Goal: Task Accomplishment & Management: Manage account settings

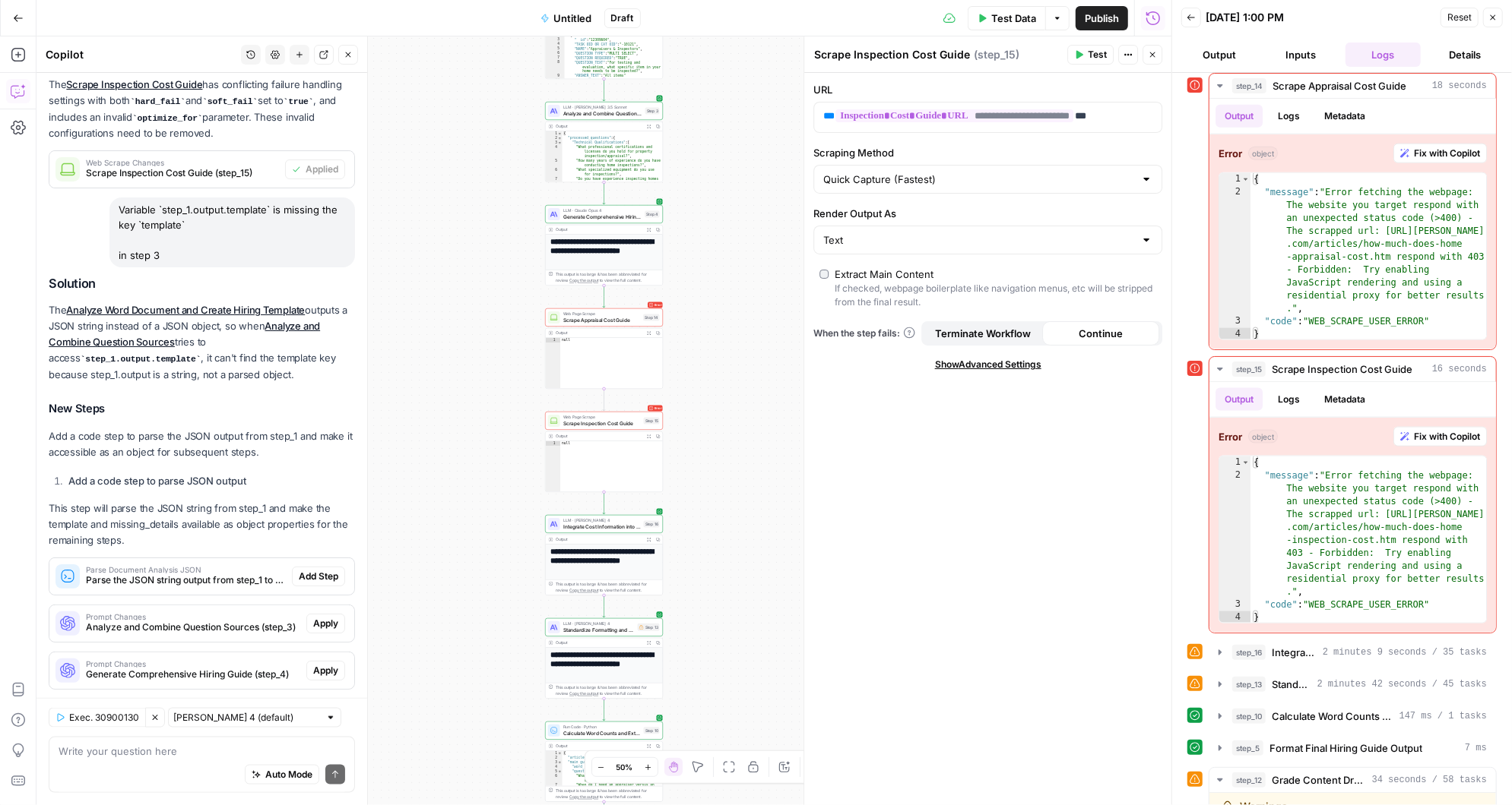
scroll to position [1297, 0]
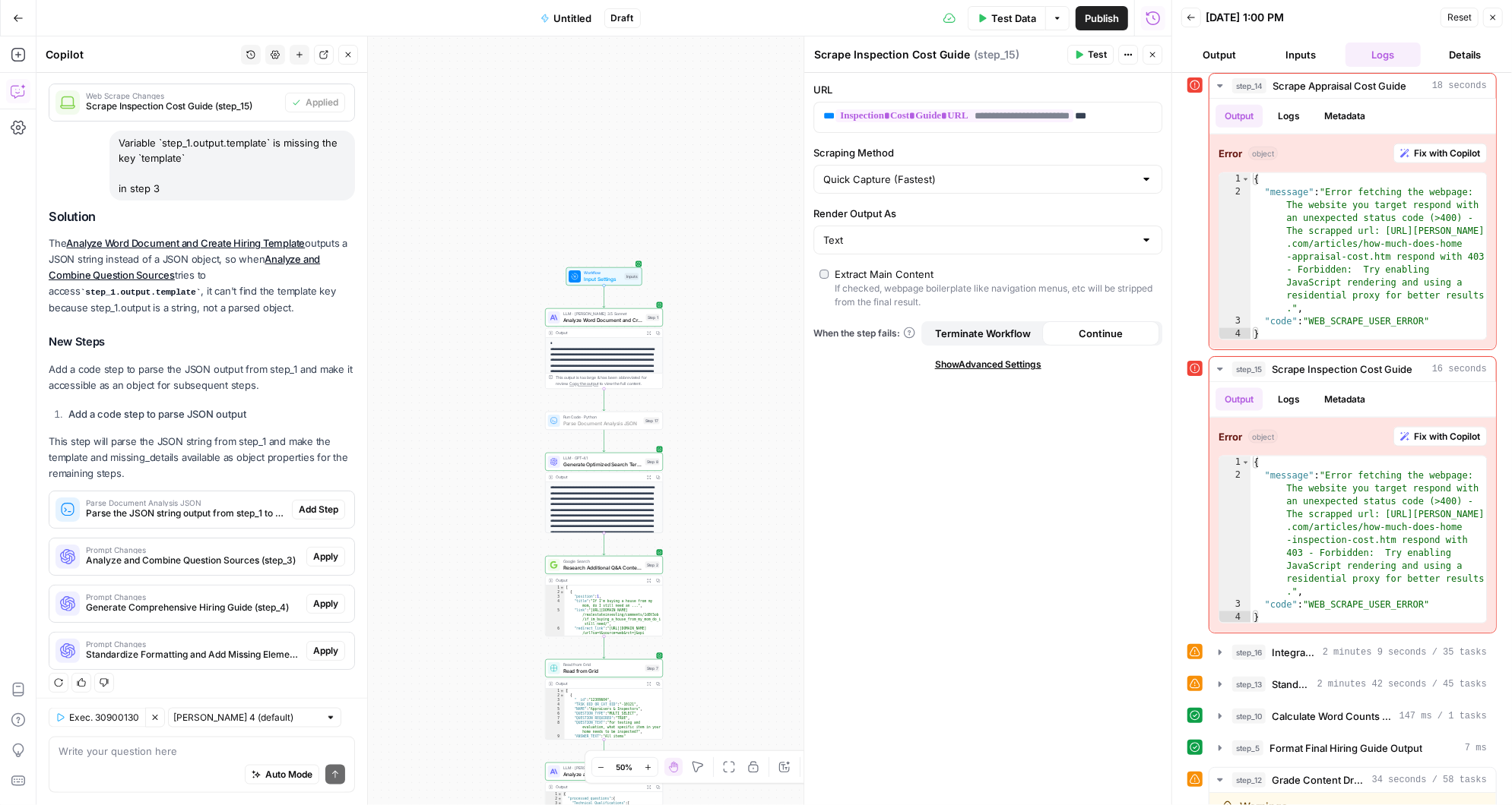
click at [329, 504] on span "Add Step" at bounding box center [319, 509] width 40 height 14
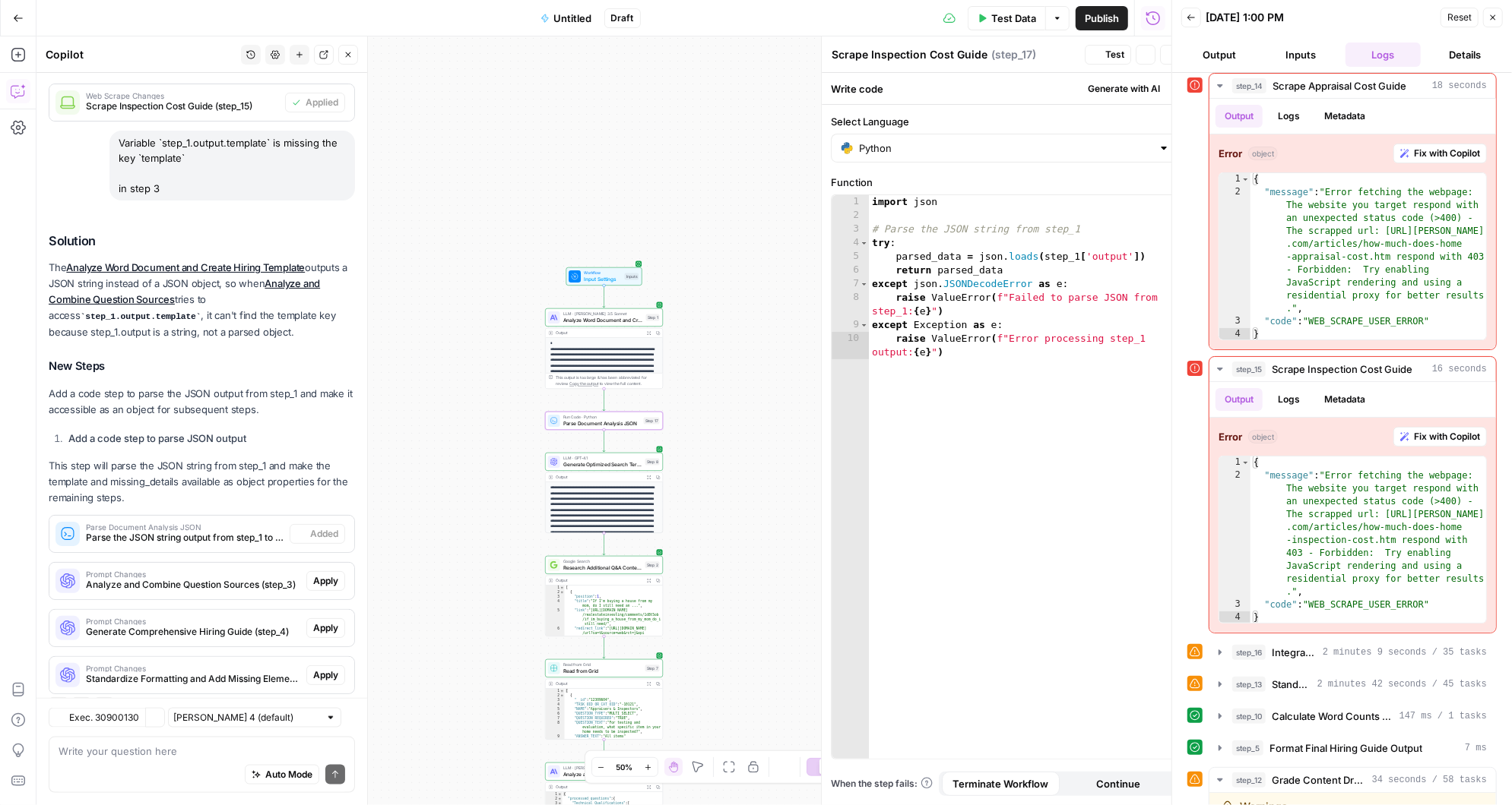
type textarea "Parse Document Analysis JSON"
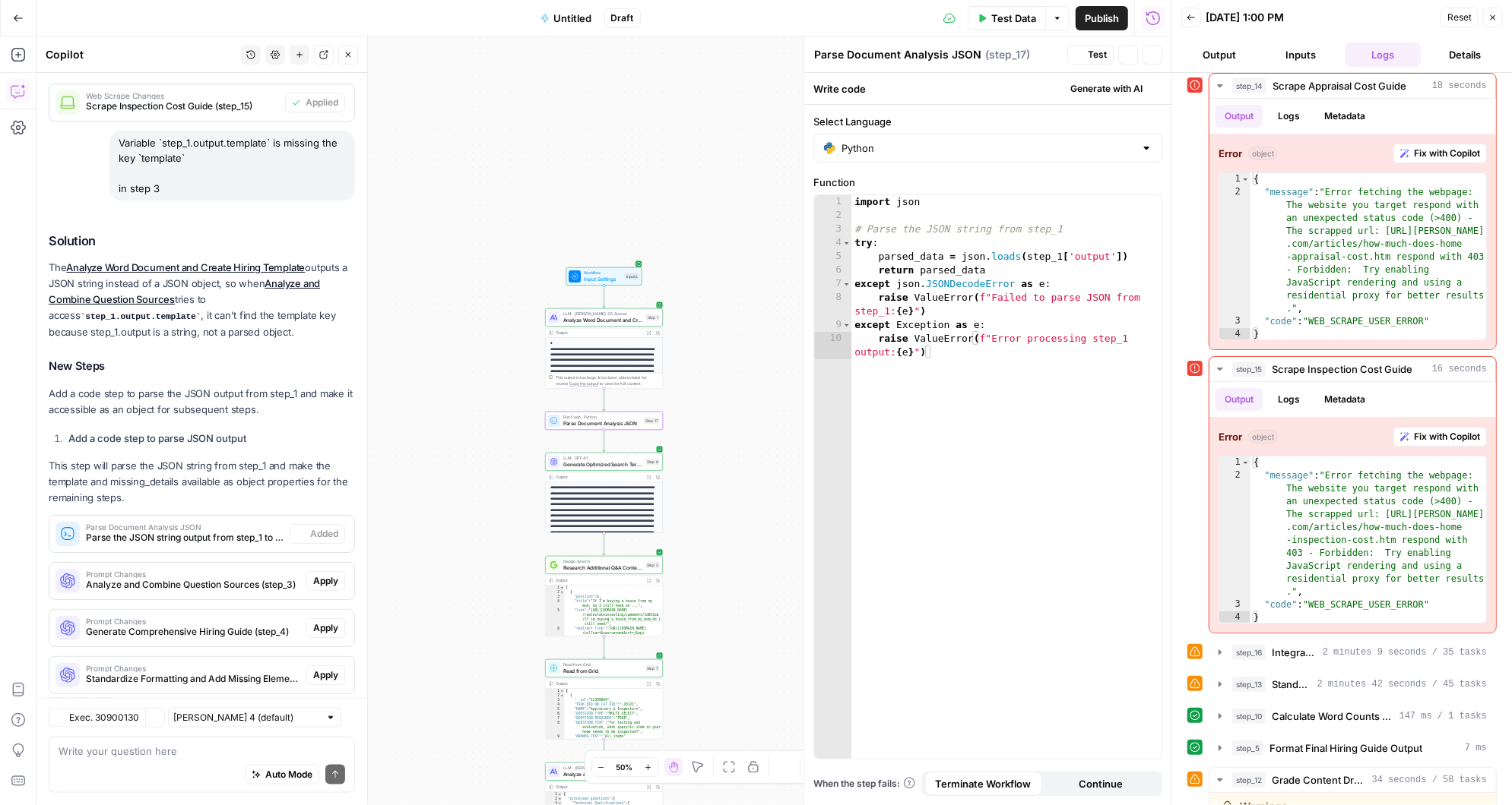
scroll to position [1321, 0]
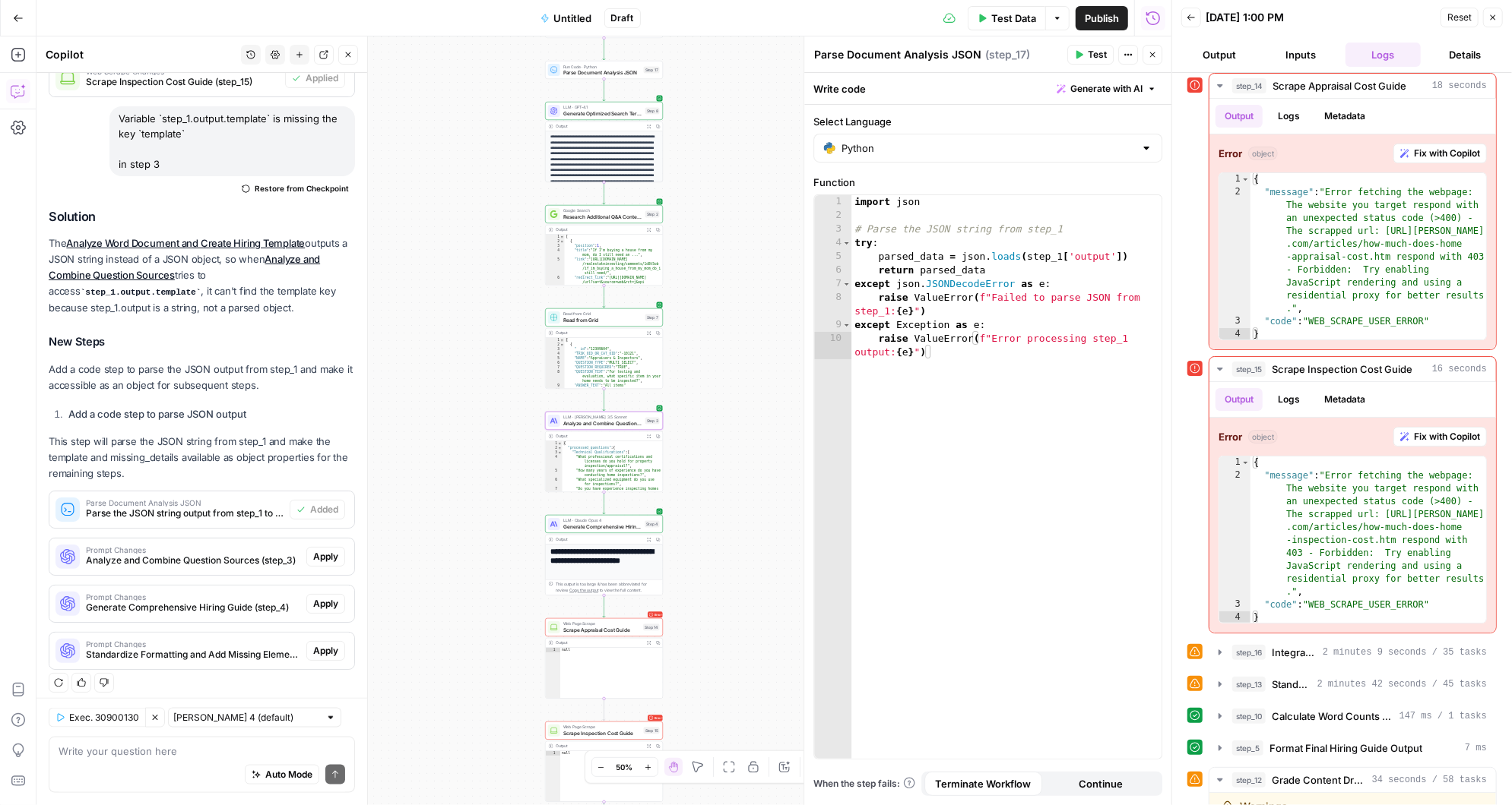
click at [329, 550] on span "Apply" at bounding box center [325, 556] width 25 height 14
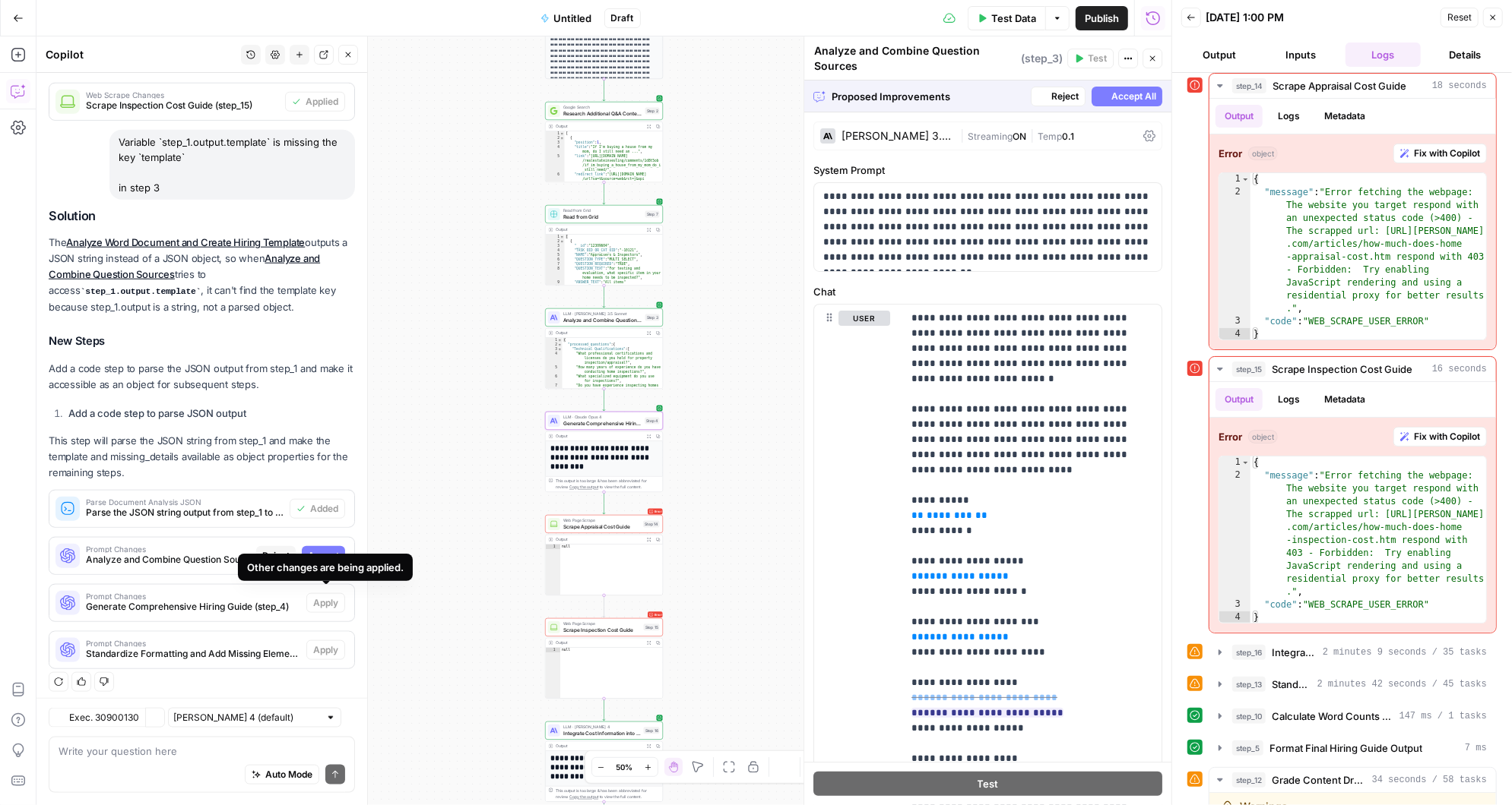
scroll to position [1175, 0]
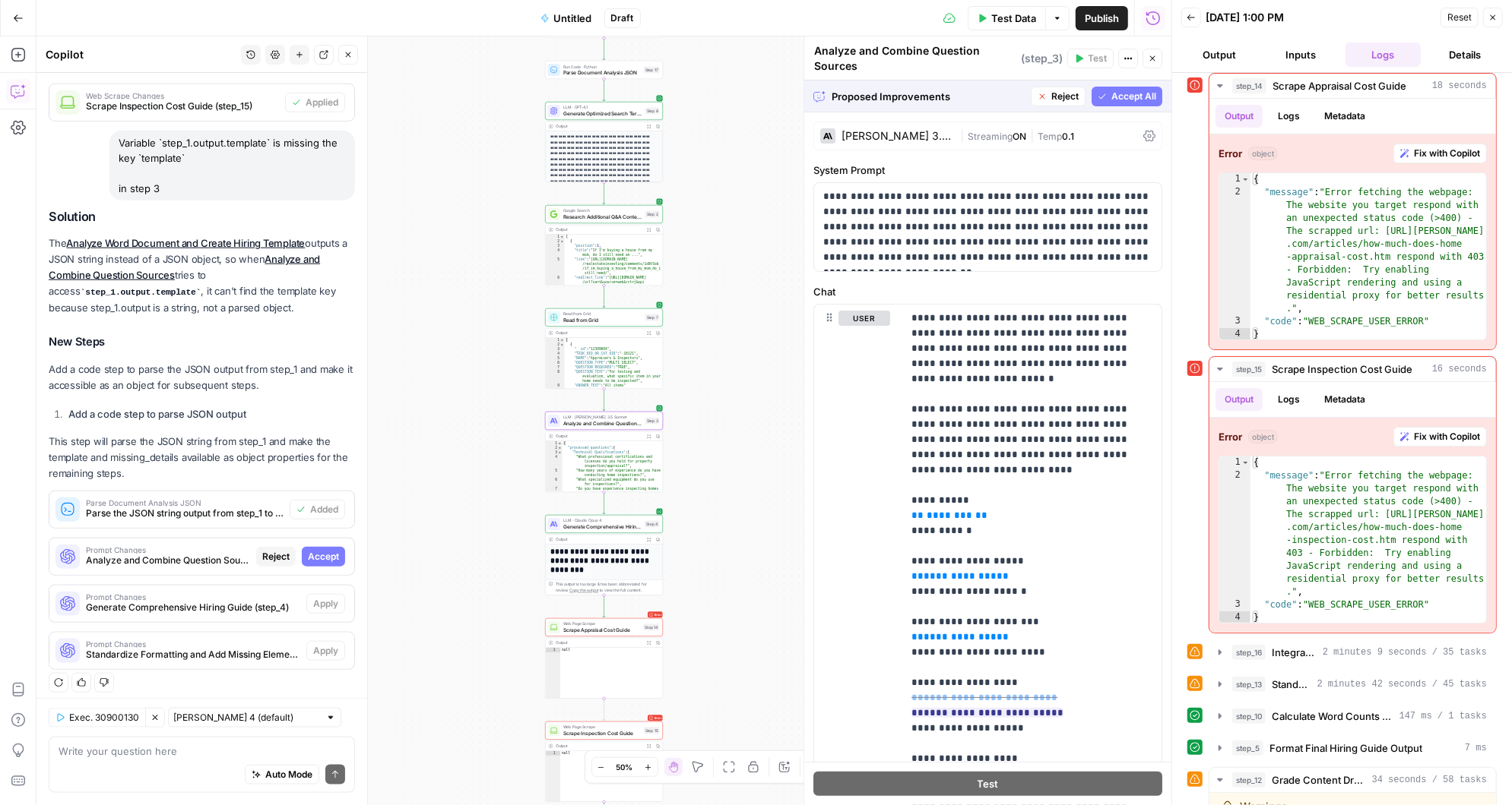
click at [321, 547] on button "Accept" at bounding box center [323, 556] width 43 height 20
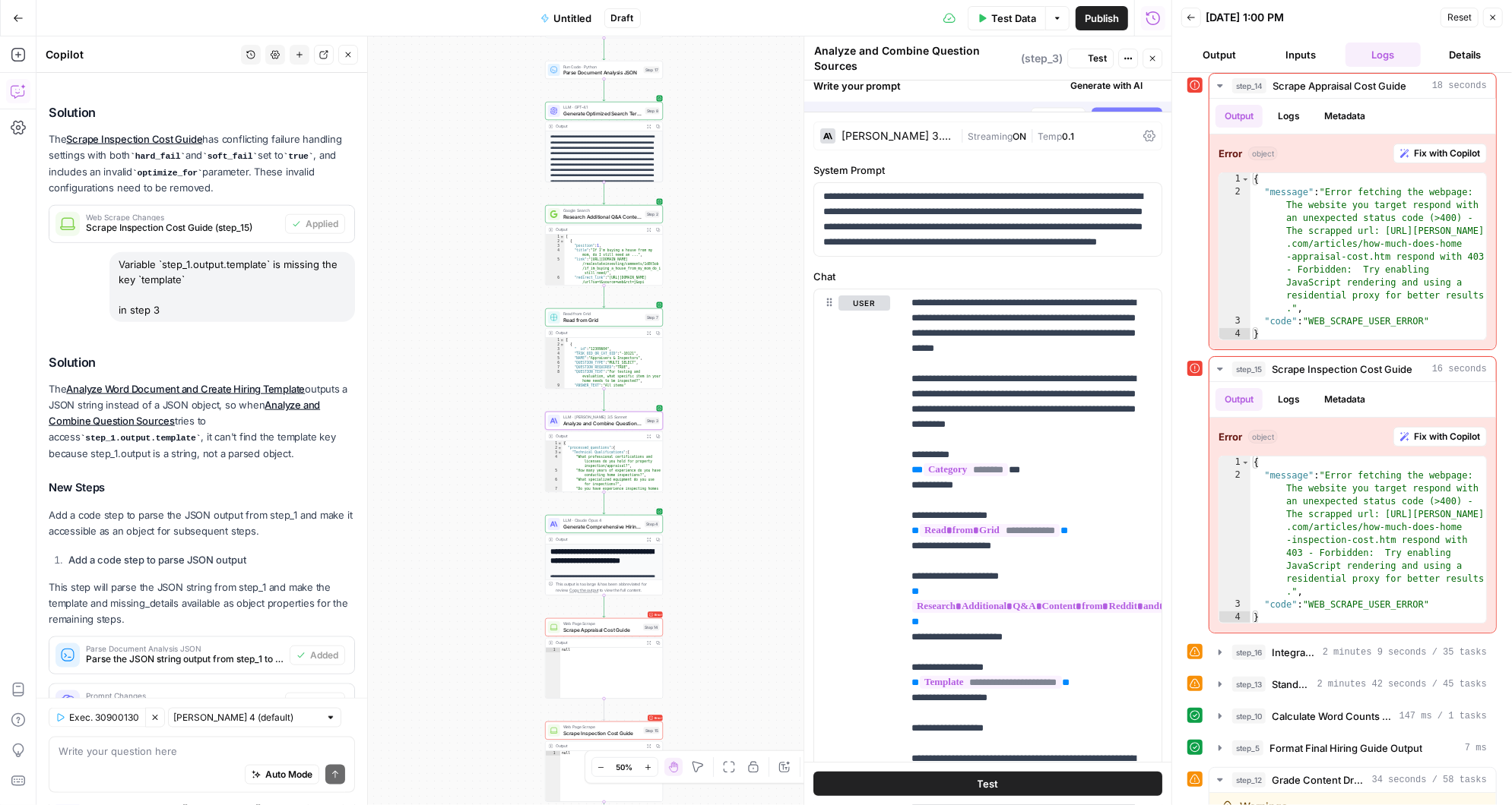
scroll to position [0, 0]
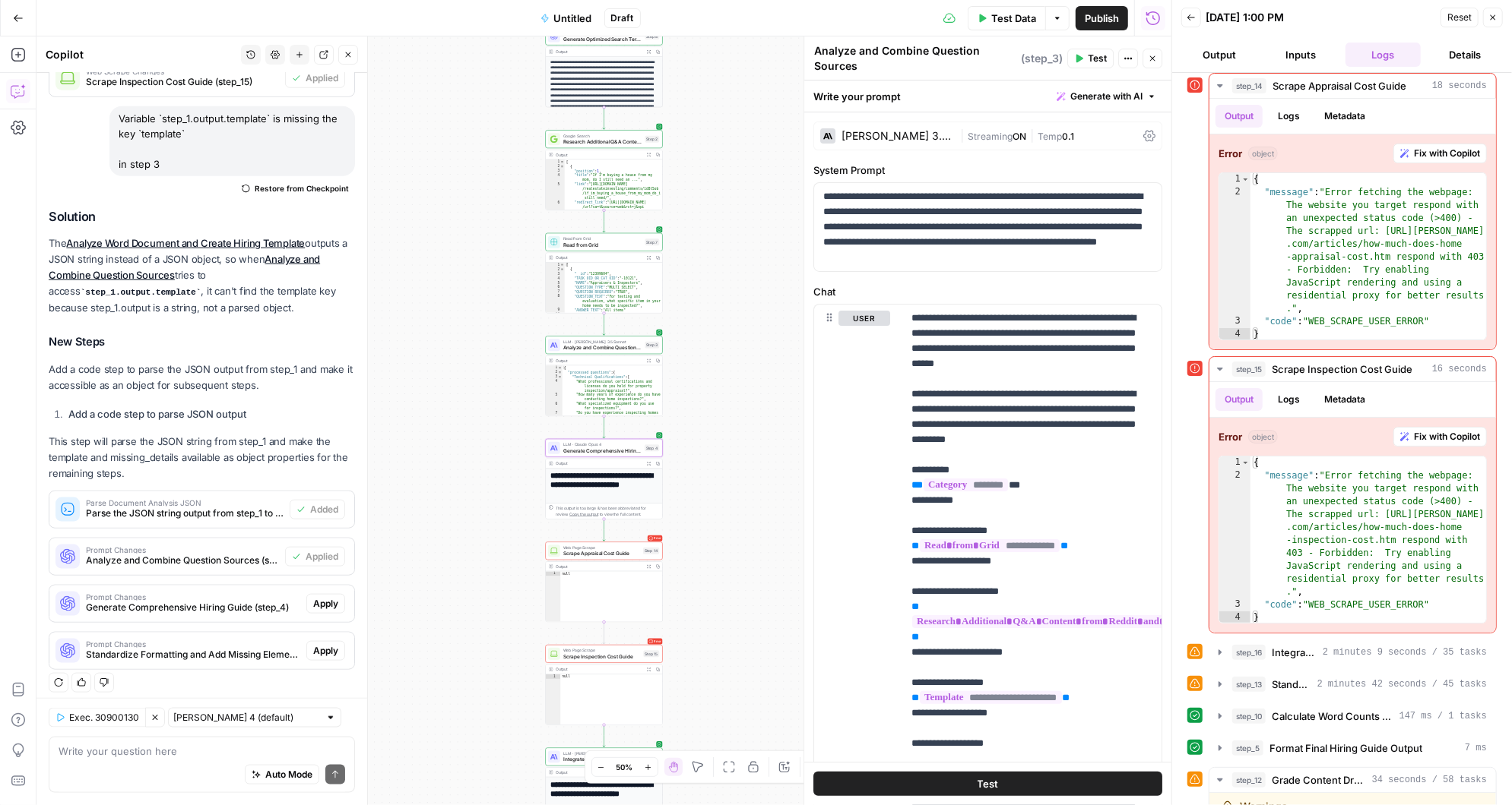
click at [331, 597] on span "Apply" at bounding box center [325, 603] width 25 height 14
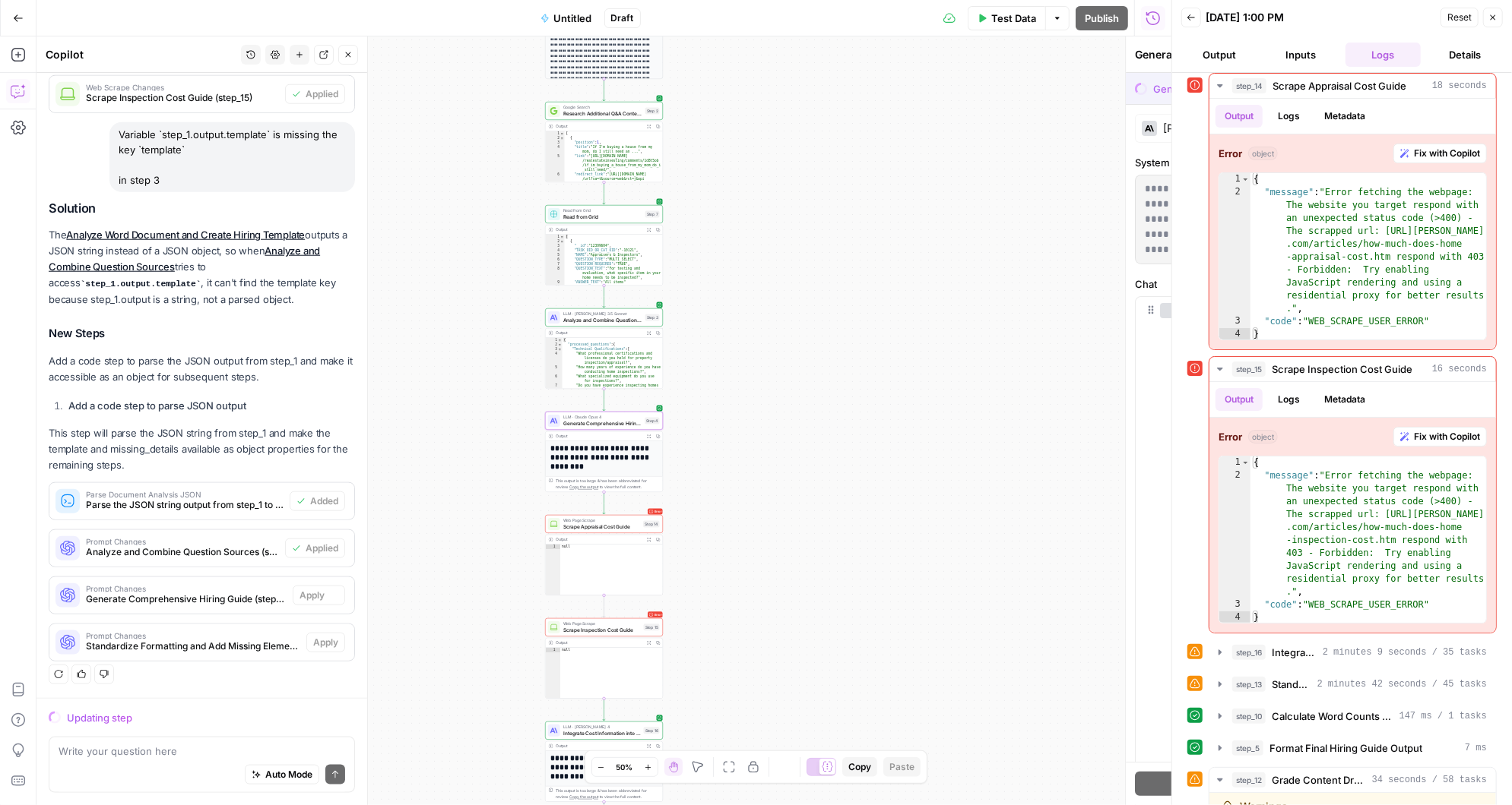
scroll to position [1176, 0]
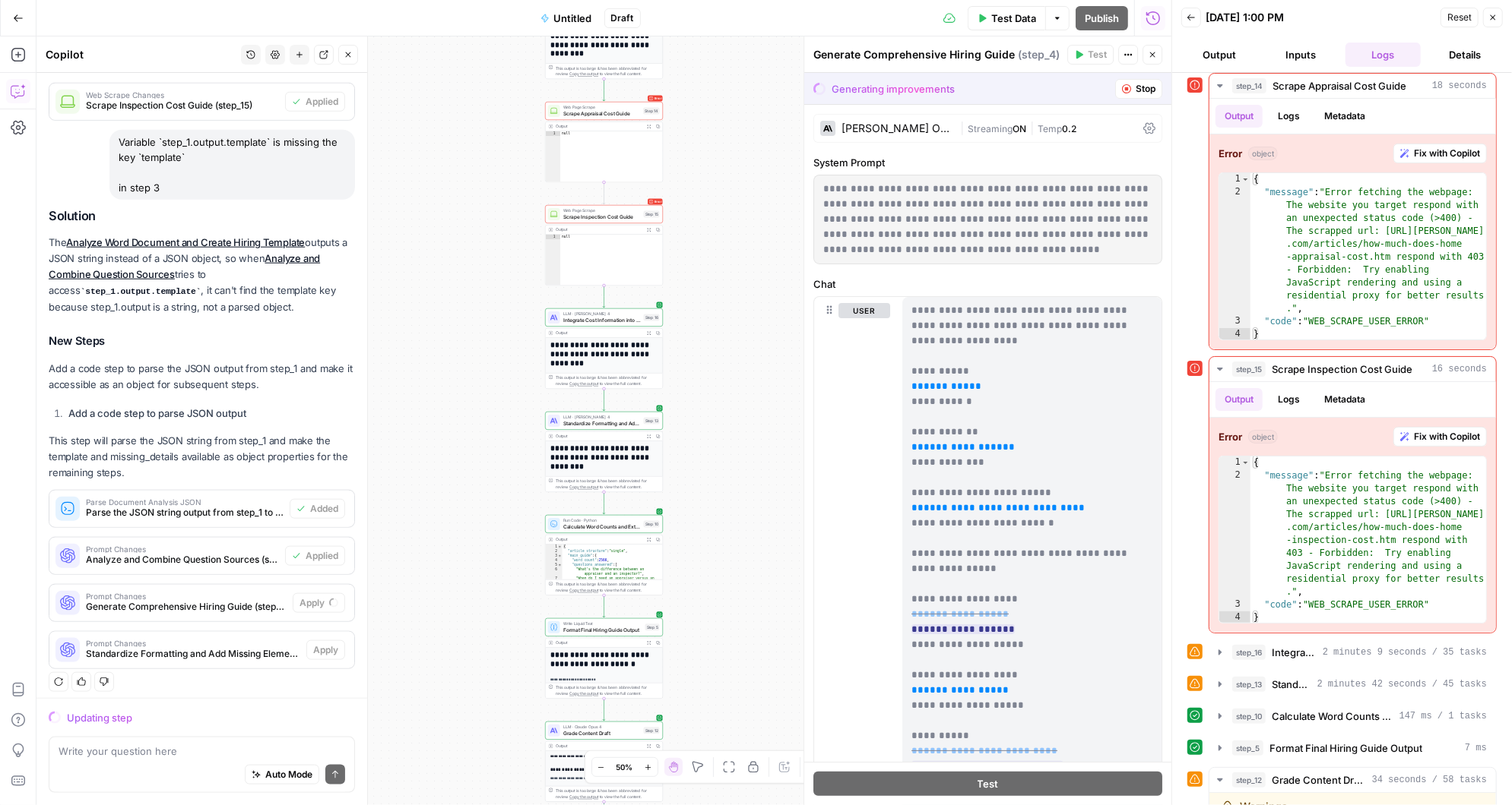
click at [132, 759] on div "Auto Mode Send" at bounding box center [201, 776] width 286 height 33
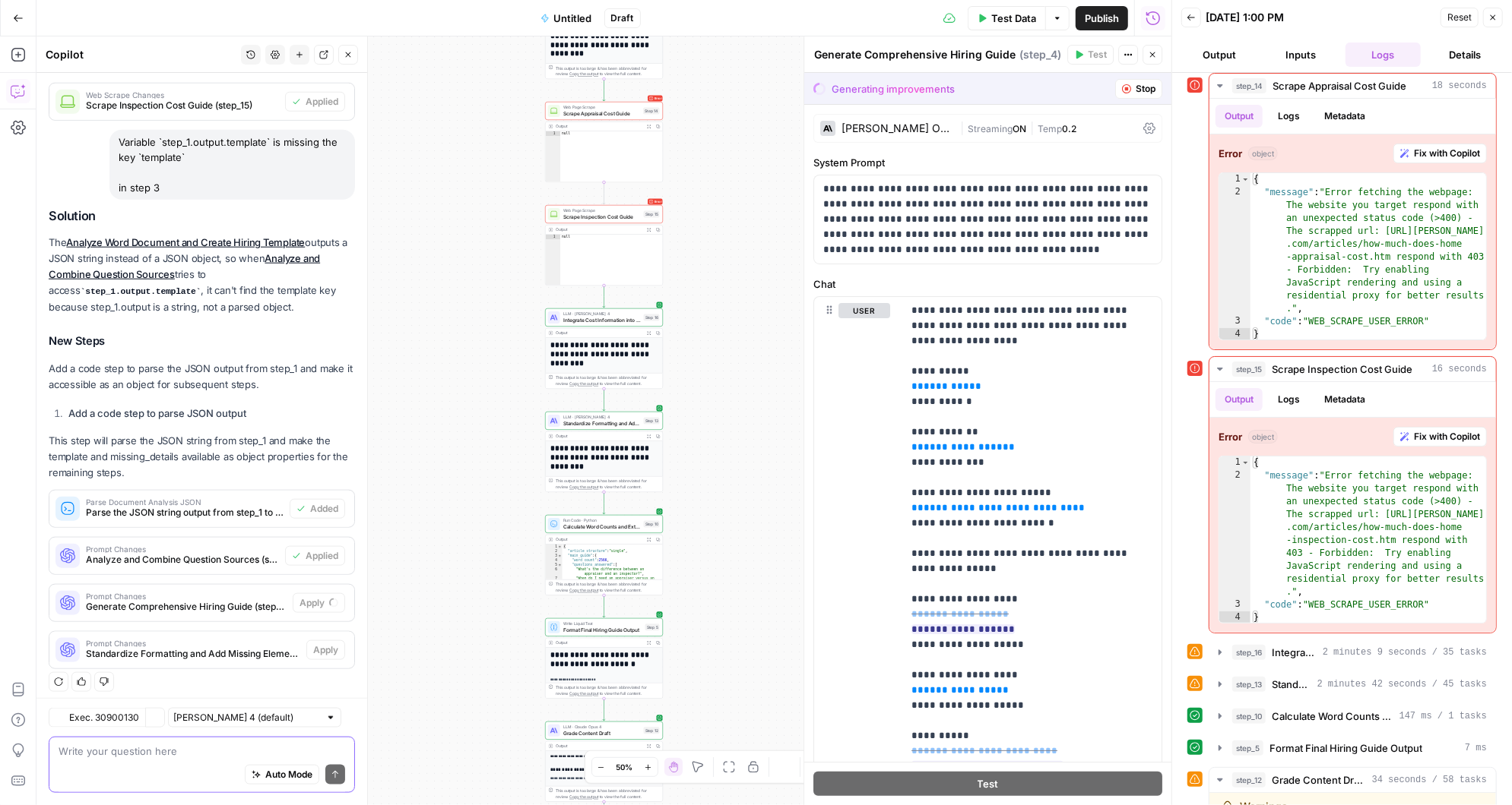
scroll to position [1175, 0]
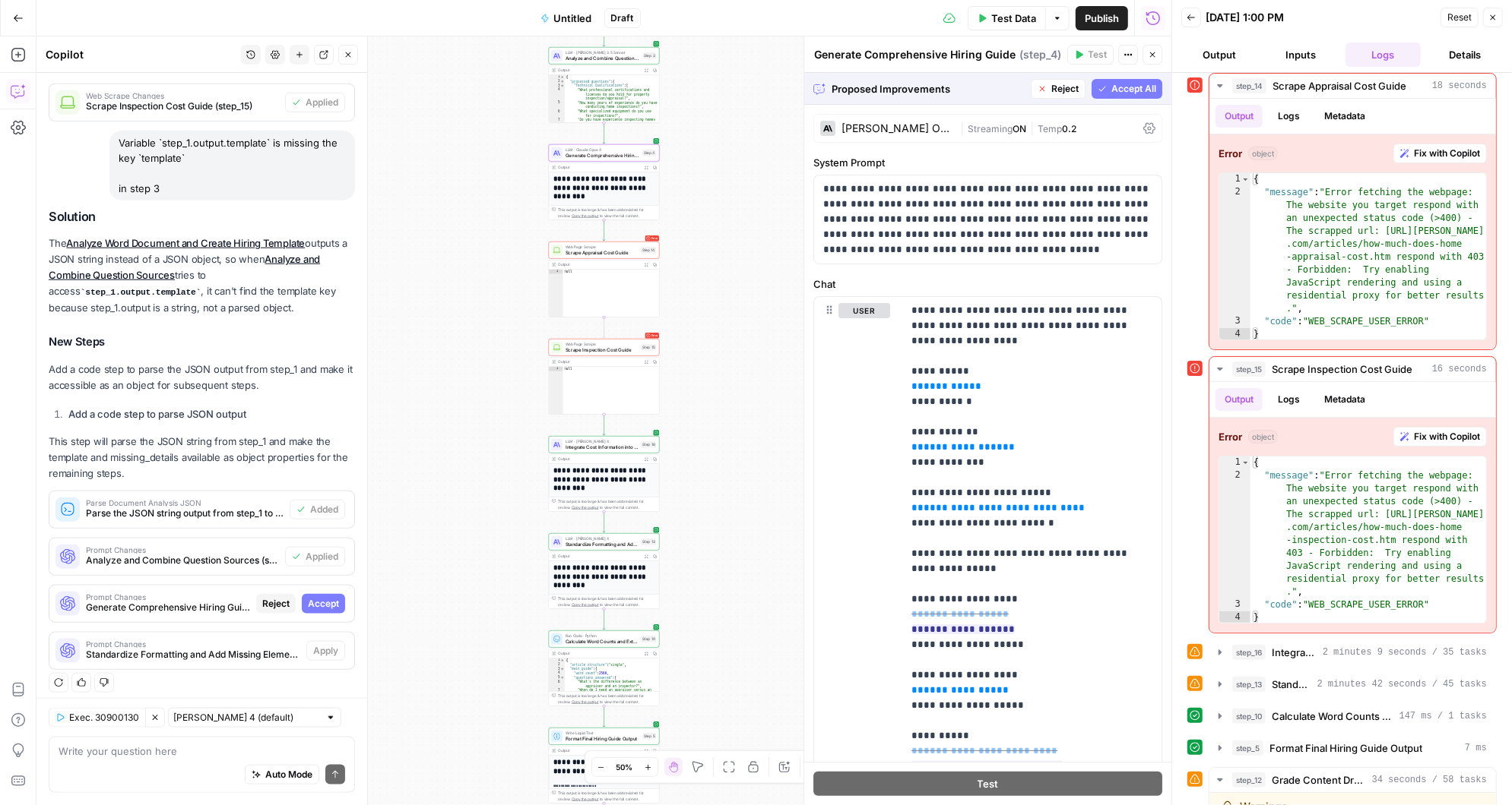
click at [324, 597] on span "Accept" at bounding box center [323, 603] width 31 height 14
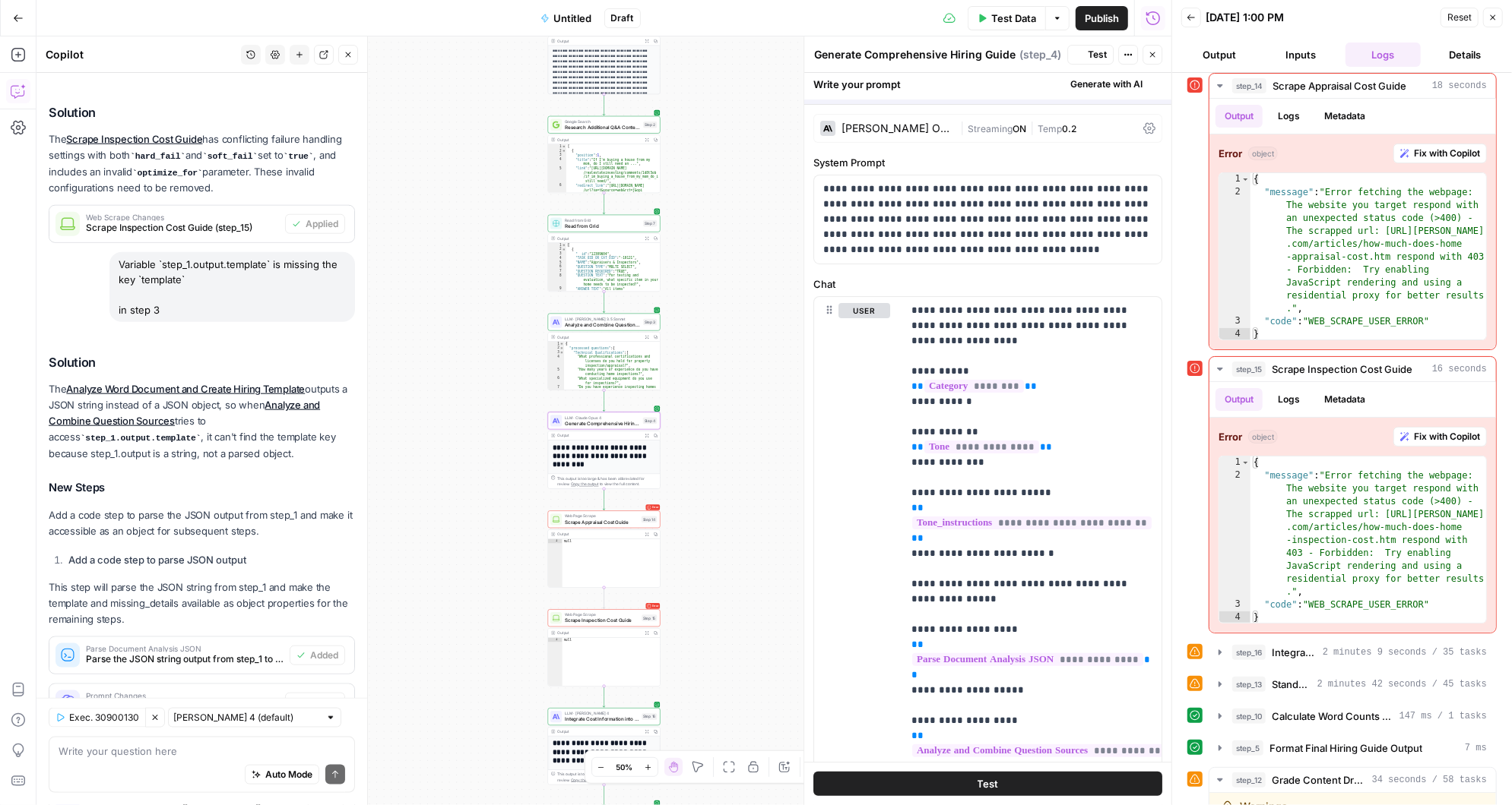
scroll to position [1321, 0]
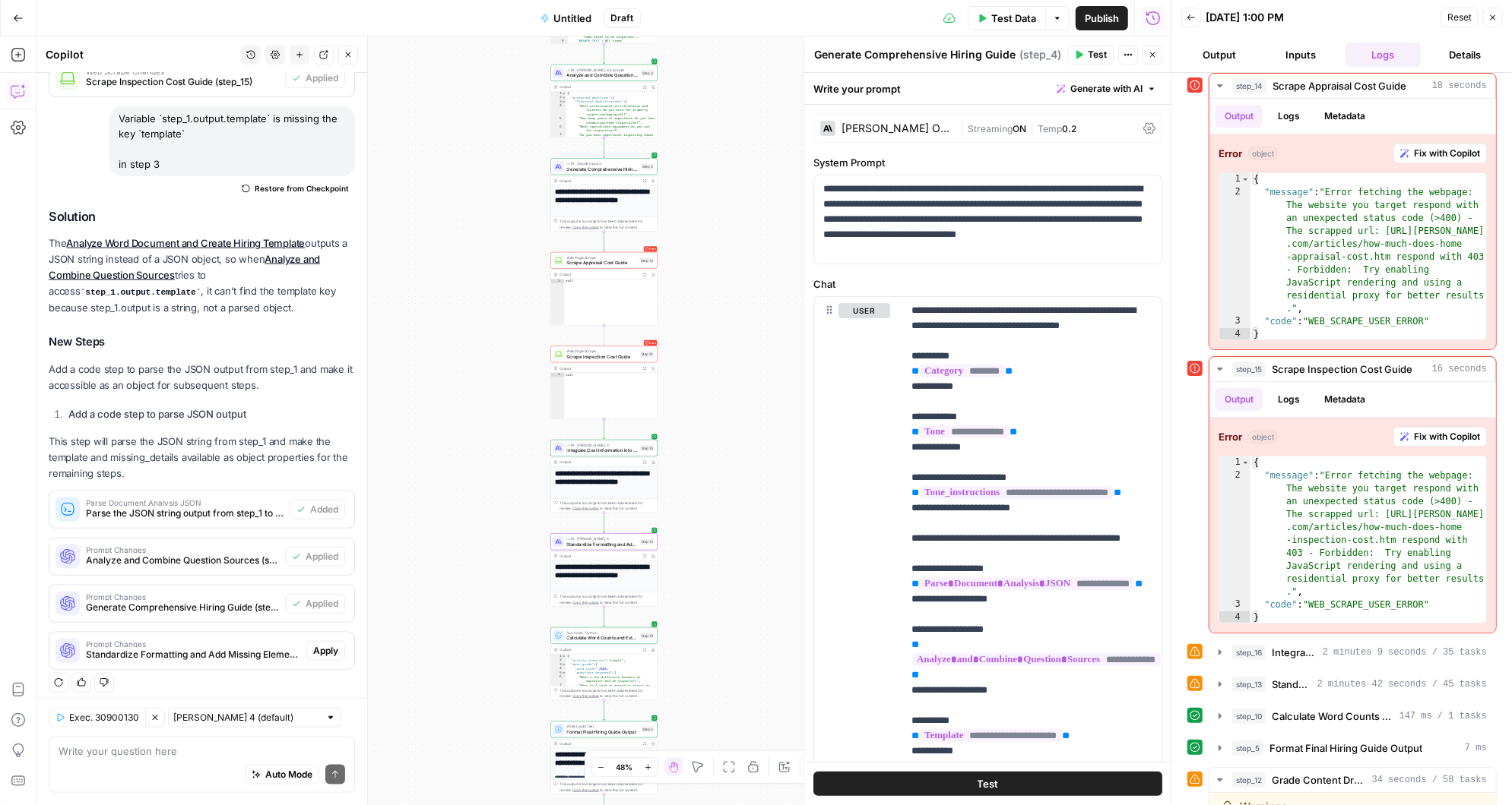
click at [329, 644] on span "Apply" at bounding box center [325, 650] width 25 height 14
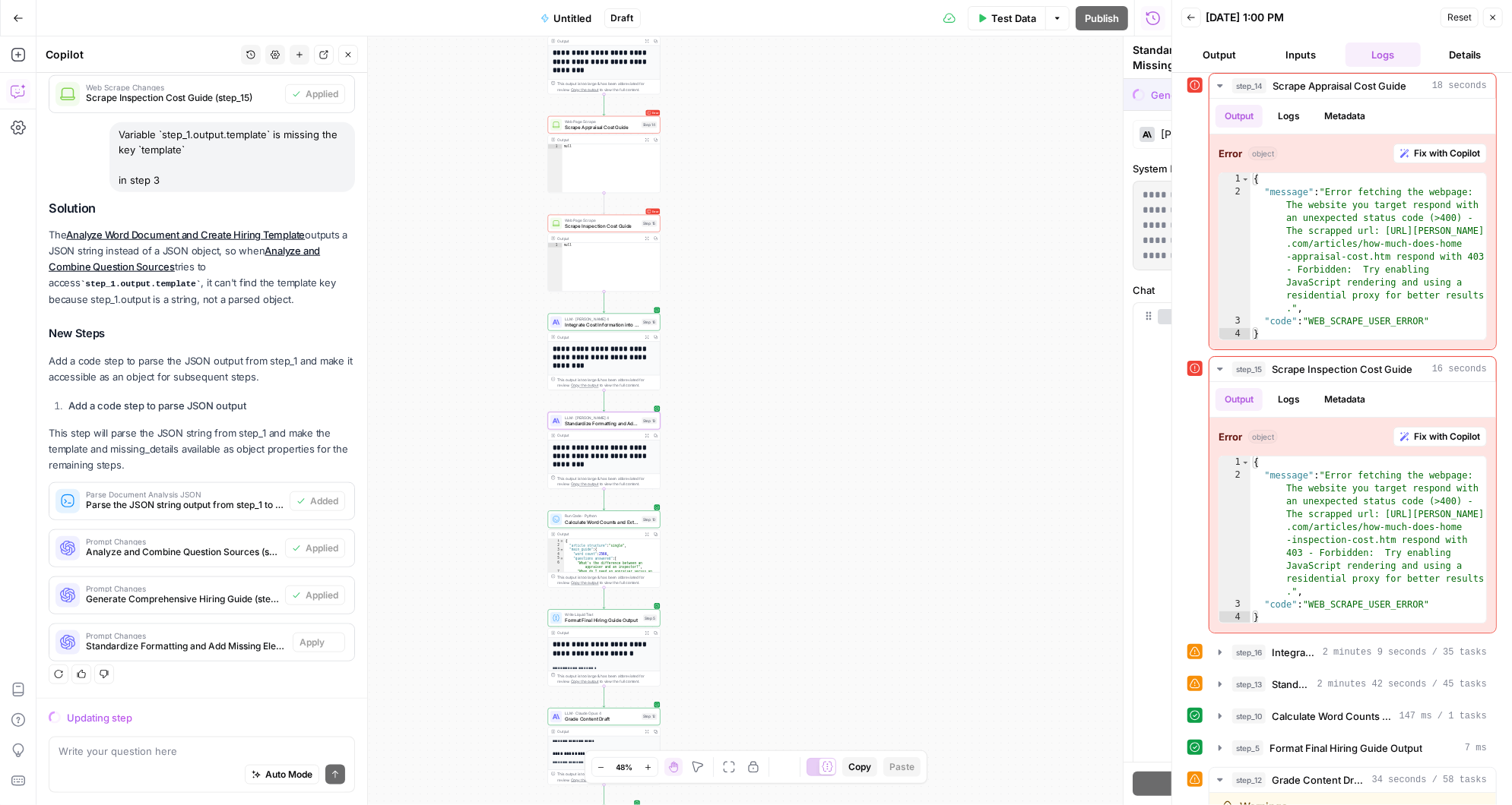
scroll to position [1176, 0]
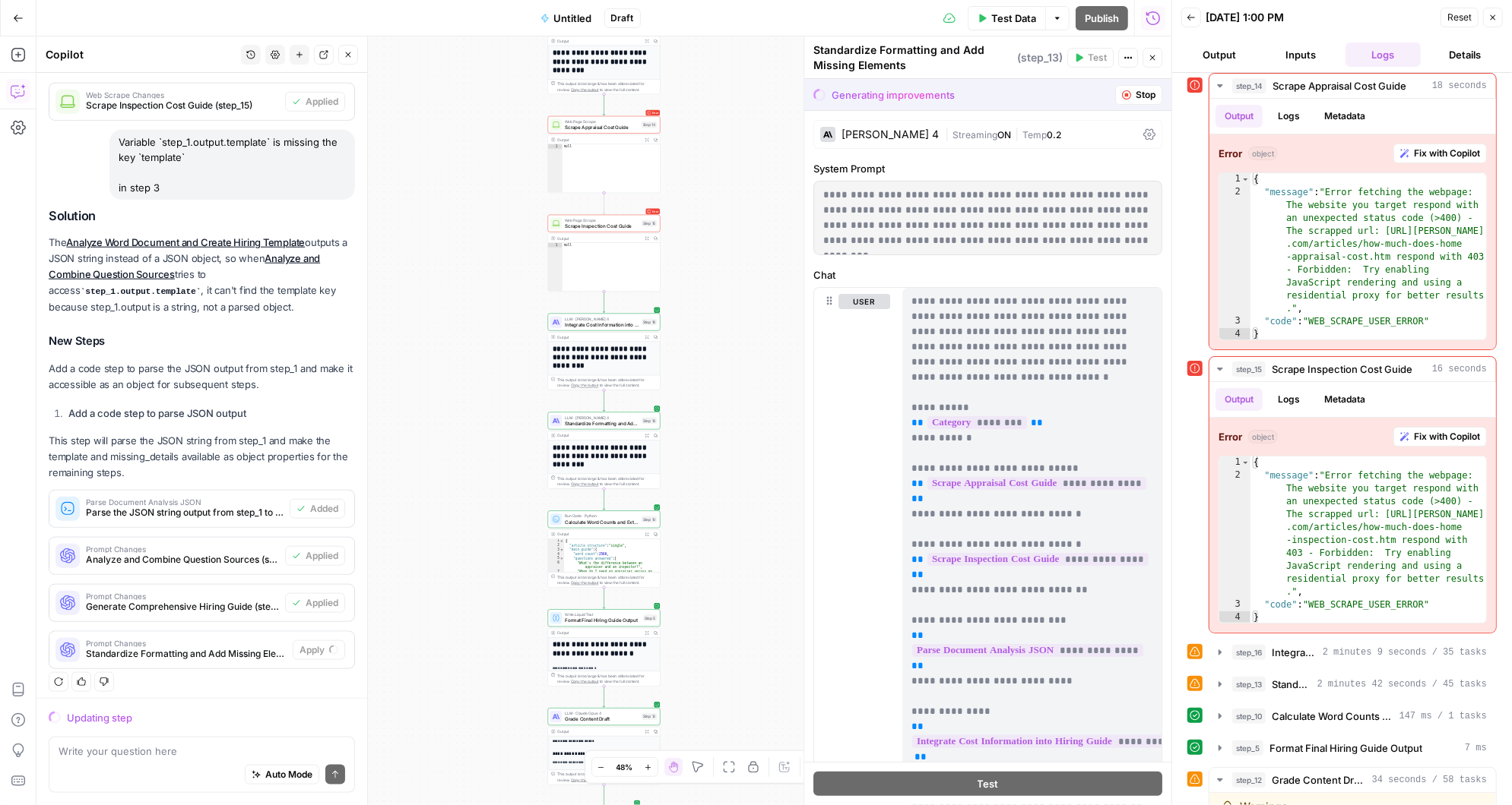
click at [136, 759] on div "Auto Mode Send" at bounding box center [201, 776] width 286 height 33
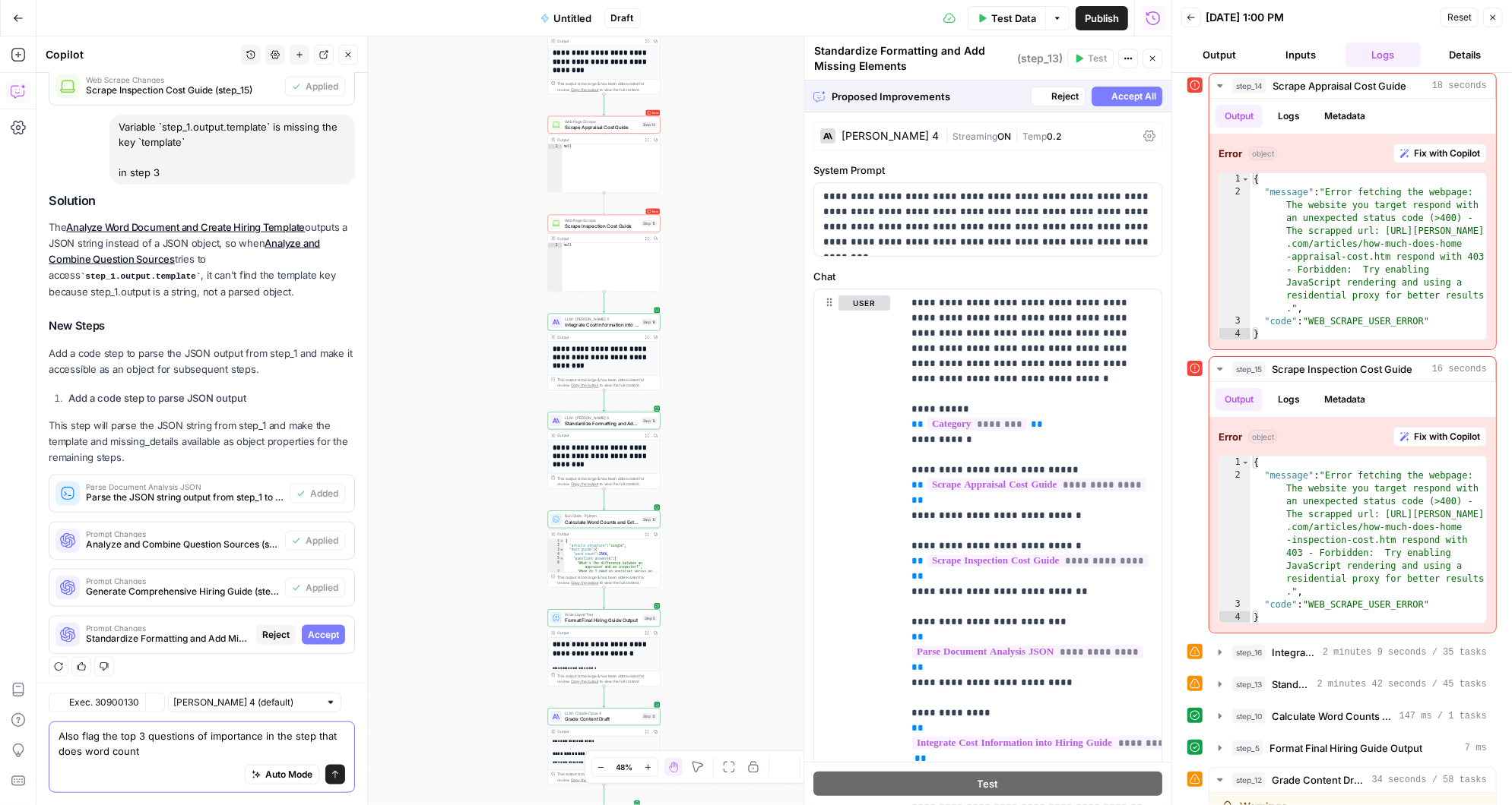
scroll to position [1191, 0]
click at [315, 629] on span "Accept" at bounding box center [323, 635] width 31 height 14
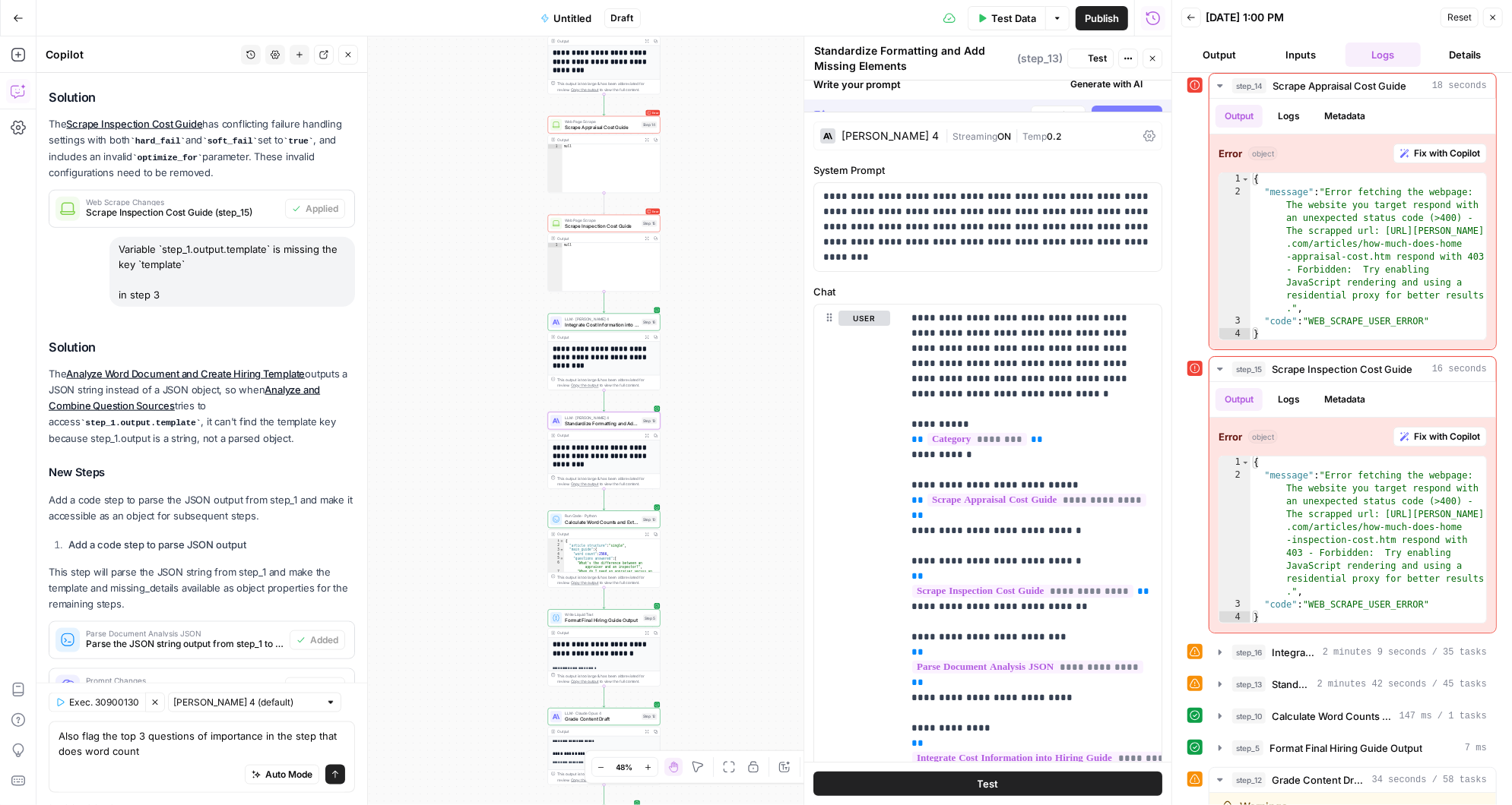
scroll to position [1337, 0]
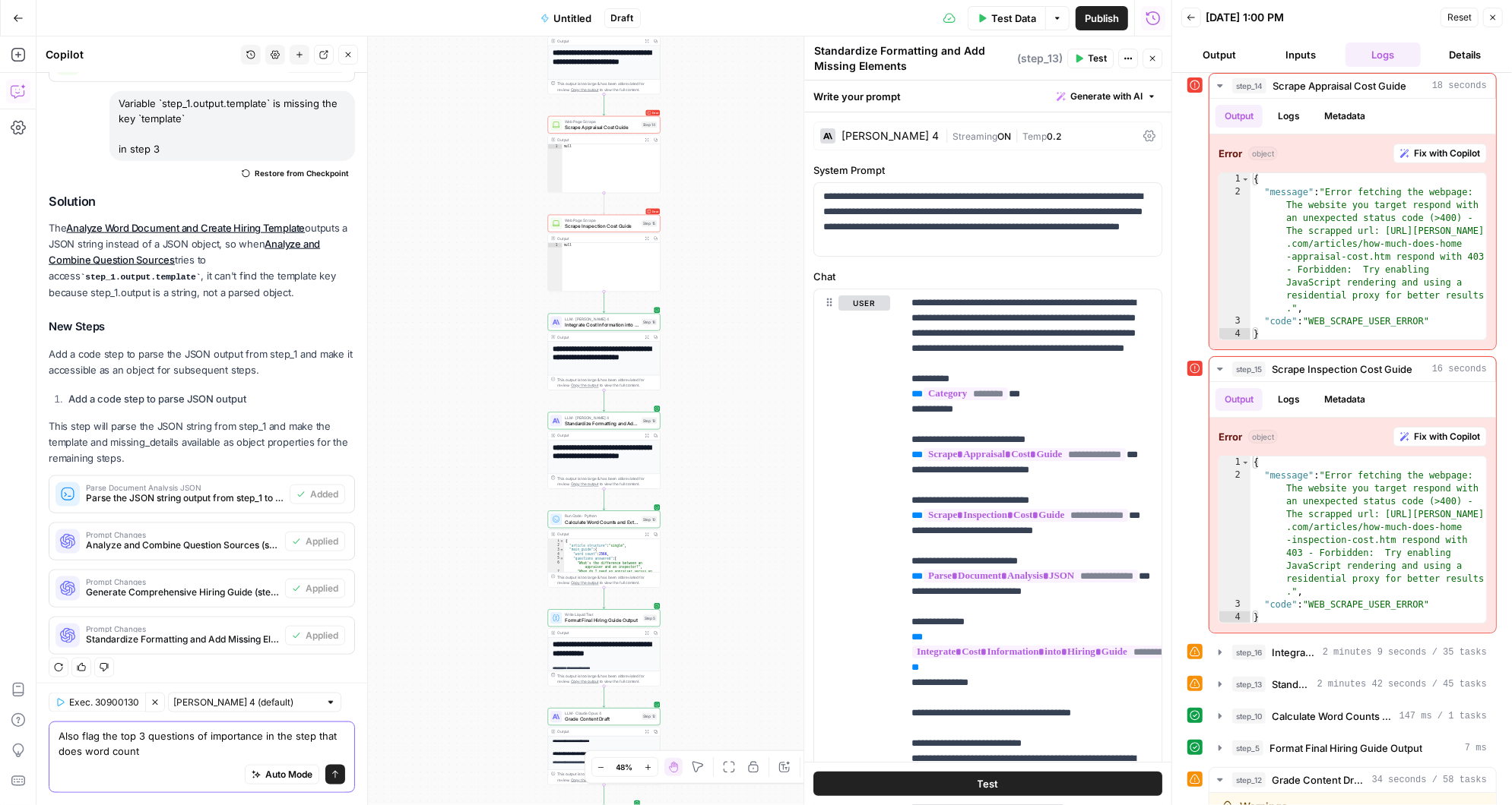
drag, startPoint x: 315, startPoint y: 737, endPoint x: 320, endPoint y: 754, distance: 17.7
click at [320, 754] on textarea "Also flag the top 3 questions of importance in the step that does word count" at bounding box center [201, 744] width 286 height 30
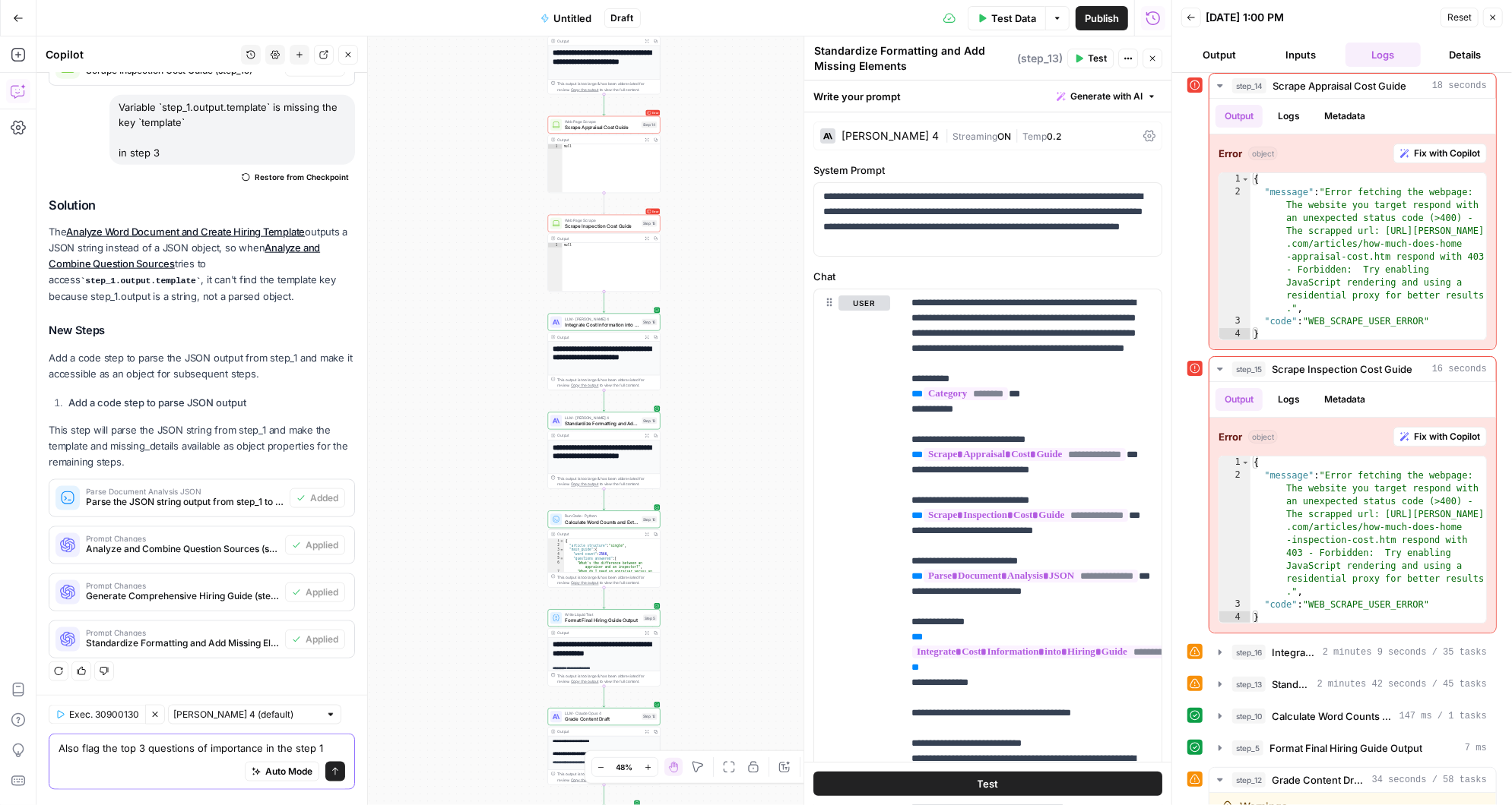
scroll to position [1321, 0]
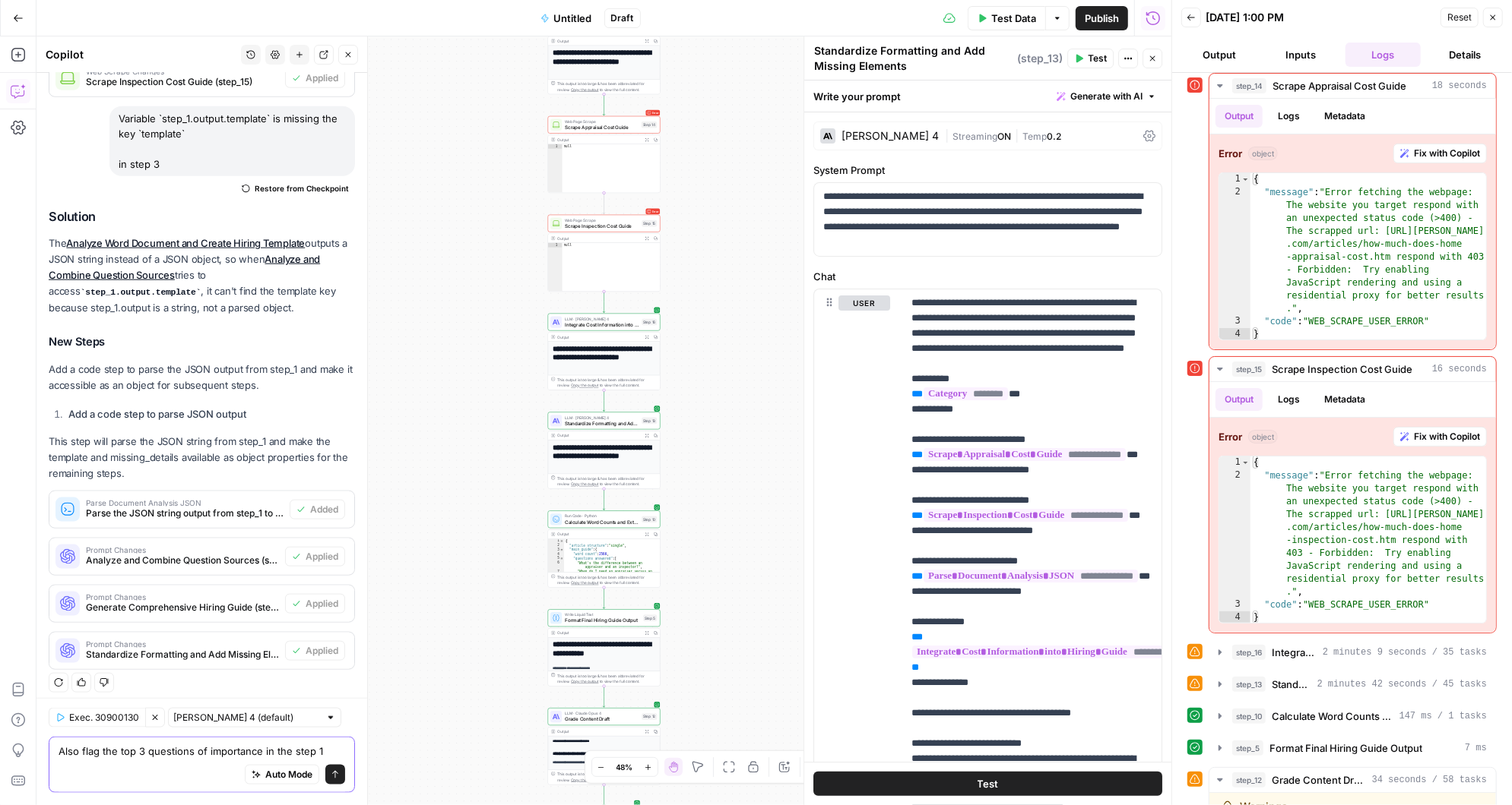
type textarea "Also flag the top 3 questions of importance in the step 10"
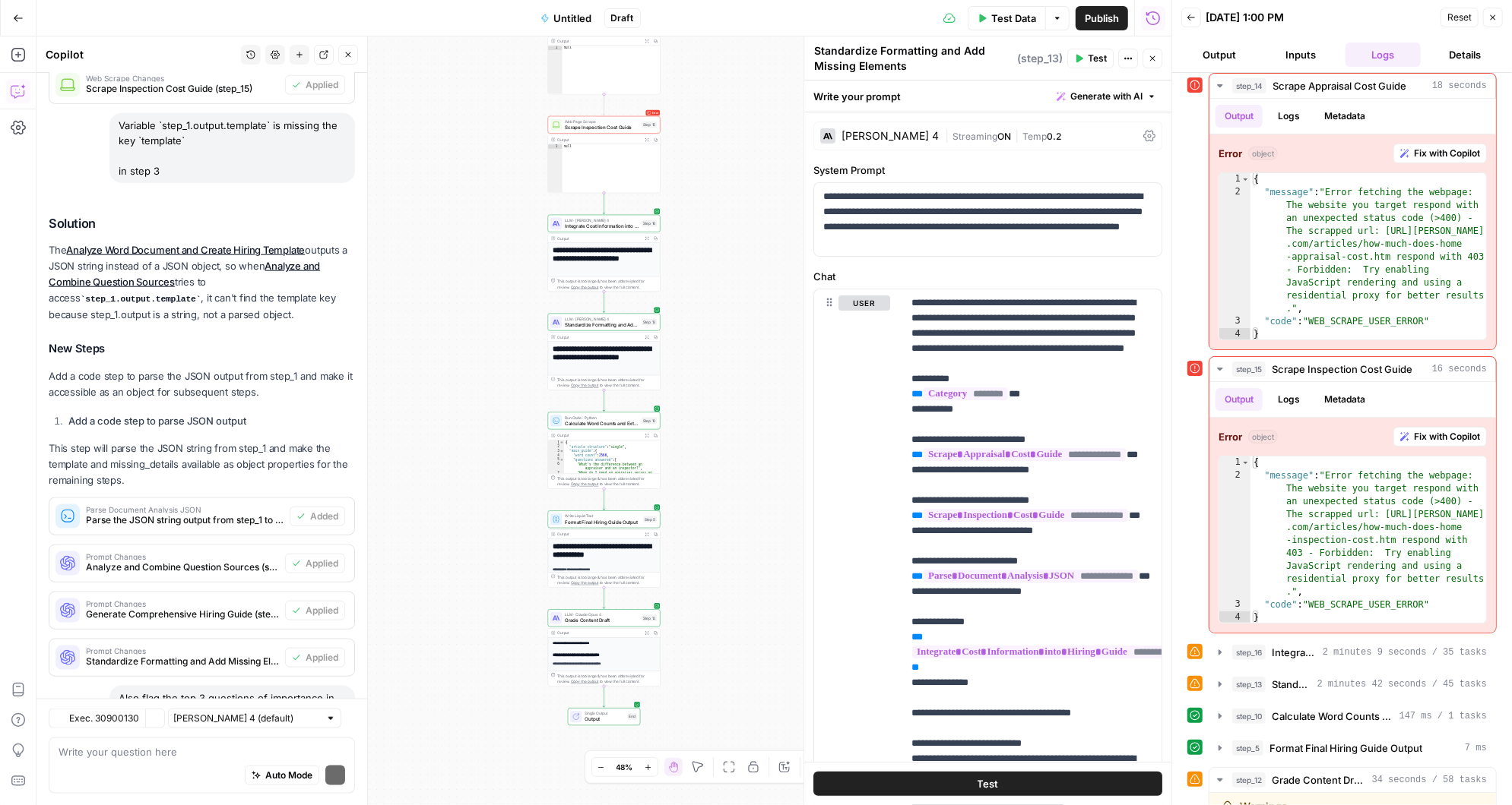
scroll to position [1515, 0]
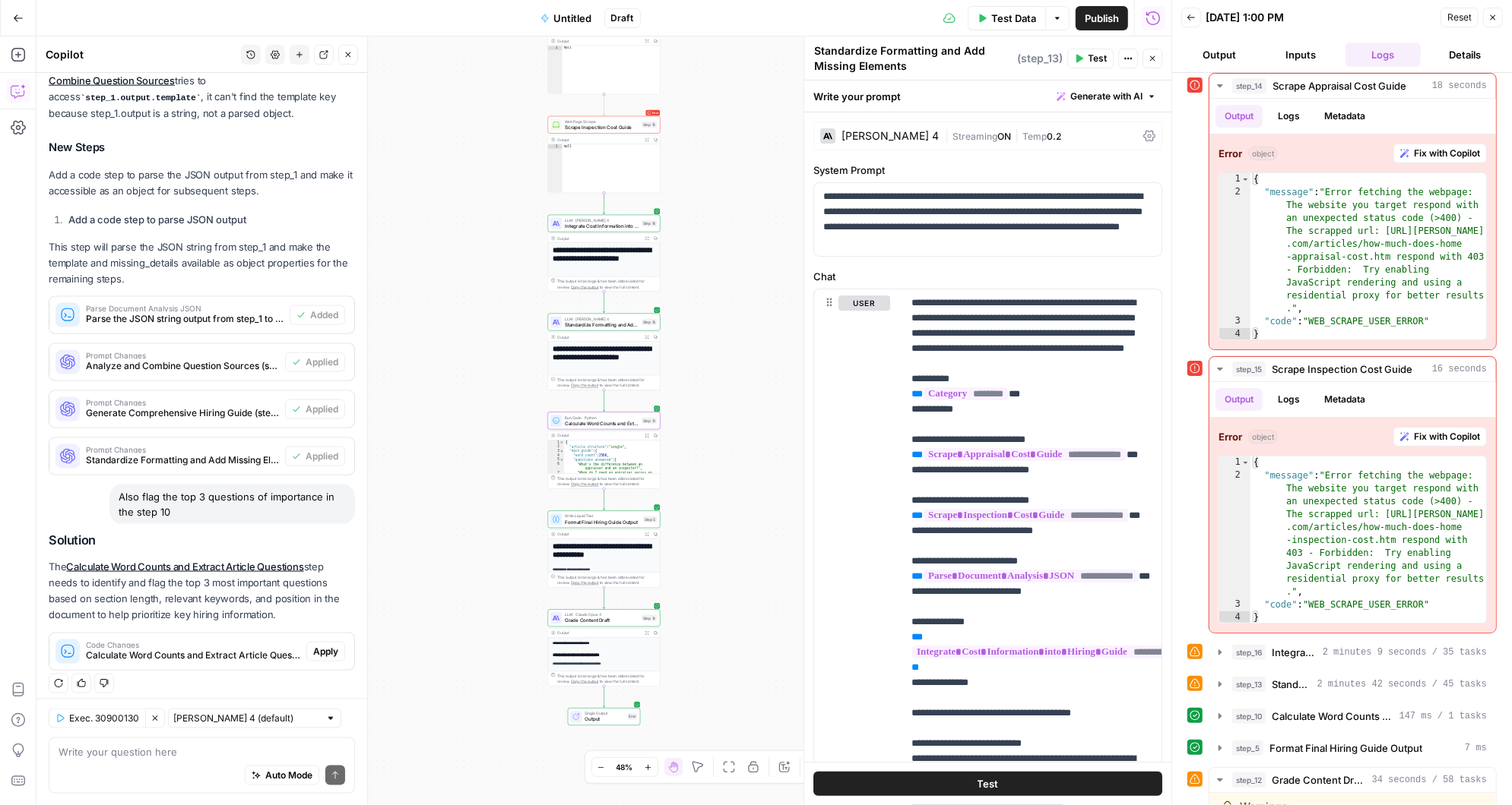
click at [325, 645] on span "Apply" at bounding box center [325, 651] width 25 height 14
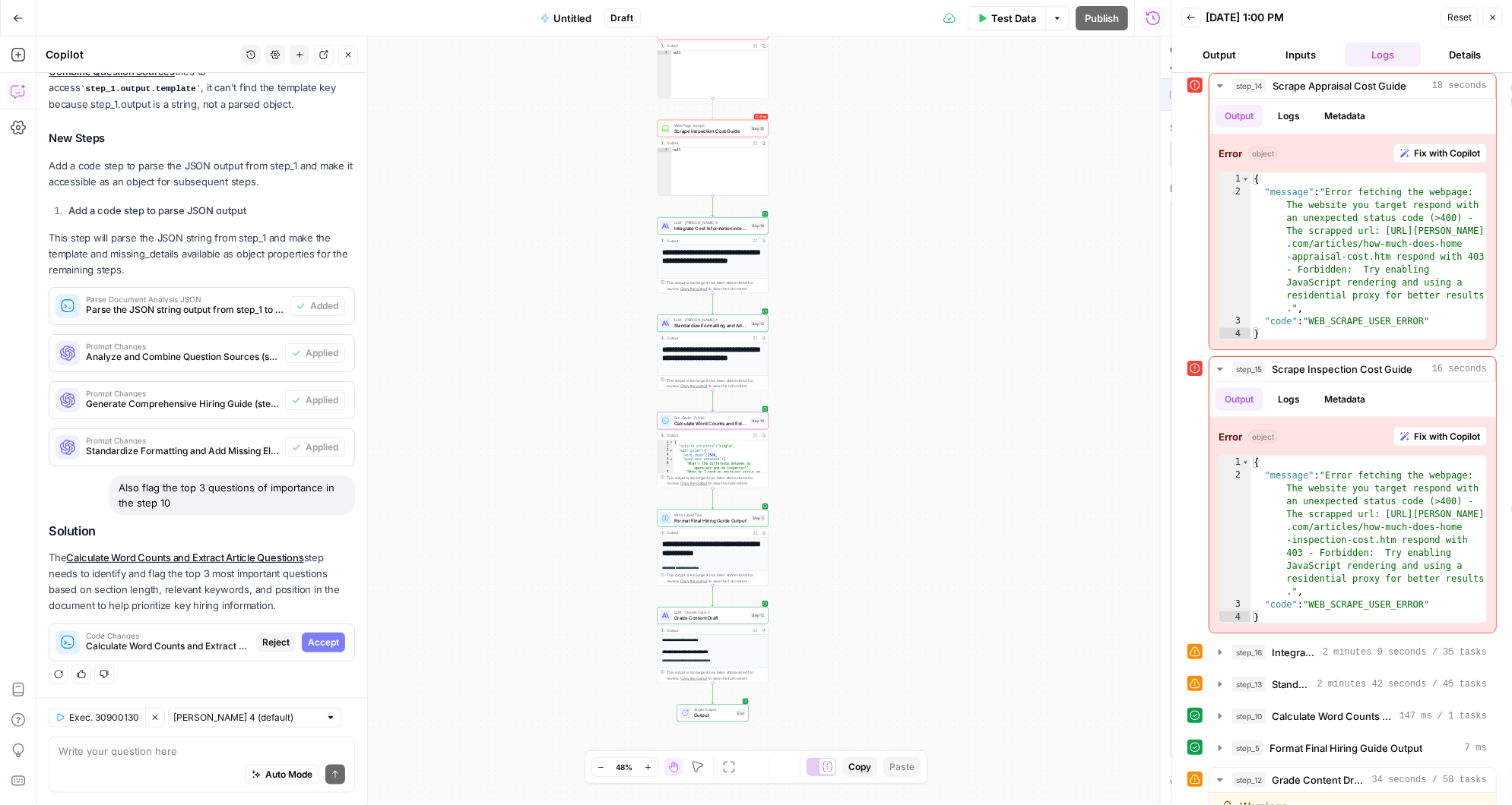
scroll to position [1369, 0]
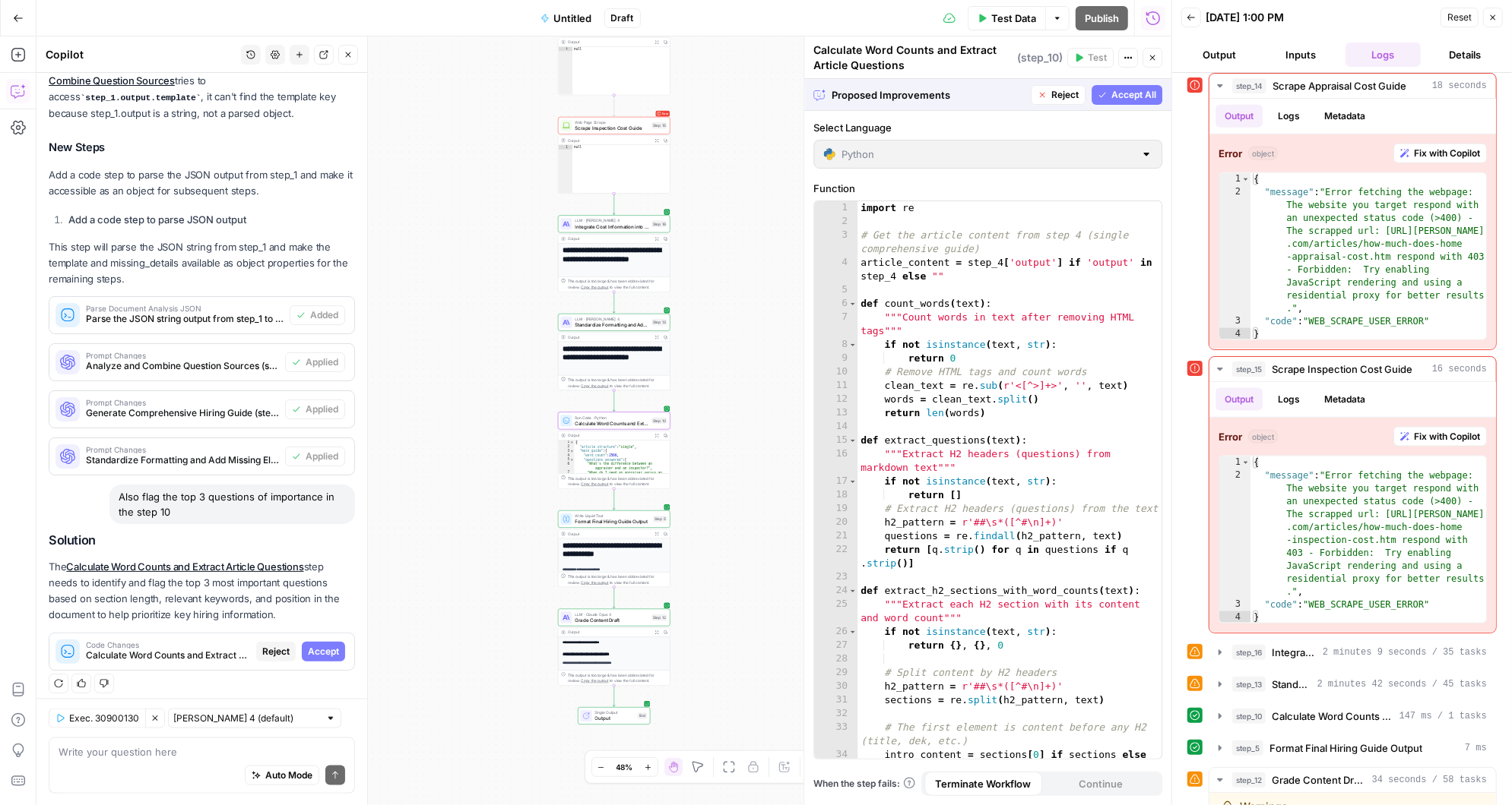
click at [328, 645] on span "Accept" at bounding box center [323, 651] width 31 height 14
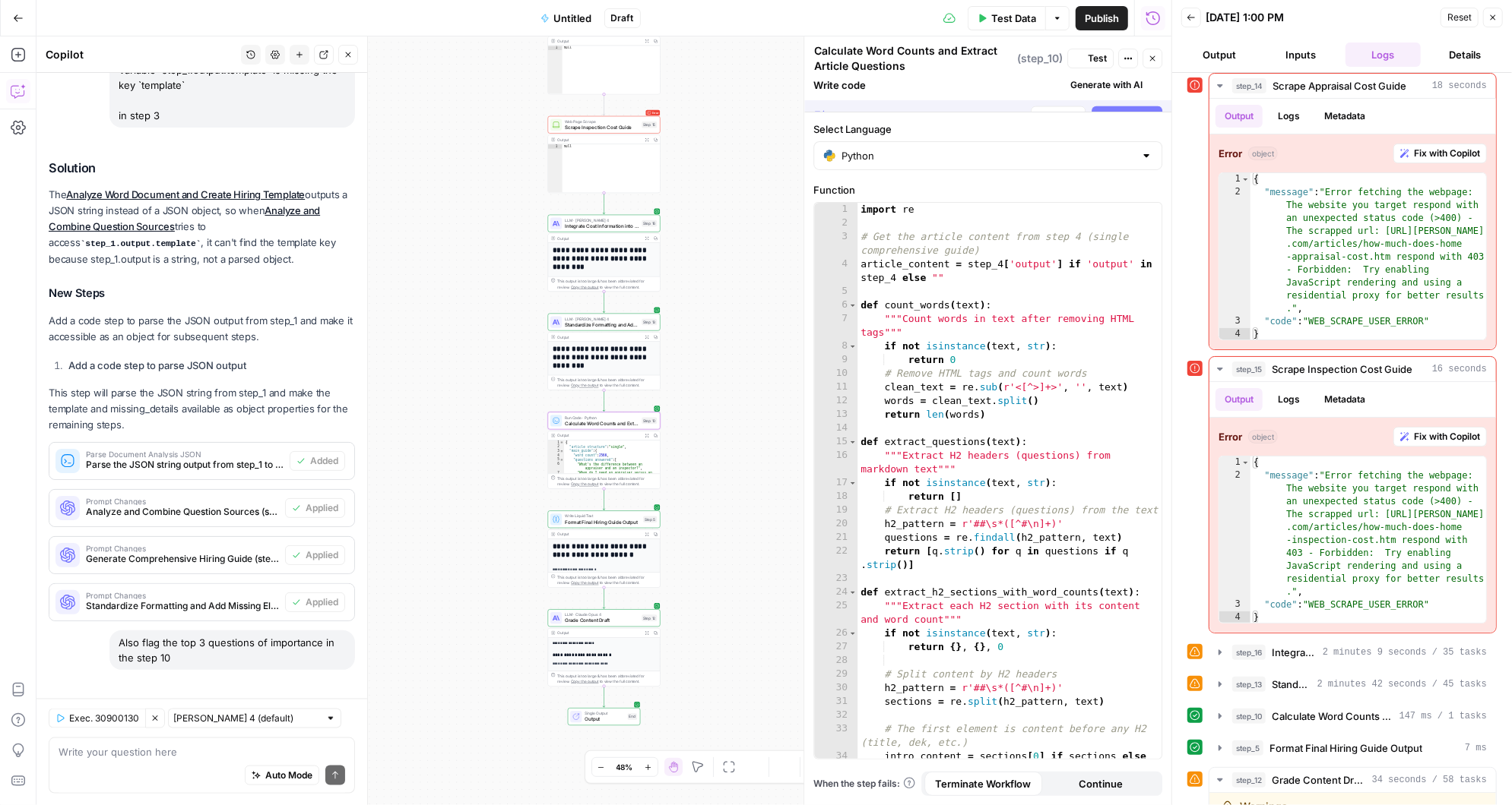
scroll to position [1540, 0]
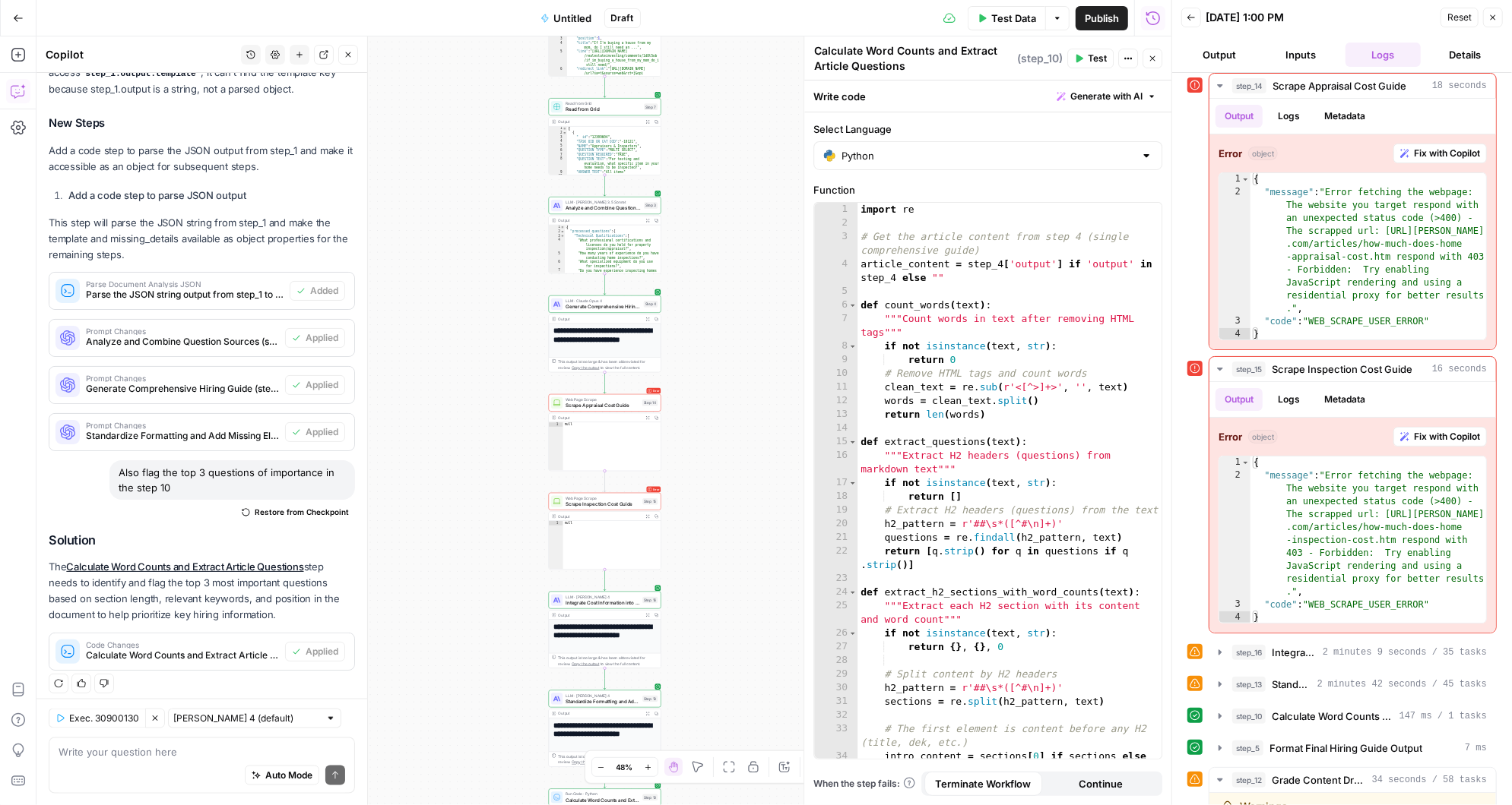
drag, startPoint x: 495, startPoint y: 186, endPoint x: 494, endPoint y: 628, distance: 442.0
click at [494, 628] on div "Workflow Input Settings Inputs LLM · Claude 3.5 Sonnet Analyze Word Document an…" at bounding box center [604, 421] width 1135 height 769
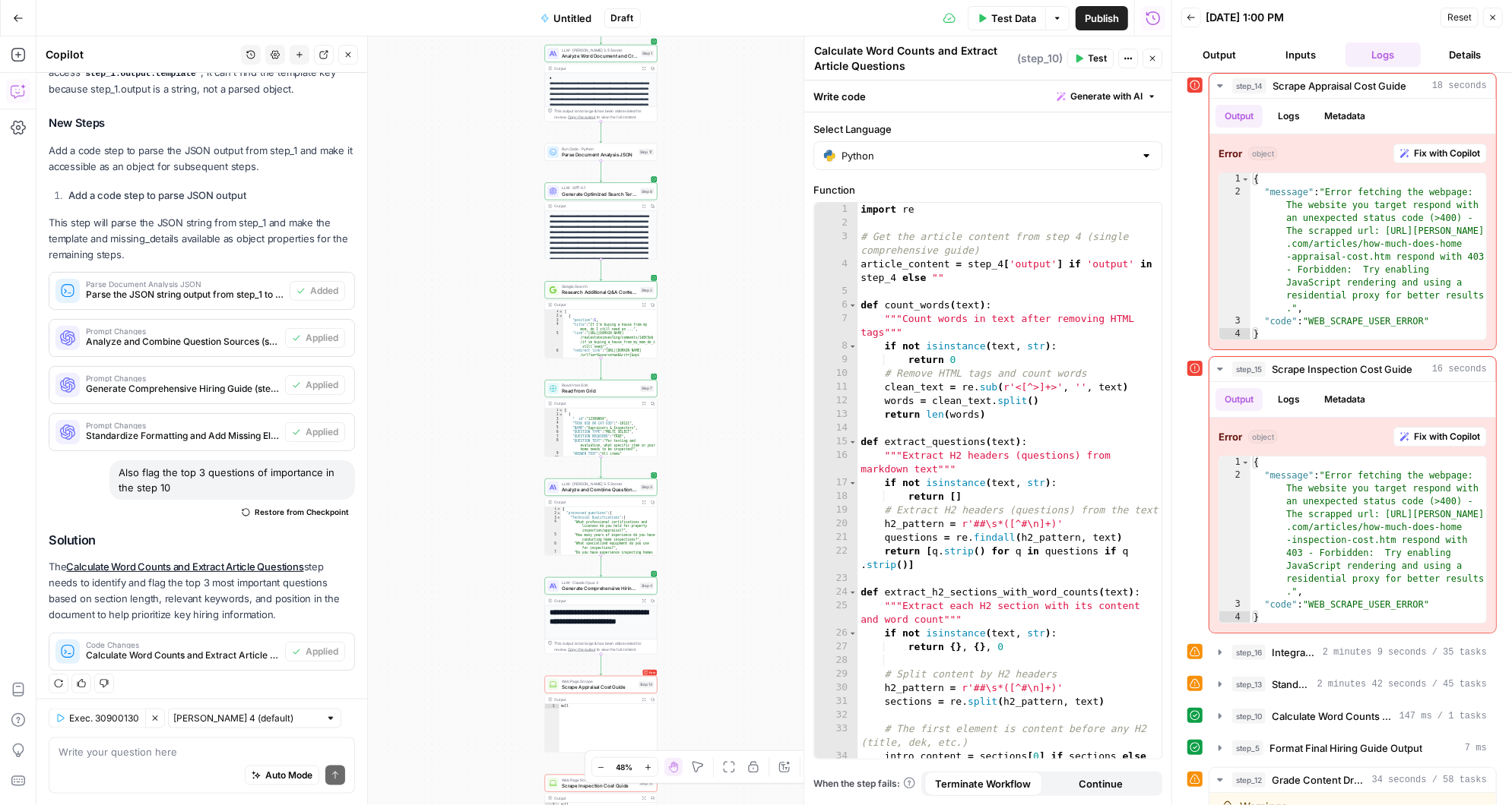
drag, startPoint x: 736, startPoint y: 287, endPoint x: 726, endPoint y: 721, distance: 434.1
click at [726, 721] on div "Workflow Input Settings Inputs LLM · Claude 3.5 Sonnet Analyze Word Document an…" at bounding box center [604, 421] width 1135 height 769
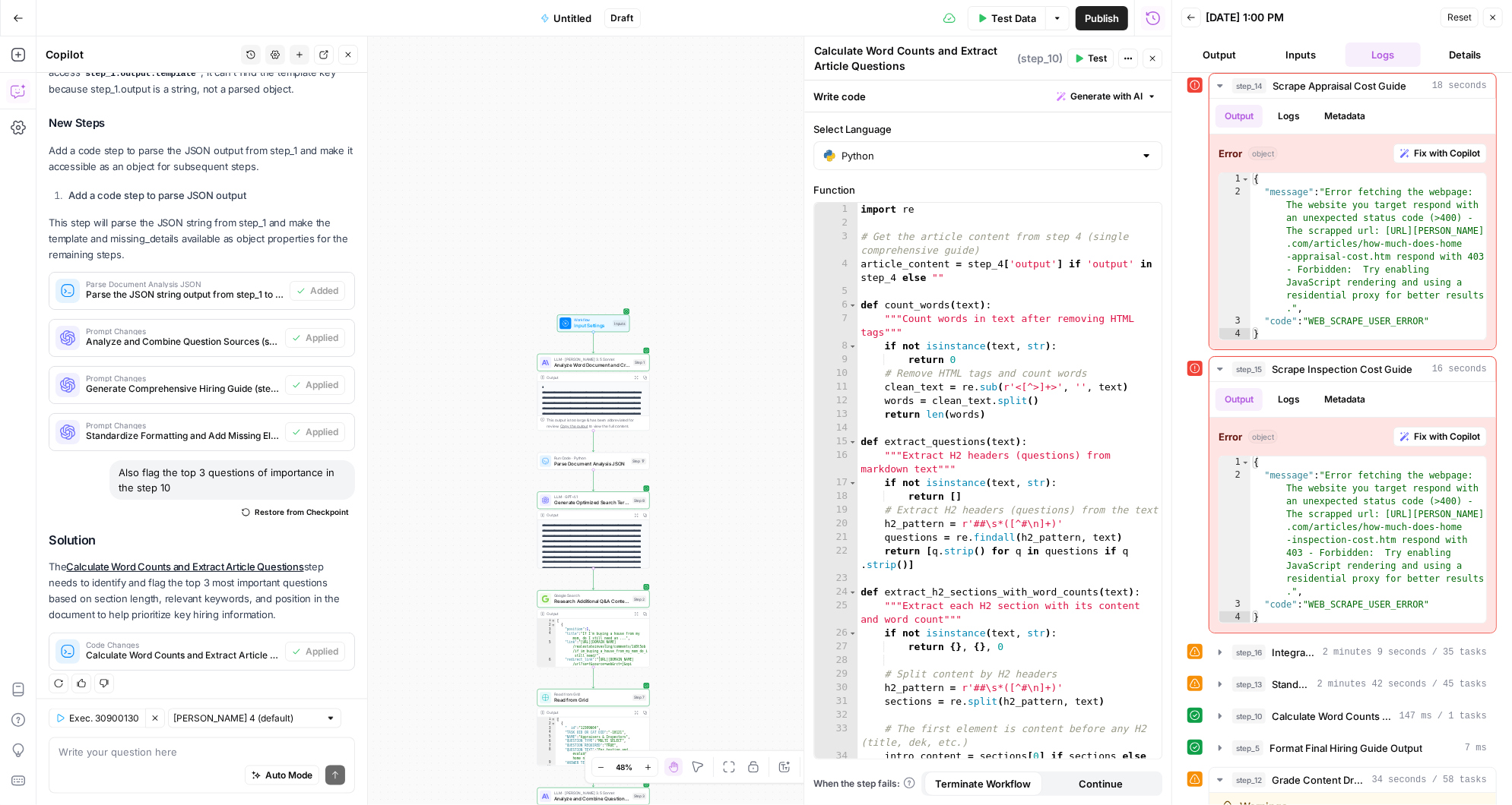
click at [1011, 18] on span "Test Data" at bounding box center [1014, 18] width 45 height 15
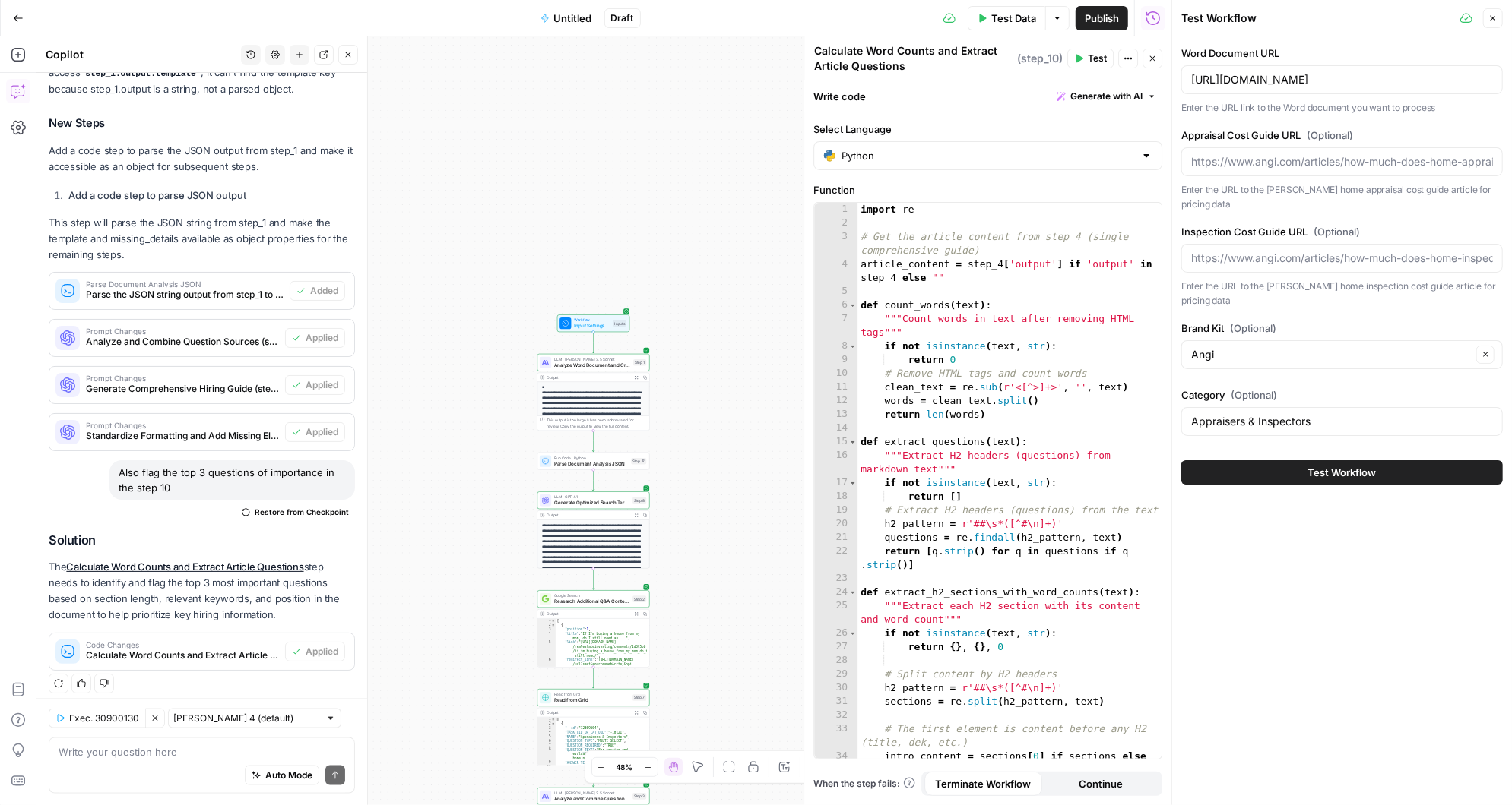
click at [1273, 461] on button "Test Workflow" at bounding box center [1341, 473] width 321 height 25
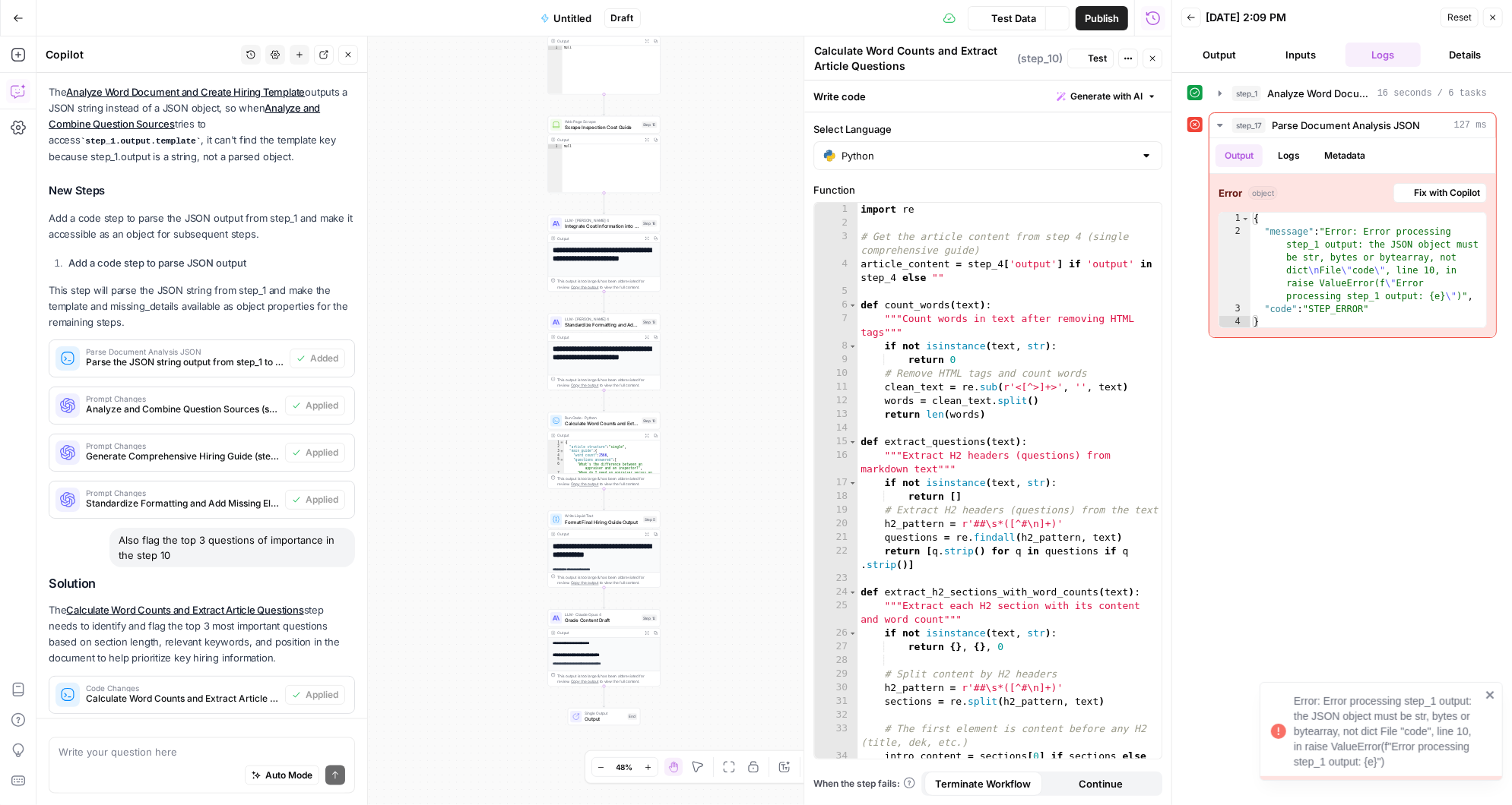
scroll to position [1540, 0]
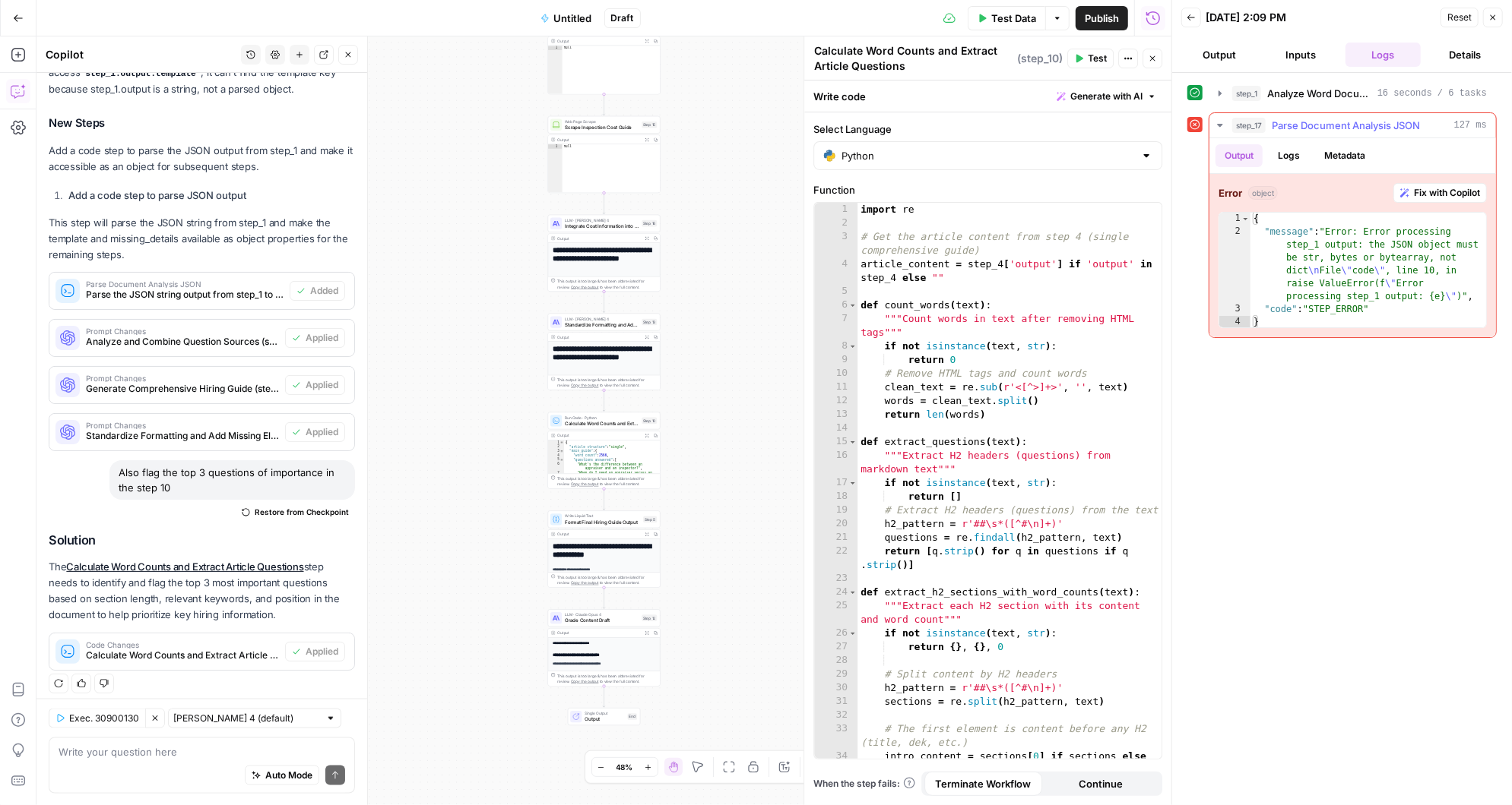
click at [1419, 187] on span "Fix with Copilot" at bounding box center [1447, 193] width 66 height 14
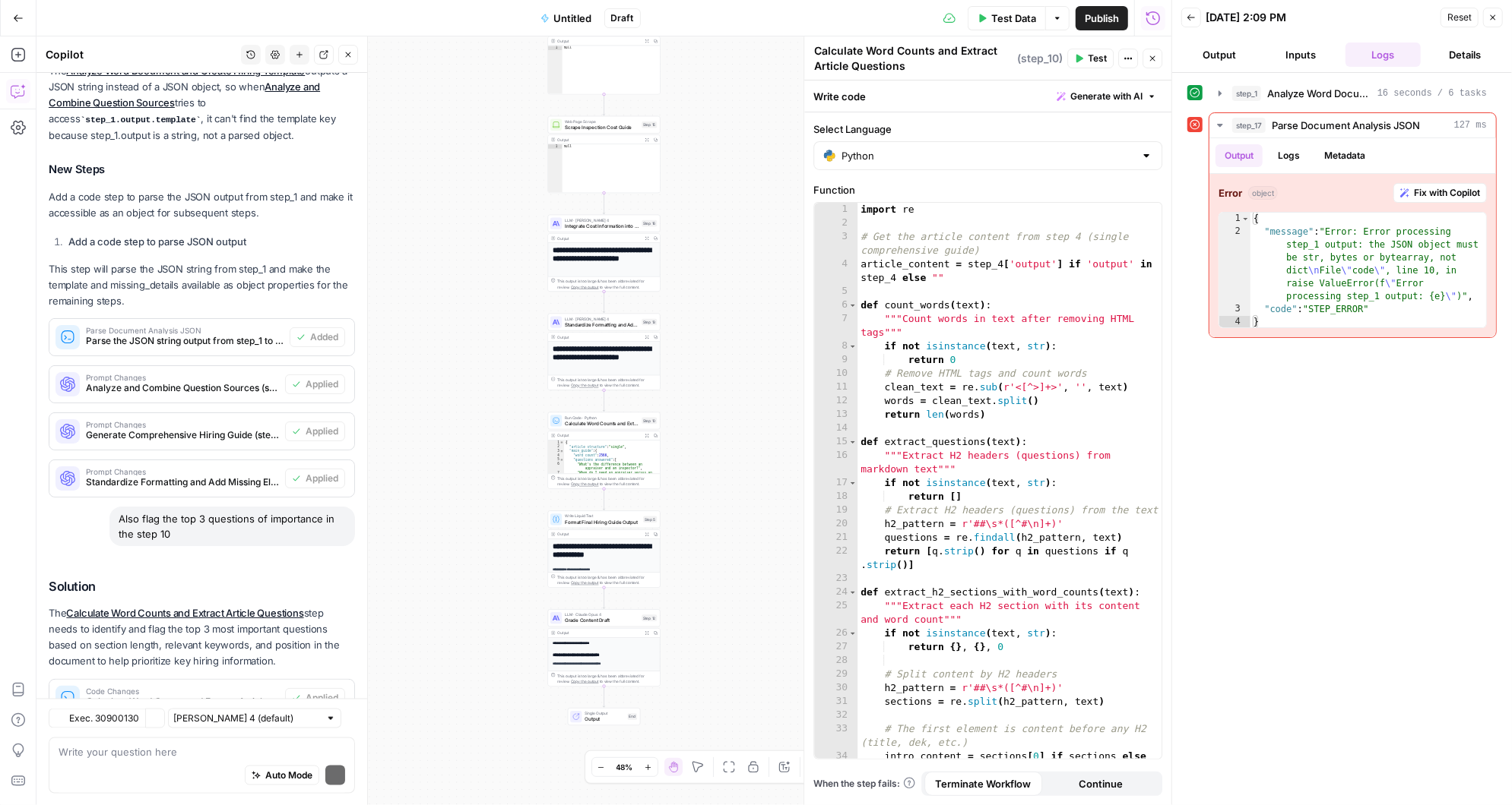
scroll to position [1718, 0]
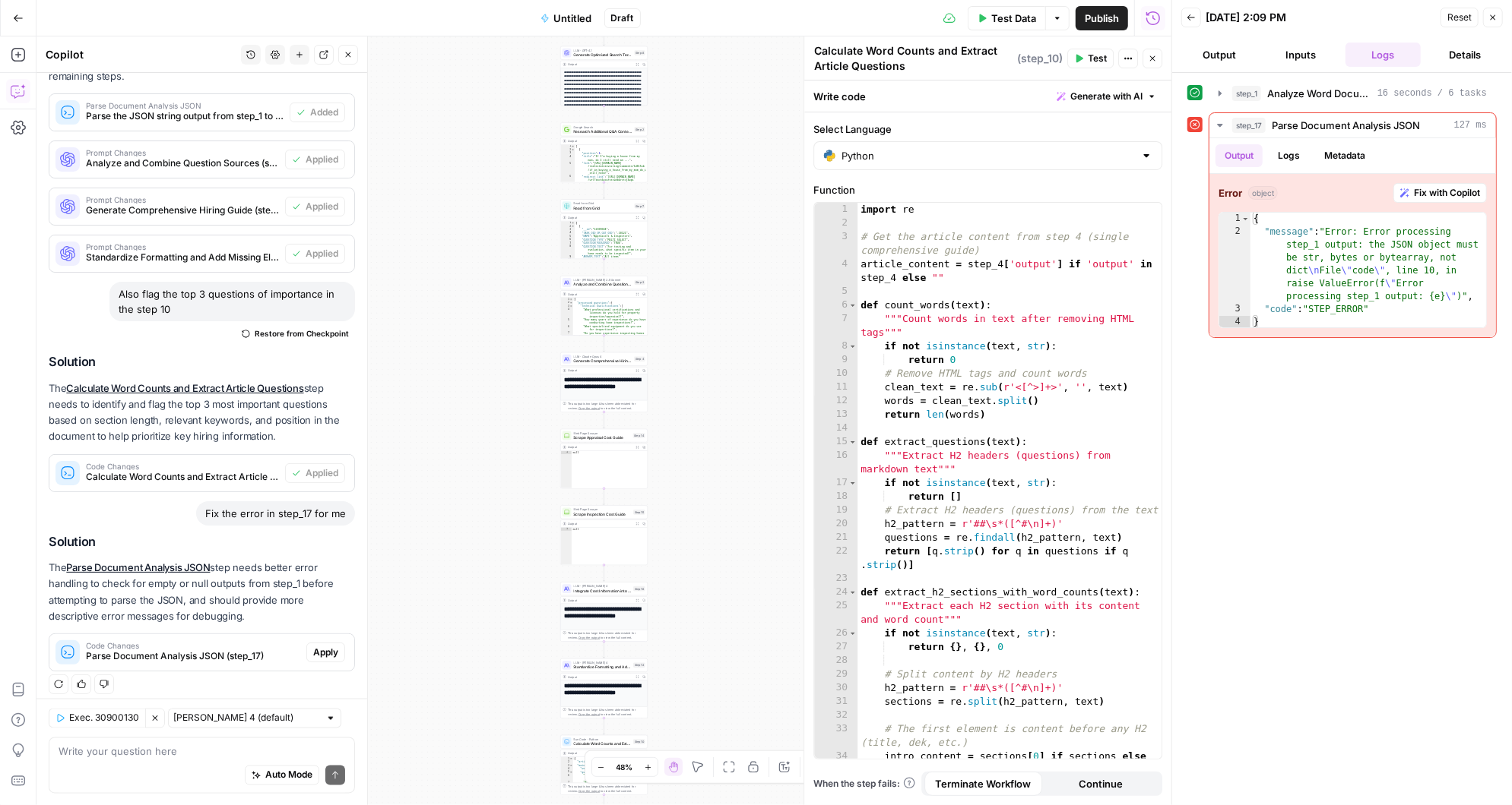
click at [338, 646] on span "Apply" at bounding box center [325, 652] width 25 height 14
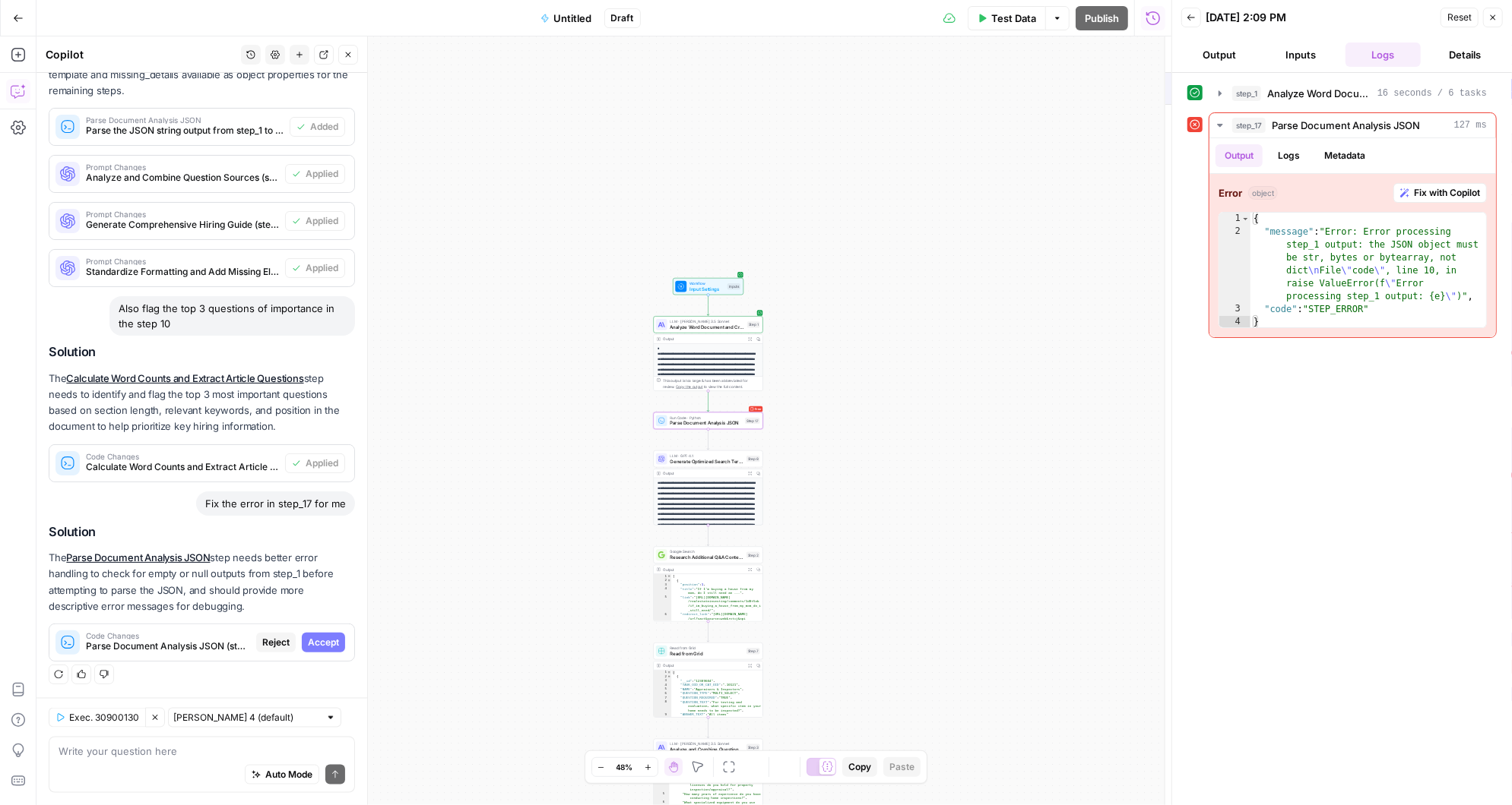
scroll to position [1548, 0]
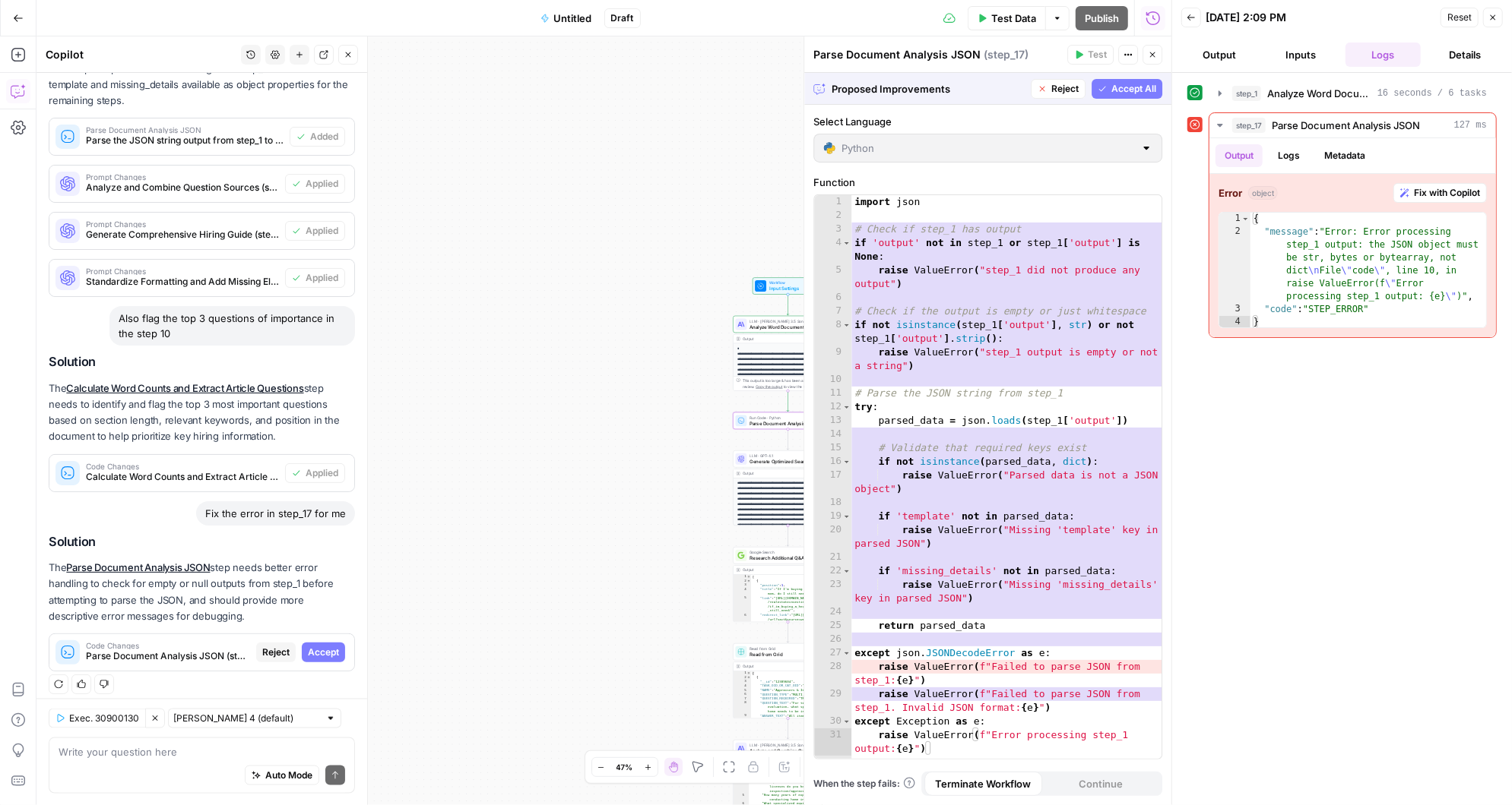
click at [320, 646] on span "Accept" at bounding box center [323, 652] width 31 height 14
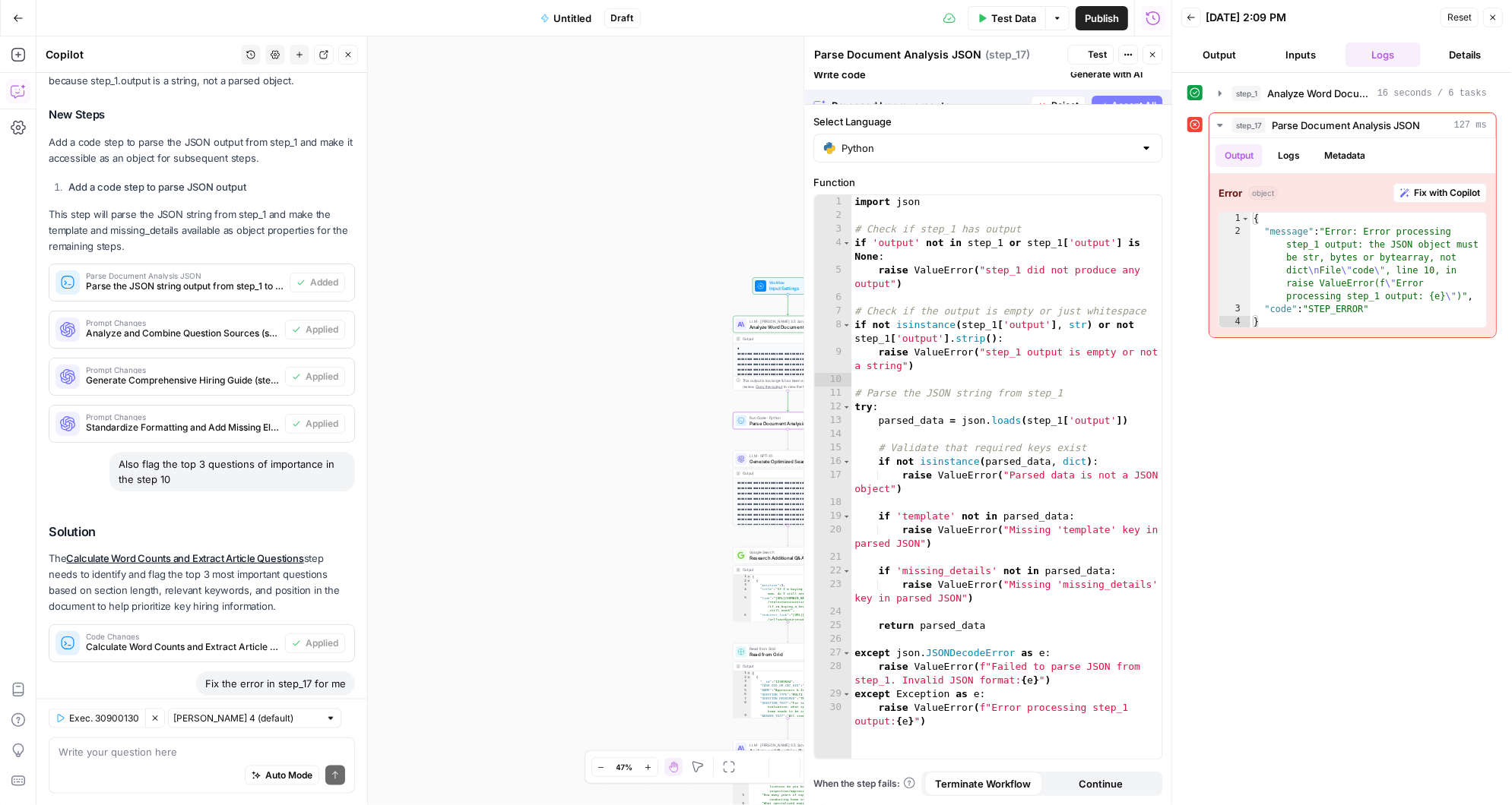
scroll to position [1742, 0]
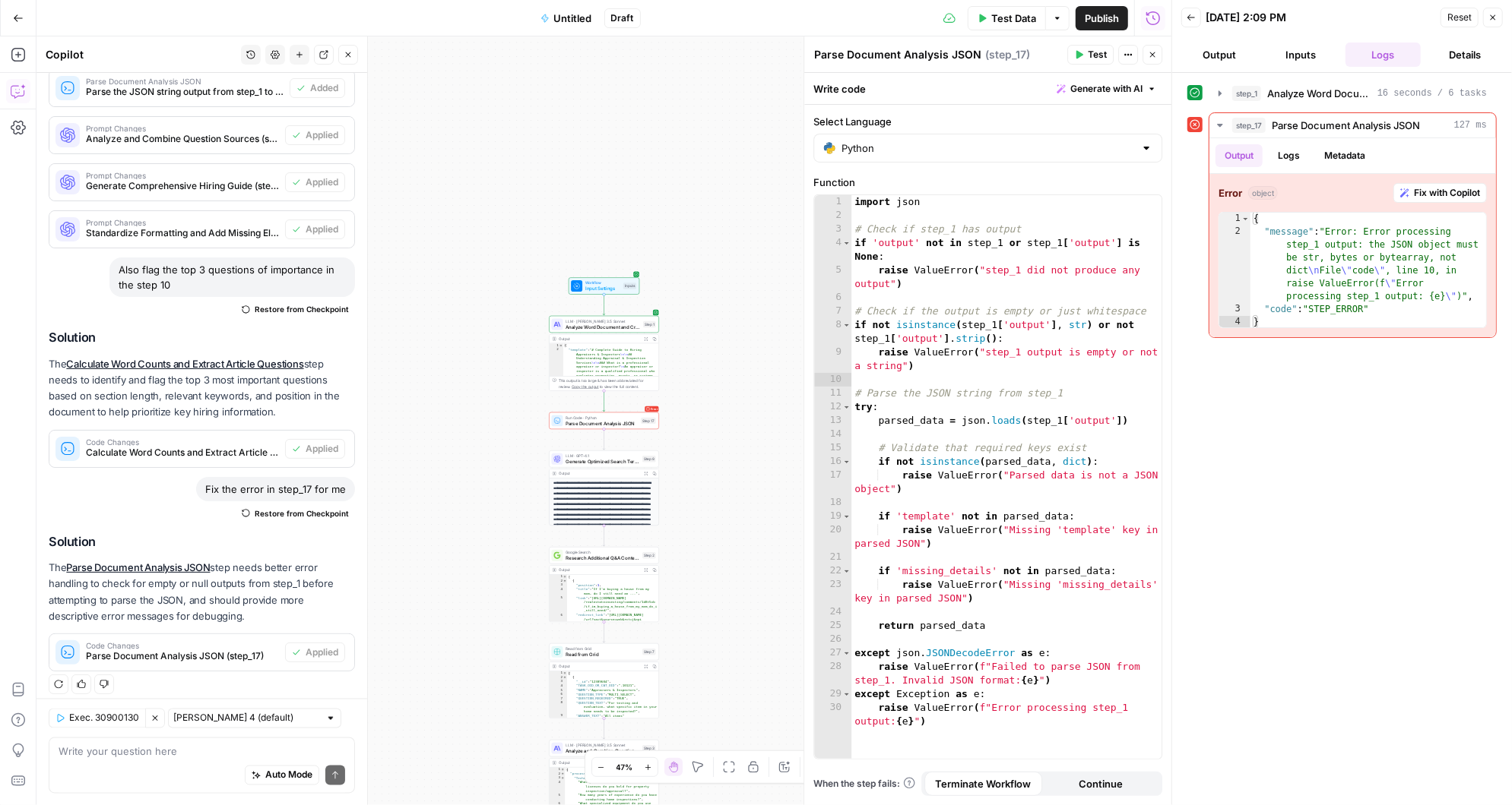
click at [998, 17] on span "Test Data" at bounding box center [1014, 18] width 45 height 15
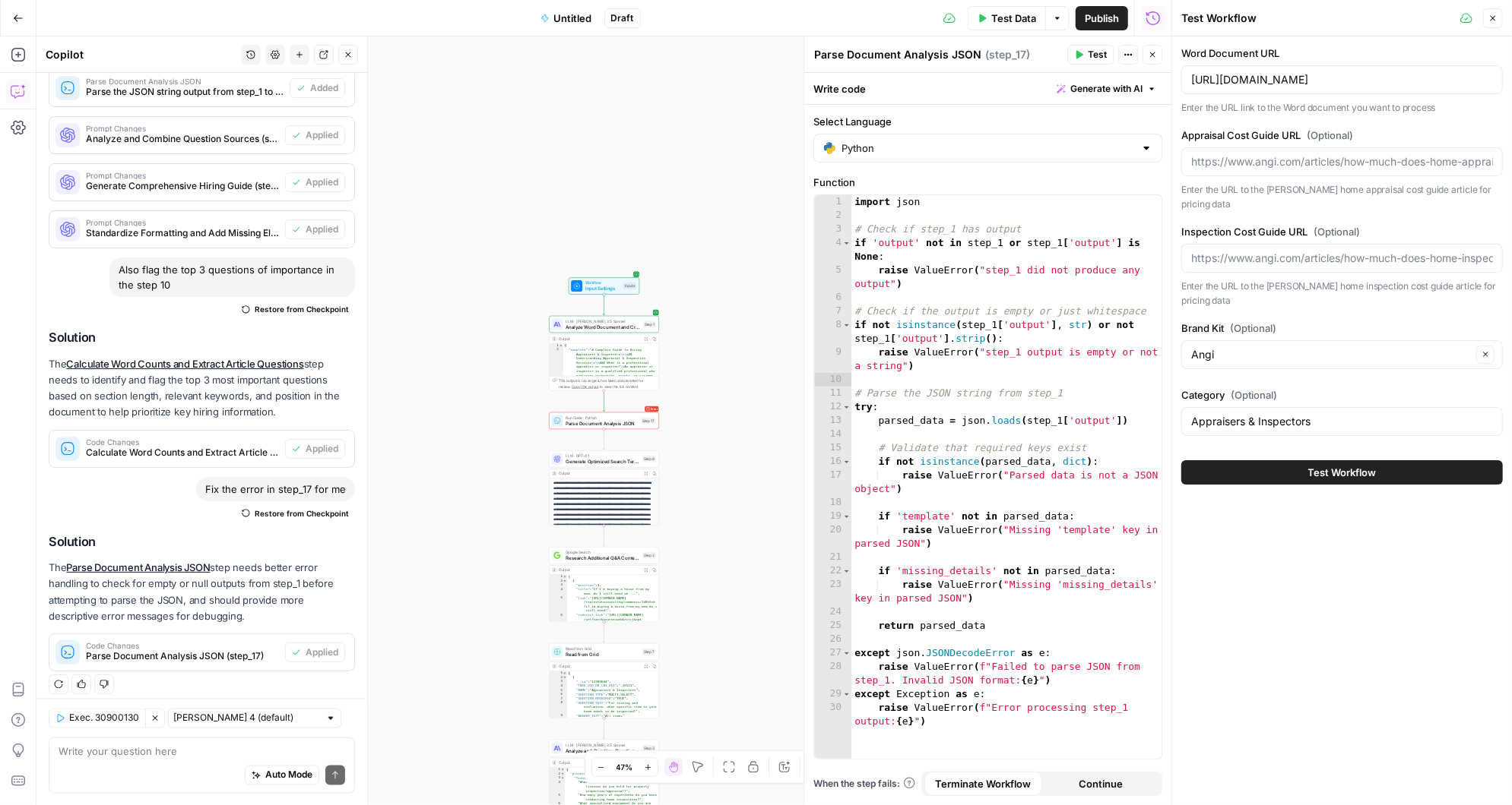
click at [1271, 461] on button "Test Workflow" at bounding box center [1341, 473] width 321 height 25
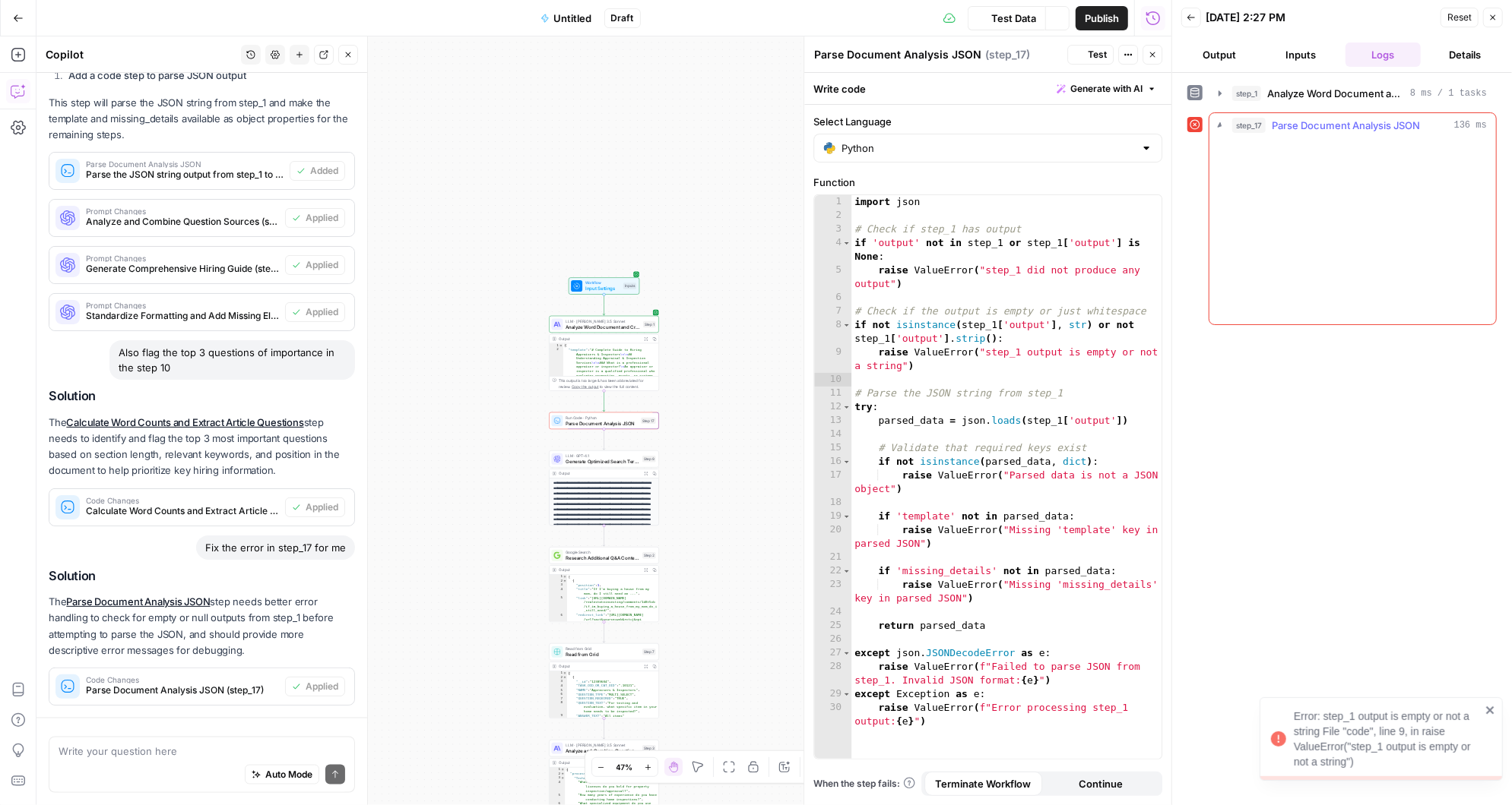
scroll to position [1742, 0]
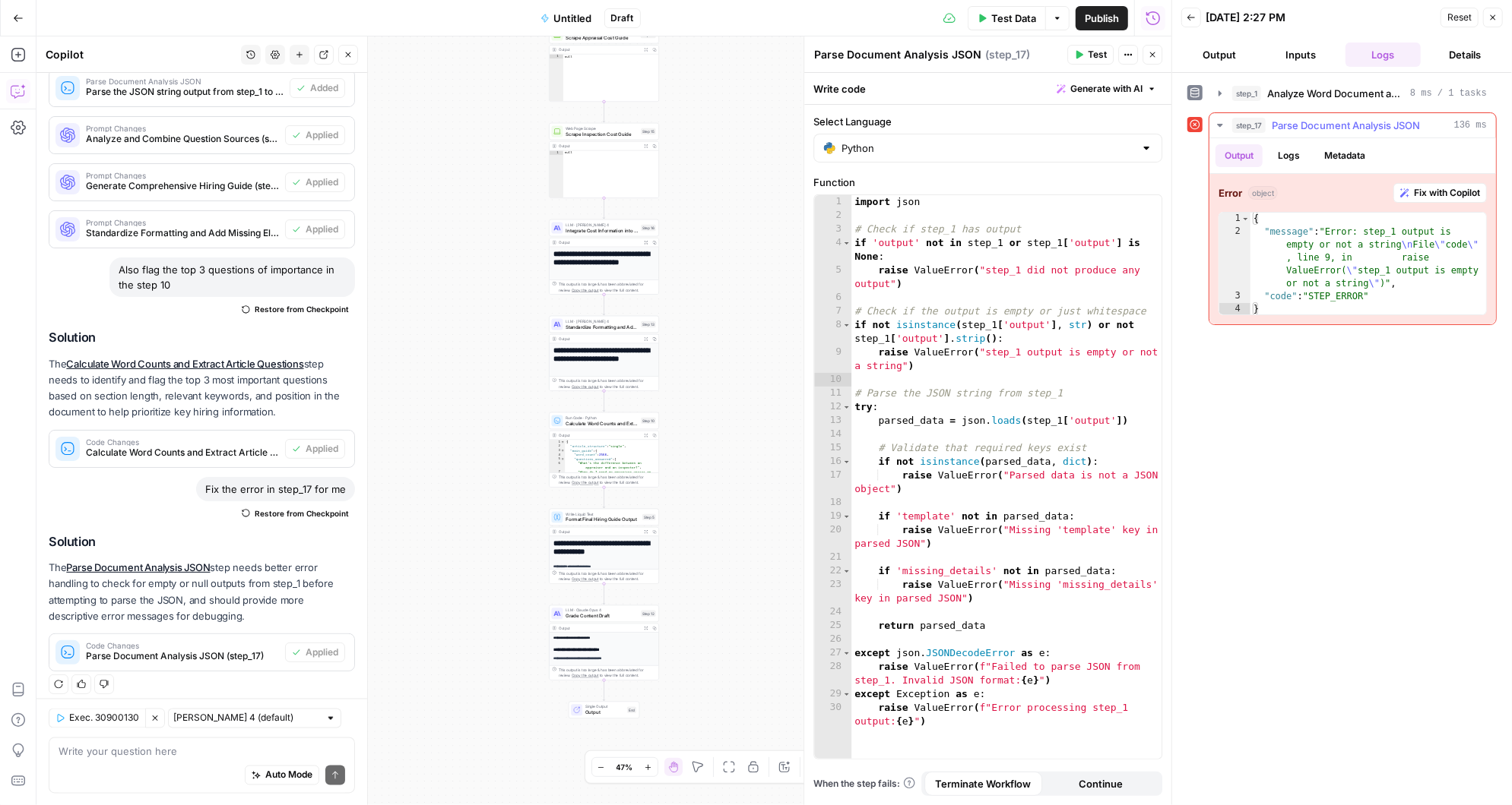
click at [1448, 187] on span "Fix with Copilot" at bounding box center [1447, 193] width 66 height 14
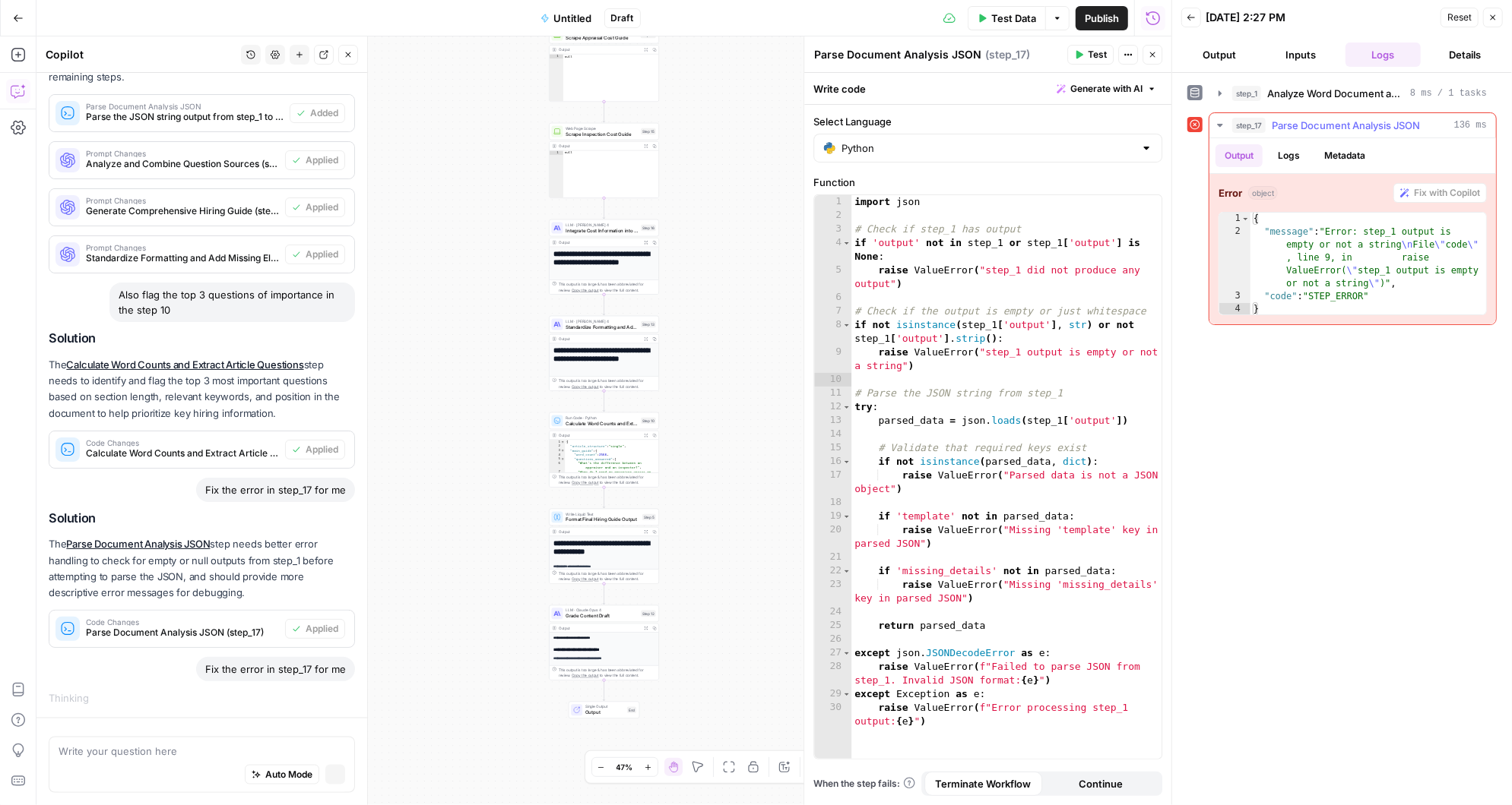
scroll to position [1551, 0]
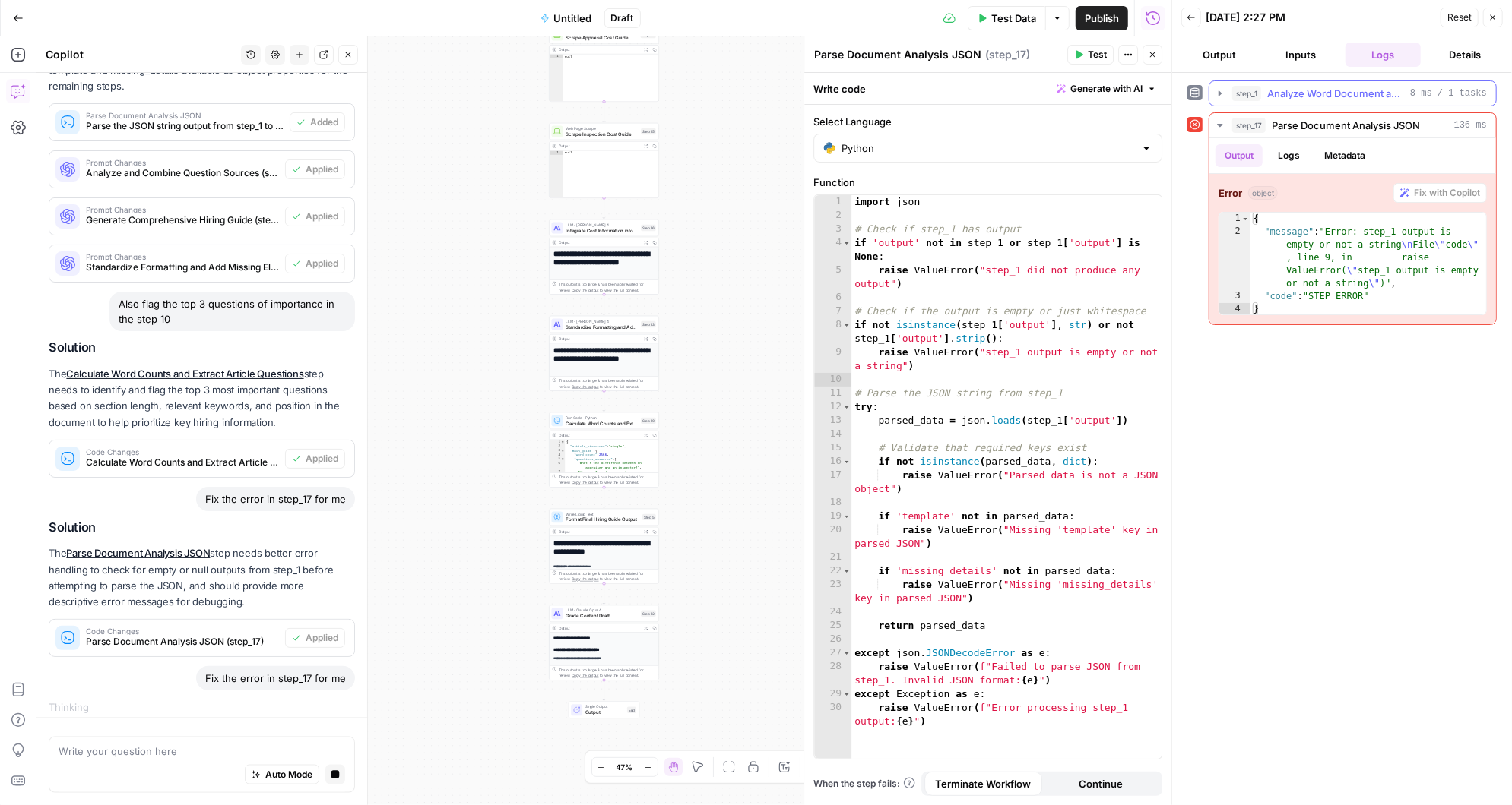
click at [1219, 92] on icon "button" at bounding box center [1220, 92] width 3 height 6
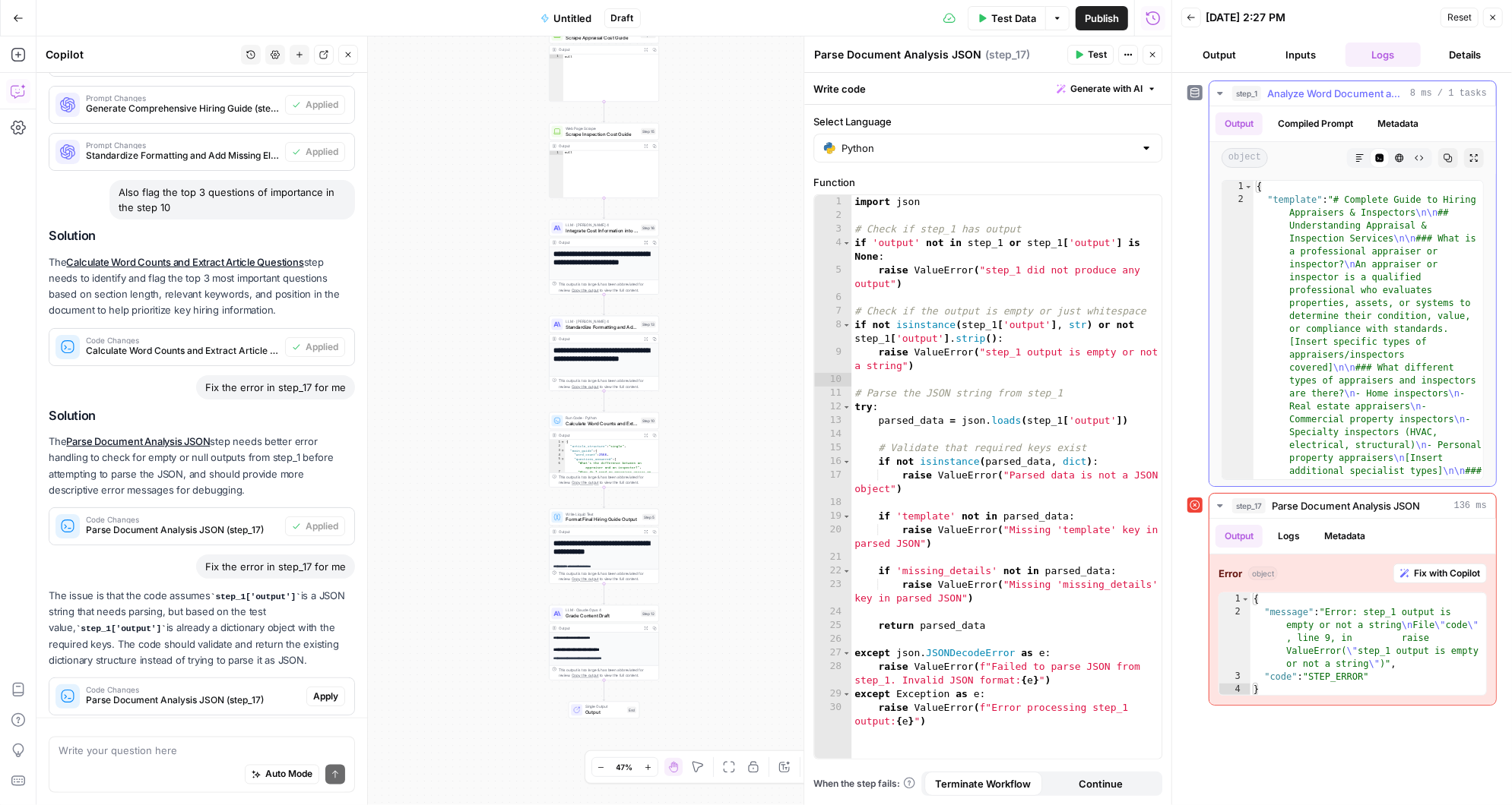
scroll to position [1912, 0]
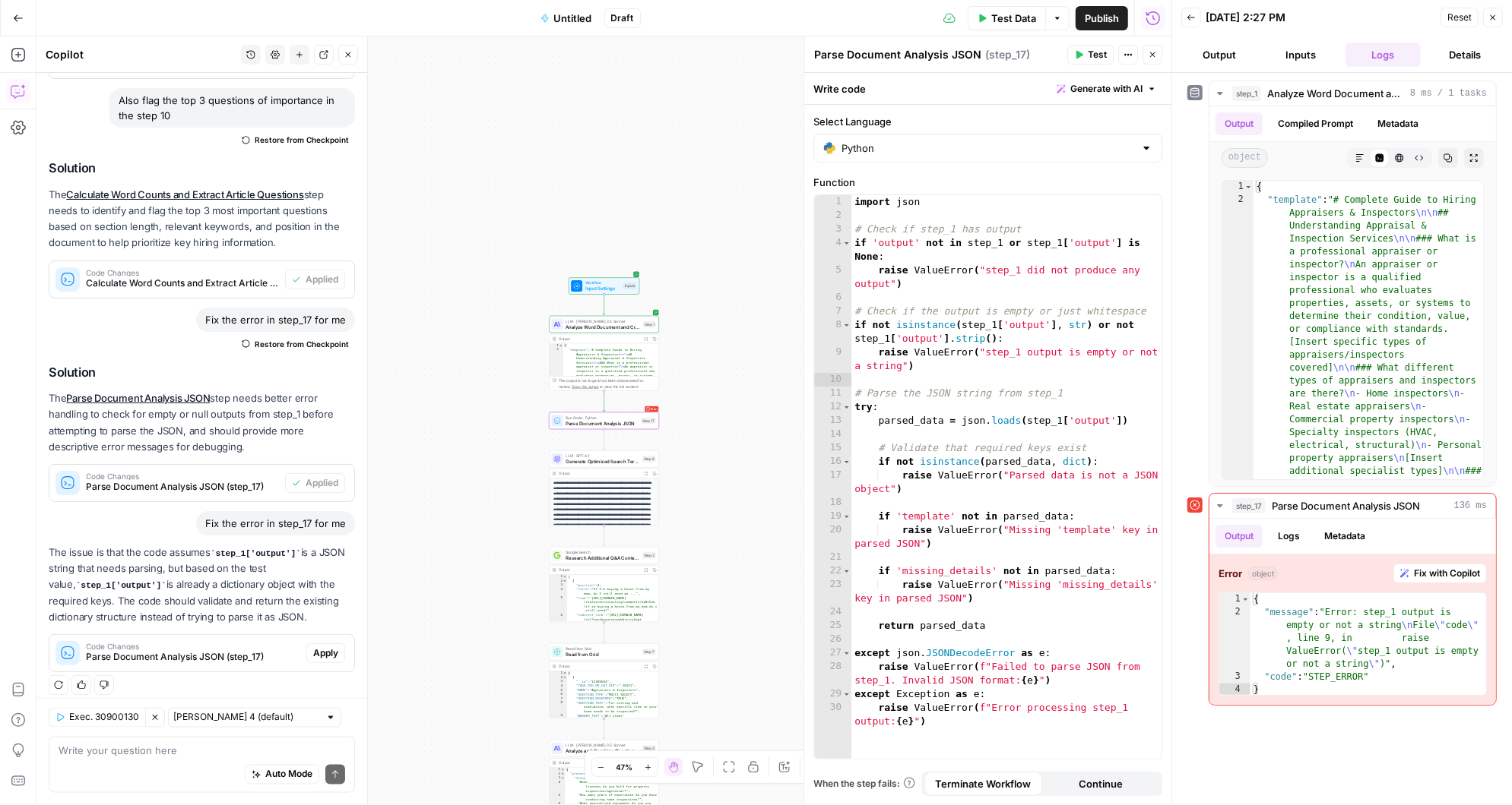
click at [335, 646] on span "Apply" at bounding box center [325, 653] width 25 height 14
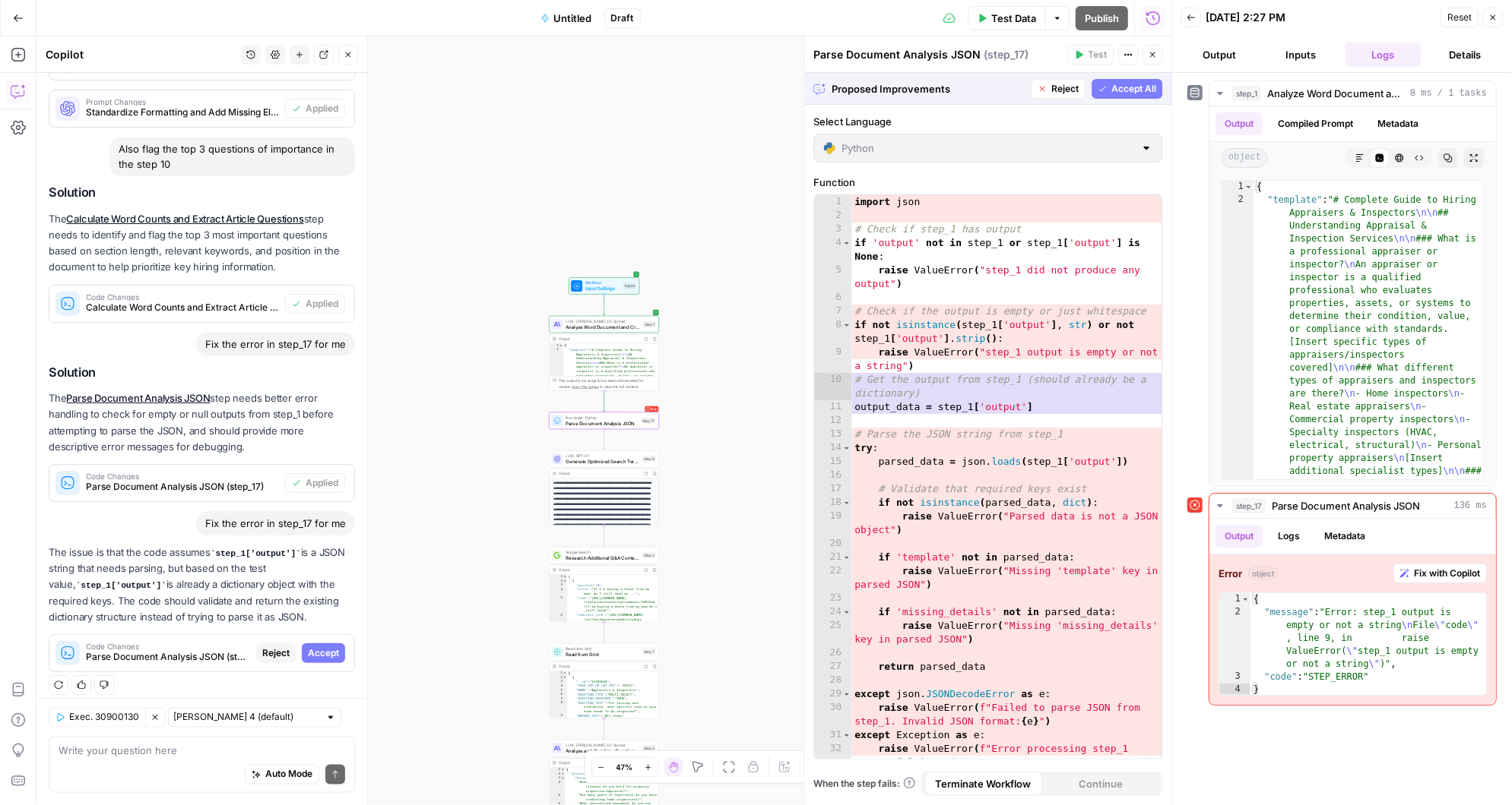
click at [333, 646] on span "Accept" at bounding box center [323, 653] width 31 height 14
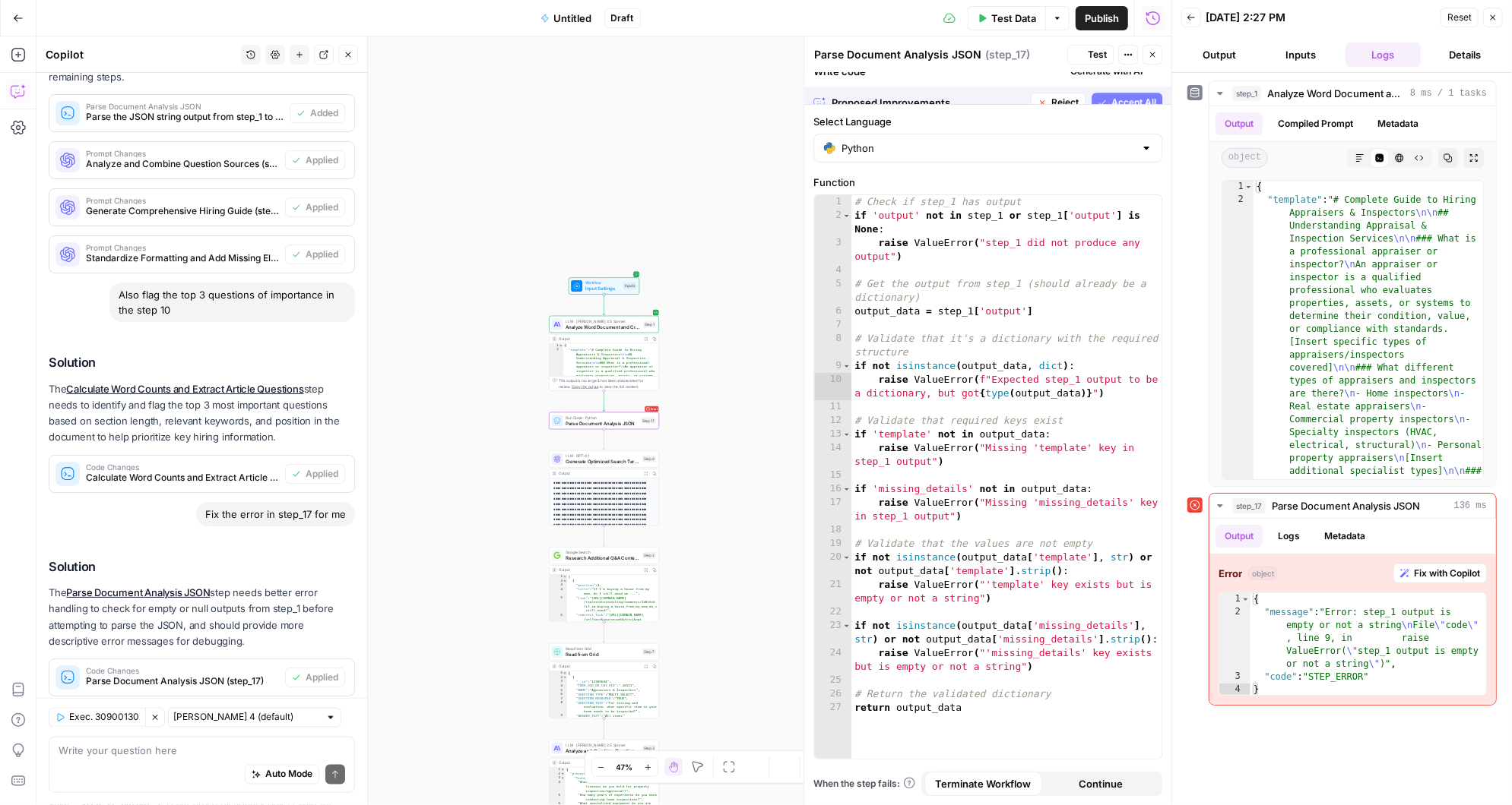
scroll to position [1937, 0]
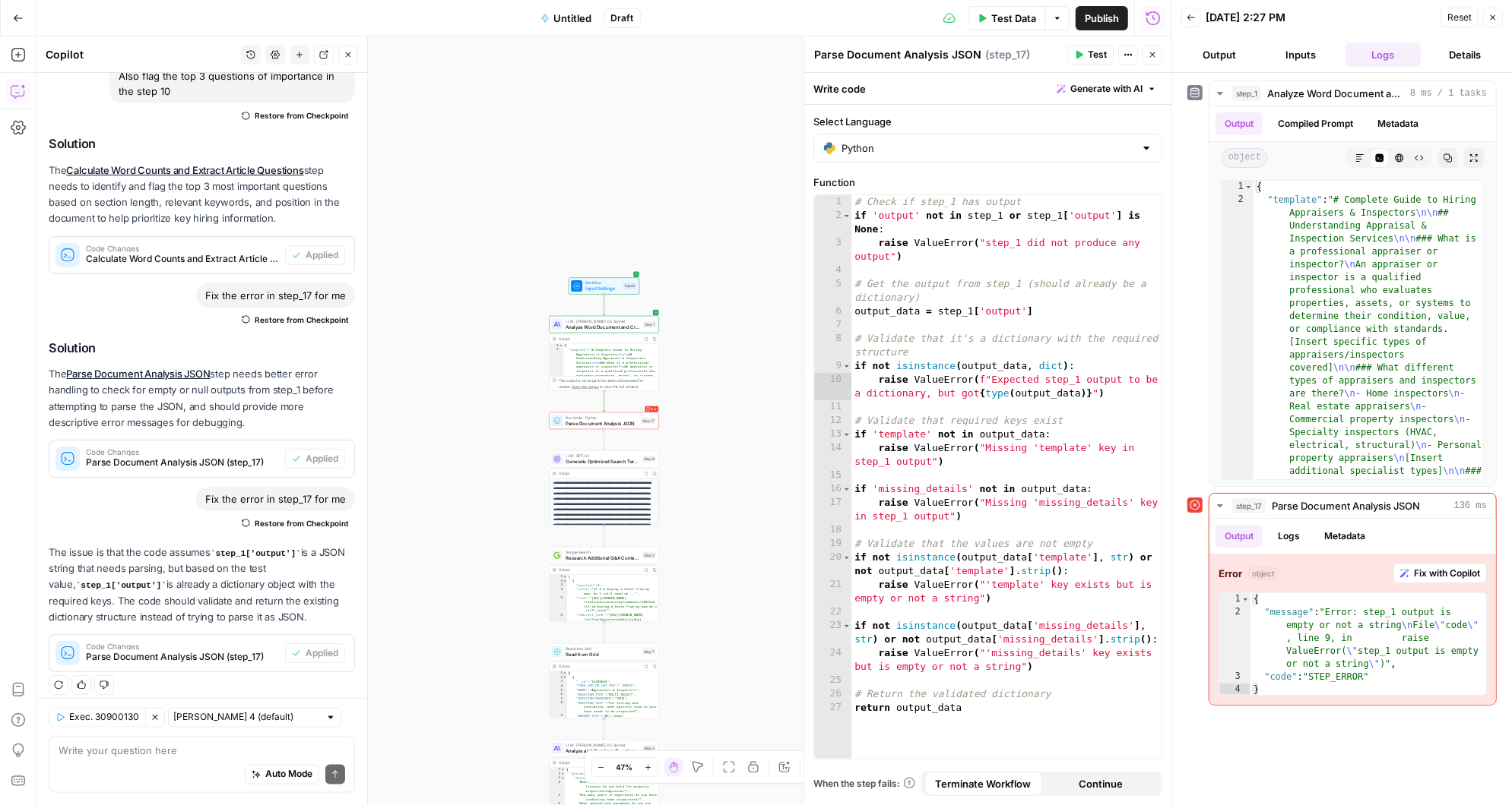
click at [1094, 50] on span "Test" at bounding box center [1097, 54] width 19 height 14
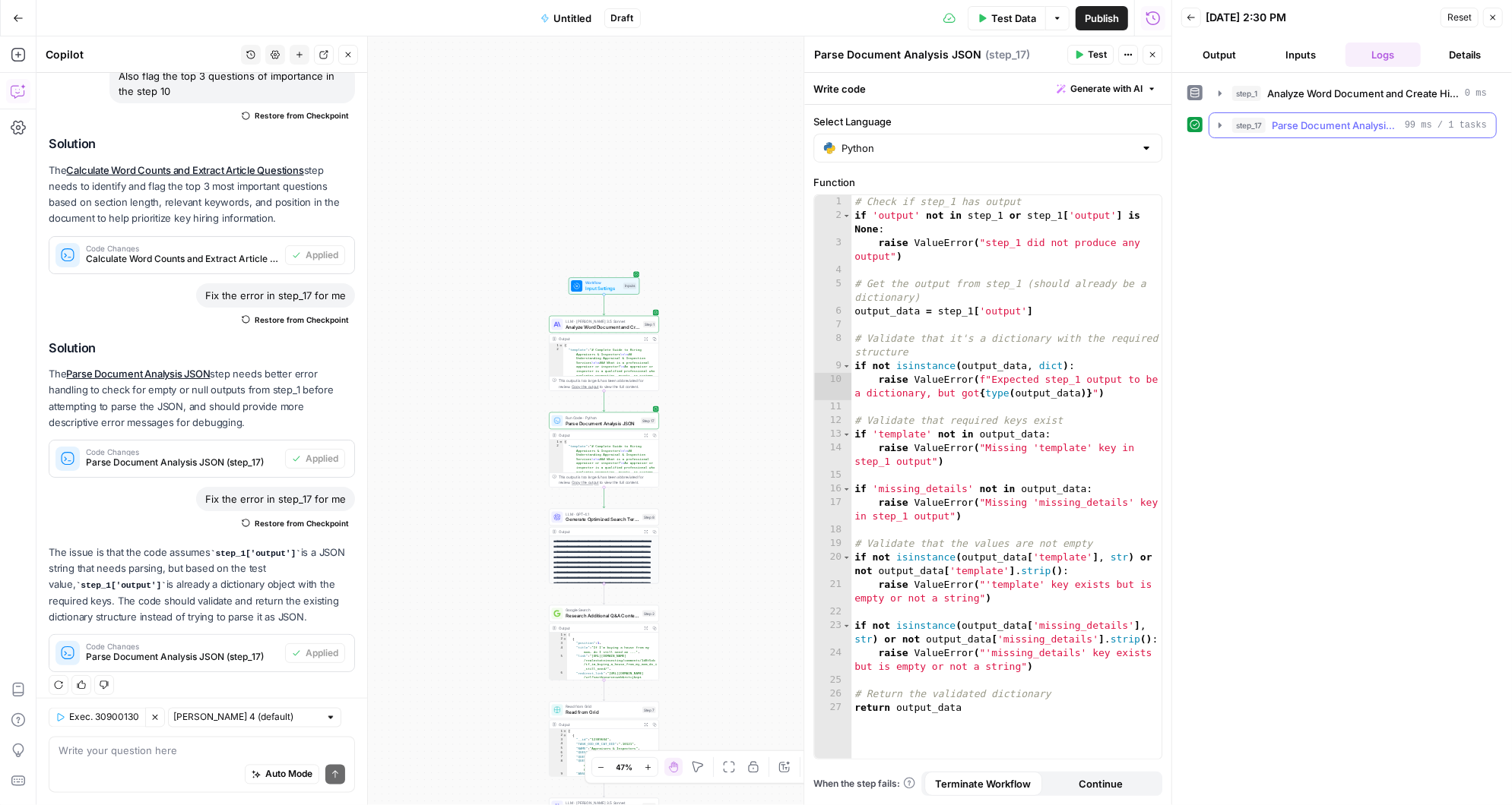
click at [1219, 124] on icon "button" at bounding box center [1220, 124] width 3 height 6
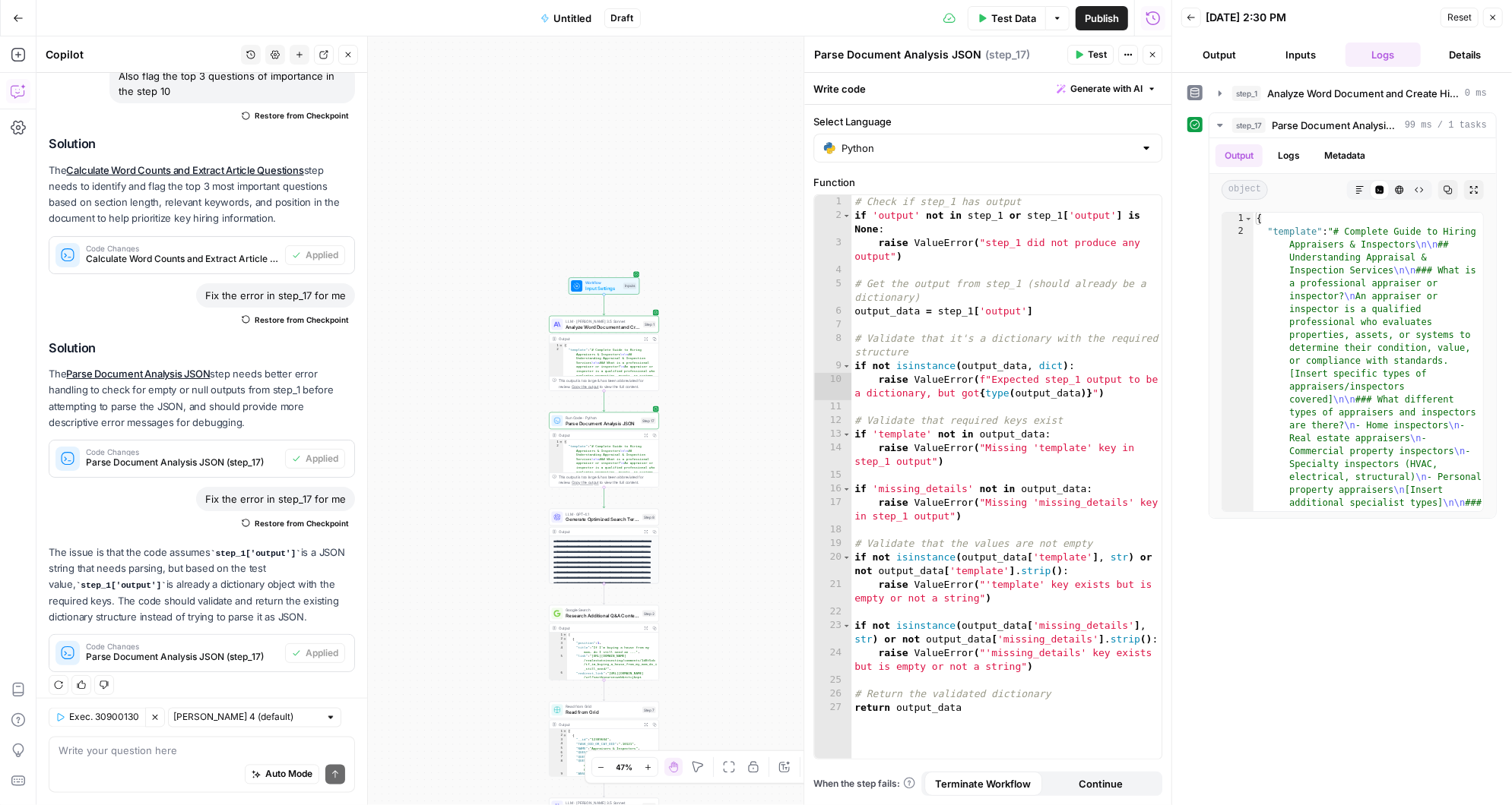
click at [1006, 15] on span "Test Data" at bounding box center [1014, 18] width 45 height 15
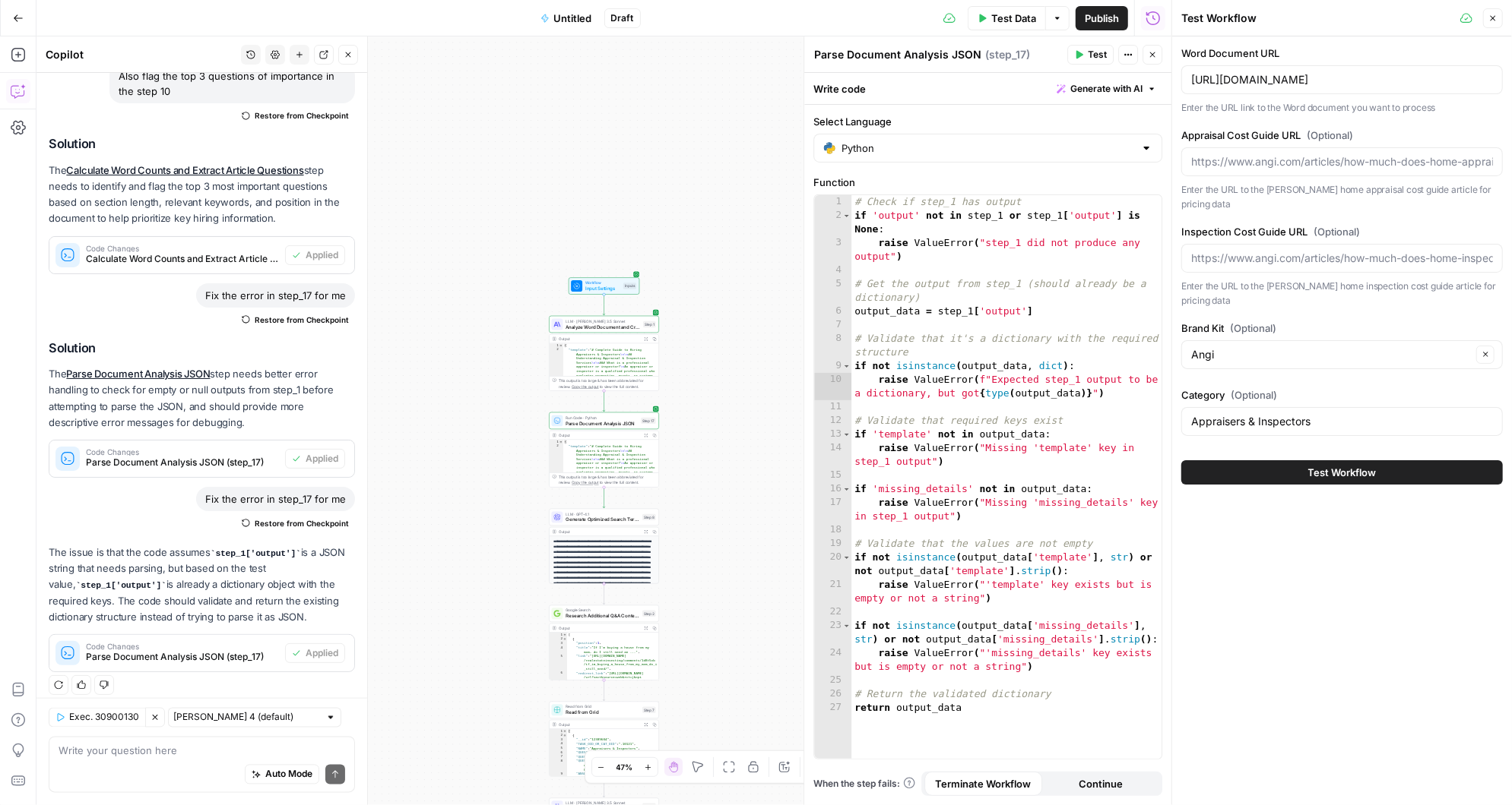
click at [1350, 465] on span "Test Workflow" at bounding box center [1342, 472] width 69 height 15
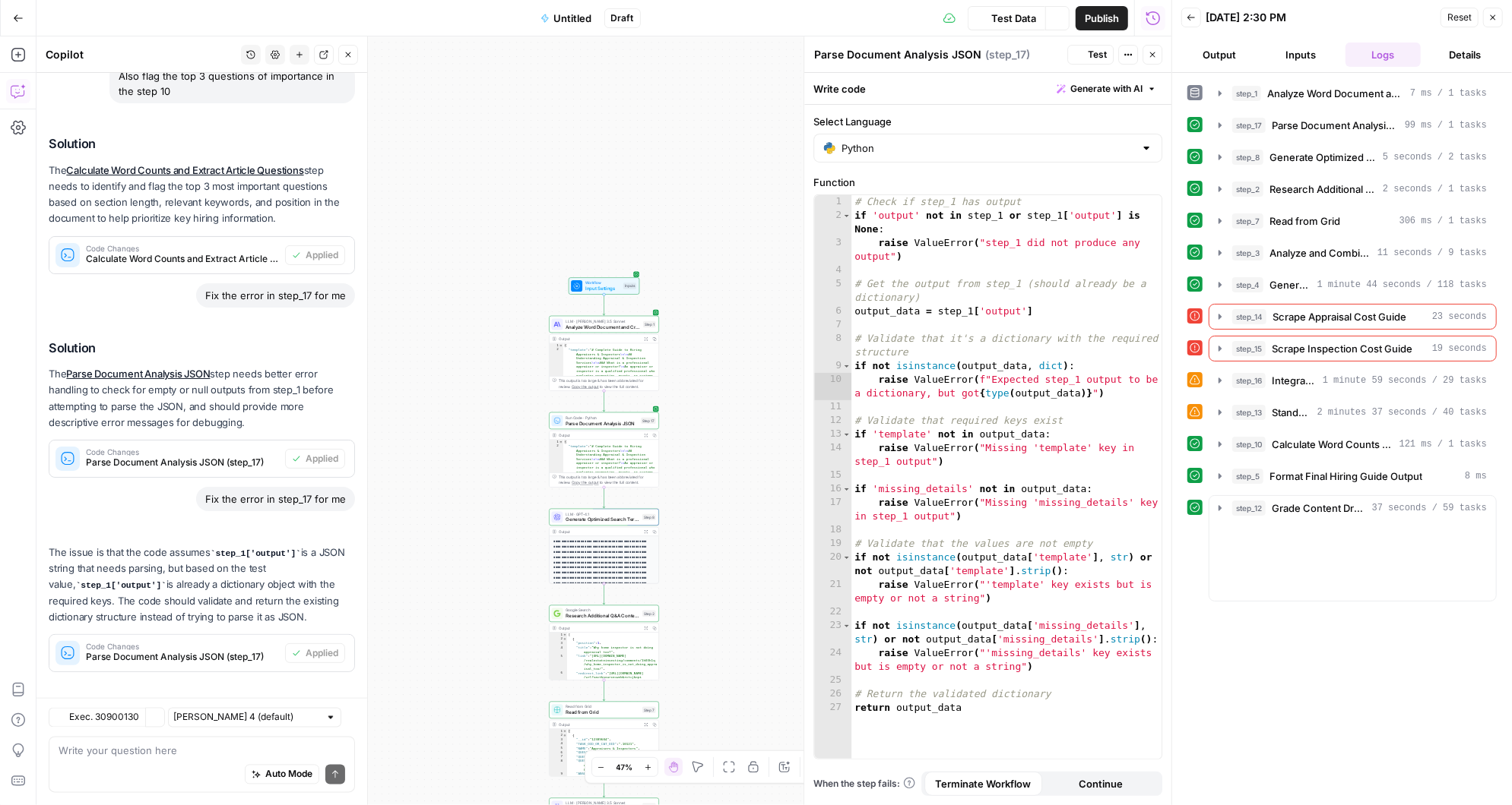
scroll to position [1937, 0]
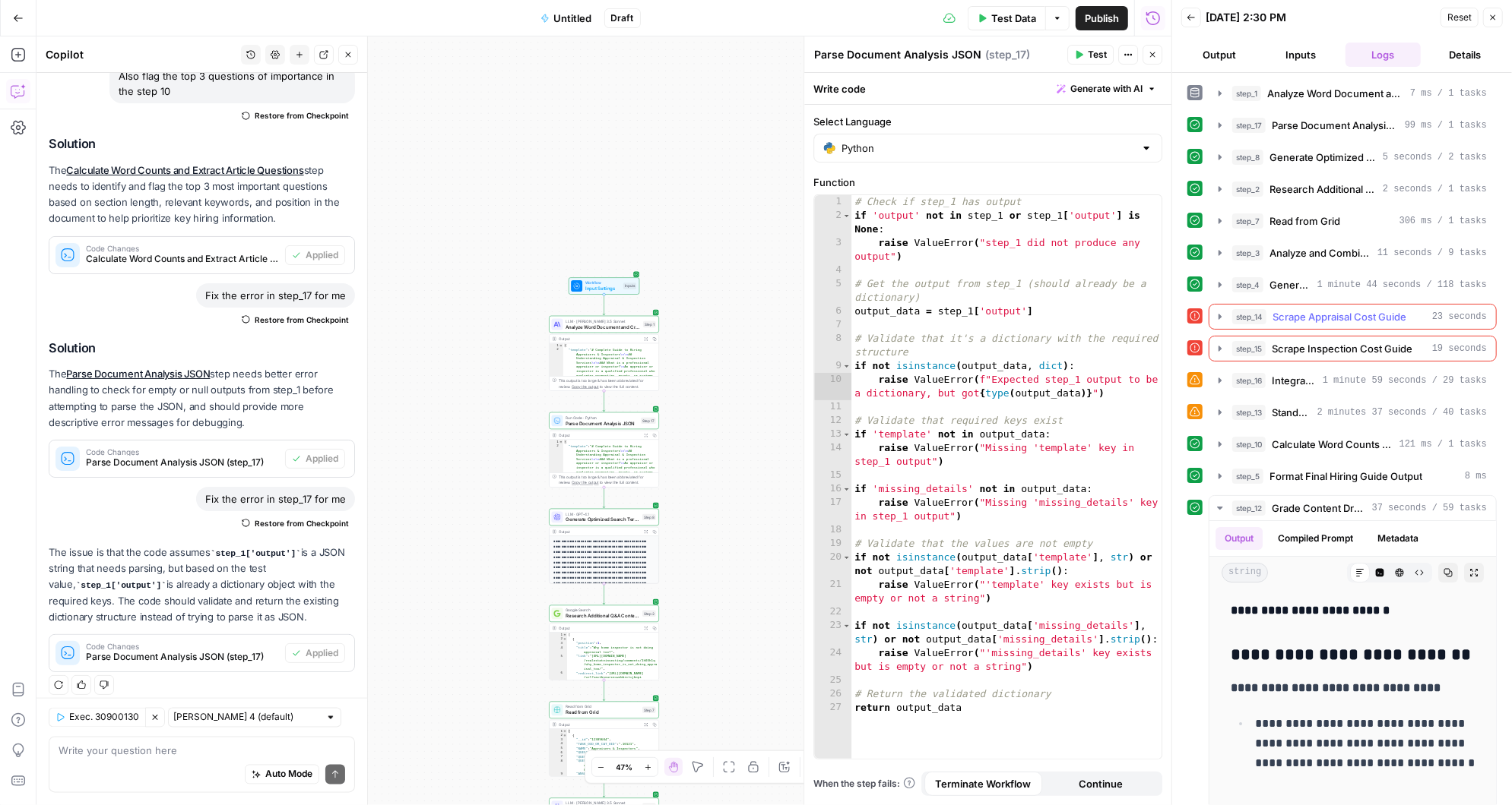
click at [1223, 311] on icon "button" at bounding box center [1219, 316] width 12 height 12
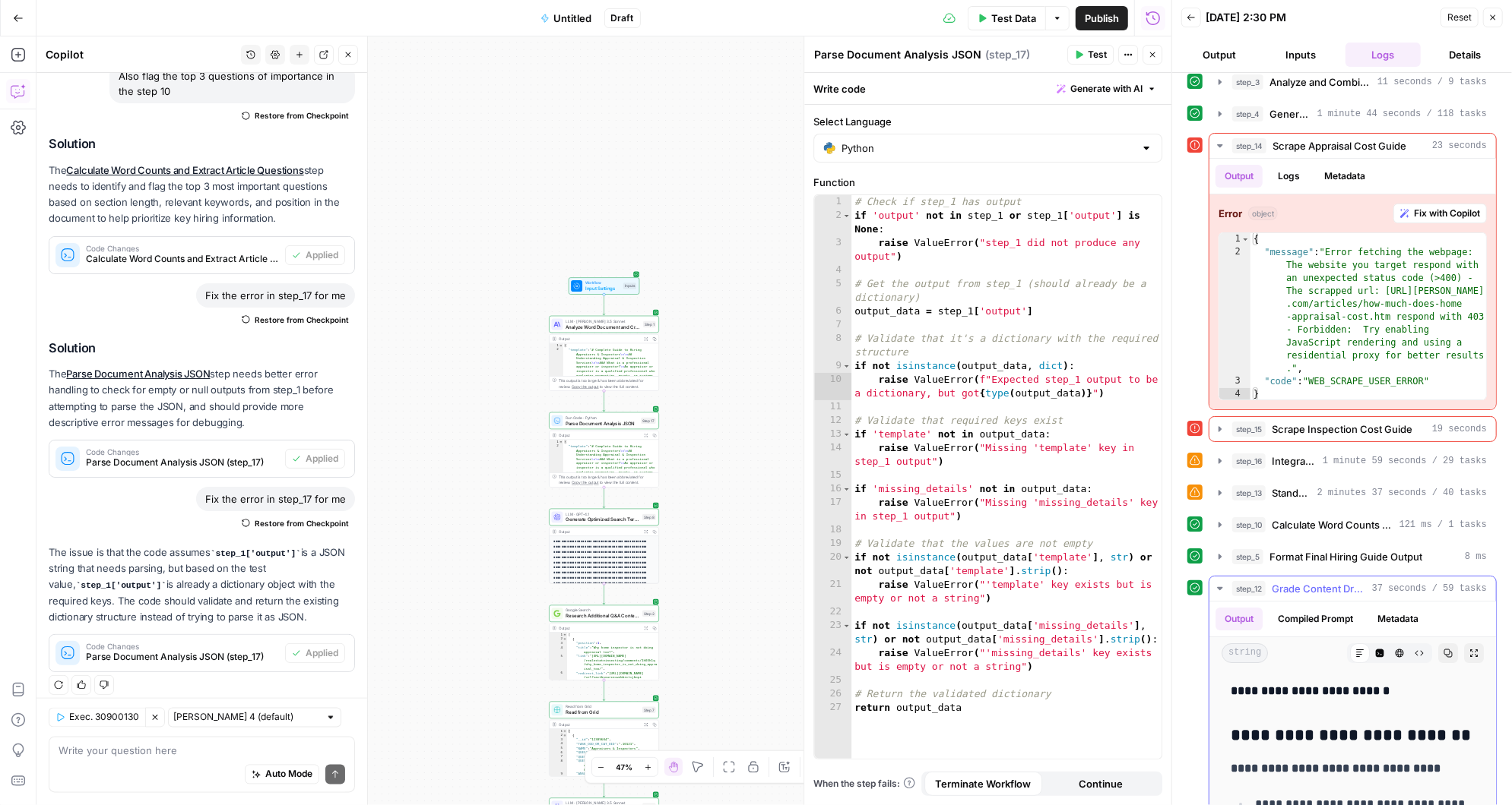
scroll to position [155, 0]
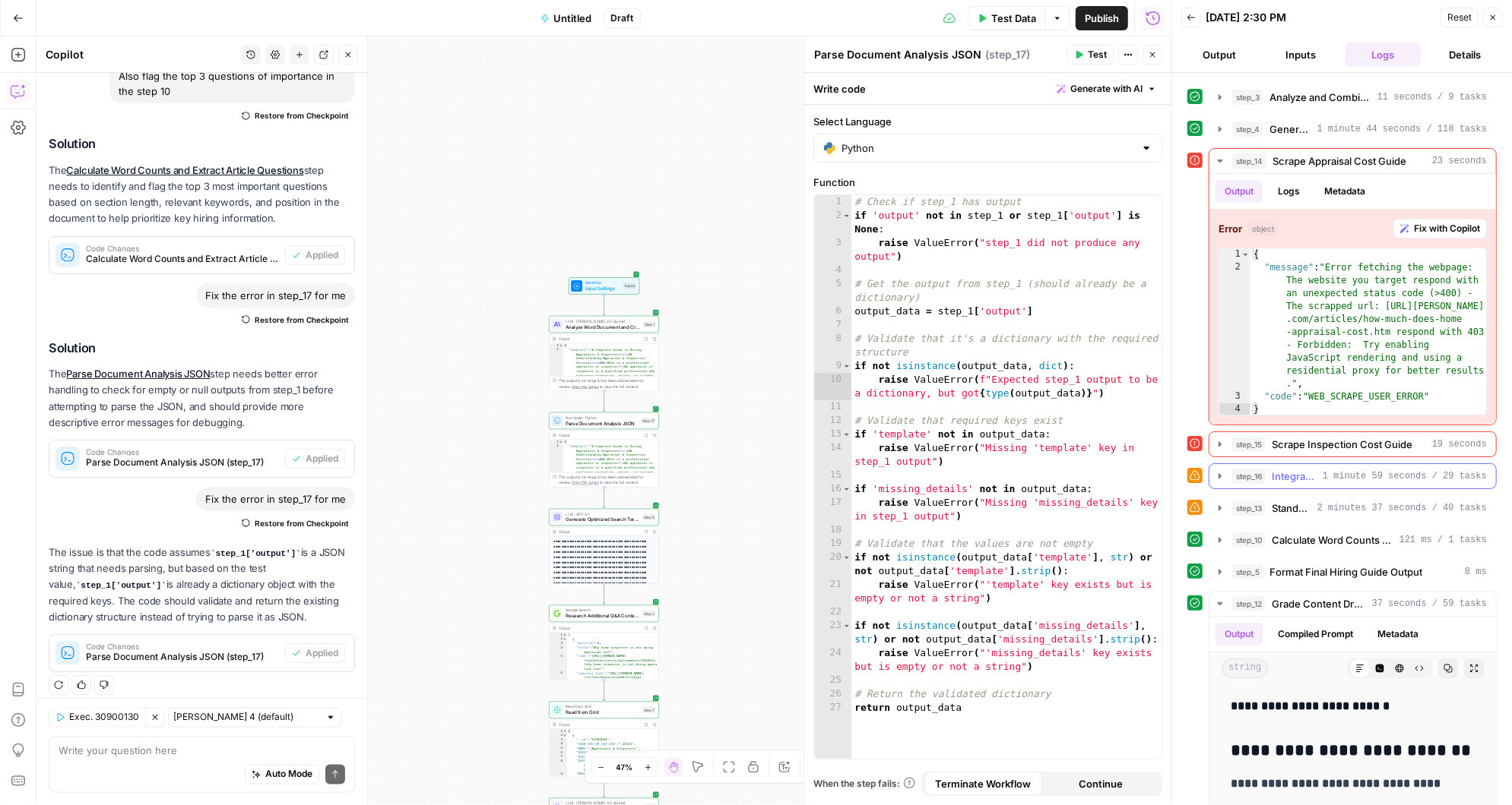
click at [1223, 470] on icon "button" at bounding box center [1219, 476] width 12 height 12
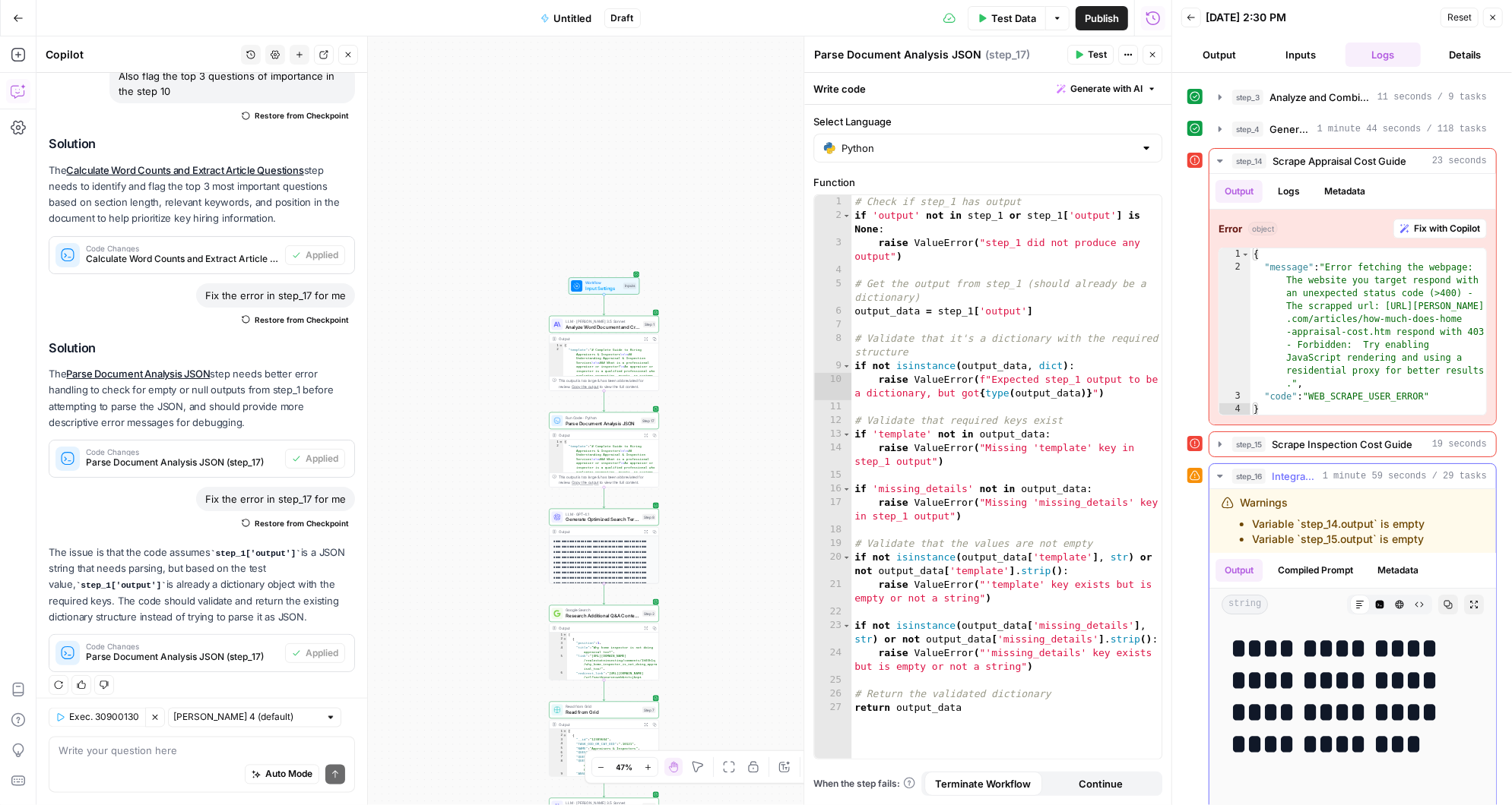
click at [1222, 470] on icon "button" at bounding box center [1219, 476] width 12 height 12
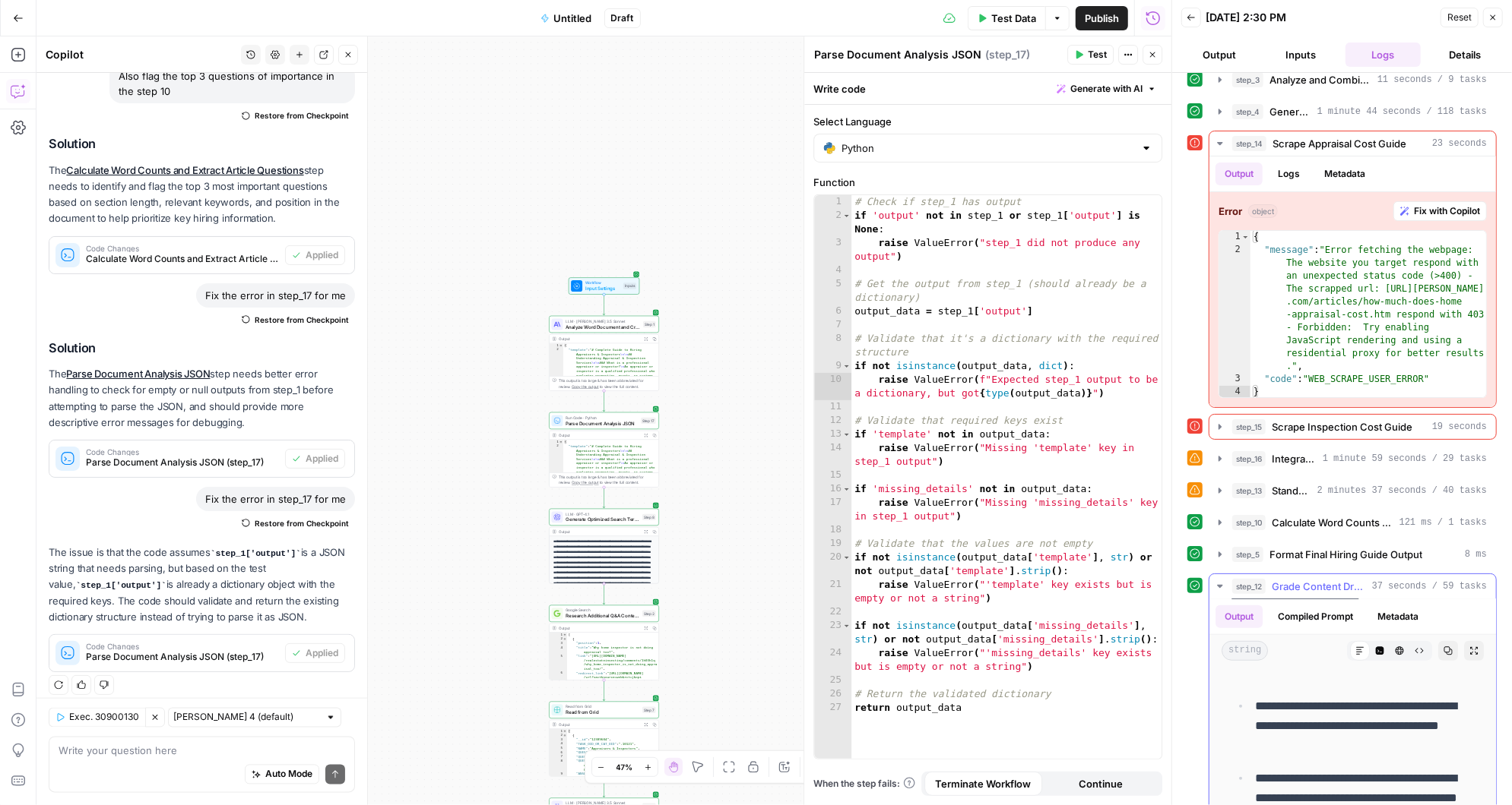
scroll to position [768, 0]
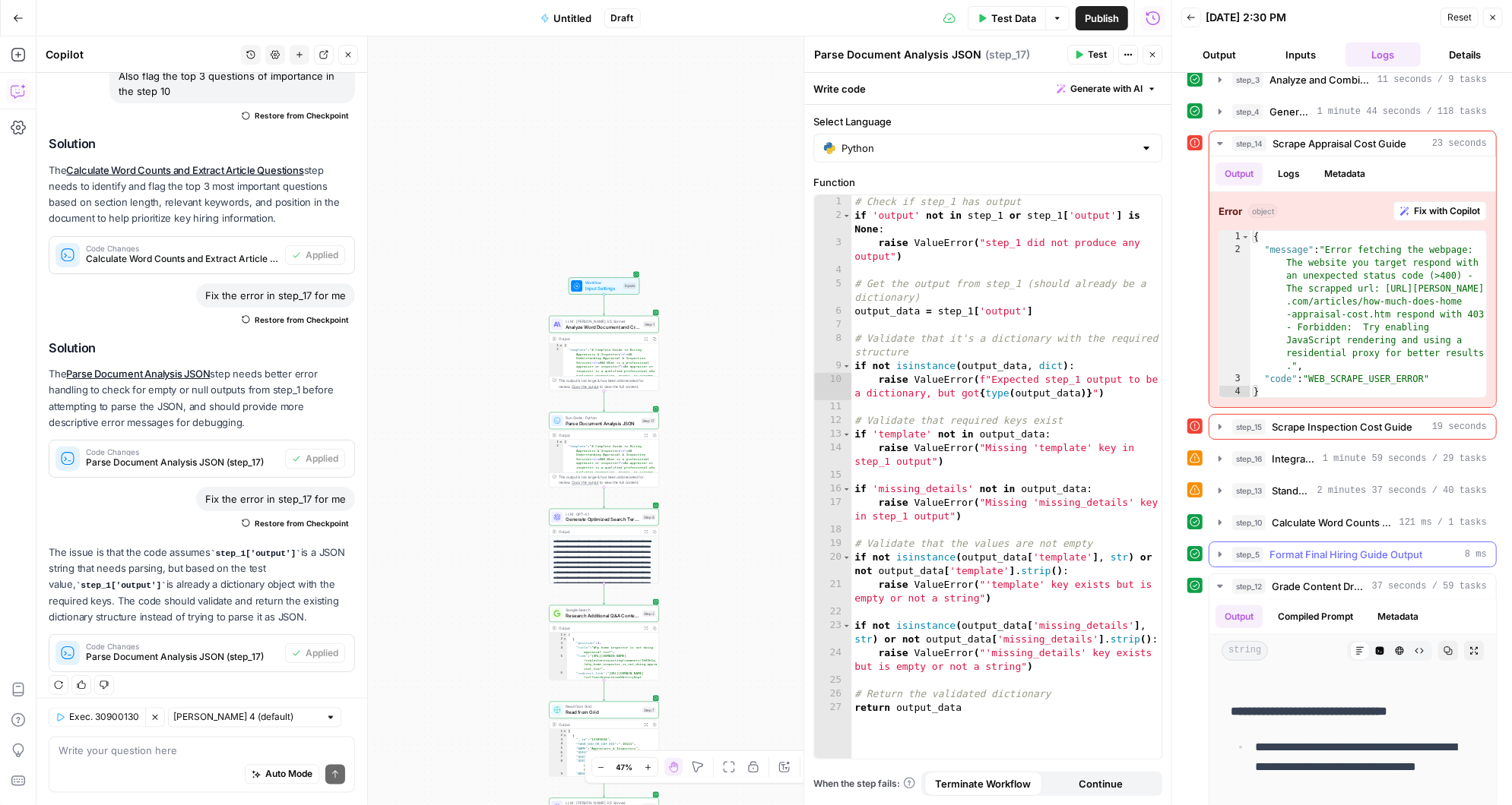
click at [1293, 547] on span "Format Final Hiring Guide Output" at bounding box center [1346, 554] width 153 height 15
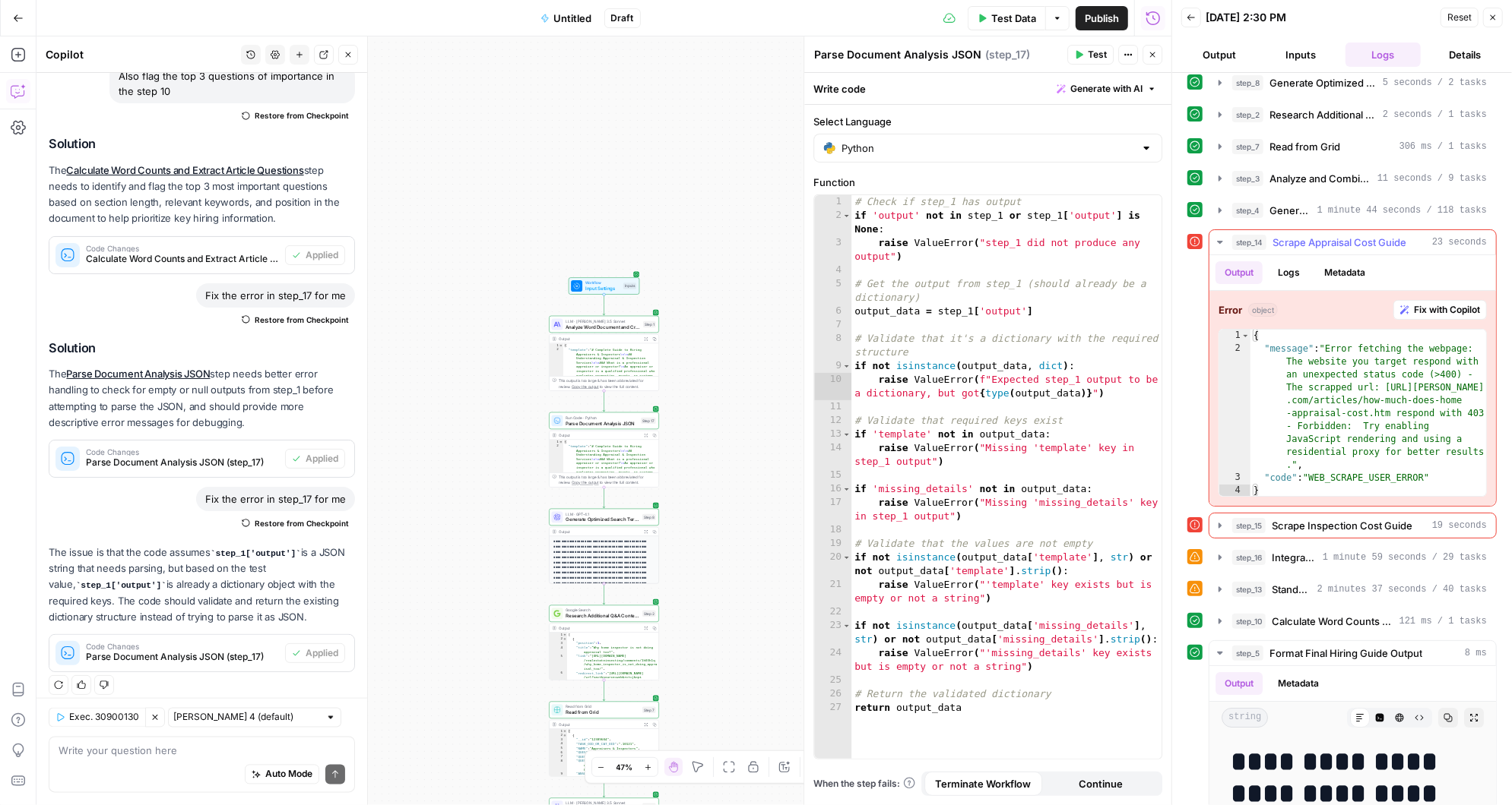
scroll to position [65, 0]
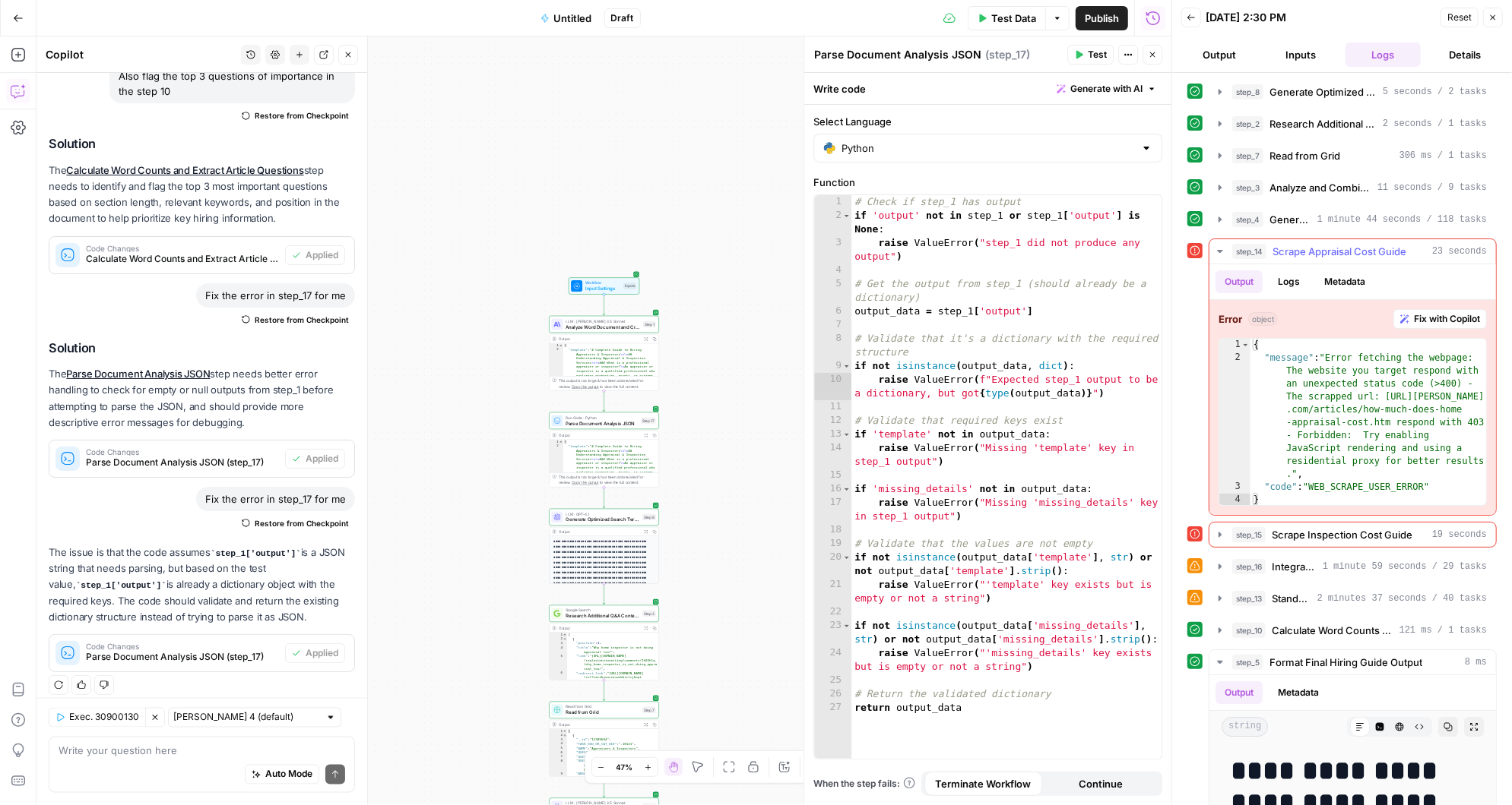
click at [1440, 312] on span "Fix with Copilot" at bounding box center [1447, 319] width 66 height 14
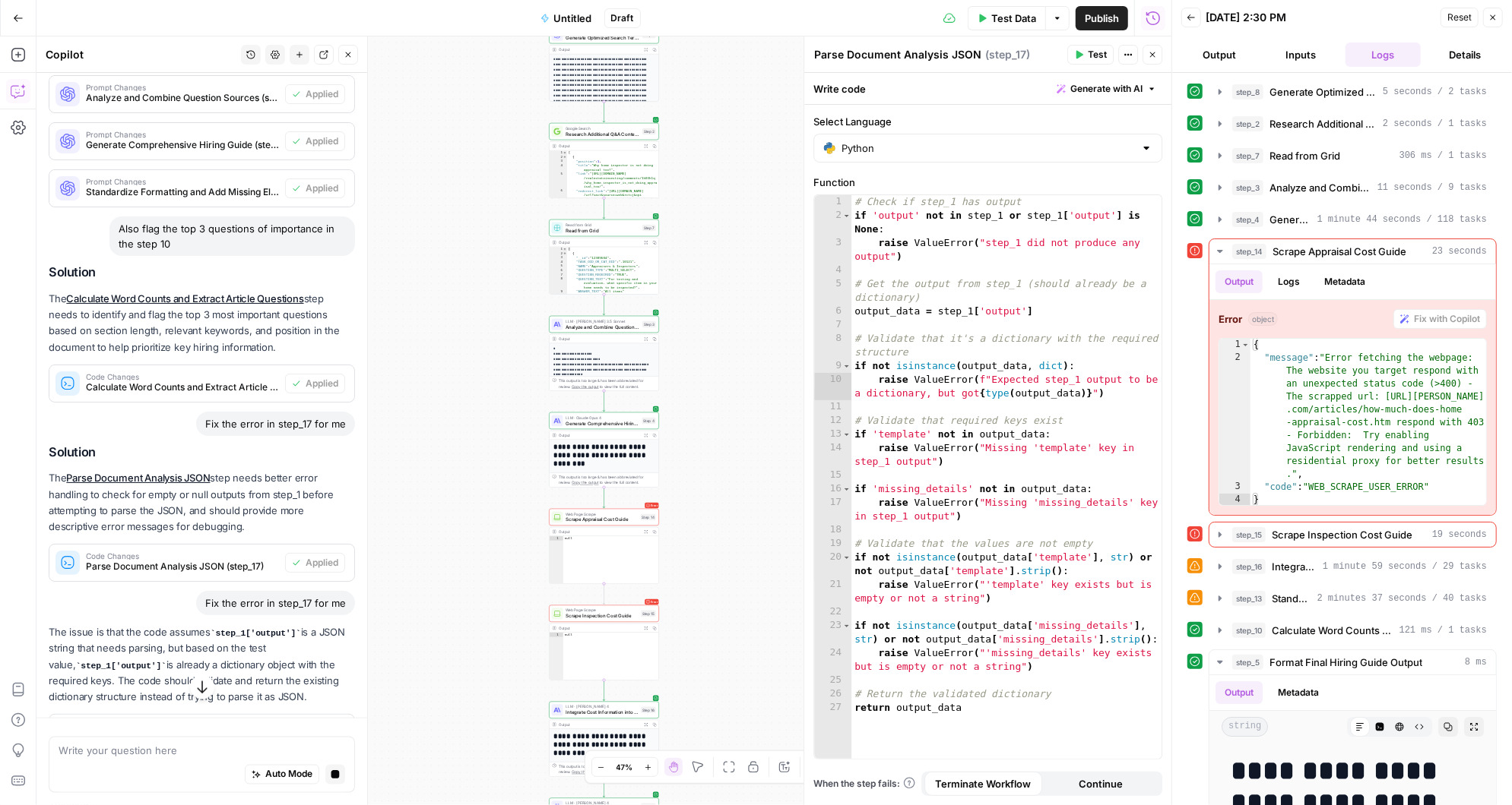
scroll to position [1721, 0]
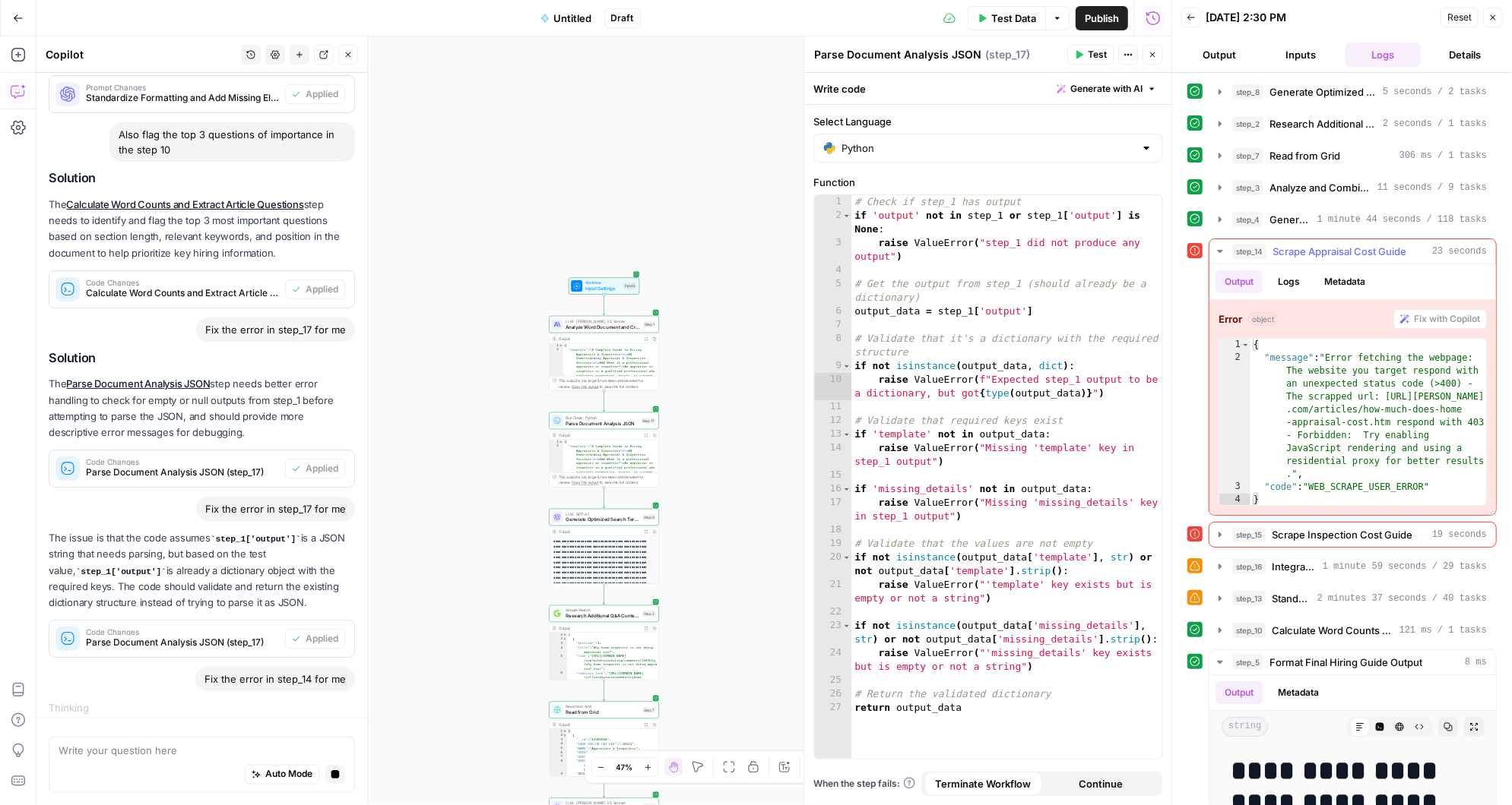
click at [1290, 274] on button "Logs" at bounding box center [1289, 281] width 41 height 23
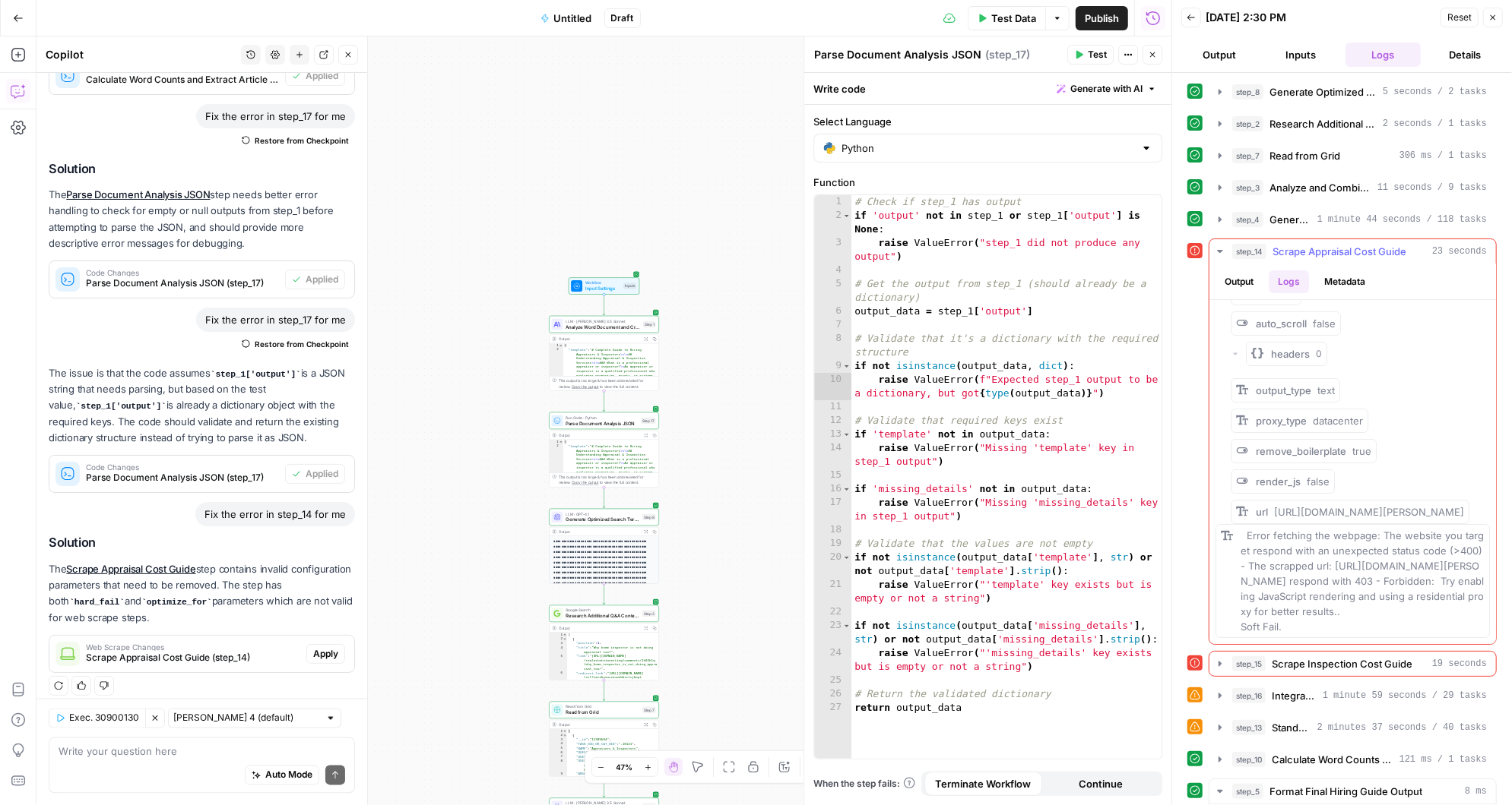
scroll to position [37, 0]
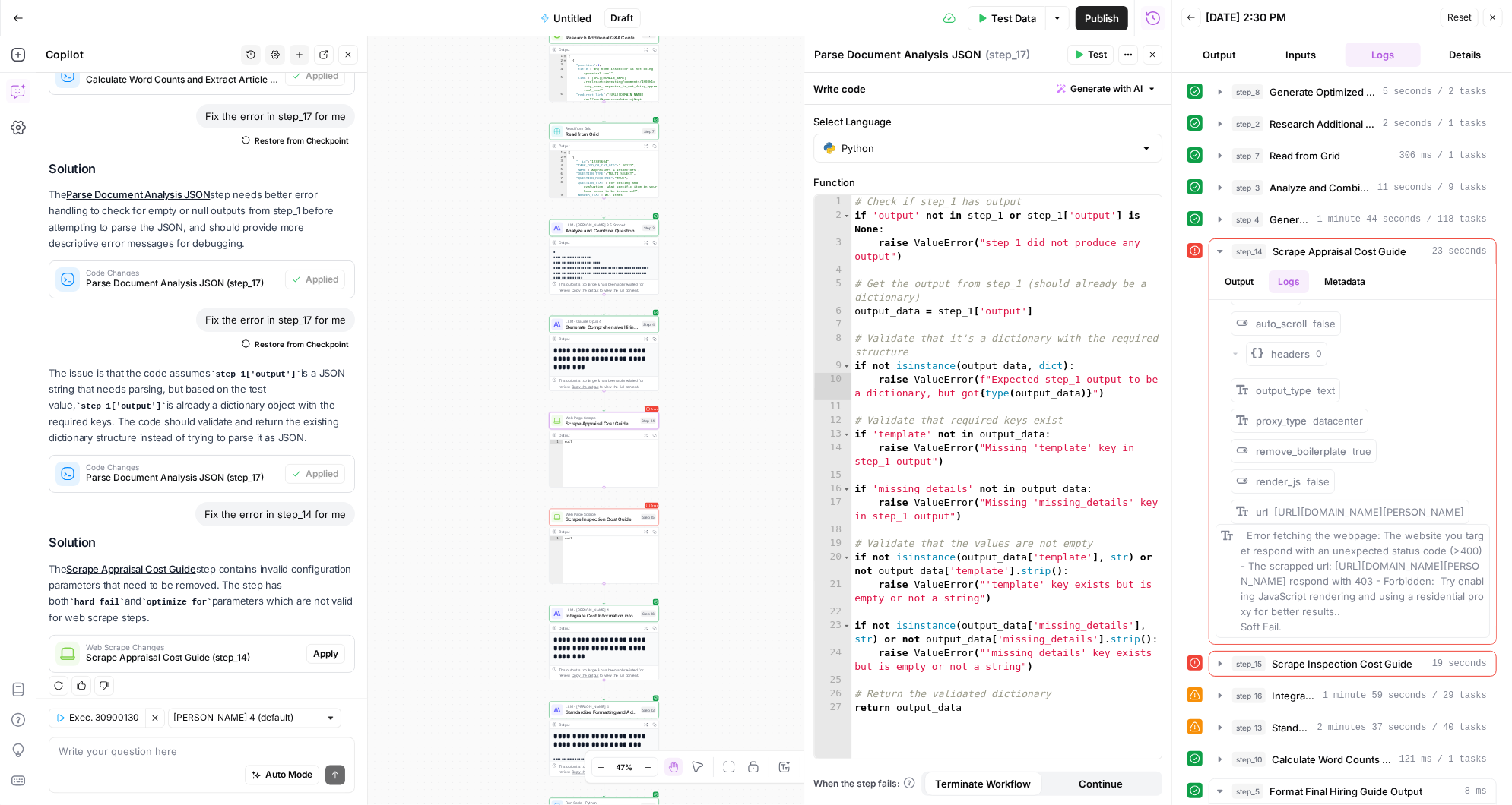
click at [232, 643] on span "Web Scrape Changes" at bounding box center [193, 647] width 215 height 8
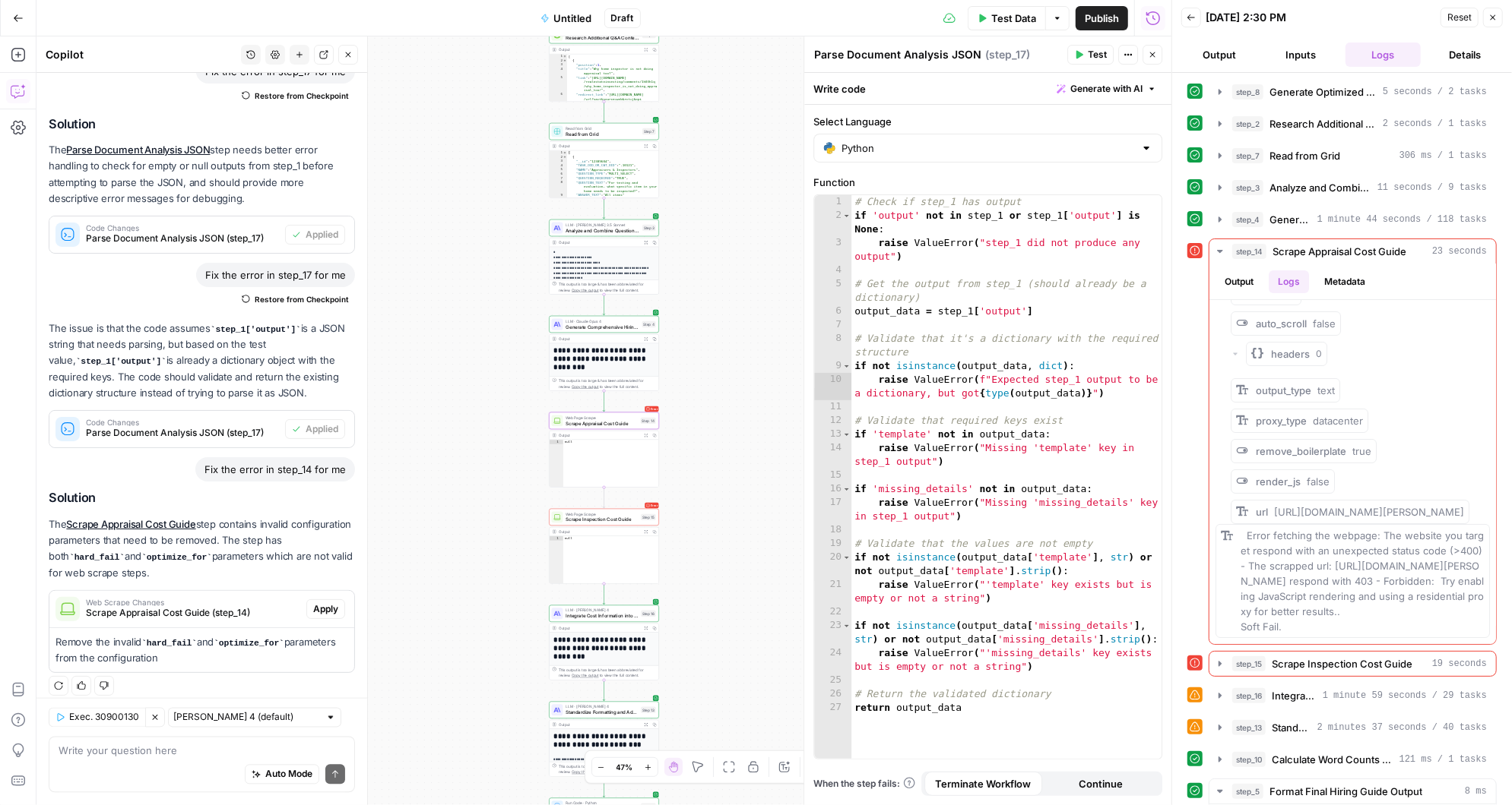
scroll to position [2146, 0]
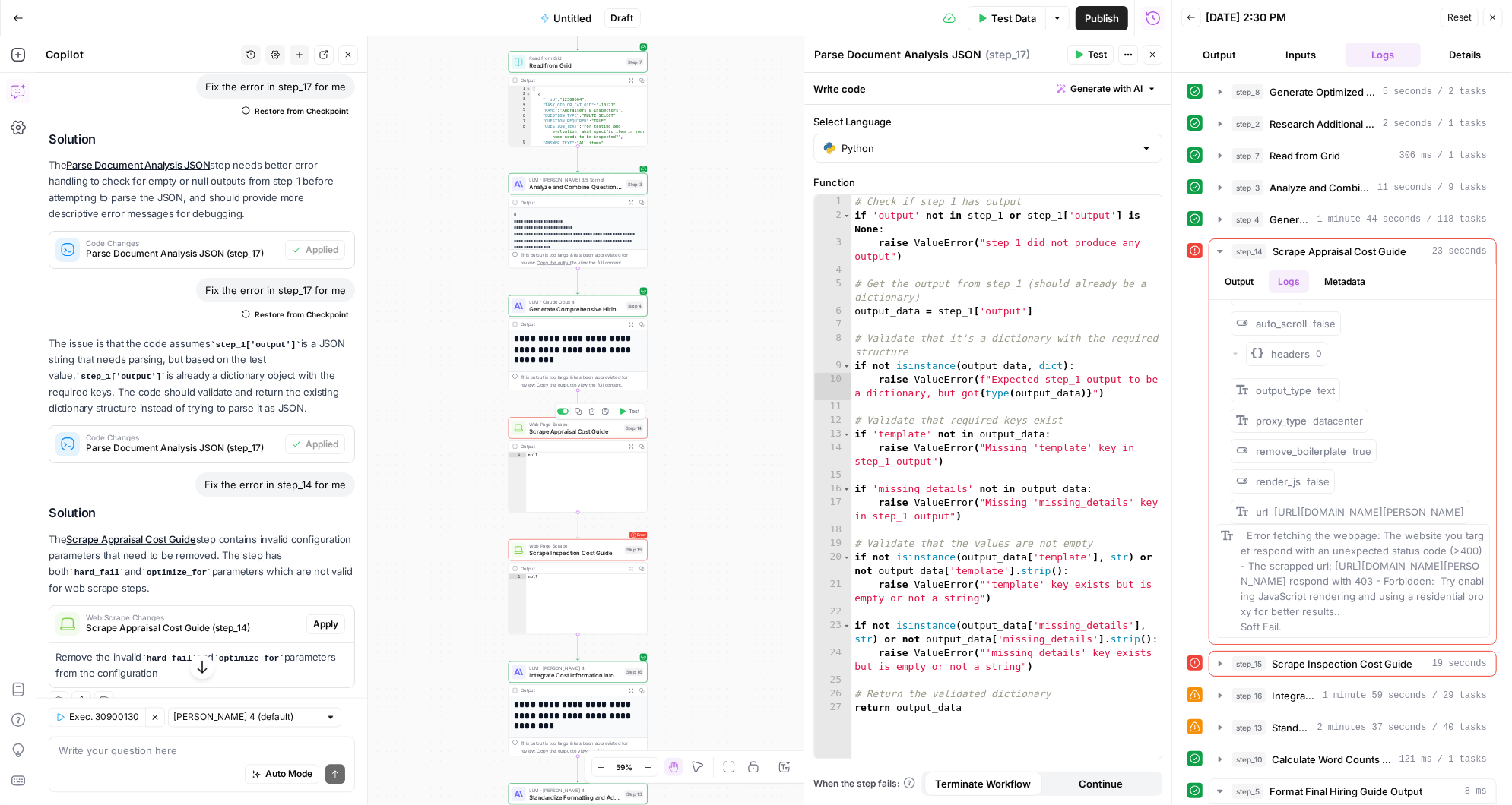
click at [604, 430] on span "Scrape Appraisal Cost Guide" at bounding box center [575, 431] width 91 height 9
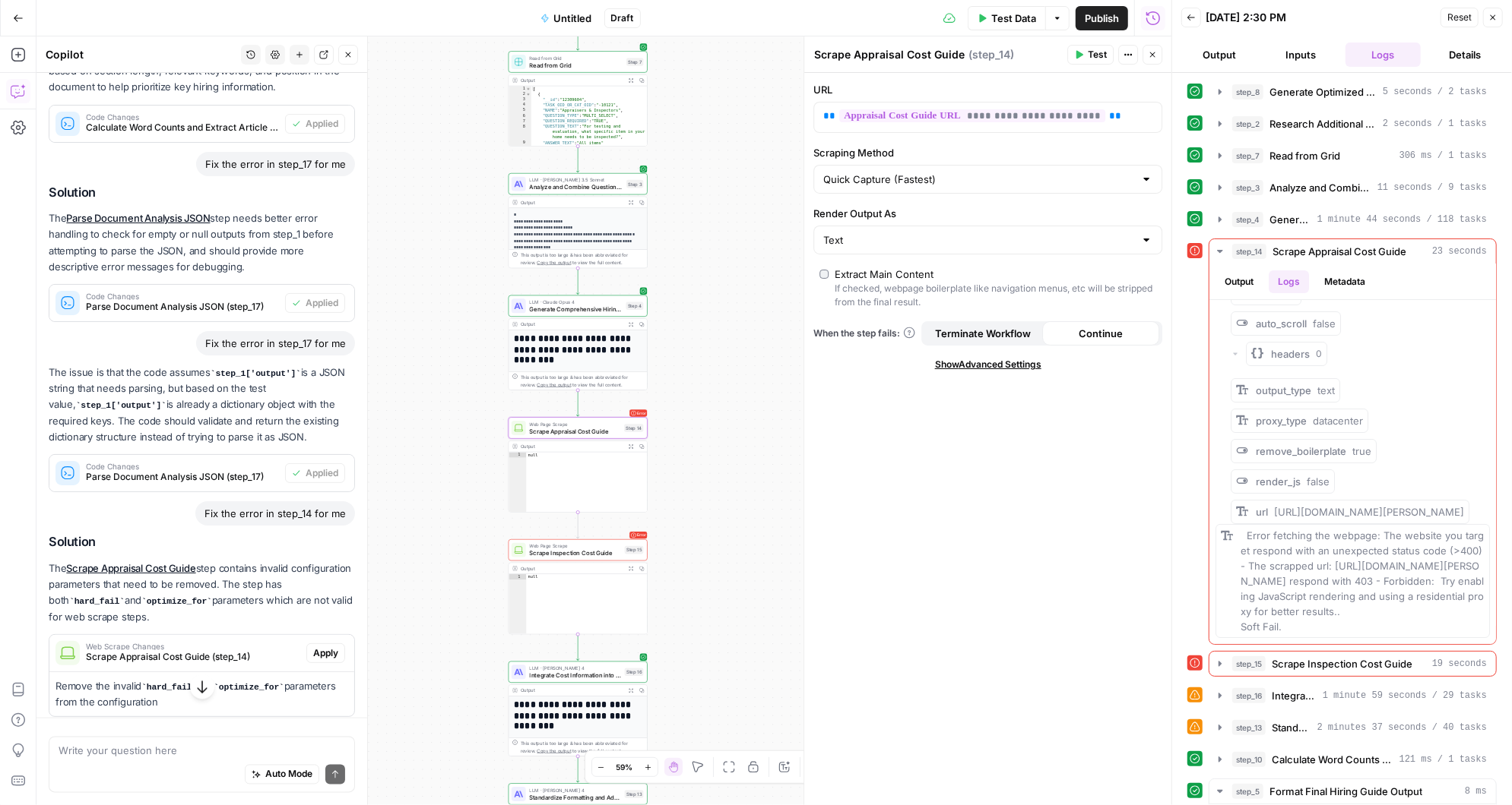
scroll to position [2161, 0]
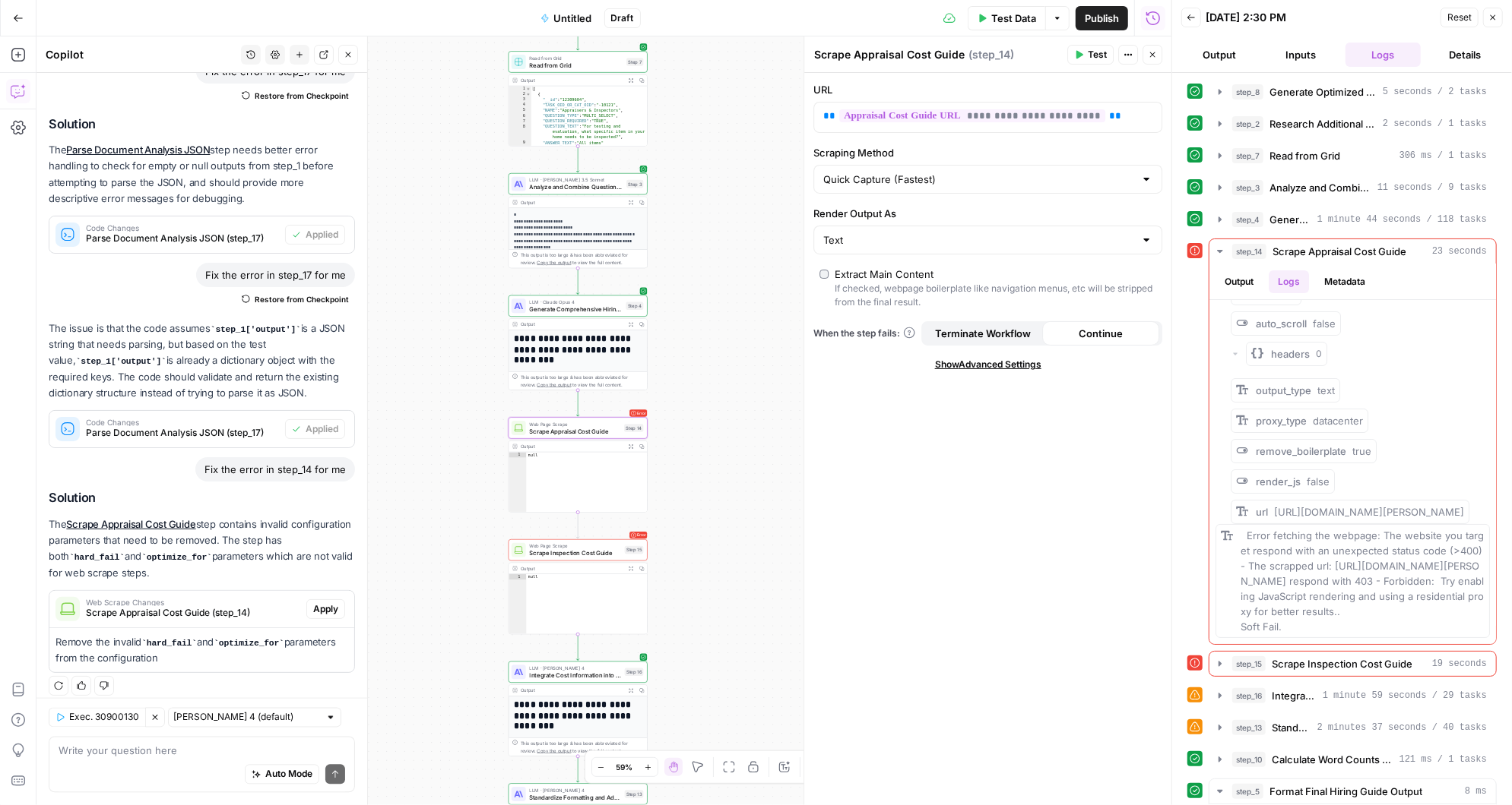
click at [1152, 175] on div at bounding box center [1146, 179] width 12 height 15
type input "Quick Capture (Fastest)"
click at [1106, 503] on div "**********" at bounding box center [987, 439] width 367 height 732
click at [1145, 235] on div at bounding box center [1146, 240] width 12 height 15
type input "Text"
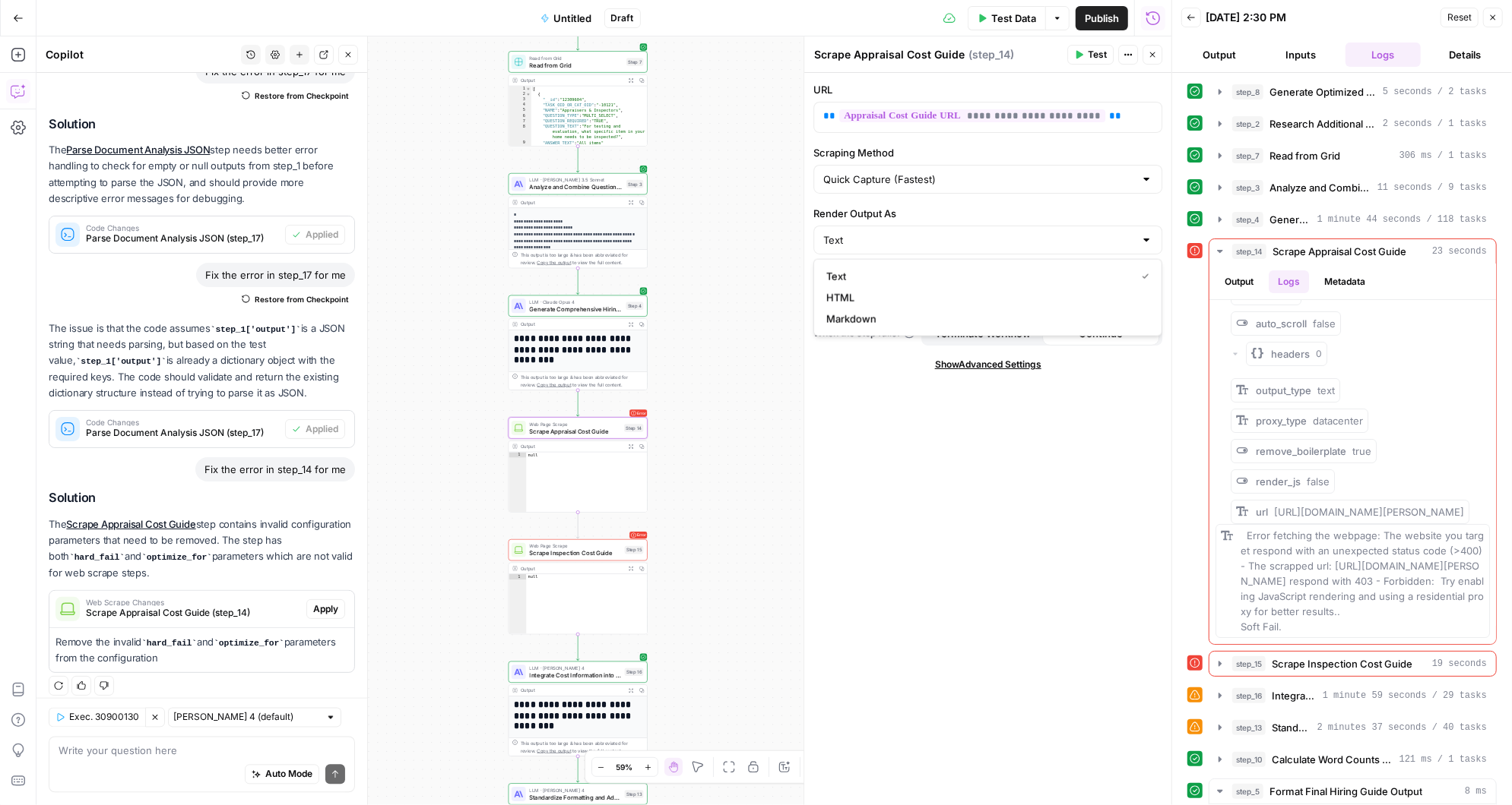
click at [1154, 440] on div "**********" at bounding box center [987, 439] width 367 height 732
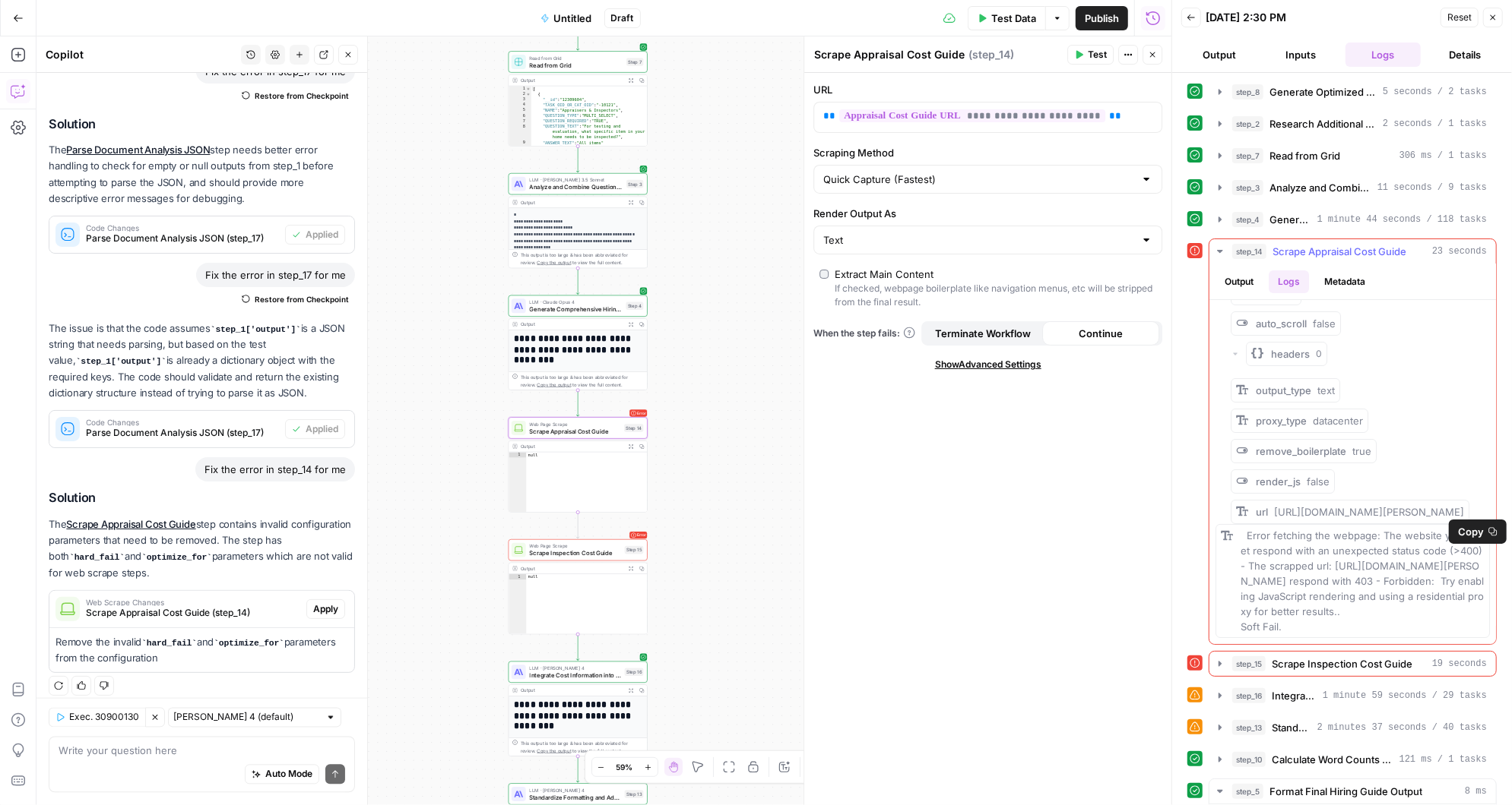
drag, startPoint x: 1297, startPoint y: 622, endPoint x: 1239, endPoint y: 529, distance: 109.6
click at [1241, 529] on div "Error fetching the webpage: The website you target respond with an unexpected s…" at bounding box center [1363, 580] width 244 height 106
copy span "Error fetching the webpage: The website you target respond with an unexpected s…"
click at [177, 761] on div "Auto Mode Send" at bounding box center [201, 776] width 286 height 33
paste textarea "Error fetching the webpage: The website you target respond with an unexpected s…"
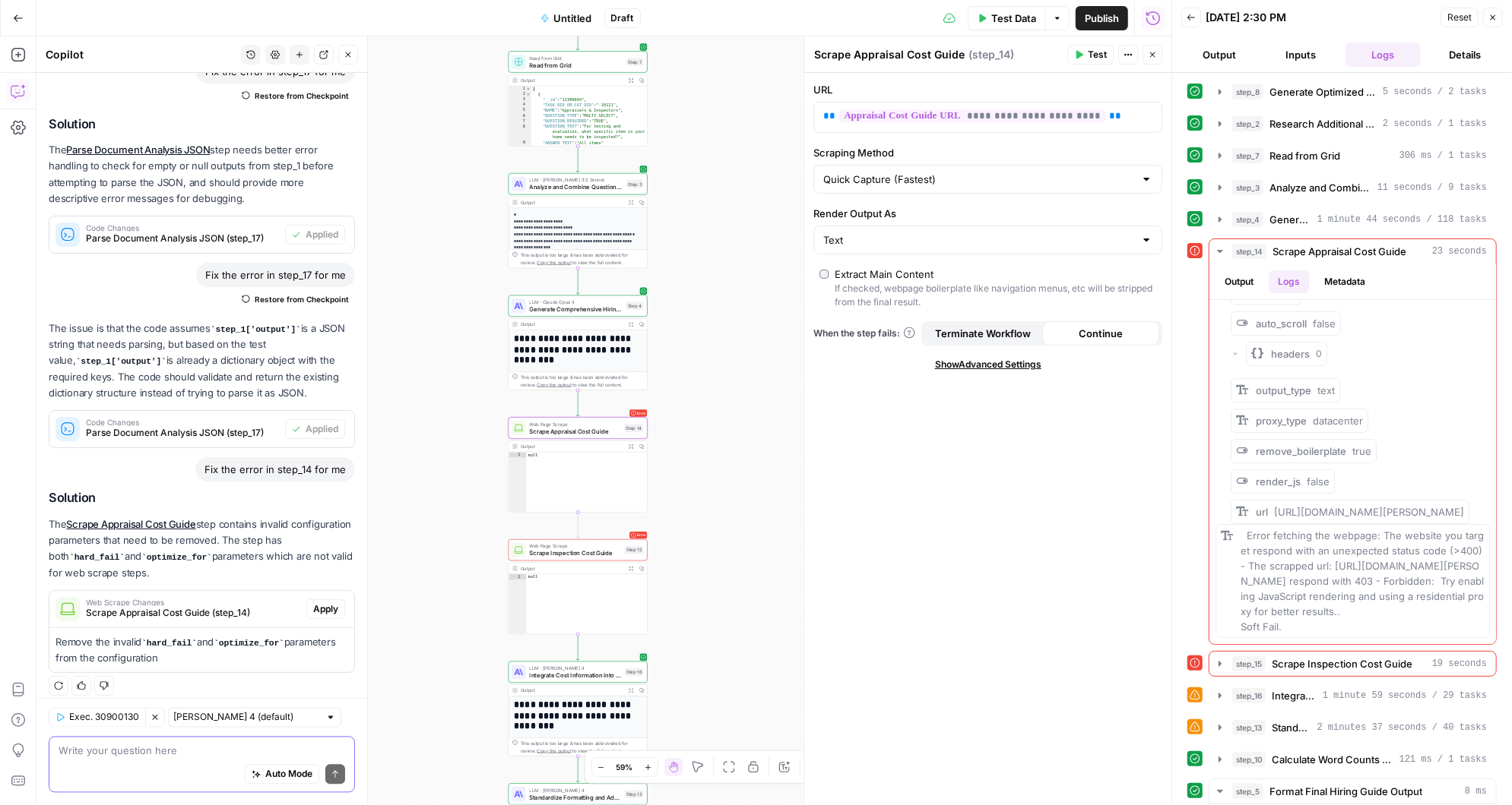
type textarea "Error fetching the webpage: The website you target respond with an unexpected s…"
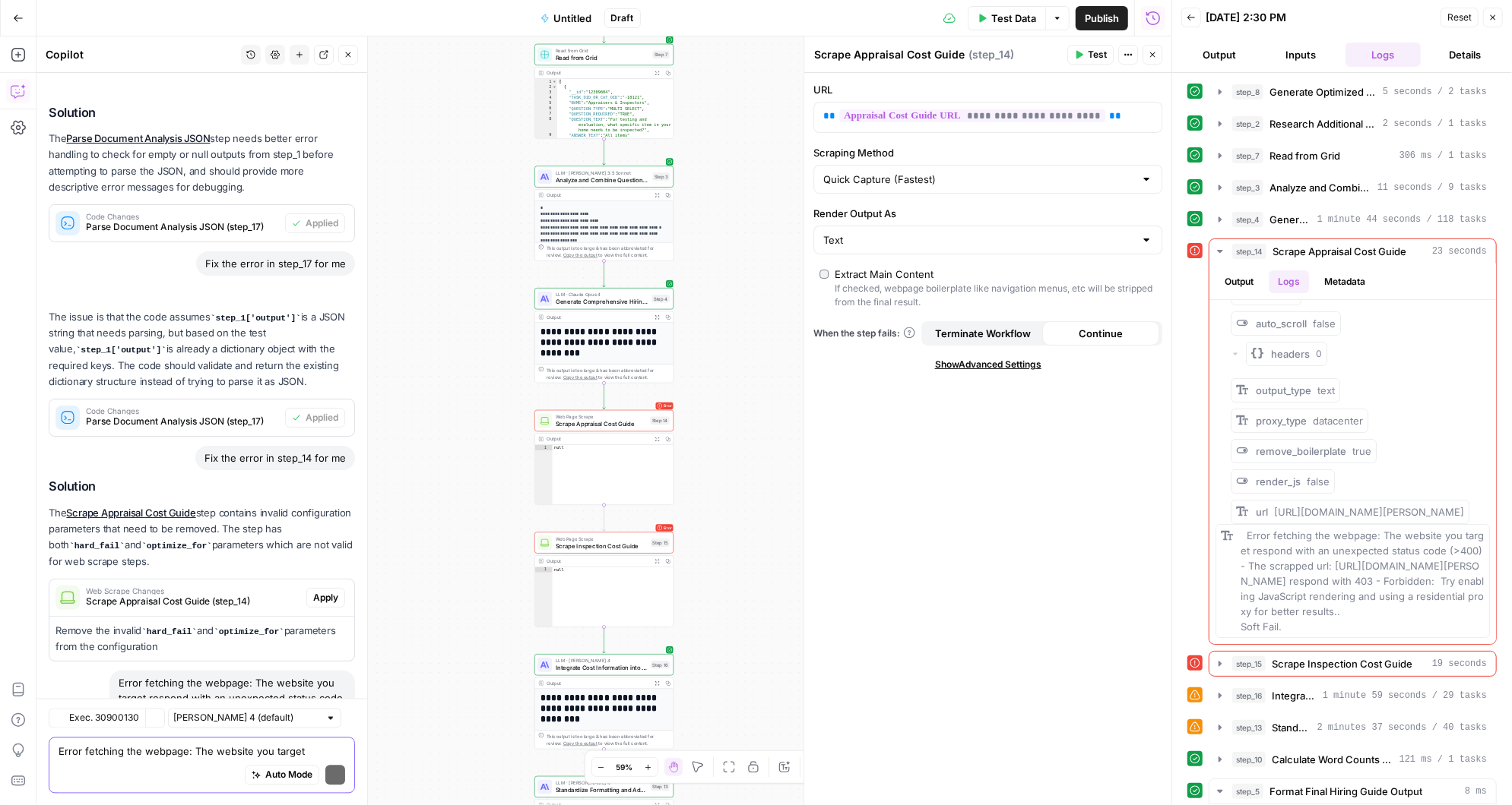
scroll to position [2446, 0]
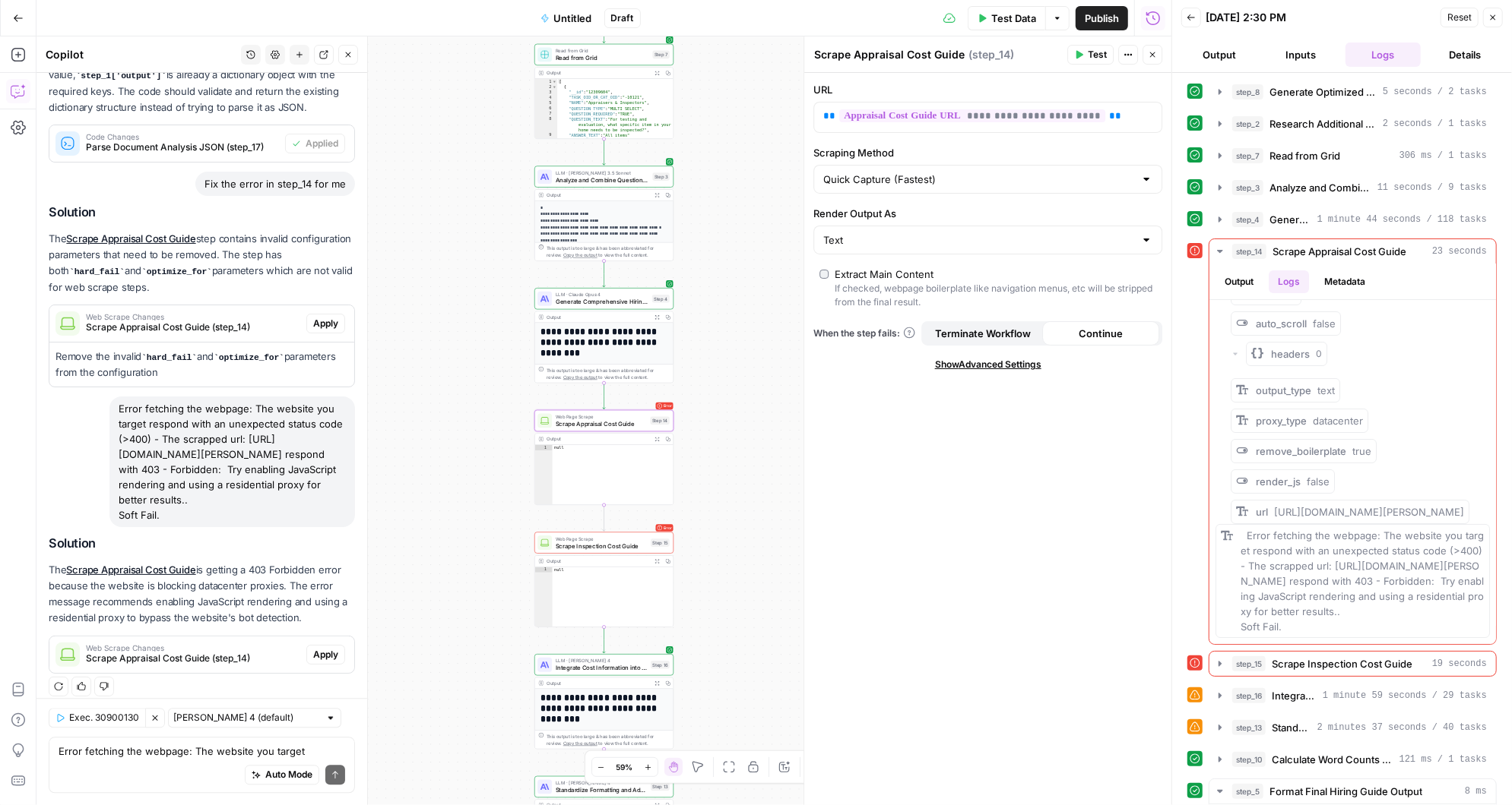
click at [254, 652] on span "Scrape Appraisal Cost Guide (step_14)" at bounding box center [193, 658] width 215 height 14
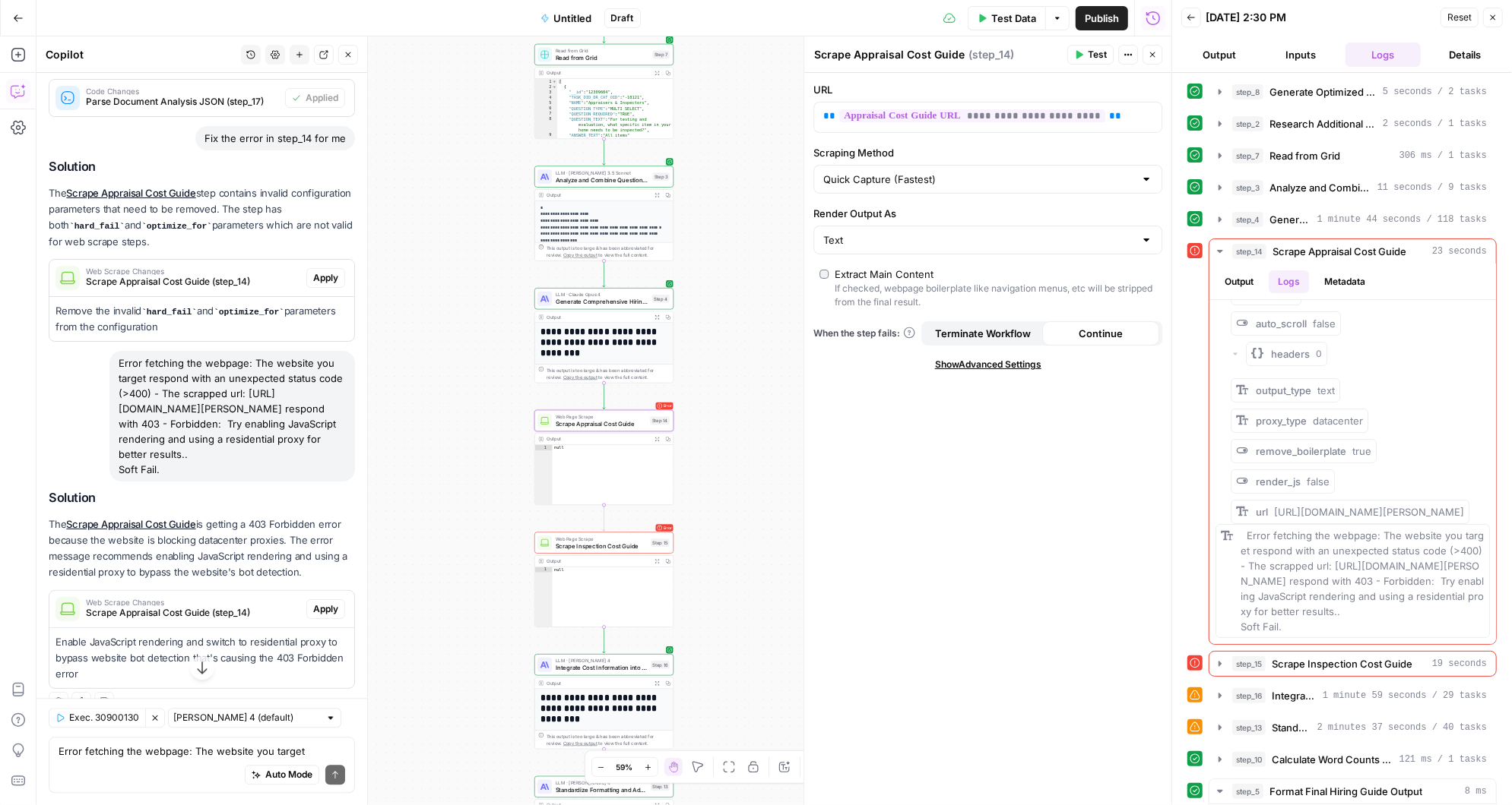
scroll to position [2507, 0]
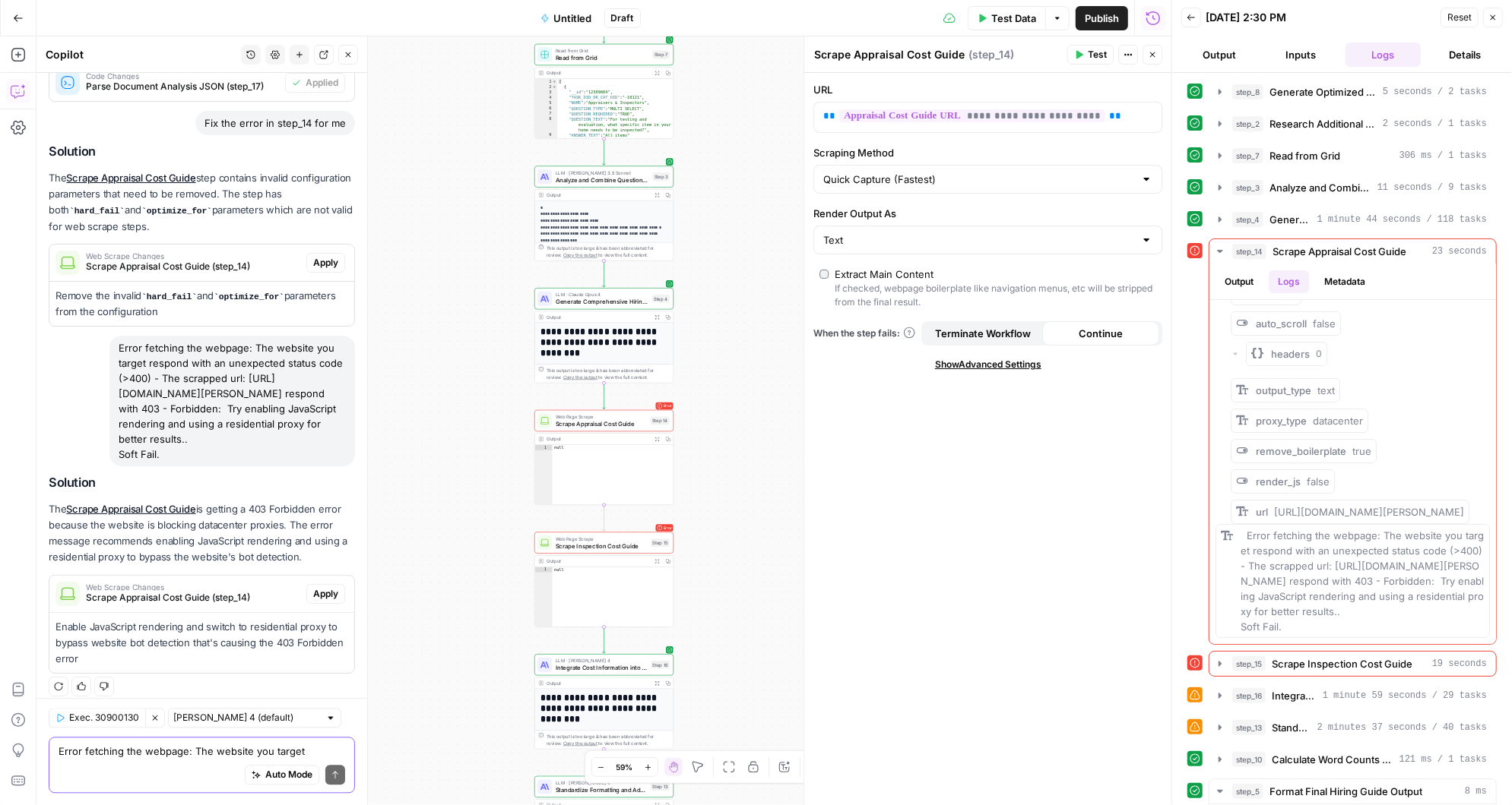
click at [148, 752] on textarea "Error fetching the webpage: The website you target respond with an unexpected s…" at bounding box center [201, 751] width 286 height 15
click at [323, 591] on button "Apply" at bounding box center [325, 594] width 39 height 20
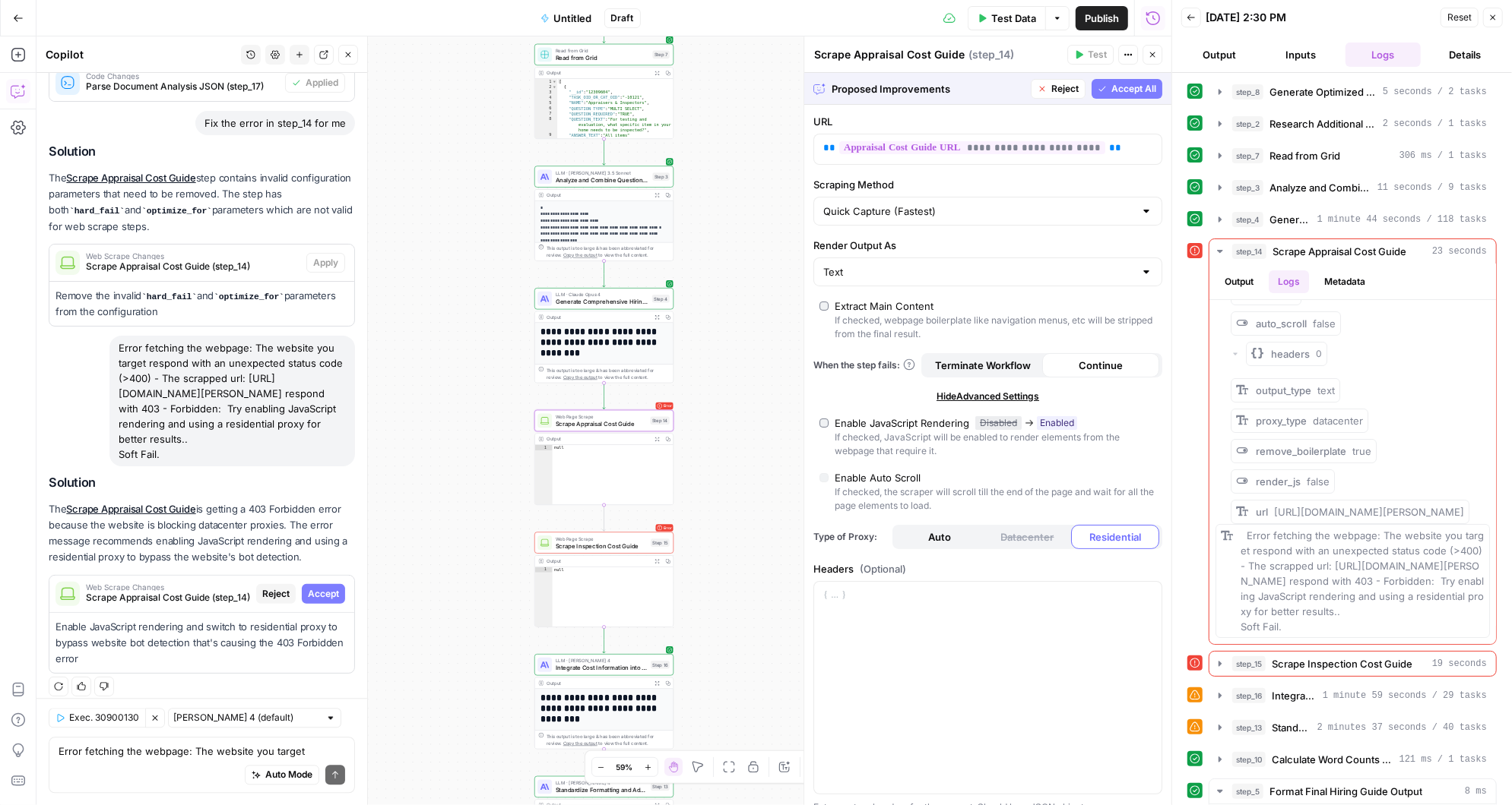
click at [326, 587] on span "Accept" at bounding box center [323, 594] width 31 height 14
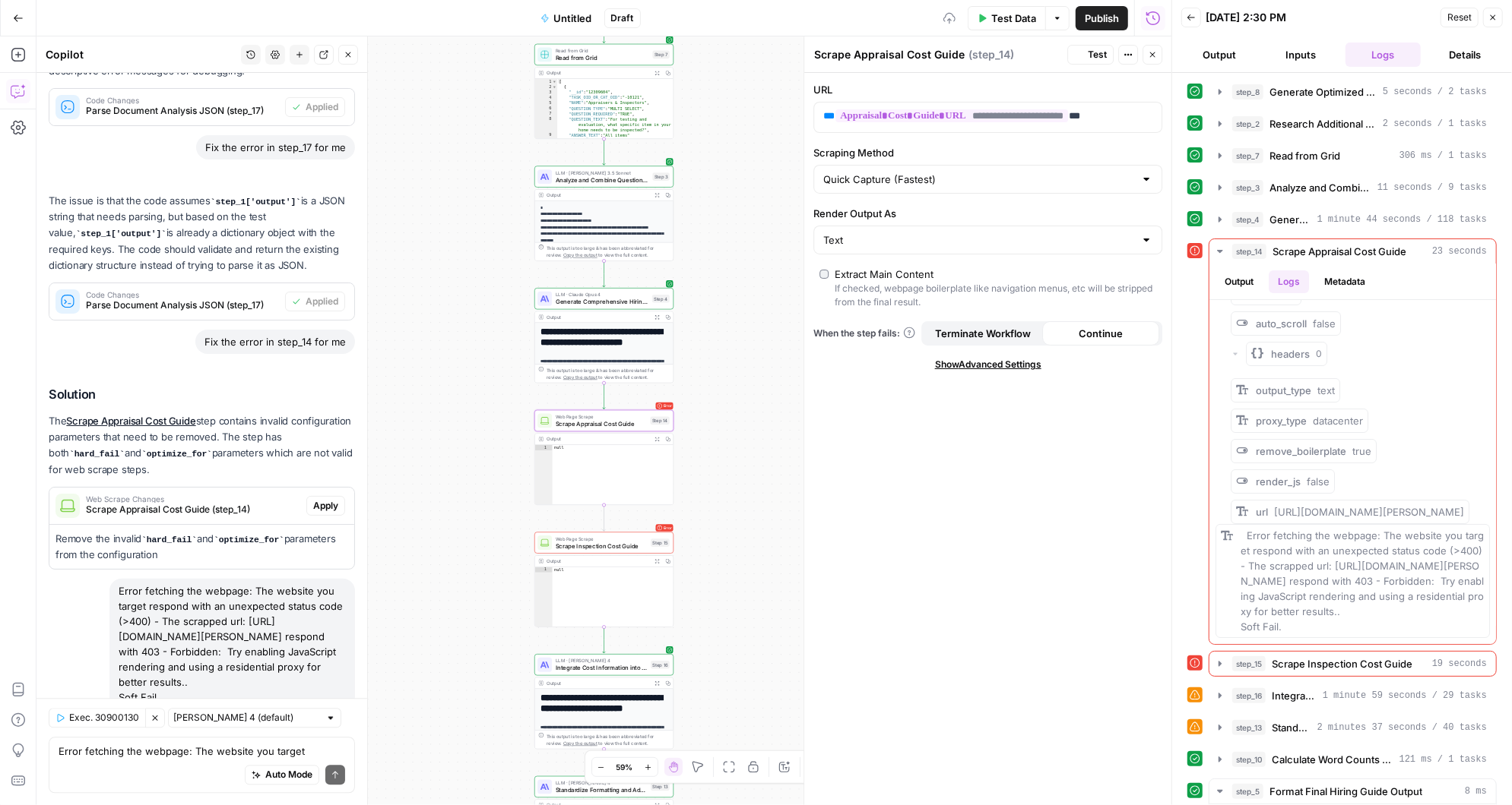
scroll to position [0, 0]
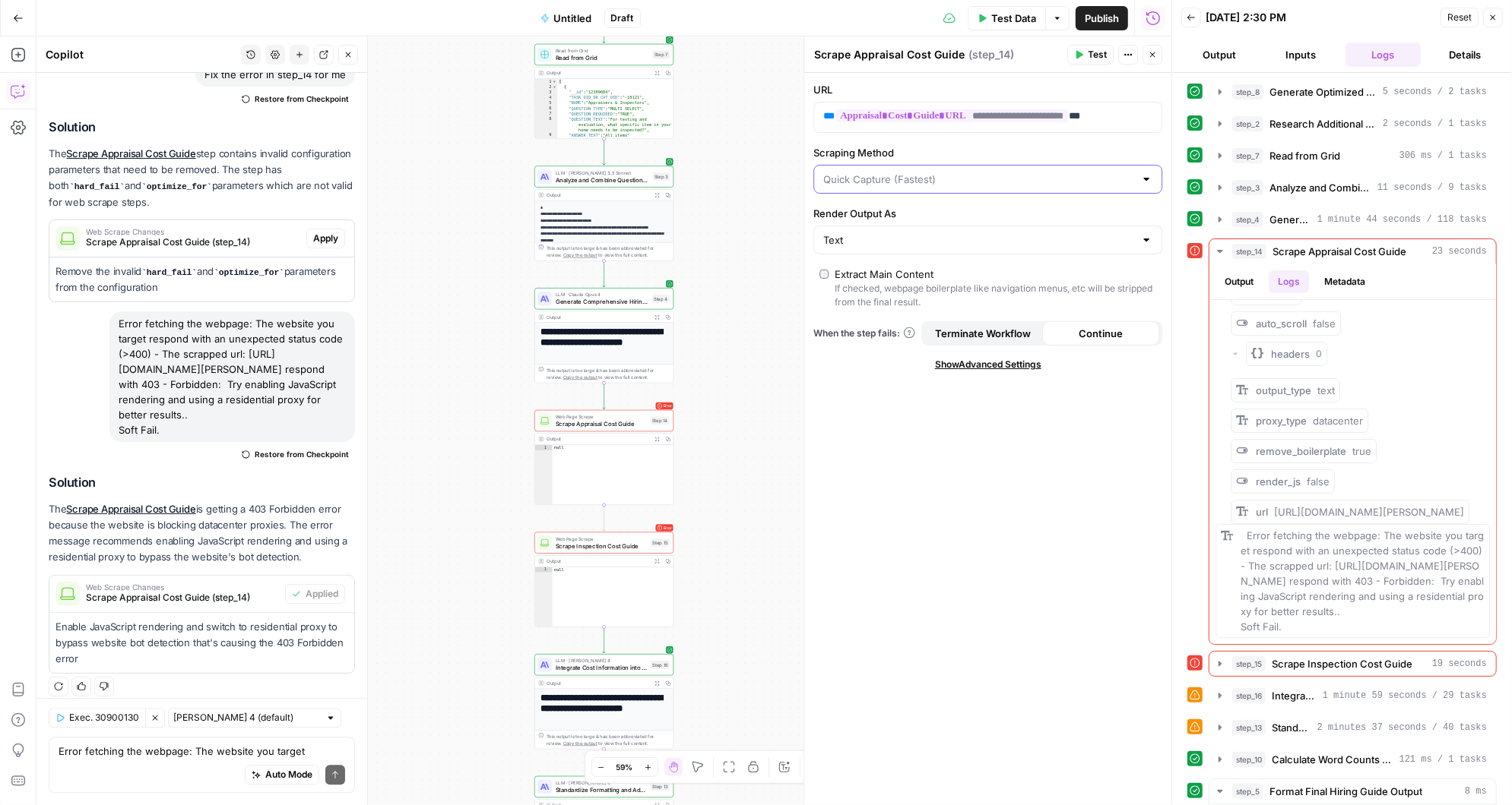
click at [1002, 175] on input "Scraping Method" at bounding box center [978, 179] width 311 height 15
type input "Quick Capture (Fastest)"
click at [990, 149] on label "Scraping Method" at bounding box center [987, 152] width 348 height 15
click at [990, 171] on input "Quick Capture (Fastest)" at bounding box center [978, 179] width 311 height 15
type input "Quick Capture (Fastest)"
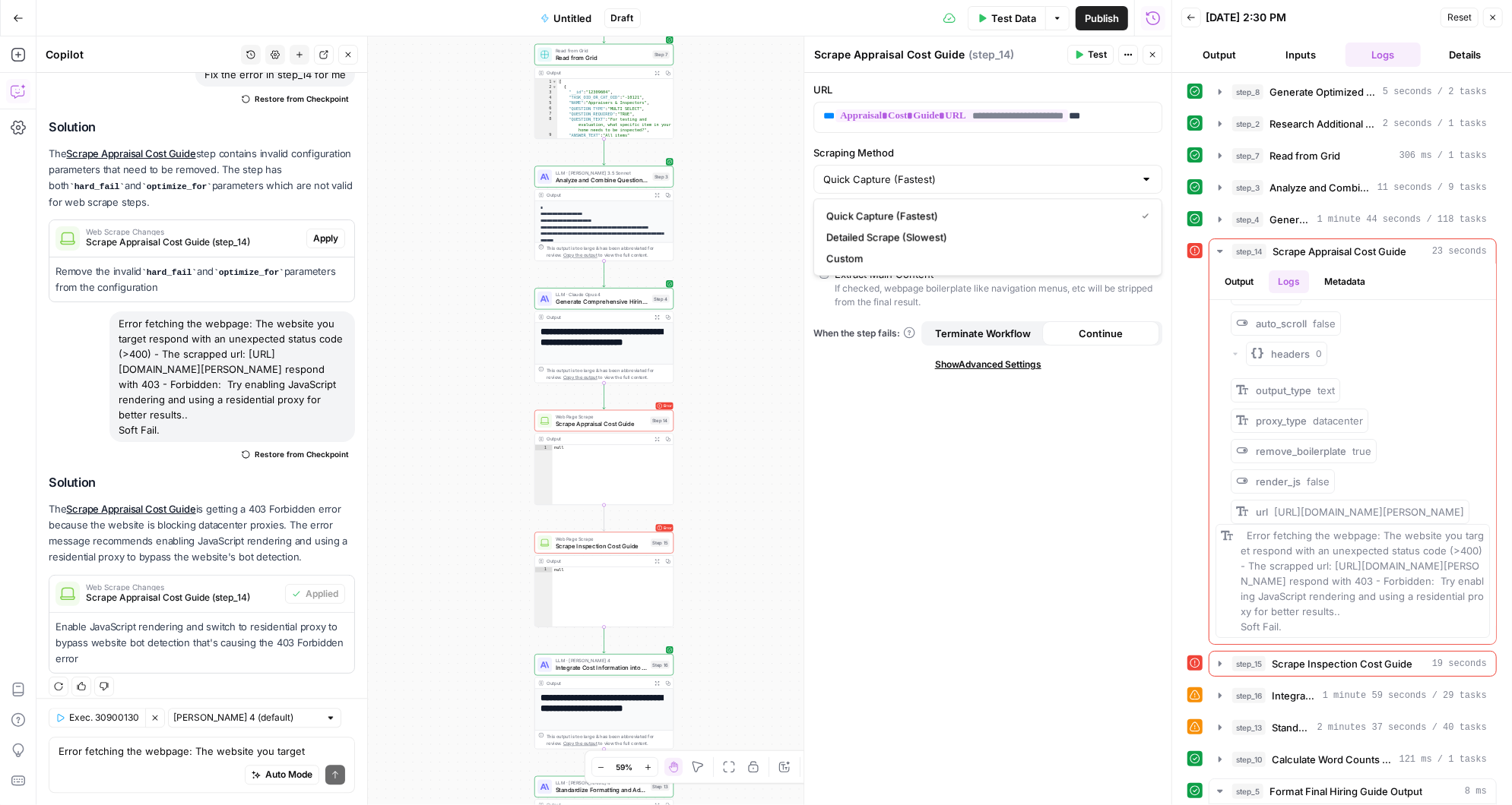
click at [967, 454] on div "**********" at bounding box center [987, 439] width 367 height 732
click at [125, 746] on textarea "Error fetching the webpage: The website you target respond with an unexpected s…" at bounding box center [201, 751] width 286 height 15
type textarea "I"
type textarea "do we need a different kind of step"
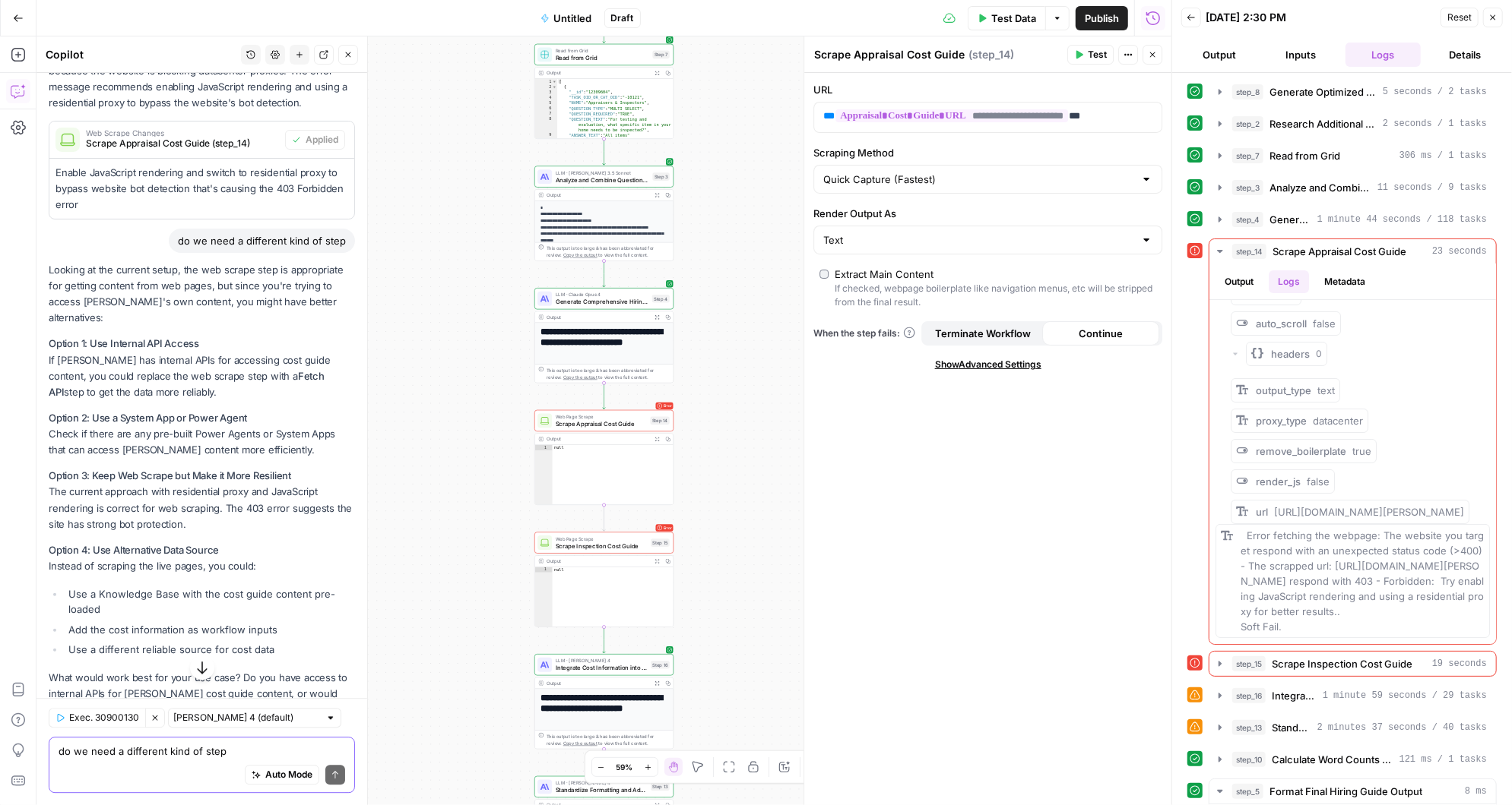
scroll to position [3037, 0]
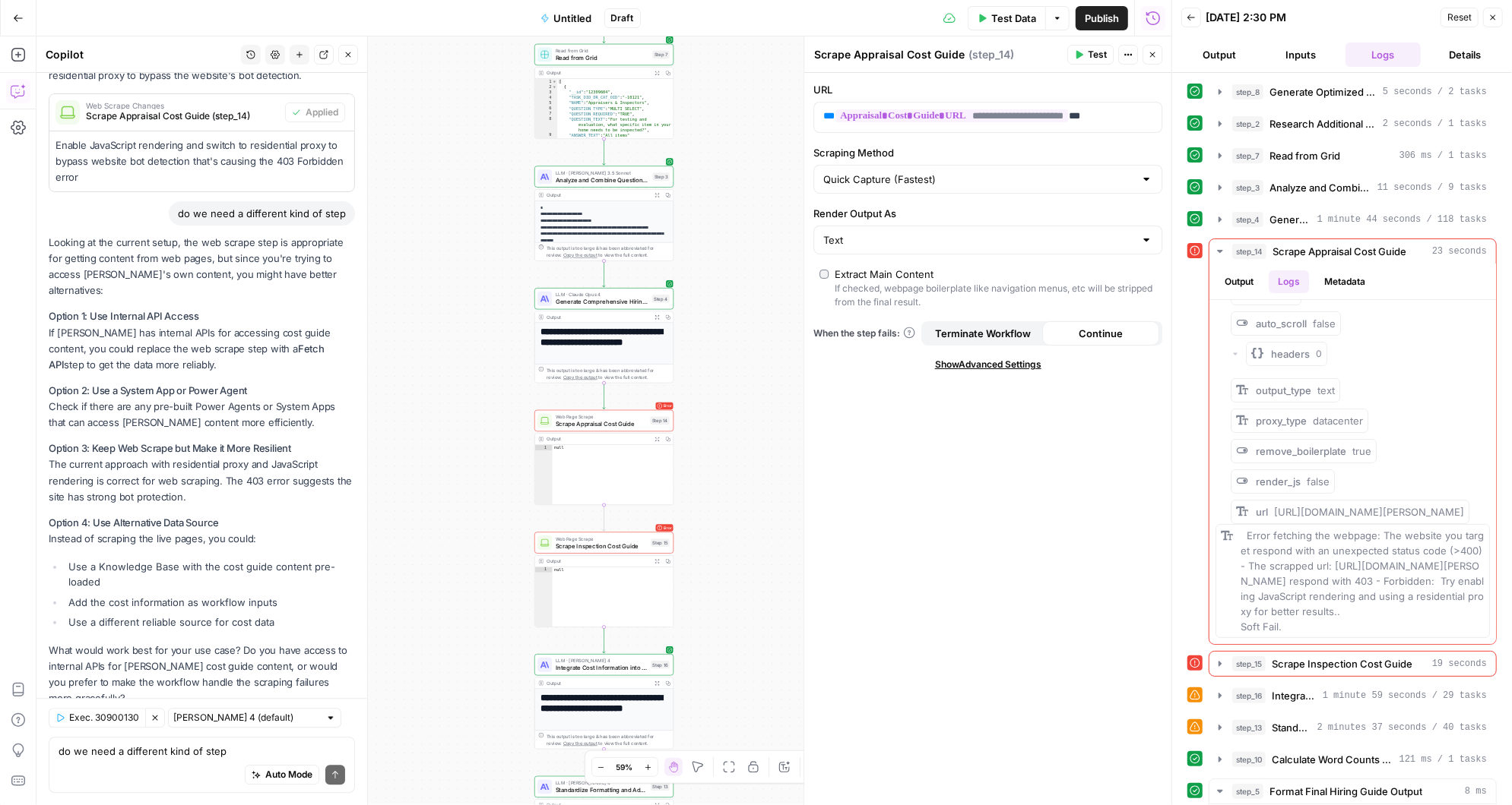
click at [1309, 57] on button "Inputs" at bounding box center [1301, 54] width 76 height 25
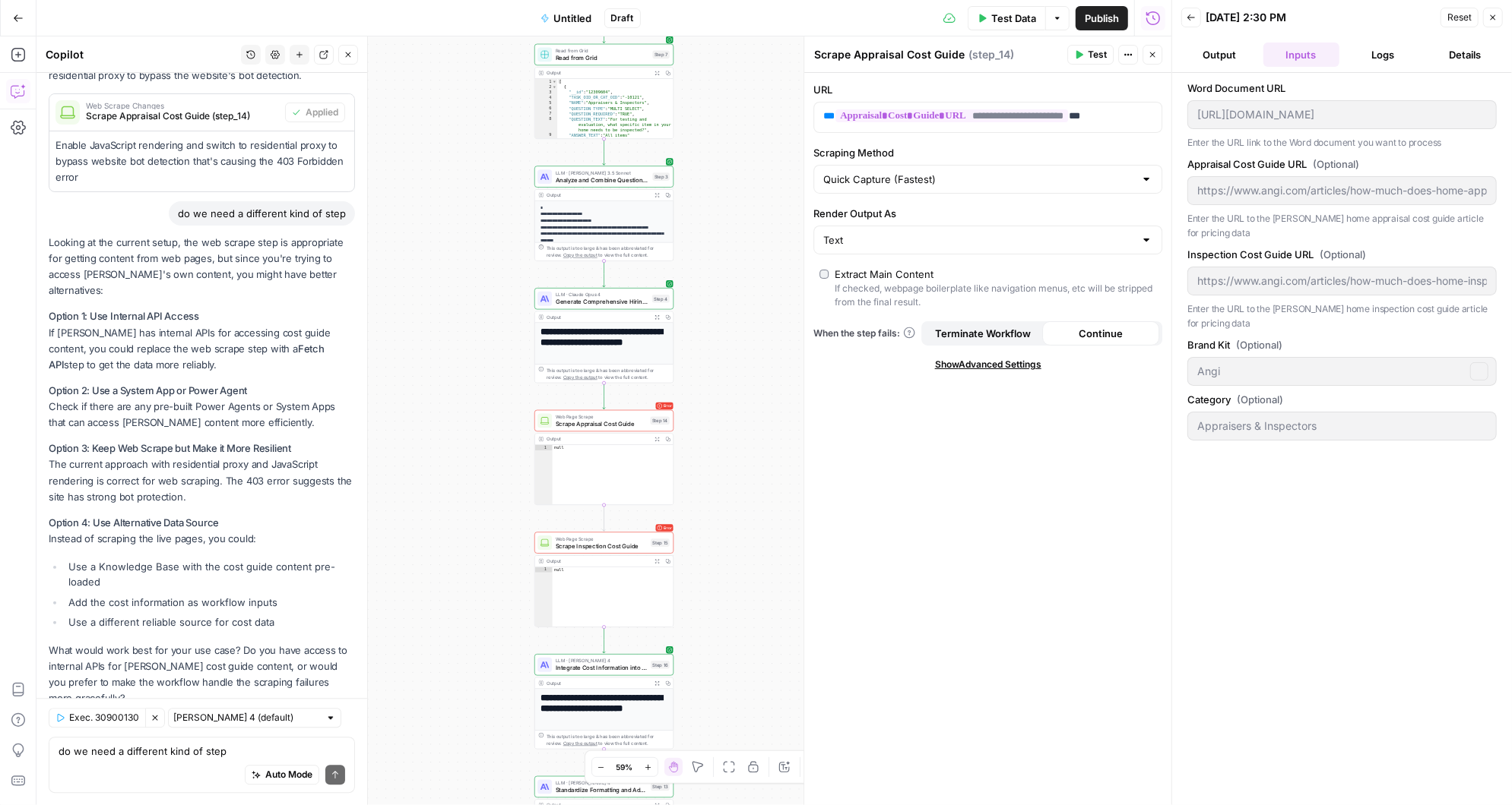
scroll to position [0, 0]
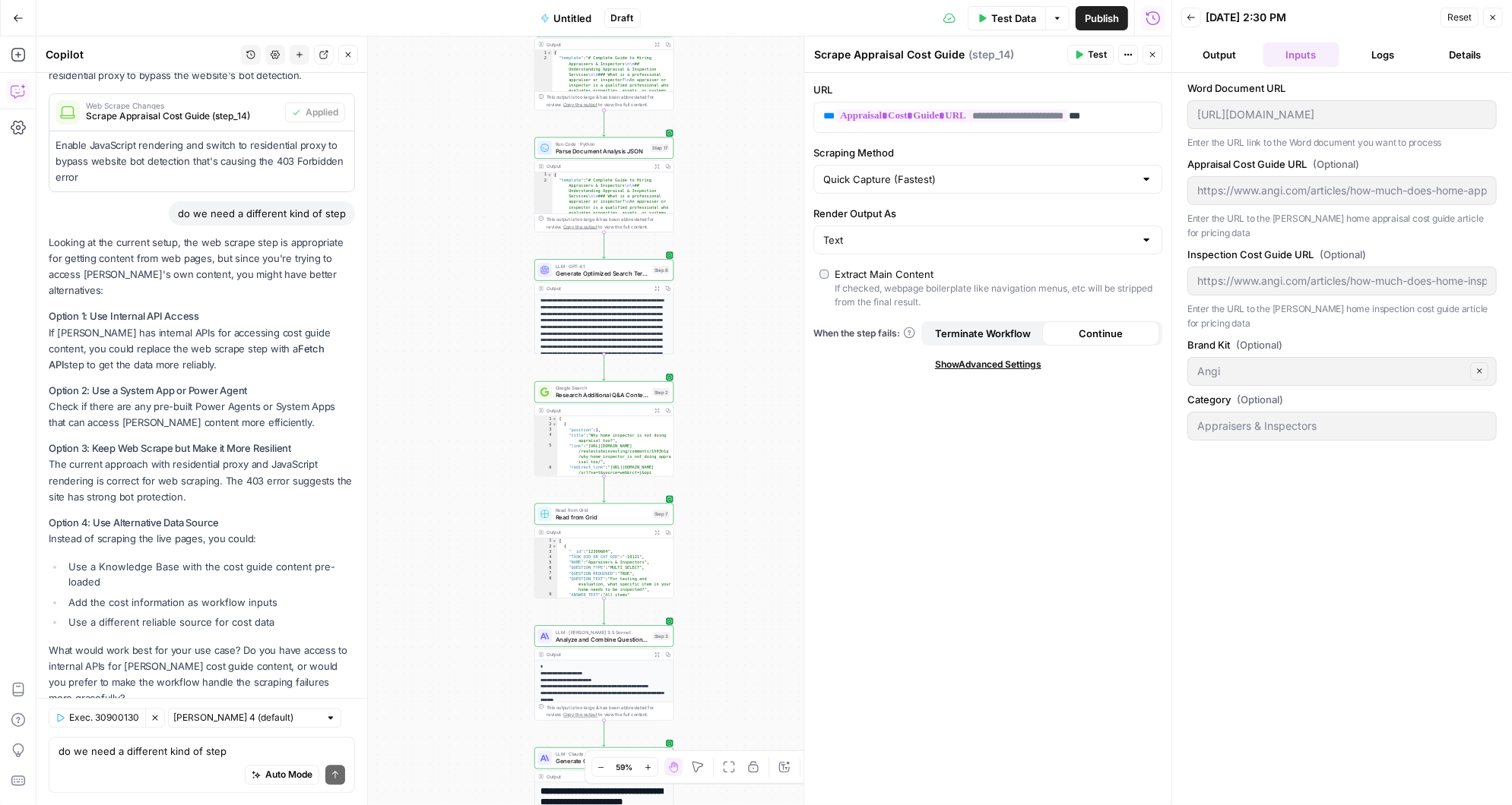
drag, startPoint x: 710, startPoint y: 91, endPoint x: 710, endPoint y: 548, distance: 457.0
click at [710, 550] on div "Workflow Input Settings Inputs LLM · Claude 3.5 Sonnet Analyze Word Document an…" at bounding box center [604, 421] width 1135 height 769
click at [1495, 14] on icon "button" at bounding box center [1492, 17] width 9 height 9
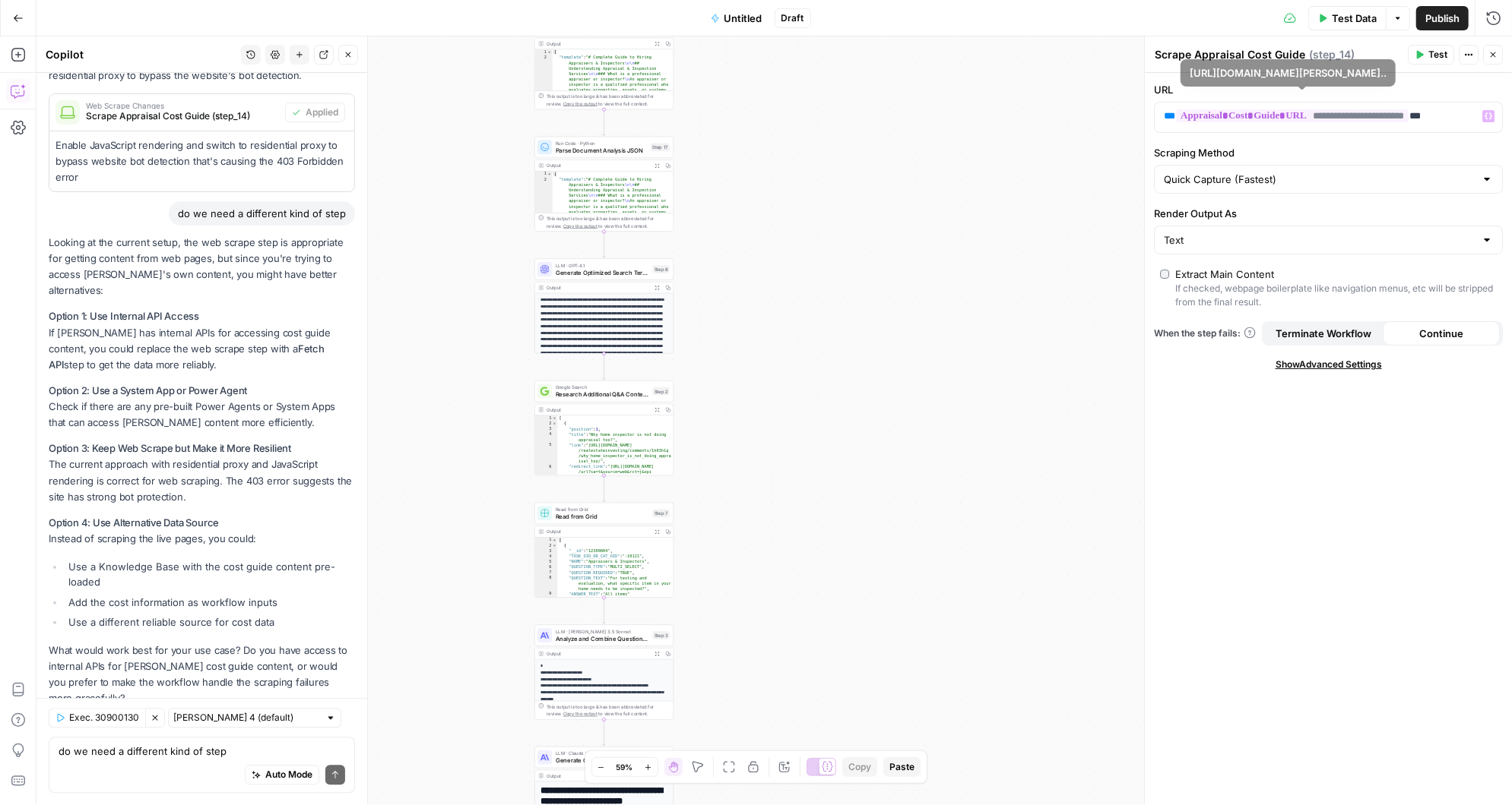
click at [1069, 131] on div "Workflow Input Settings Inputs LLM · Claude 3.5 Sonnet Analyze Word Document an…" at bounding box center [774, 421] width 1475 height 769
click at [1500, 18] on icon "button" at bounding box center [1493, 18] width 15 height 15
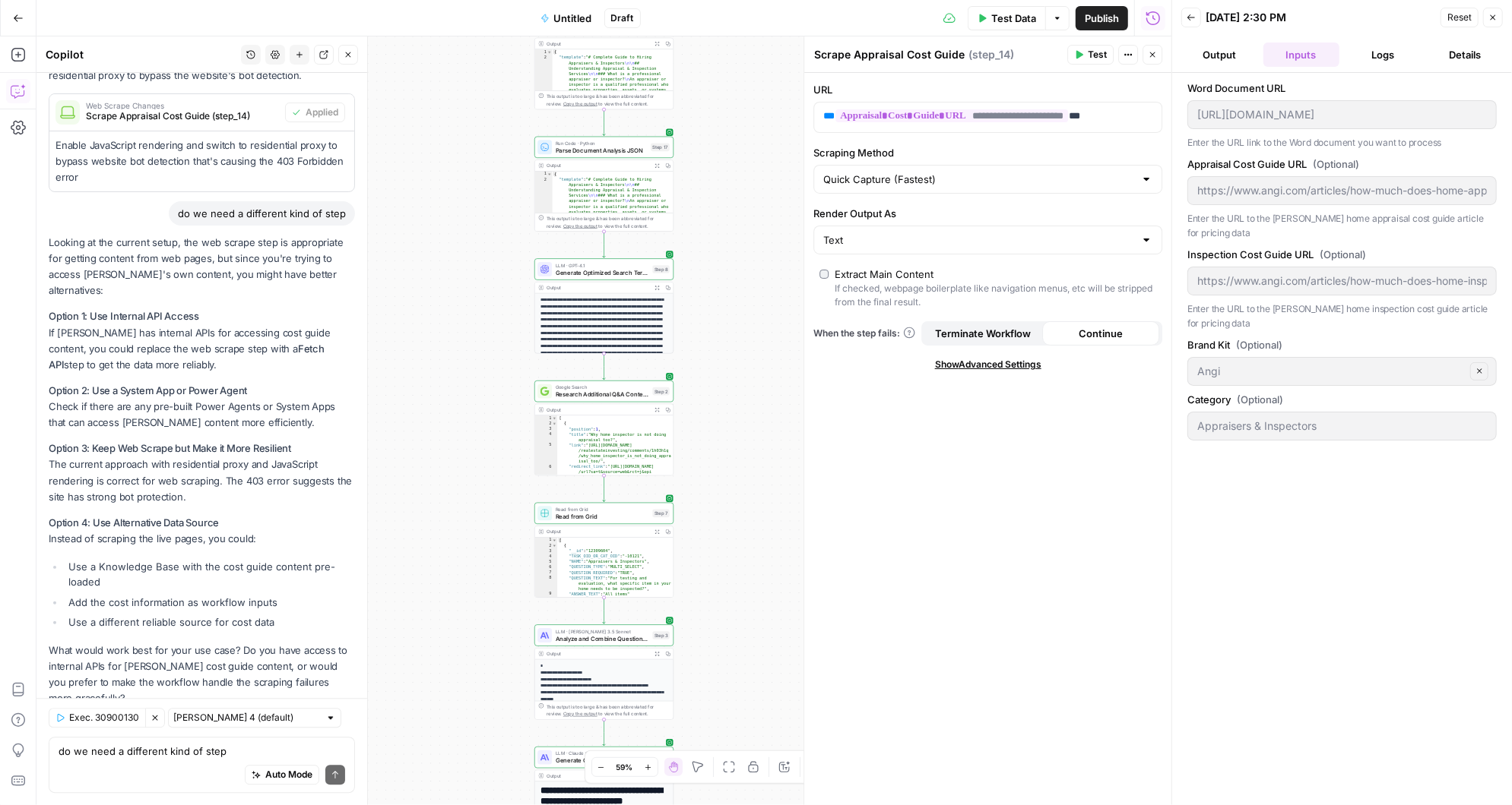
click at [1384, 50] on button "Logs" at bounding box center [1383, 54] width 76 height 25
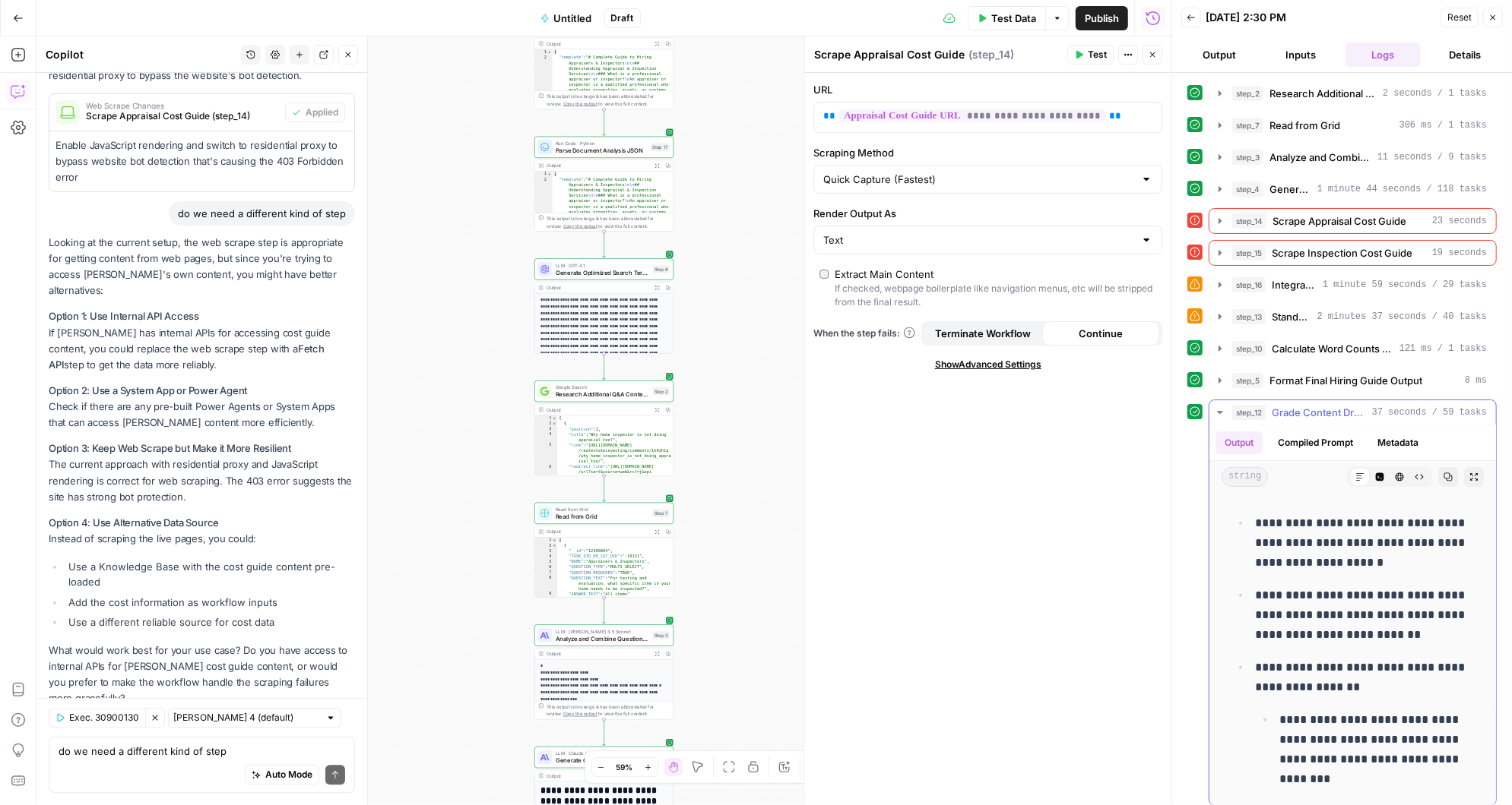
scroll to position [480, 0]
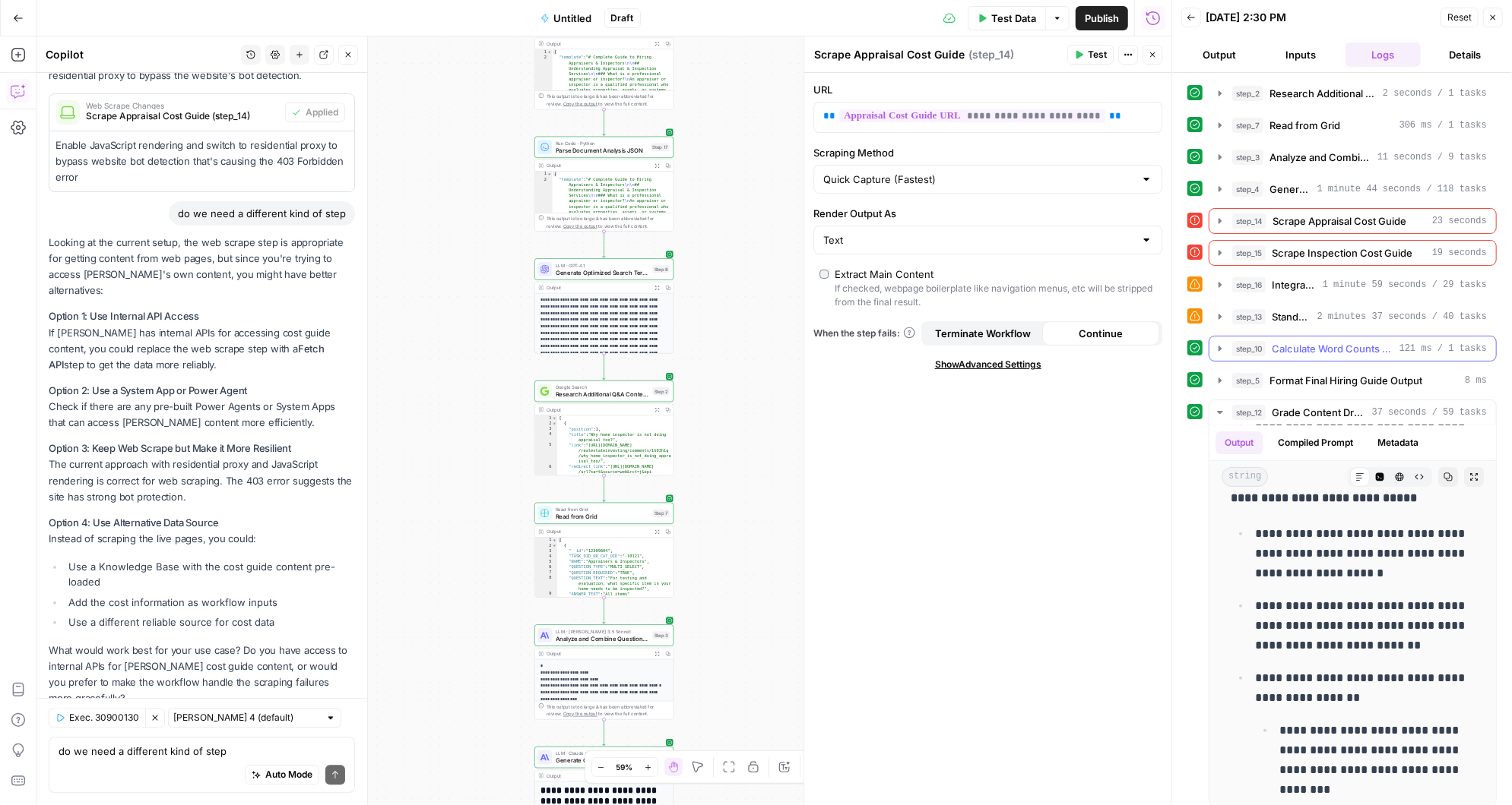
click at [1295, 341] on span "Calculate Word Counts and Extract Article Questions" at bounding box center [1333, 348] width 122 height 15
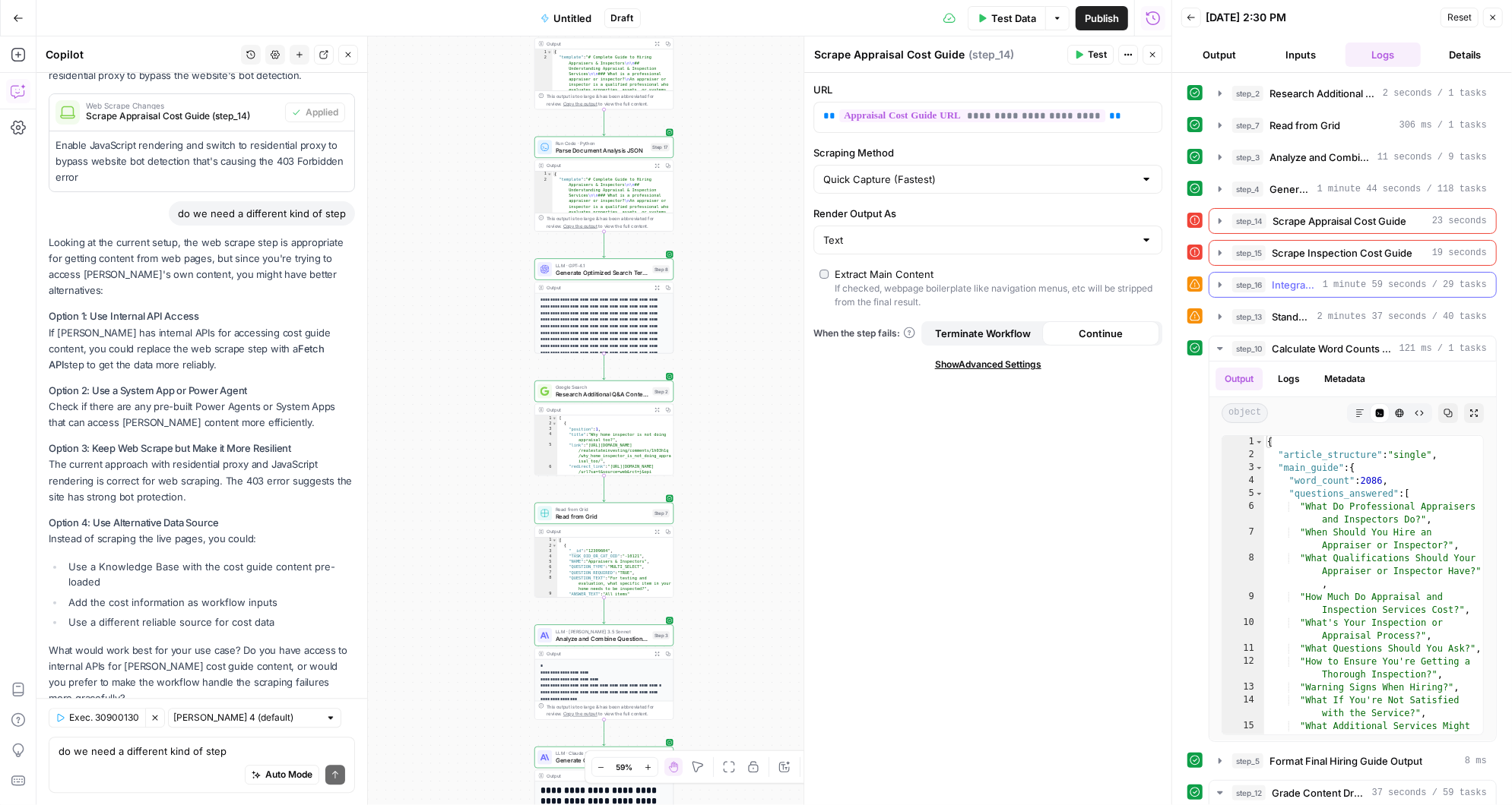
click at [1290, 277] on span "Integrate Cost Information into Hiring Guide" at bounding box center [1294, 285] width 45 height 15
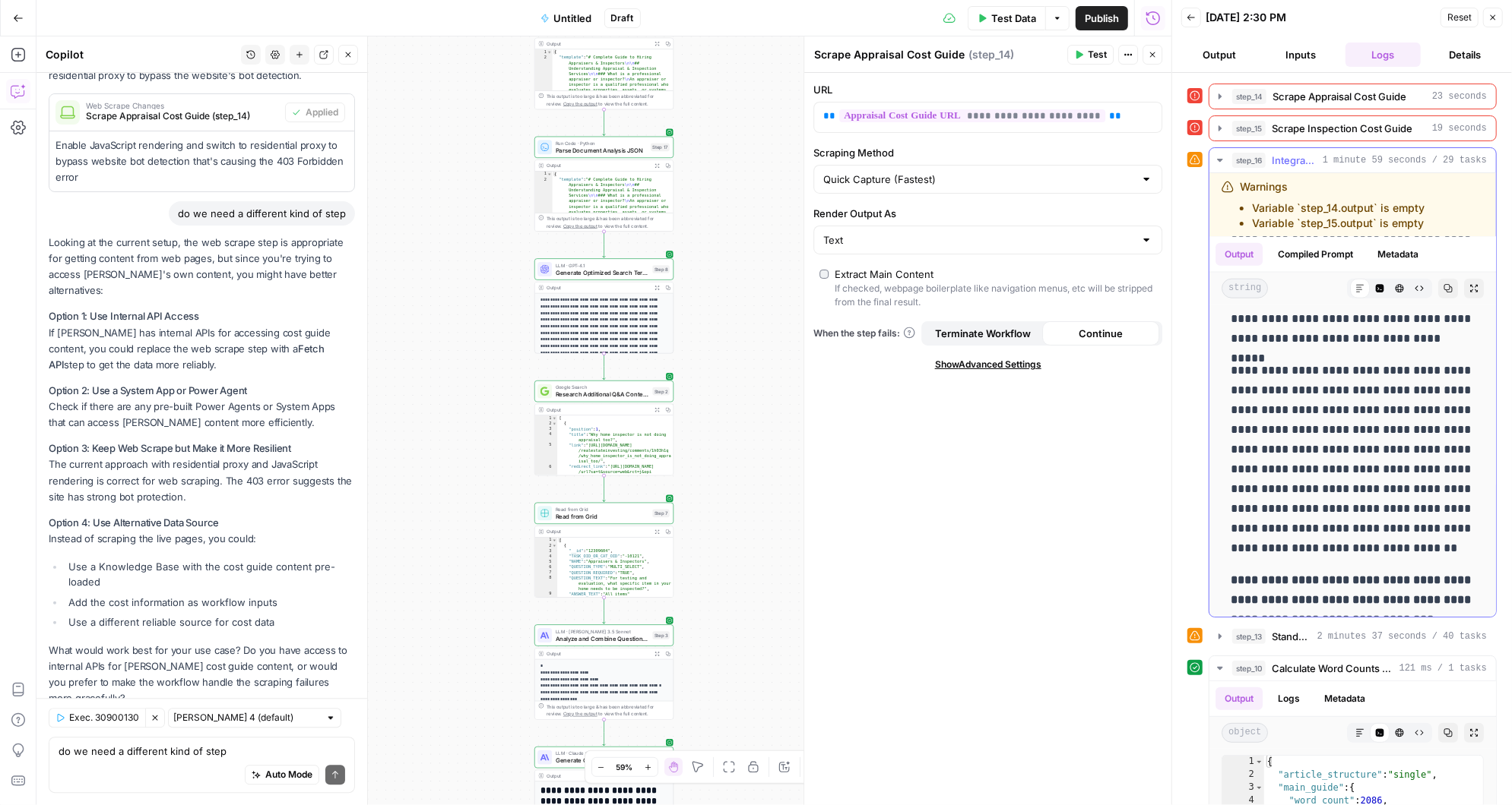
scroll to position [15217, 0]
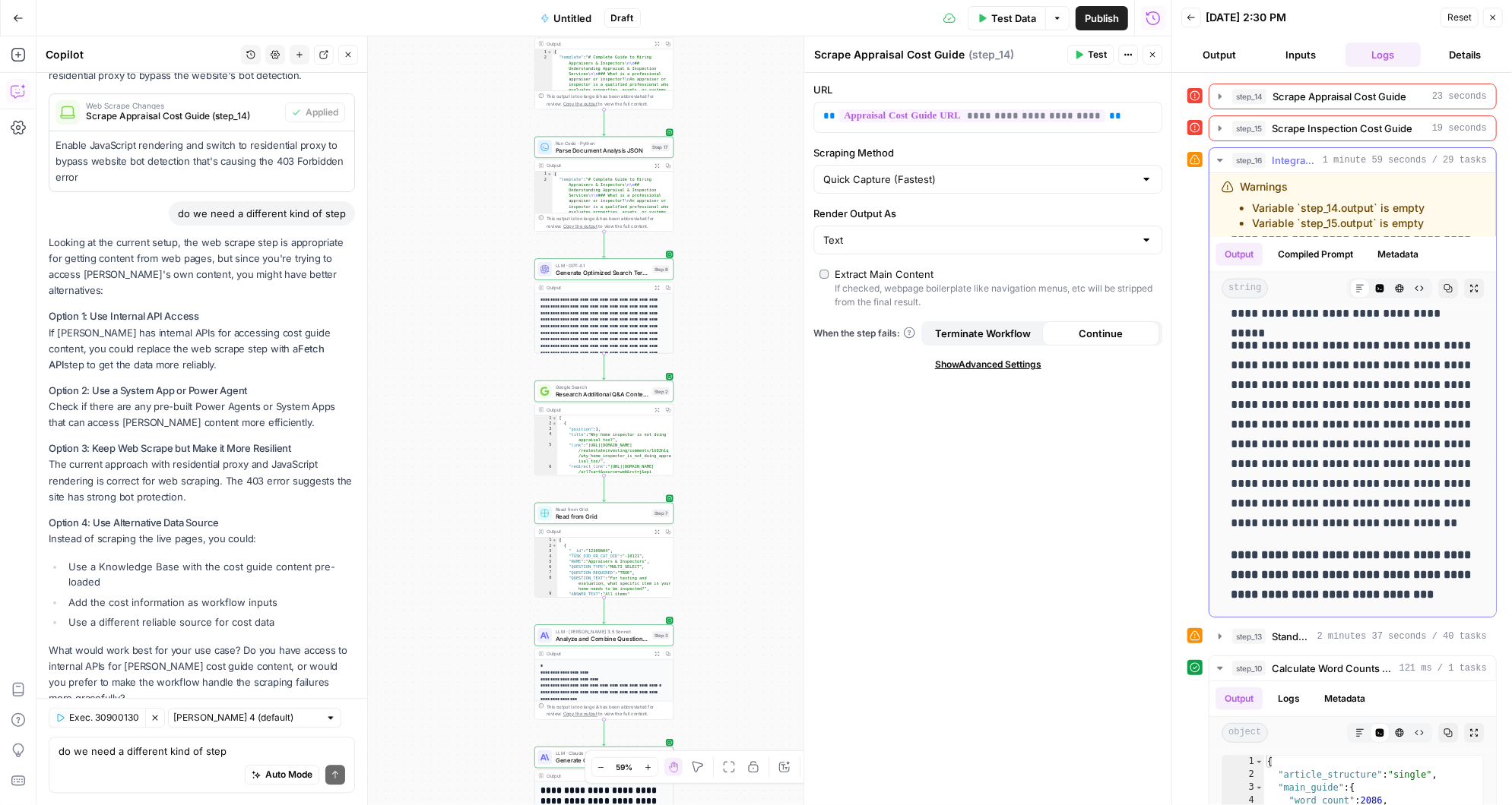
click at [1219, 154] on icon "button" at bounding box center [1219, 159] width 12 height 12
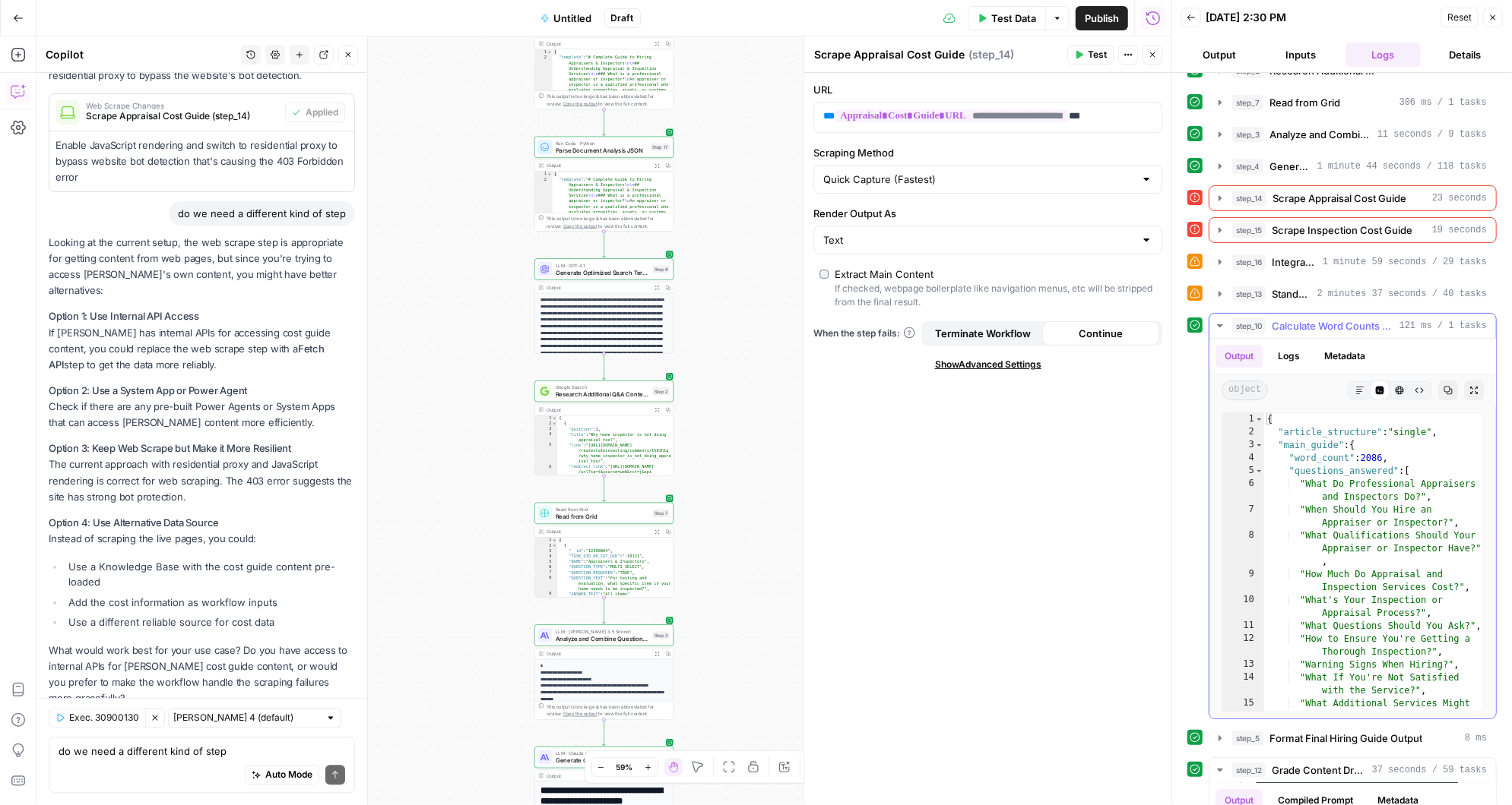
scroll to position [117, 0]
click at [1221, 321] on icon "button" at bounding box center [1219, 327] width 12 height 12
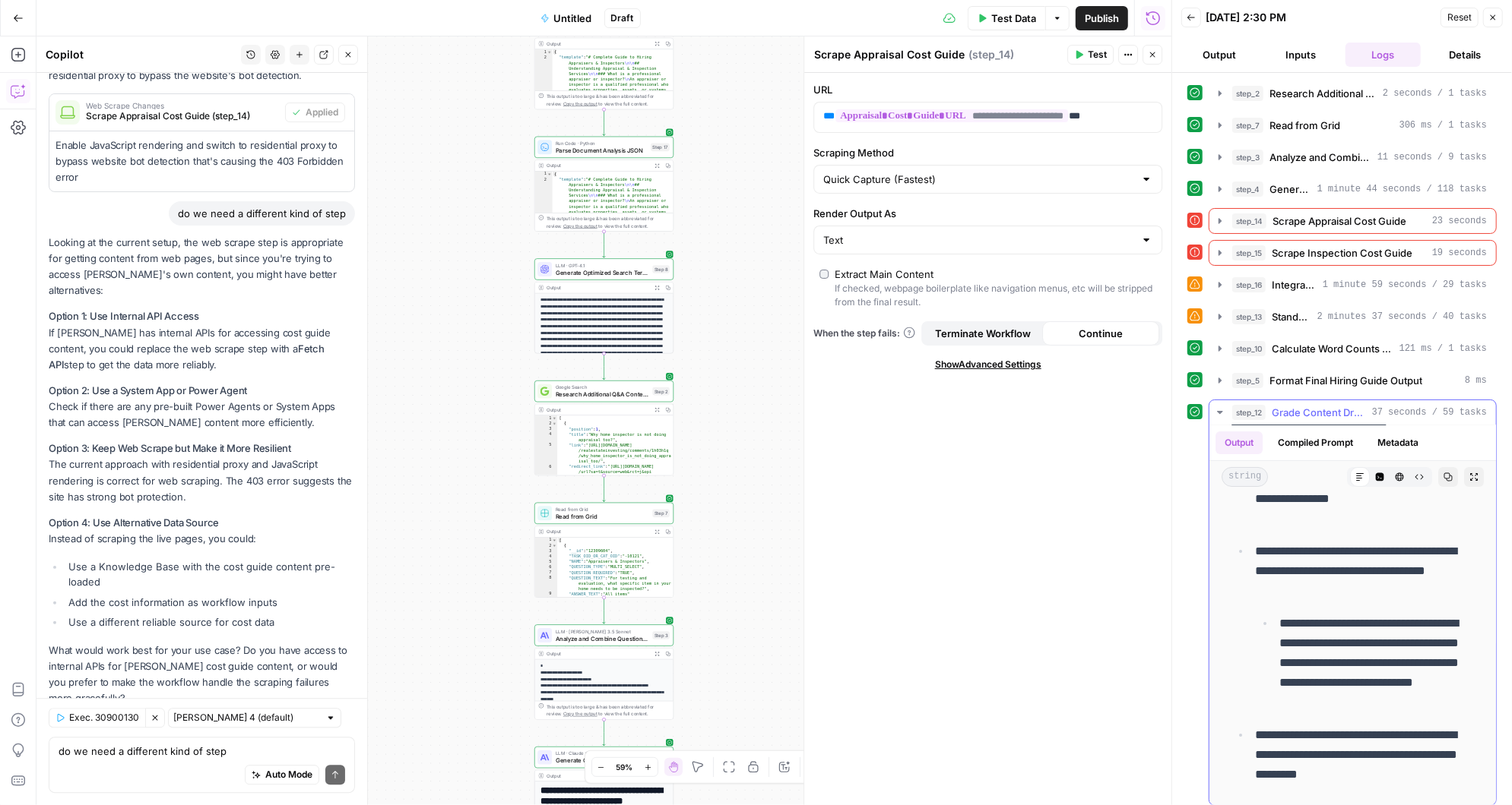
scroll to position [0, 0]
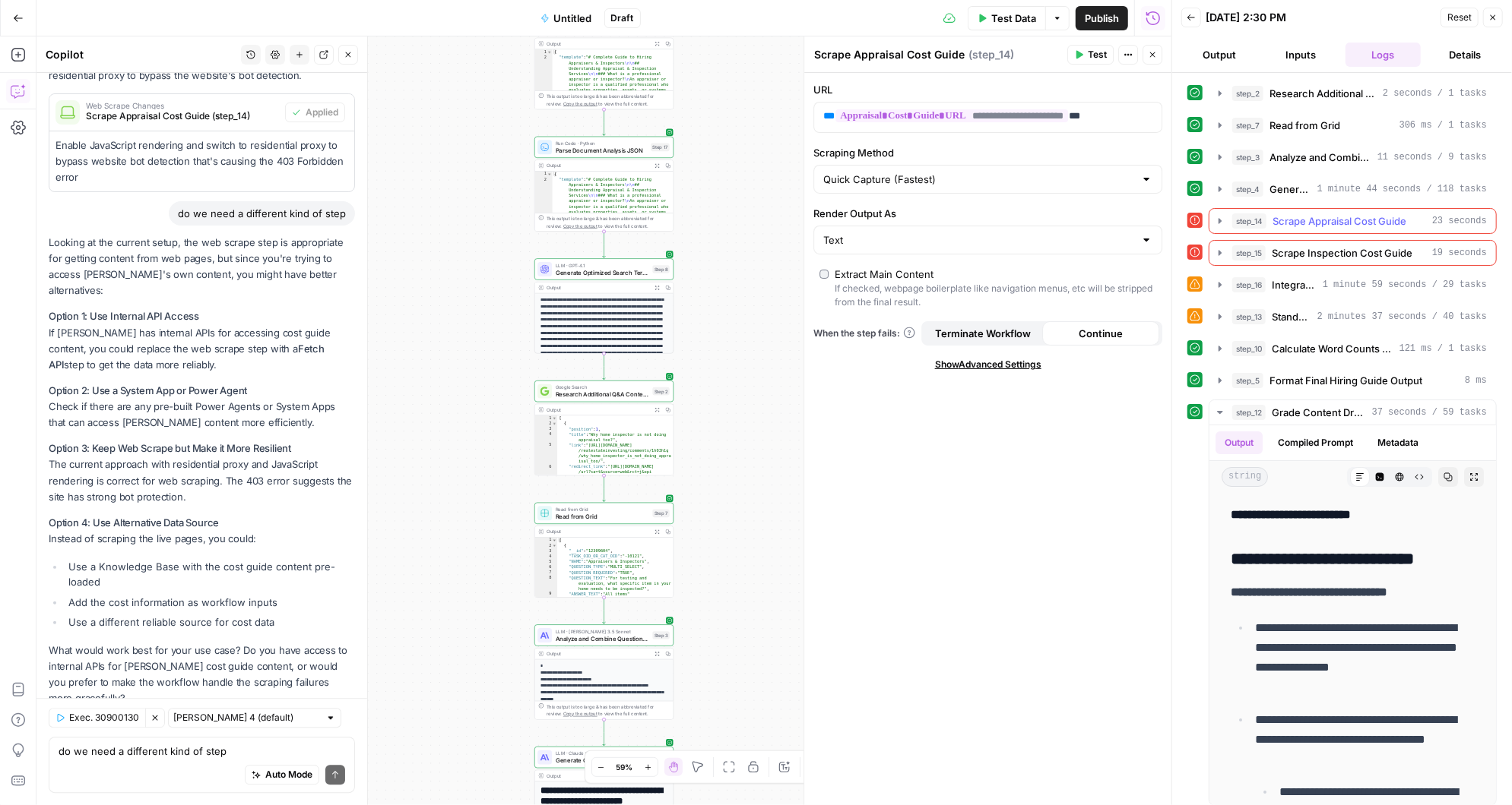
click at [1221, 215] on icon "button" at bounding box center [1219, 221] width 12 height 12
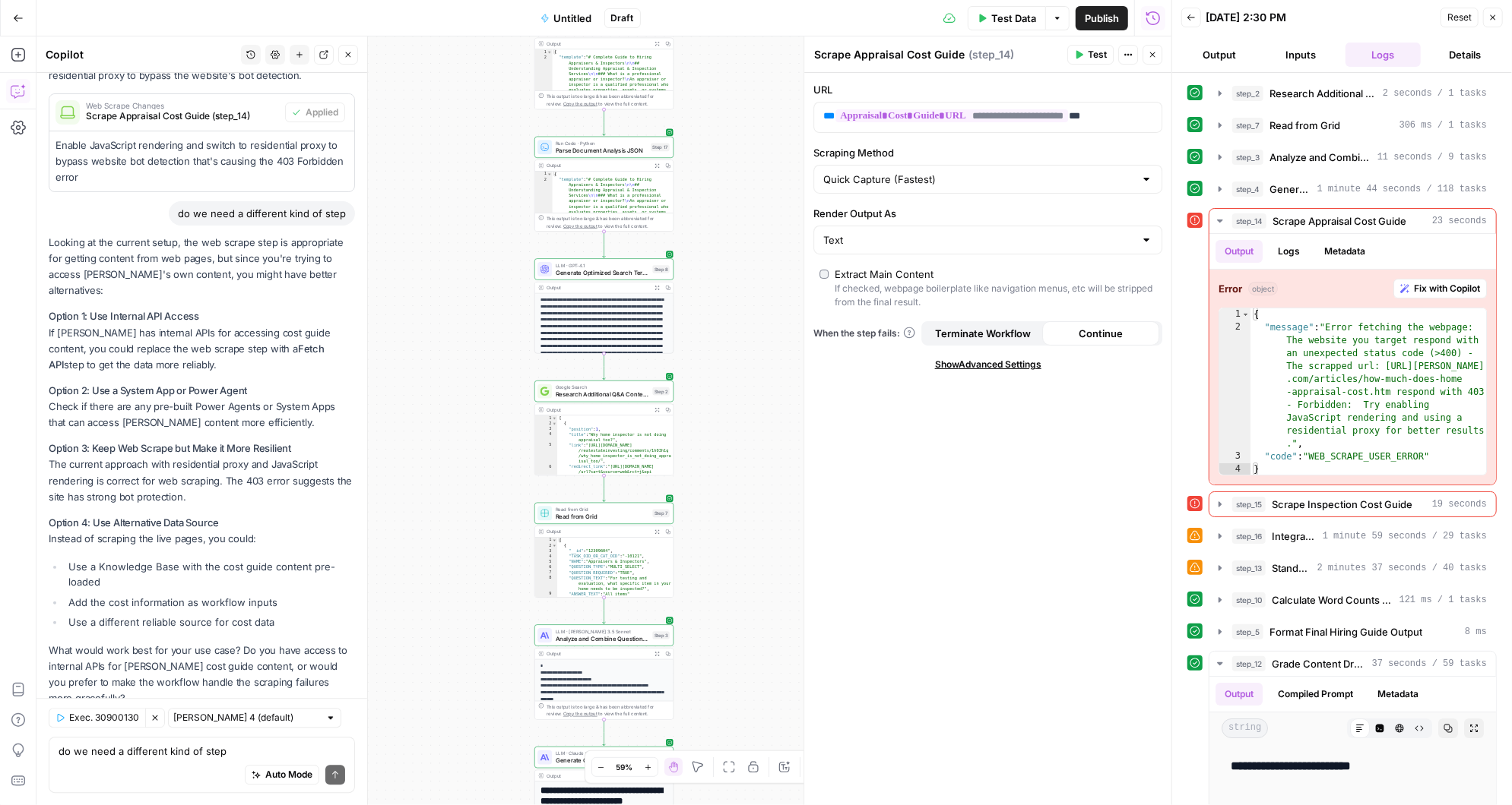
click at [1012, 17] on span "Test Data" at bounding box center [1014, 18] width 45 height 15
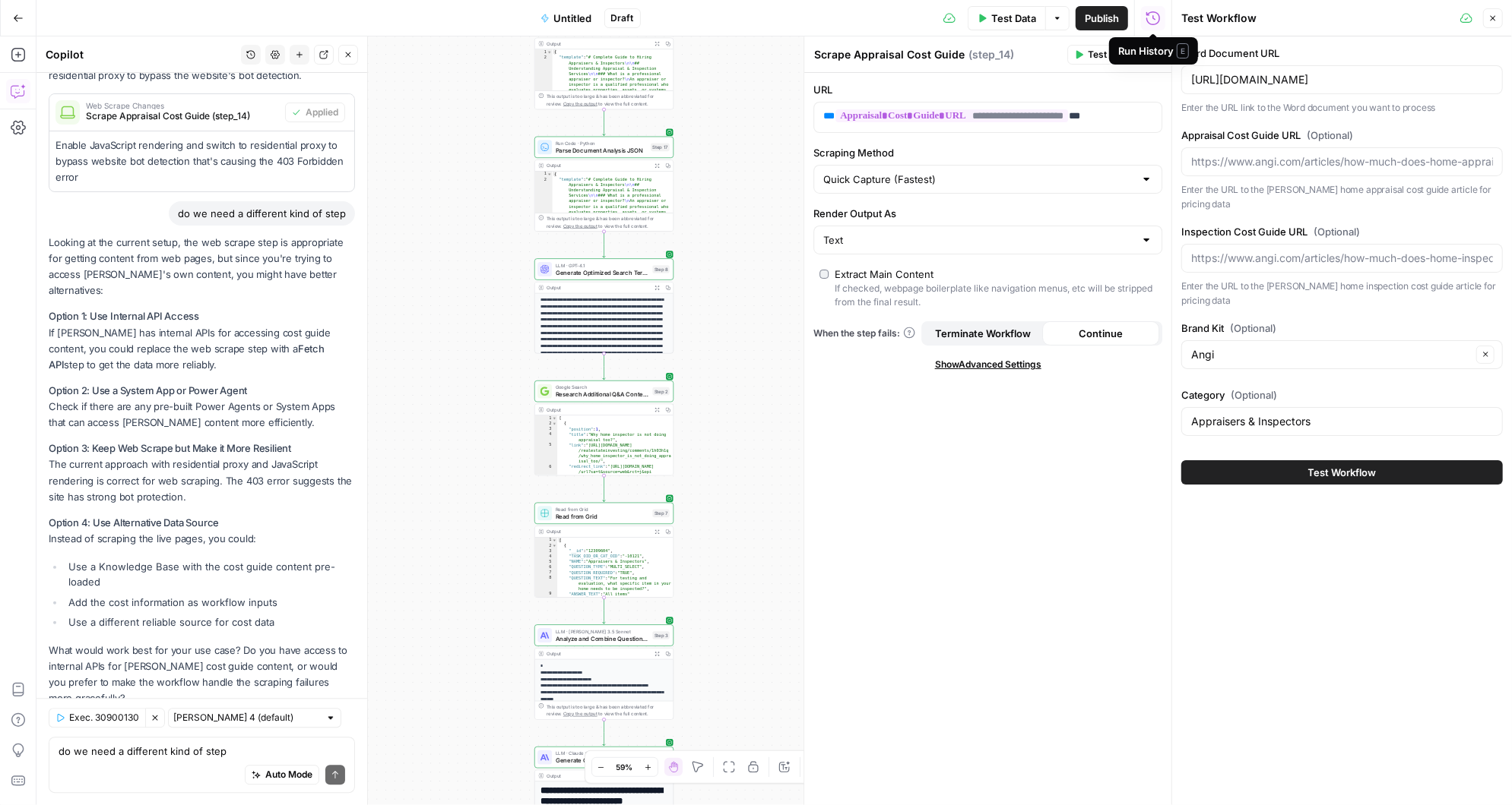
click at [1157, 20] on icon "button" at bounding box center [1152, 18] width 15 height 15
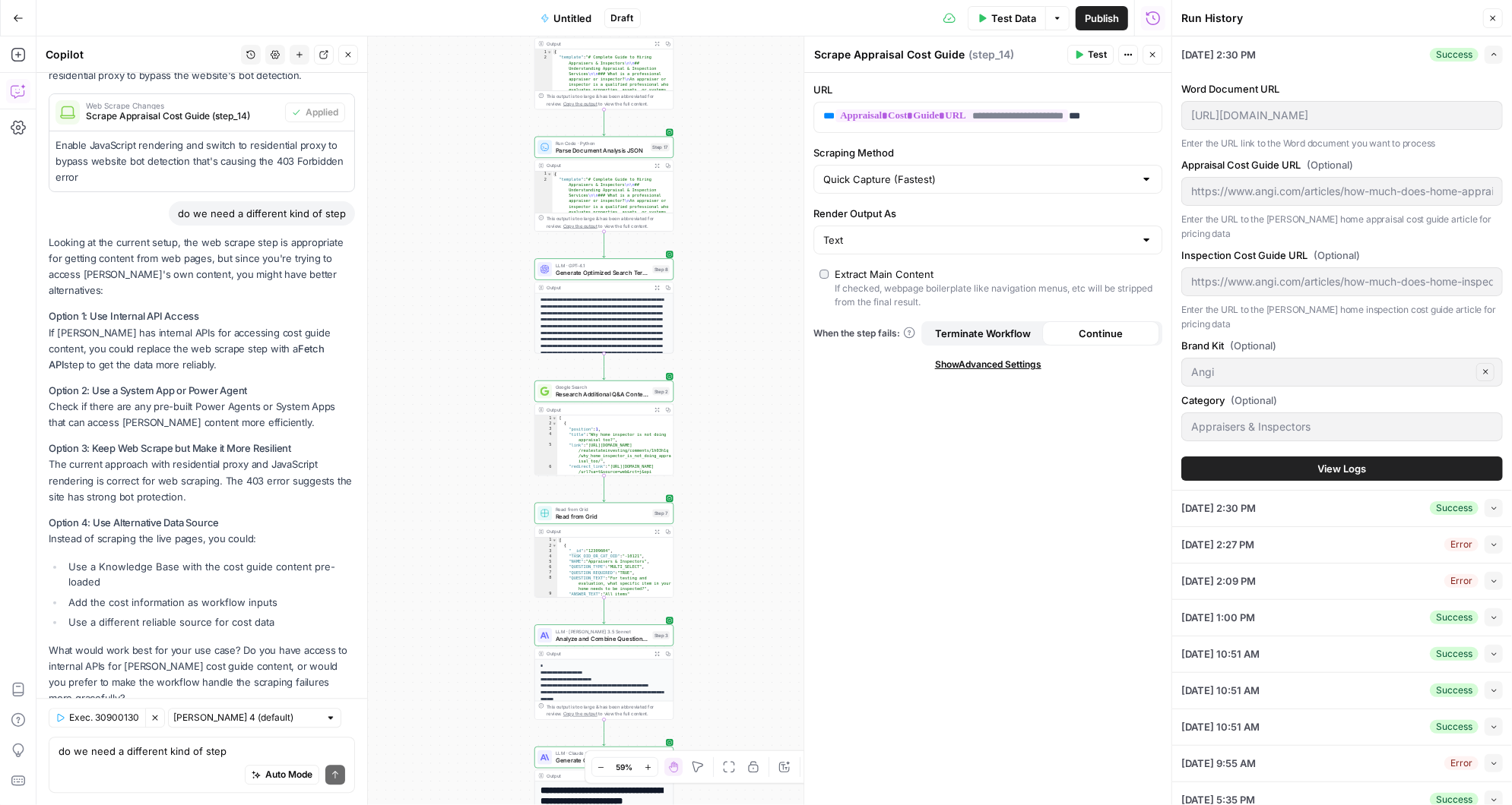
click at [1381, 457] on button "View Logs" at bounding box center [1341, 469] width 321 height 25
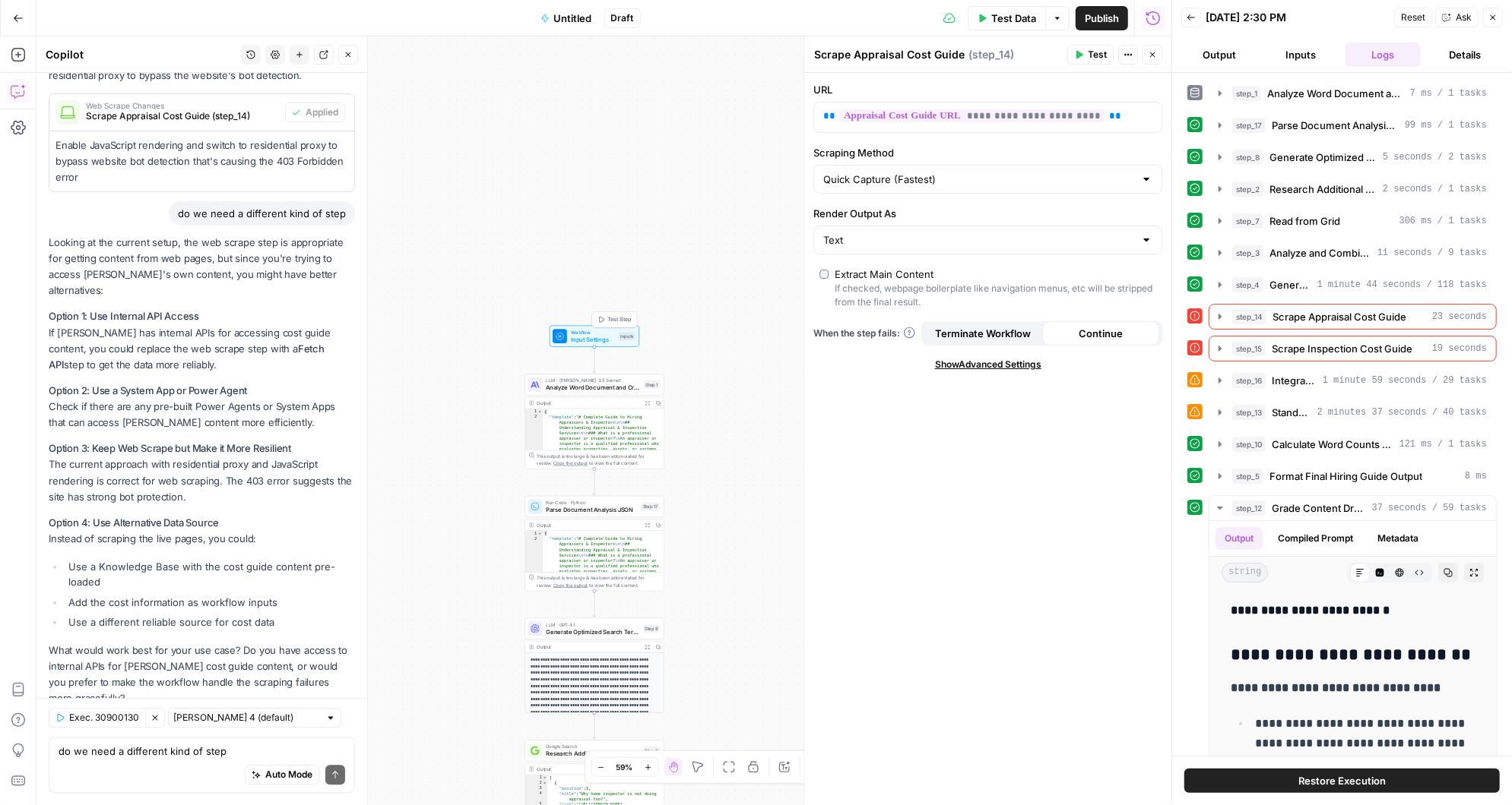
click at [589, 332] on span "Workflow" at bounding box center [593, 332] width 44 height 7
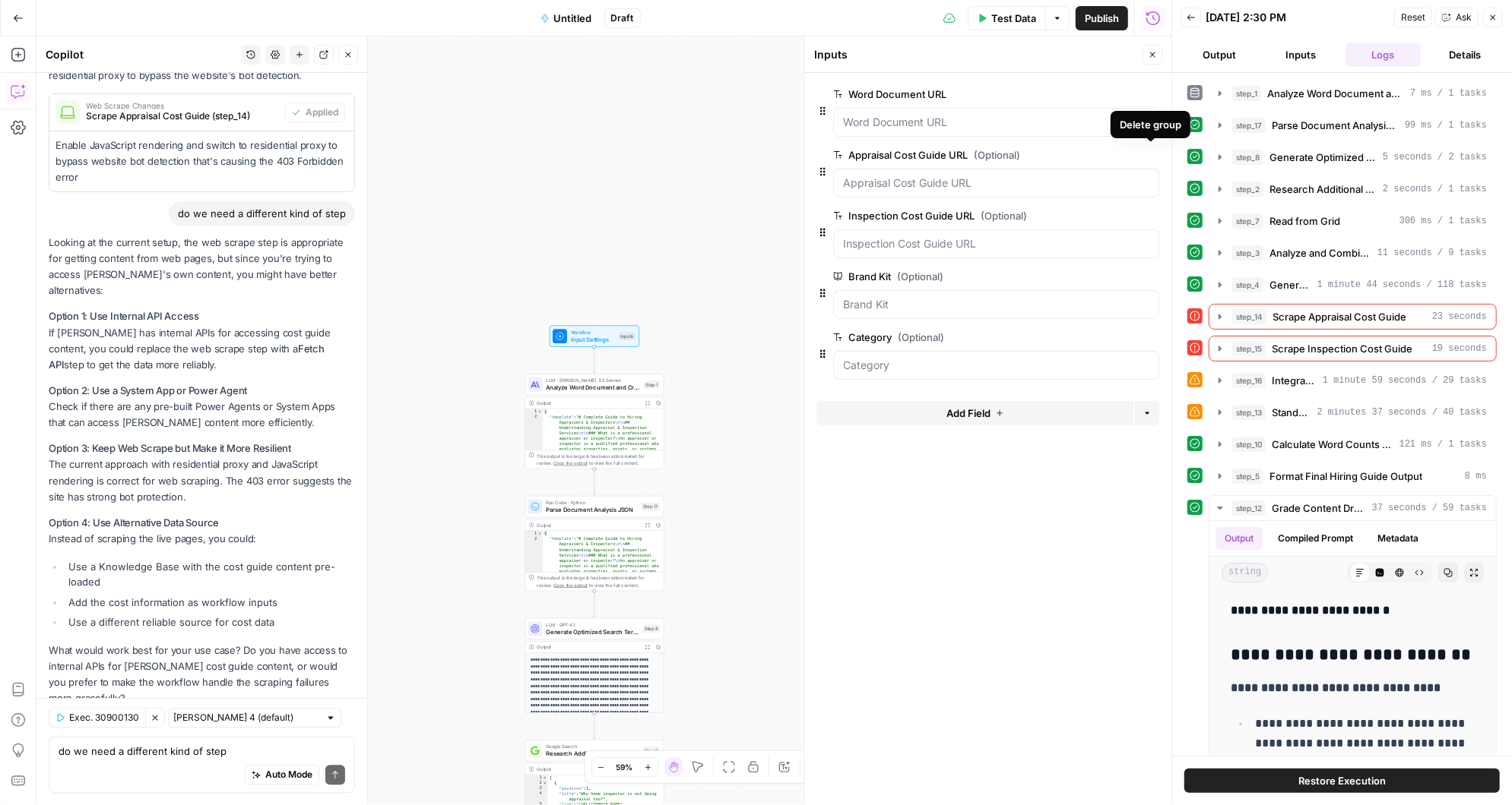
click at [961, 154] on label "Appraisal Cost Guide URL (Optional)" at bounding box center [953, 155] width 240 height 15
click at [961, 175] on URL "Appraisal Cost Guide URL (Optional)" at bounding box center [996, 183] width 306 height 15
click at [1096, 154] on span "edit field" at bounding box center [1102, 155] width 33 height 12
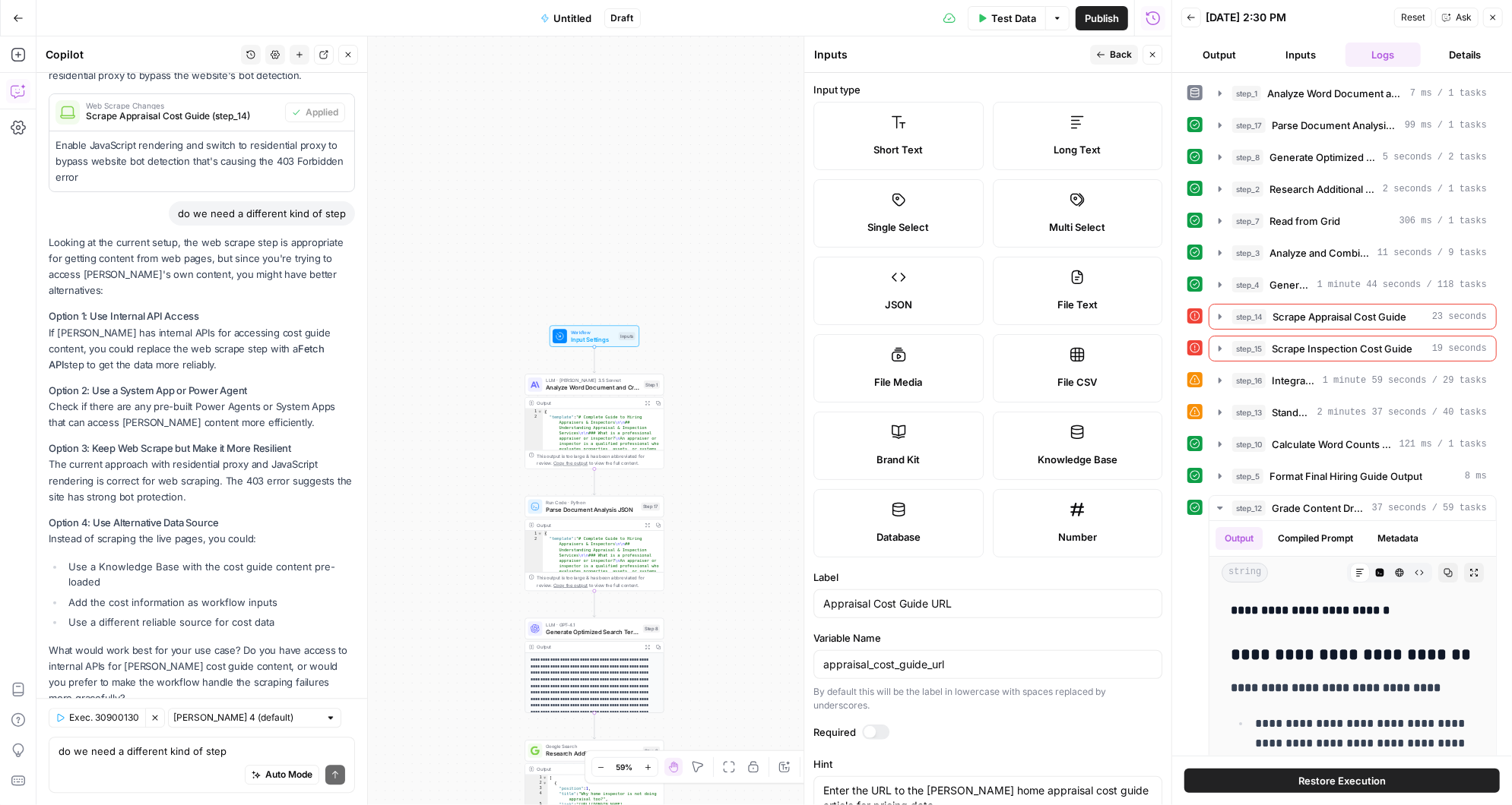
scroll to position [201, 0]
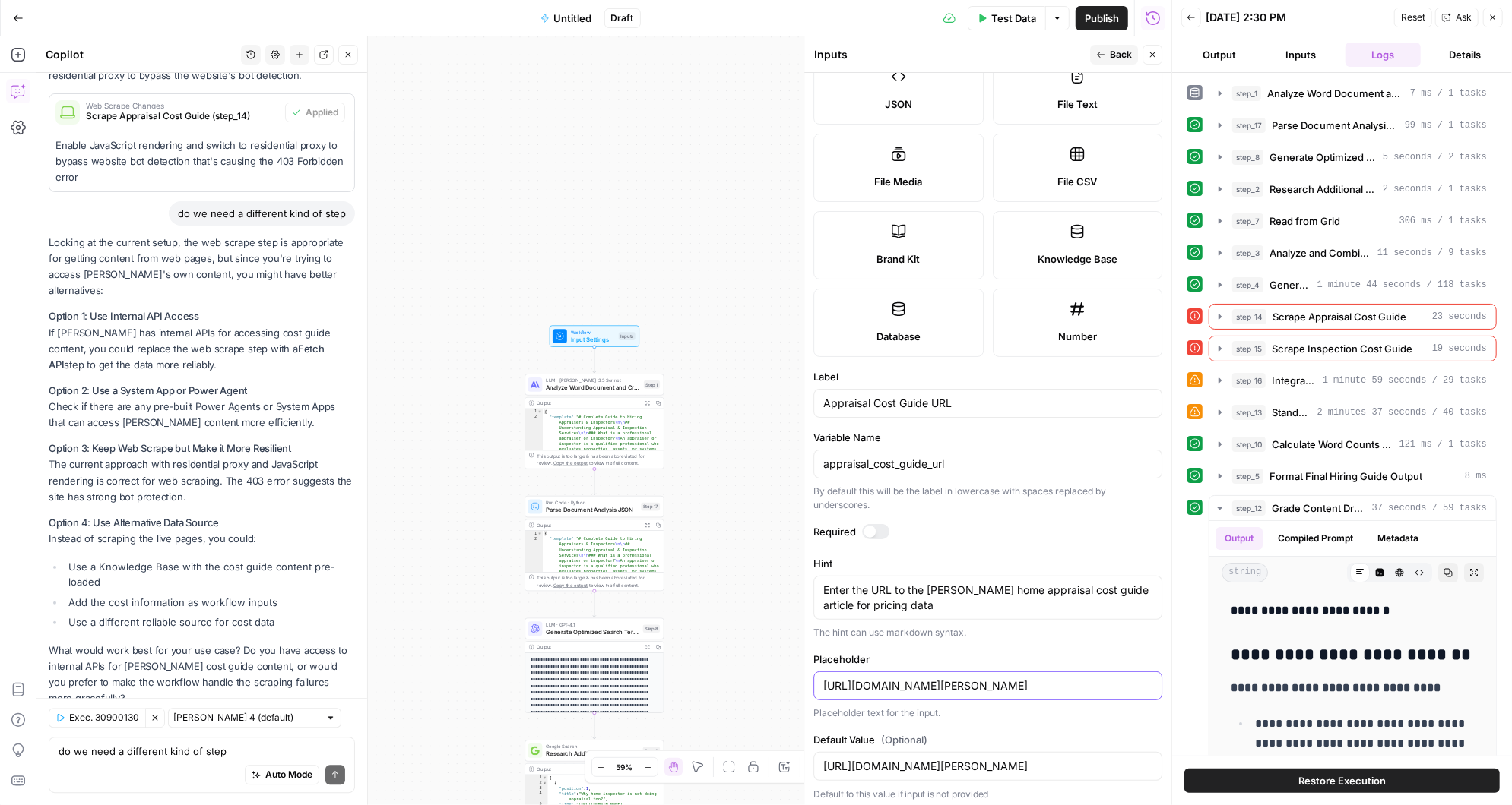
click at [1122, 680] on input "https://www.angi.com/articles/how-much-does-home-appraisal-cost.htm" at bounding box center [987, 685] width 329 height 15
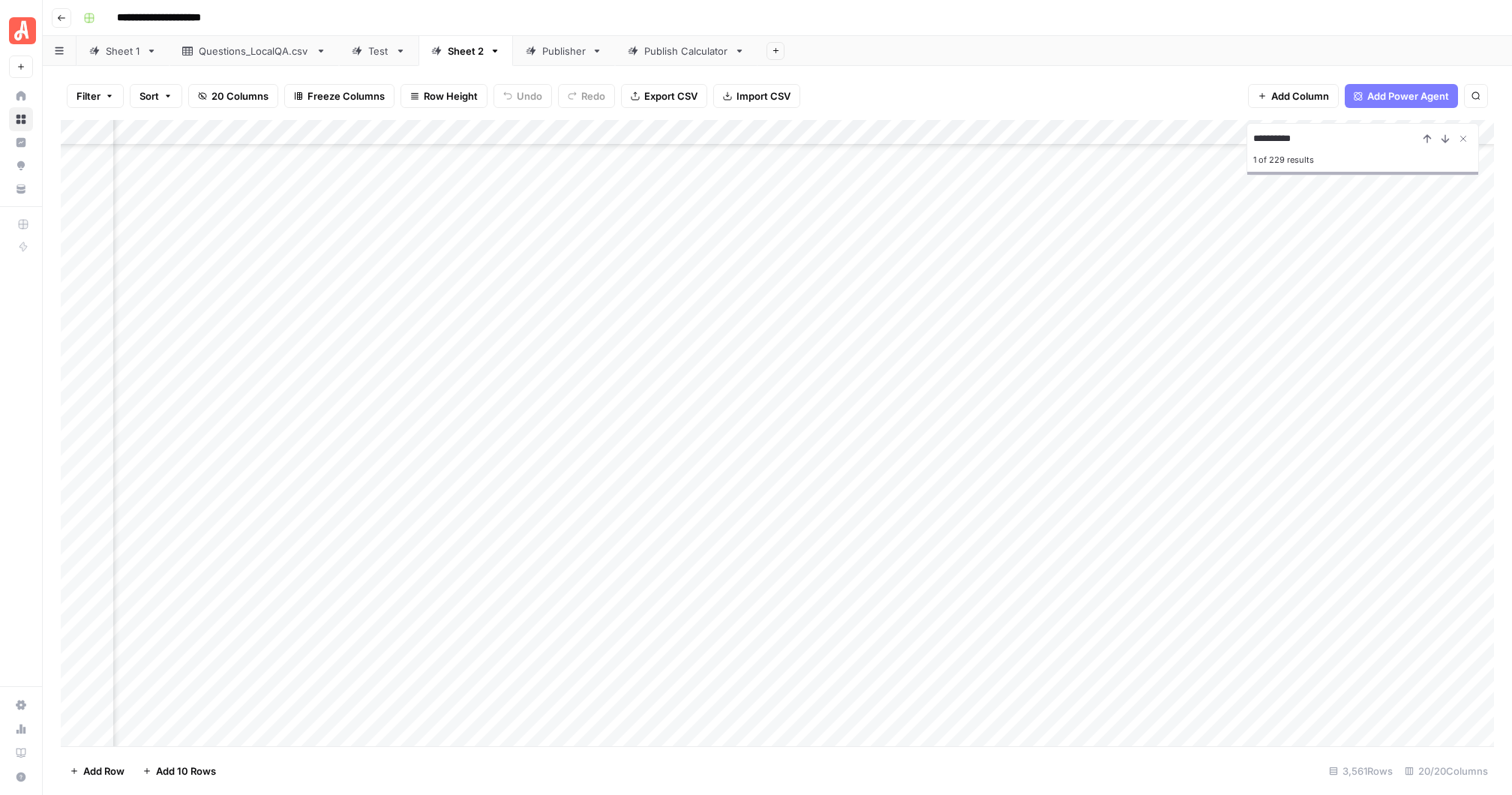
scroll to position [1628, 1330]
click at [1463, 135] on icon "Close Search" at bounding box center [1462, 139] width 12 height 12
click at [1016, 130] on div "Add Column" at bounding box center [776, 434] width 1433 height 627
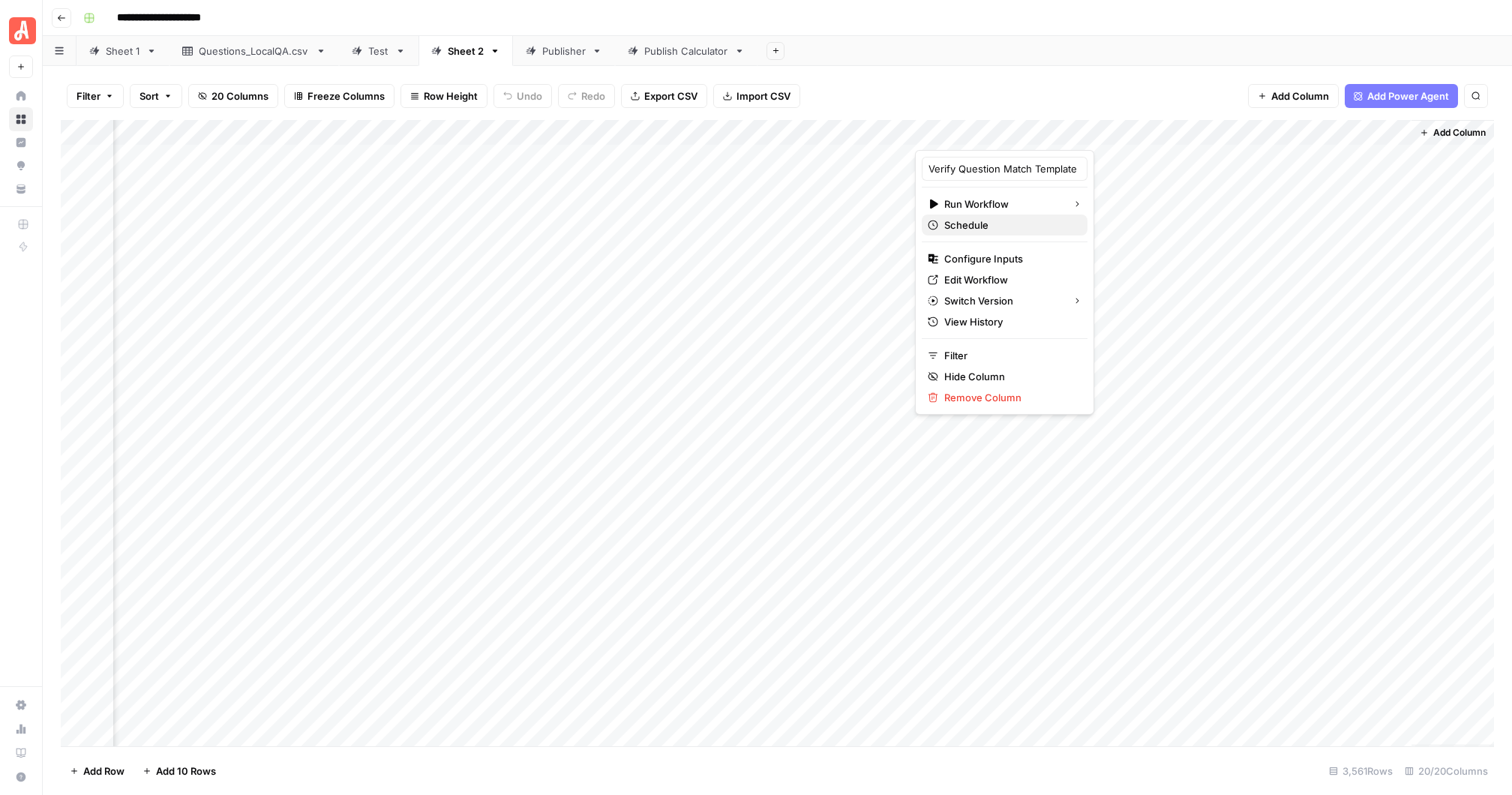
click at [990, 222] on span "Schedule" at bounding box center [1009, 224] width 131 height 15
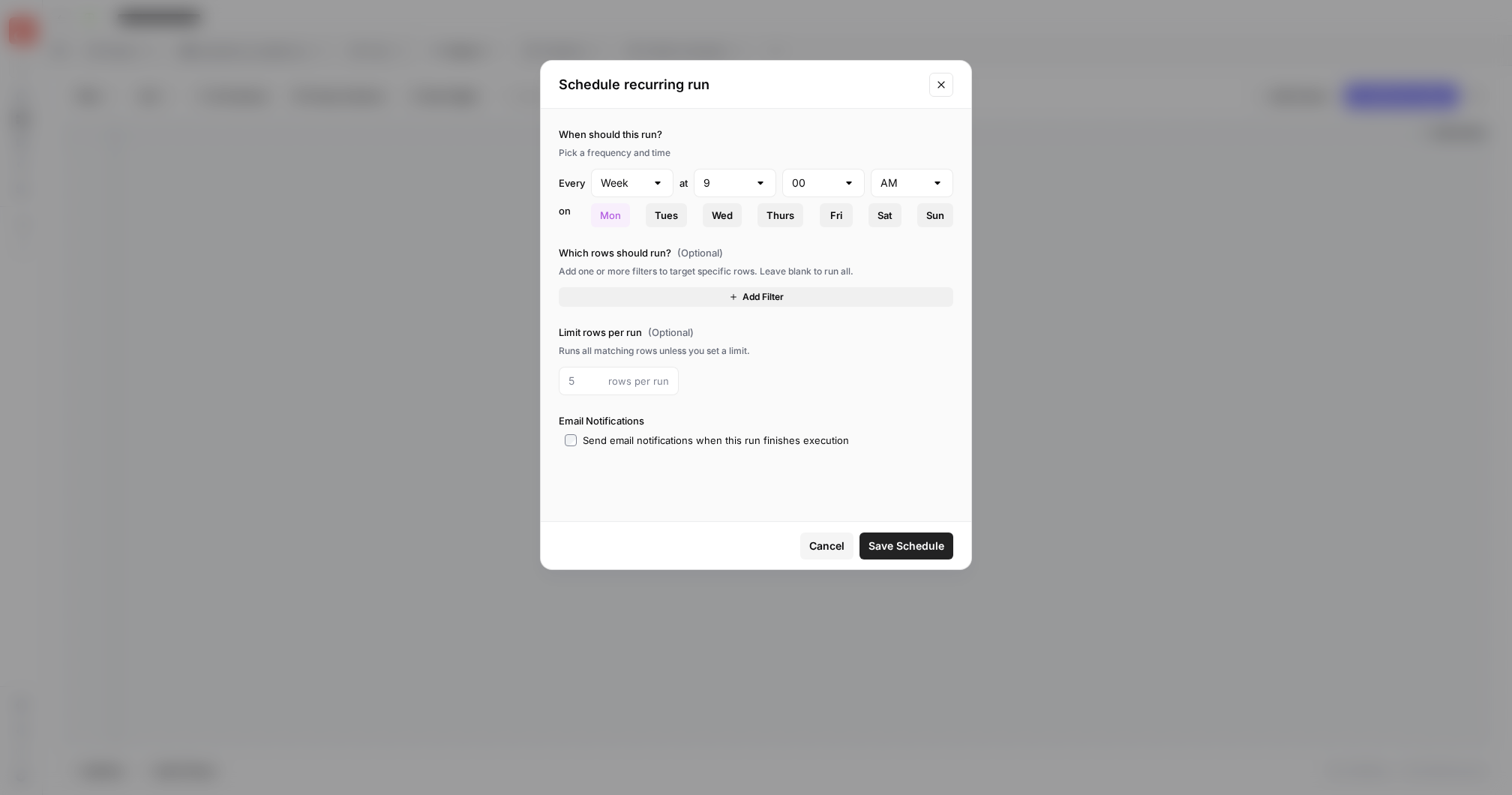
click at [939, 83] on icon "Close modal" at bounding box center [941, 84] width 12 height 12
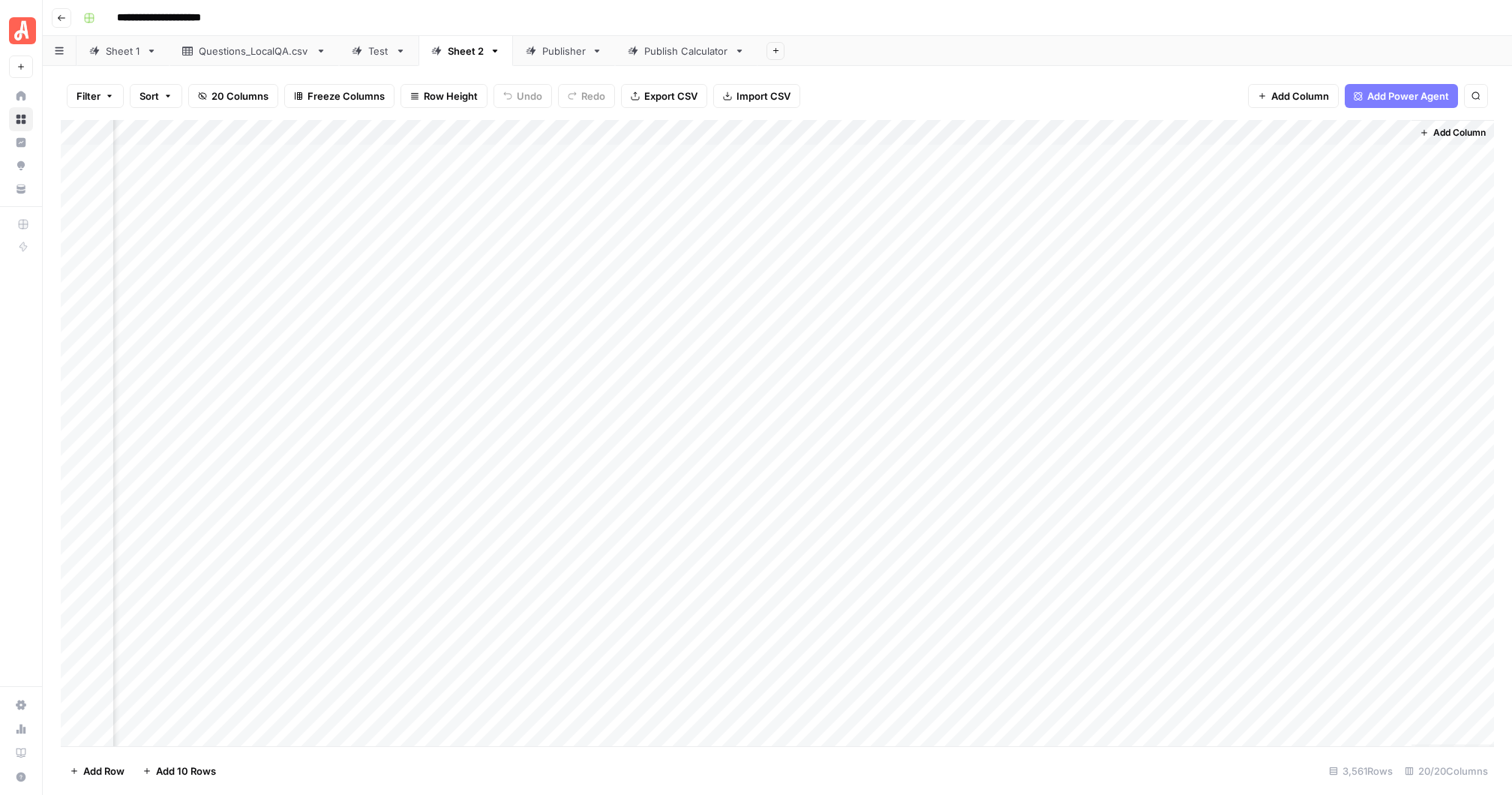
click at [557, 53] on div "Publisher" at bounding box center [563, 50] width 43 height 15
click at [1209, 129] on div "Add Column" at bounding box center [776, 434] width 1433 height 627
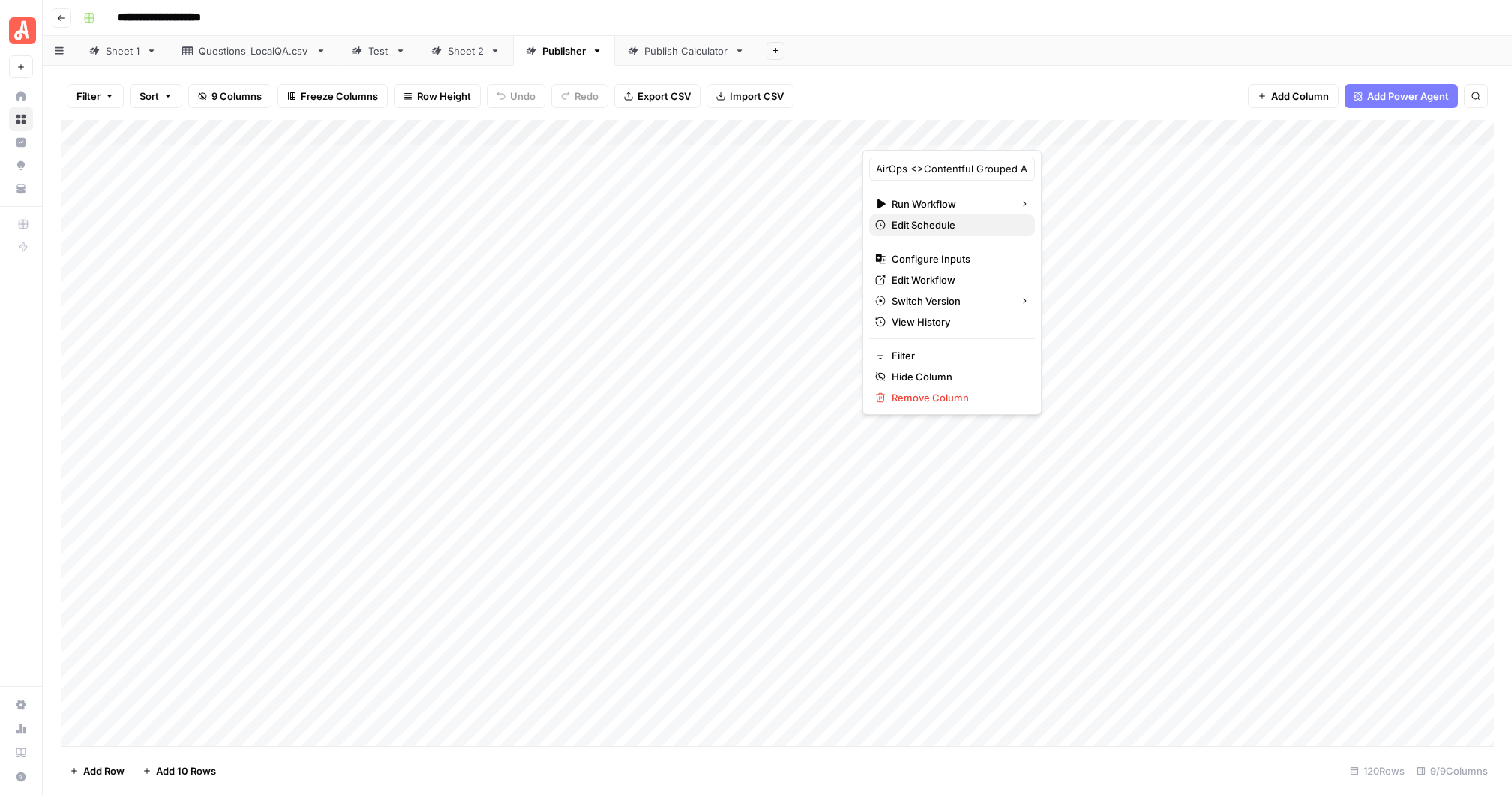
click at [941, 225] on span "Edit Schedule" at bounding box center [957, 224] width 131 height 15
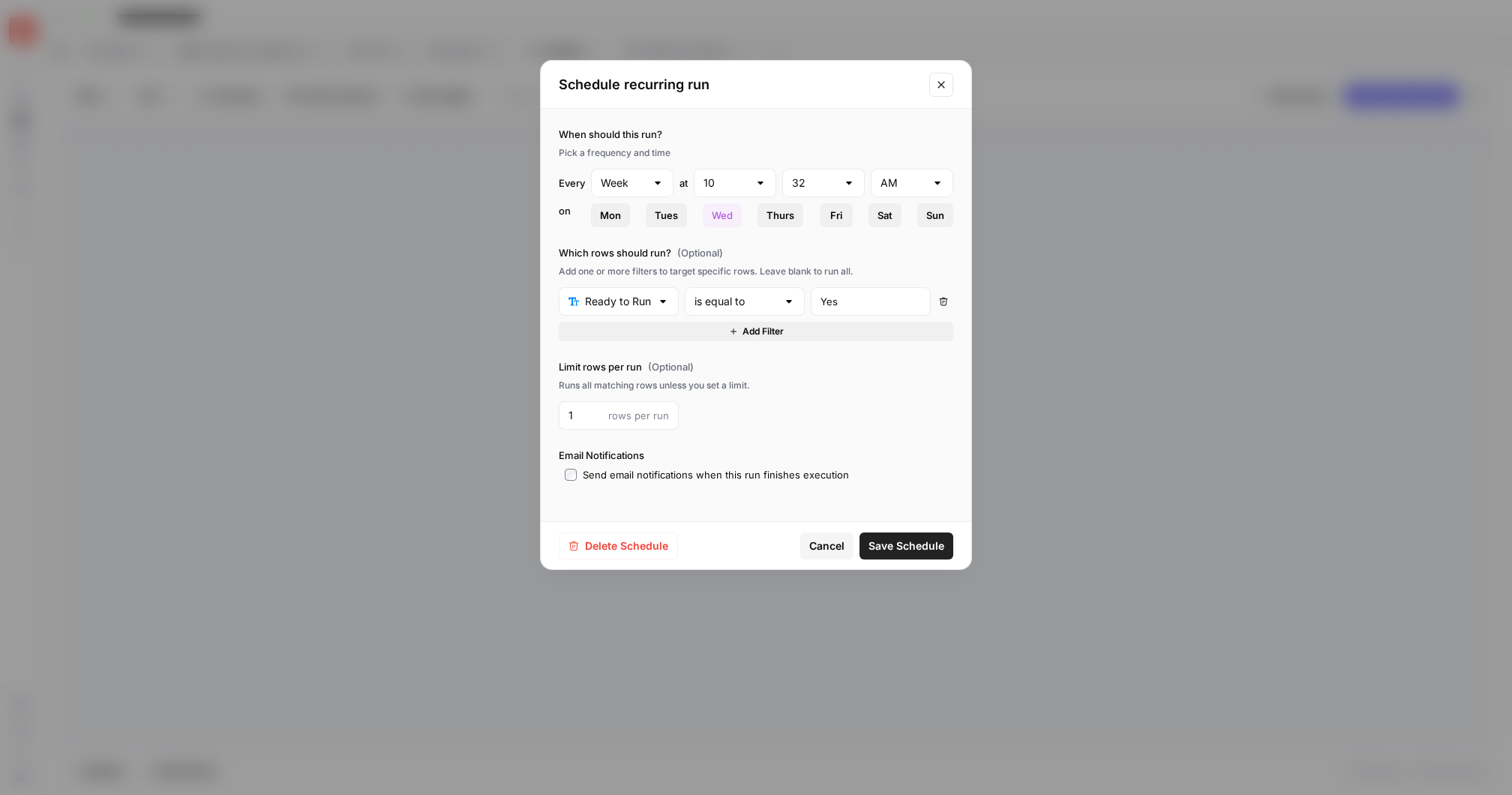
click at [758, 179] on div at bounding box center [760, 183] width 12 height 15
click at [725, 282] on span "3" at bounding box center [732, 283] width 51 height 15
type input "3"
click at [849, 183] on div at bounding box center [848, 183] width 12 height 15
click at [821, 217] on span "00" at bounding box center [820, 220] width 51 height 15
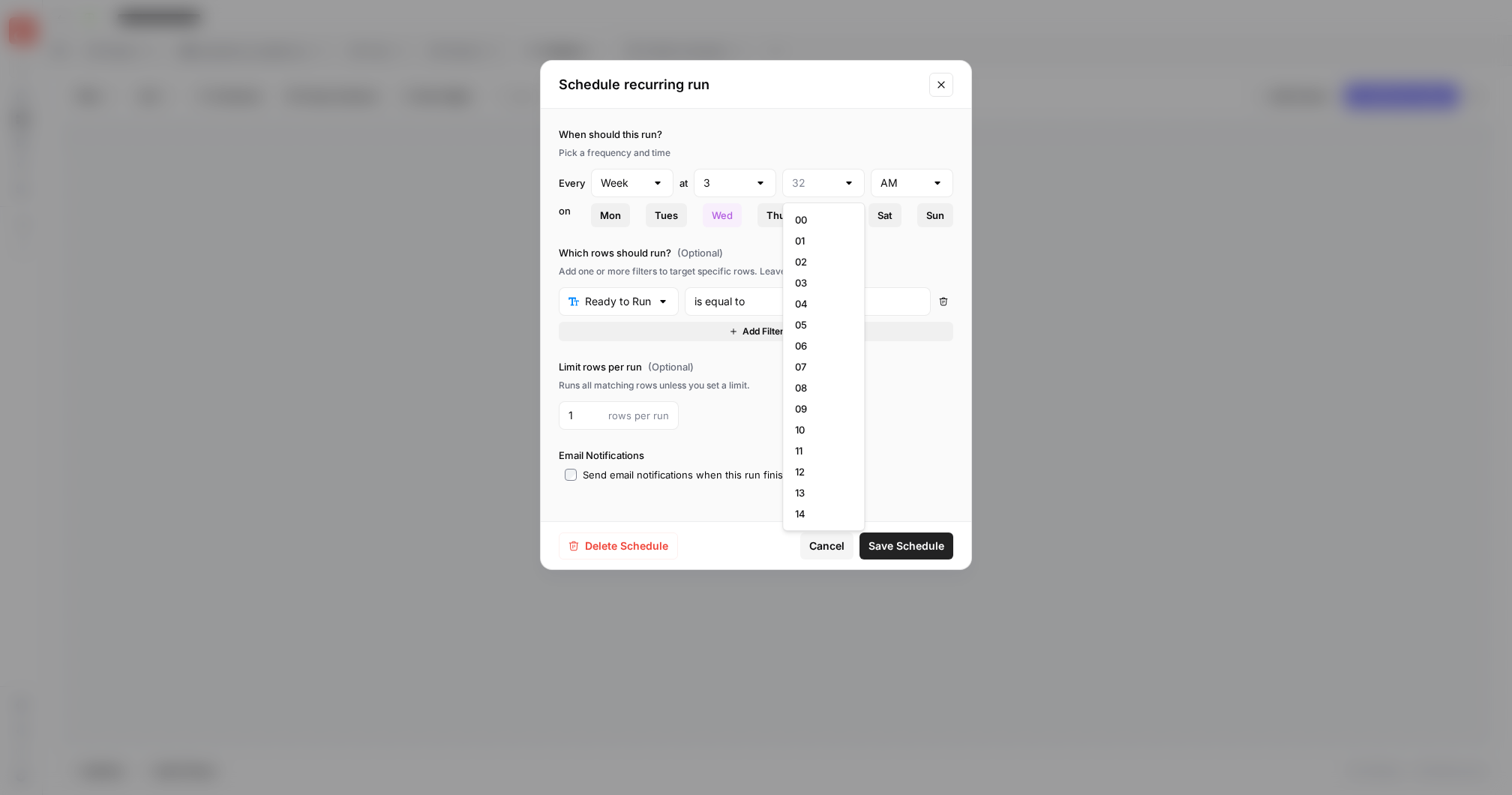
type input "00"
click at [939, 182] on div at bounding box center [937, 183] width 12 height 15
click at [905, 235] on span "PM" at bounding box center [909, 240] width 51 height 15
type input "PM"
click at [614, 214] on span "Mon" at bounding box center [610, 215] width 21 height 15
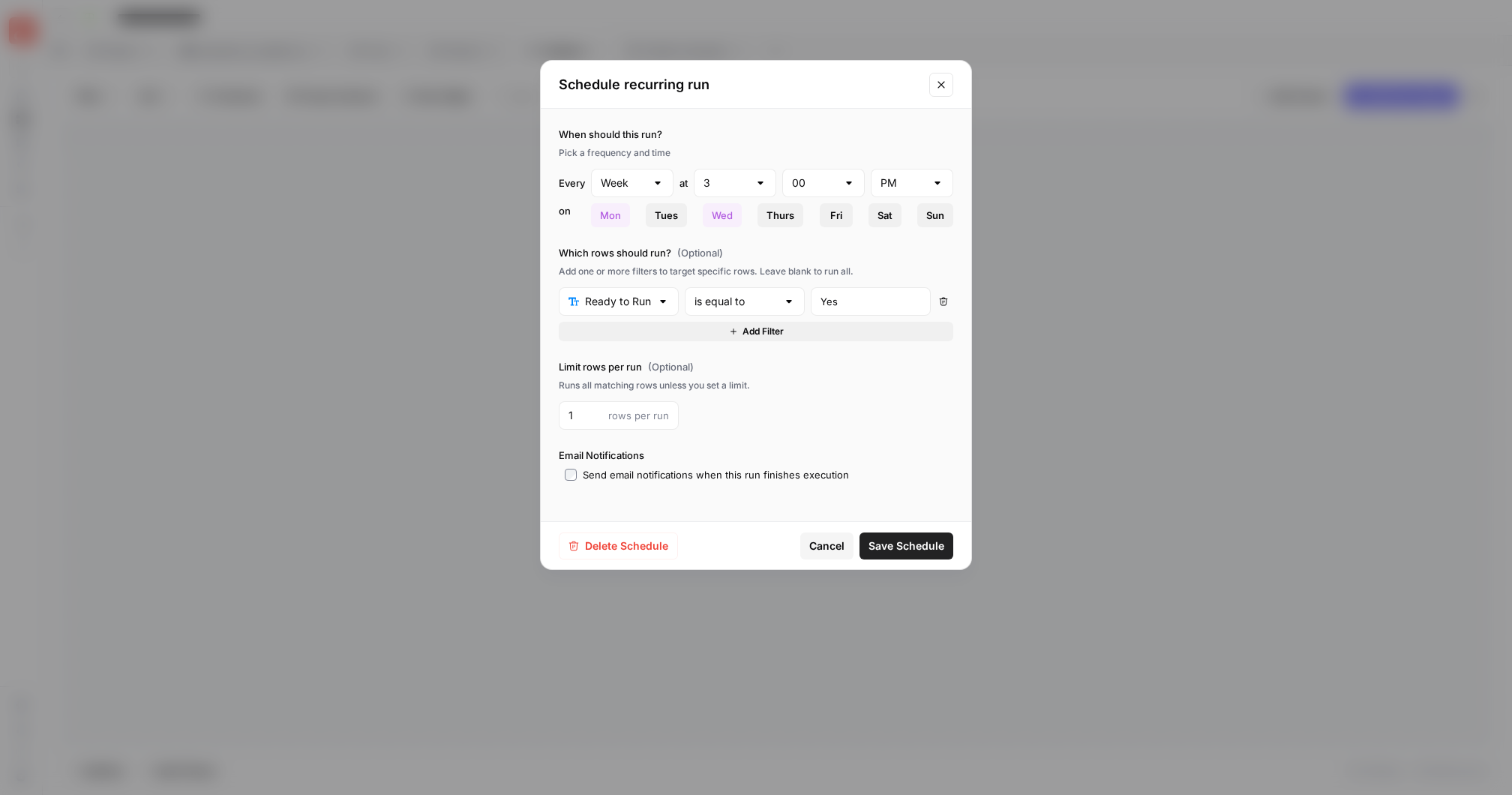
click at [659, 214] on span "Tues" at bounding box center [666, 215] width 24 height 15
click at [781, 212] on span "Thurs" at bounding box center [780, 215] width 28 height 15
click at [828, 214] on button "Fri" at bounding box center [835, 215] width 33 height 24
click at [881, 212] on span "Sat" at bounding box center [884, 215] width 15 height 15
click at [932, 212] on span "Sun" at bounding box center [935, 215] width 18 height 15
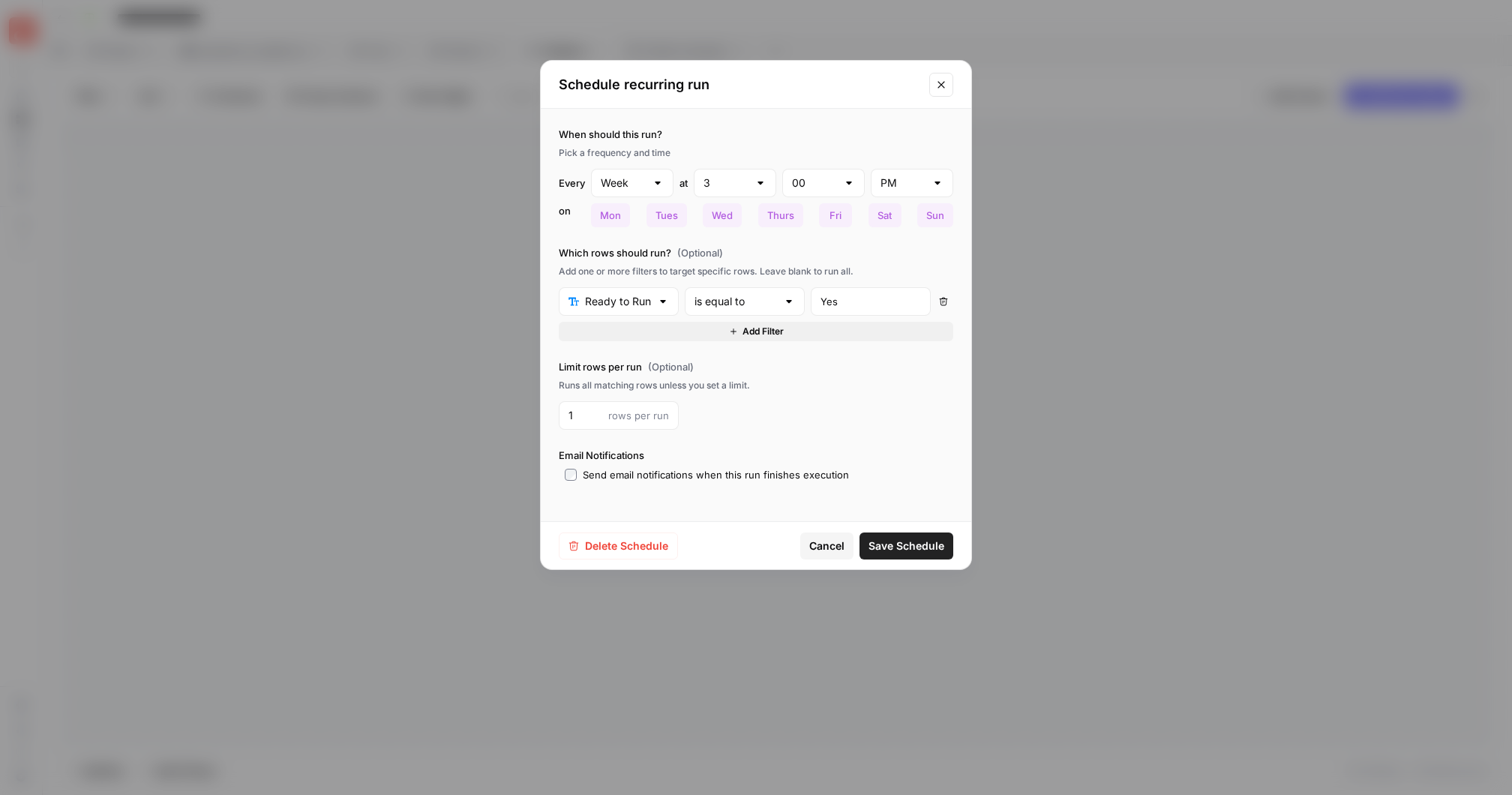
click at [659, 182] on div at bounding box center [657, 183] width 12 height 15
click at [633, 216] on span "Day" at bounding box center [629, 220] width 51 height 15
type input "Day"
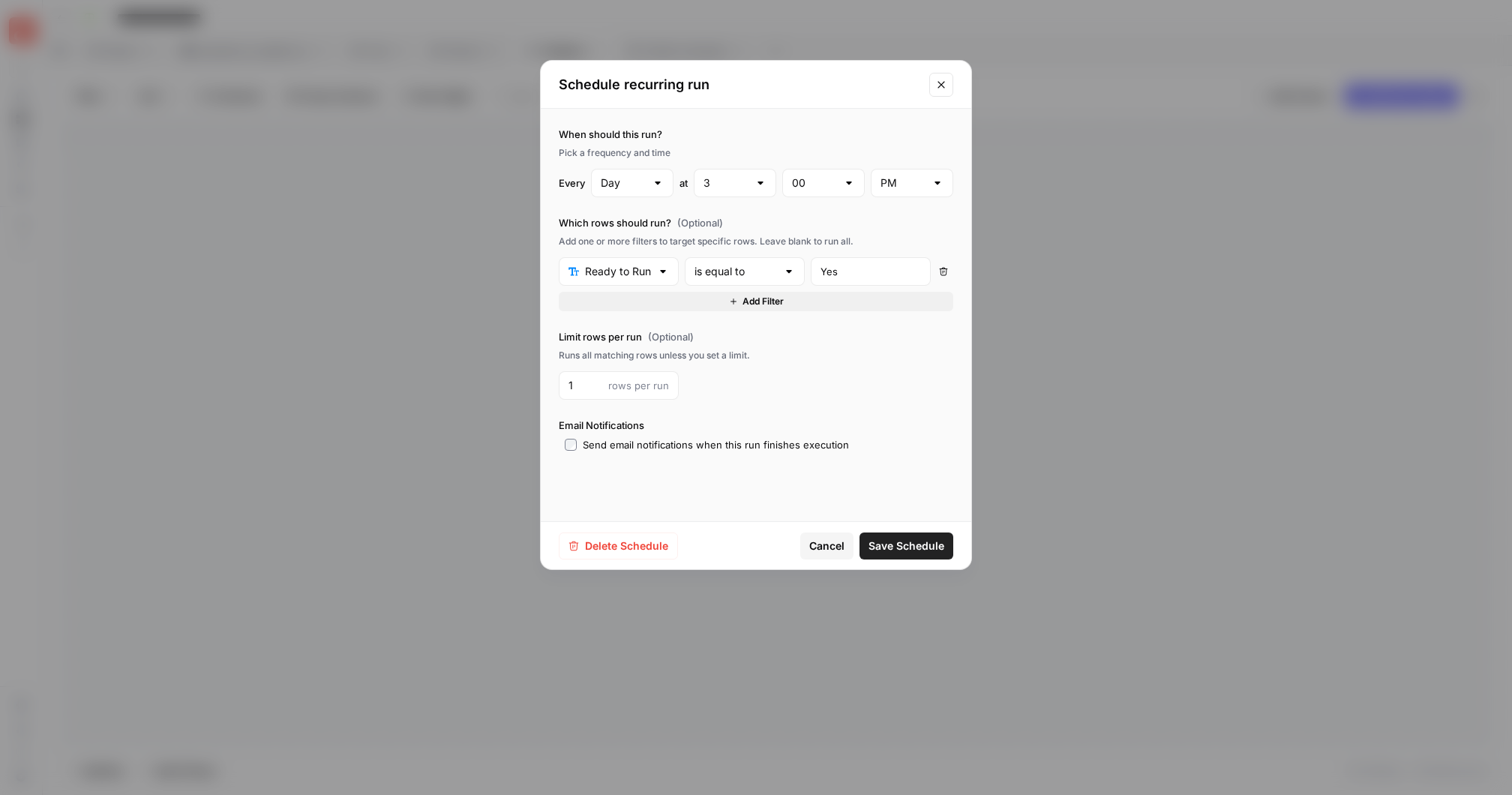
click at [653, 181] on div at bounding box center [657, 183] width 12 height 15
type input "Day"
click at [717, 204] on div "When should this run? Pick a frequency and time Every Day at 3 00 PM Which rows…" at bounding box center [755, 289] width 430 height 361
click at [651, 183] on div at bounding box center [657, 183] width 12 height 15
type input "Day"
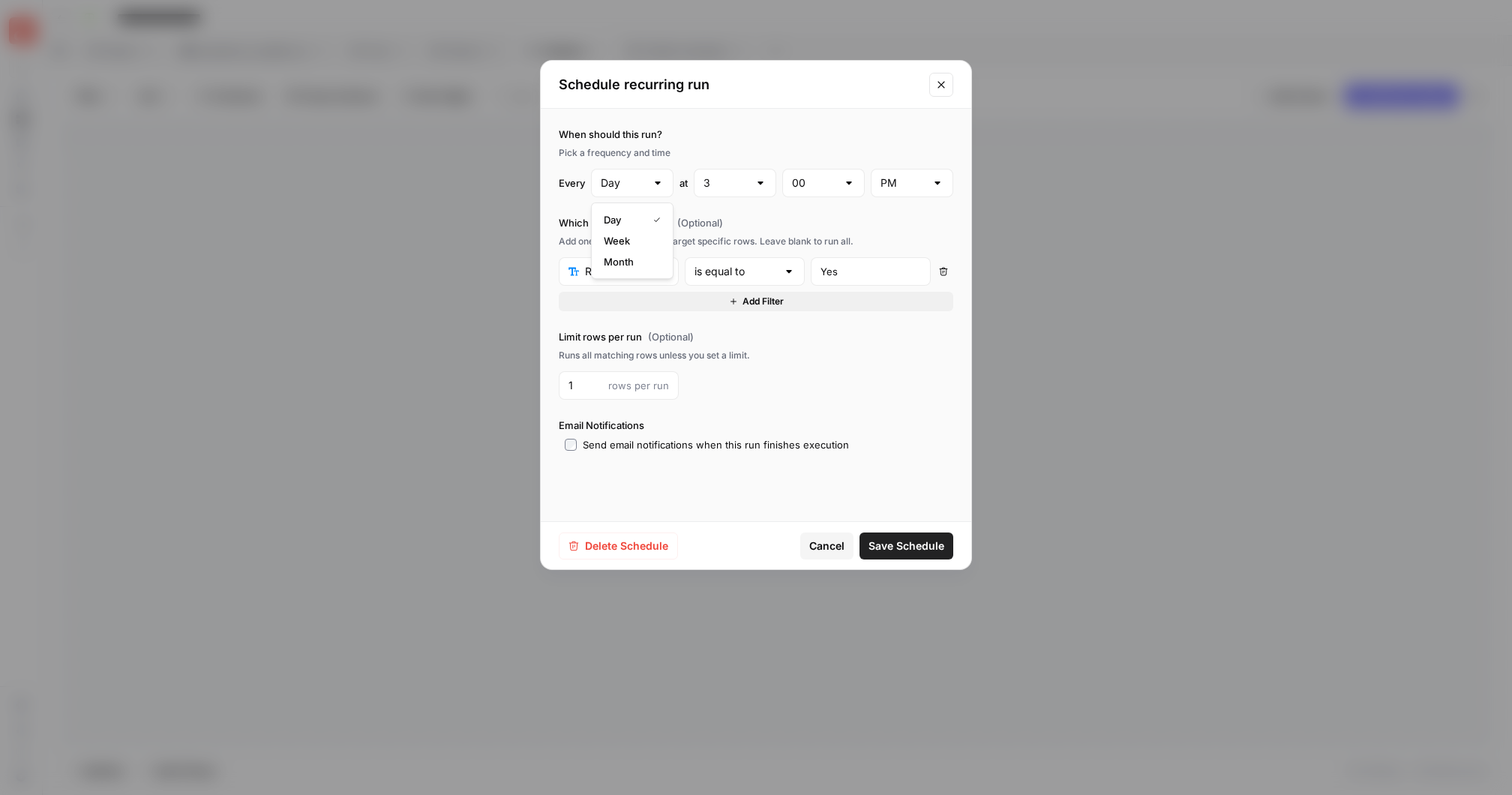
click at [760, 115] on div "When should this run? Pick a frequency and time Every Day at 3 00 PM Which rows…" at bounding box center [755, 289] width 430 height 361
click at [936, 179] on div at bounding box center [937, 183] width 12 height 15
type input "PM"
click at [866, 130] on label "When should this run?" at bounding box center [755, 134] width 394 height 15
click at [760, 182] on div at bounding box center [760, 183] width 12 height 15
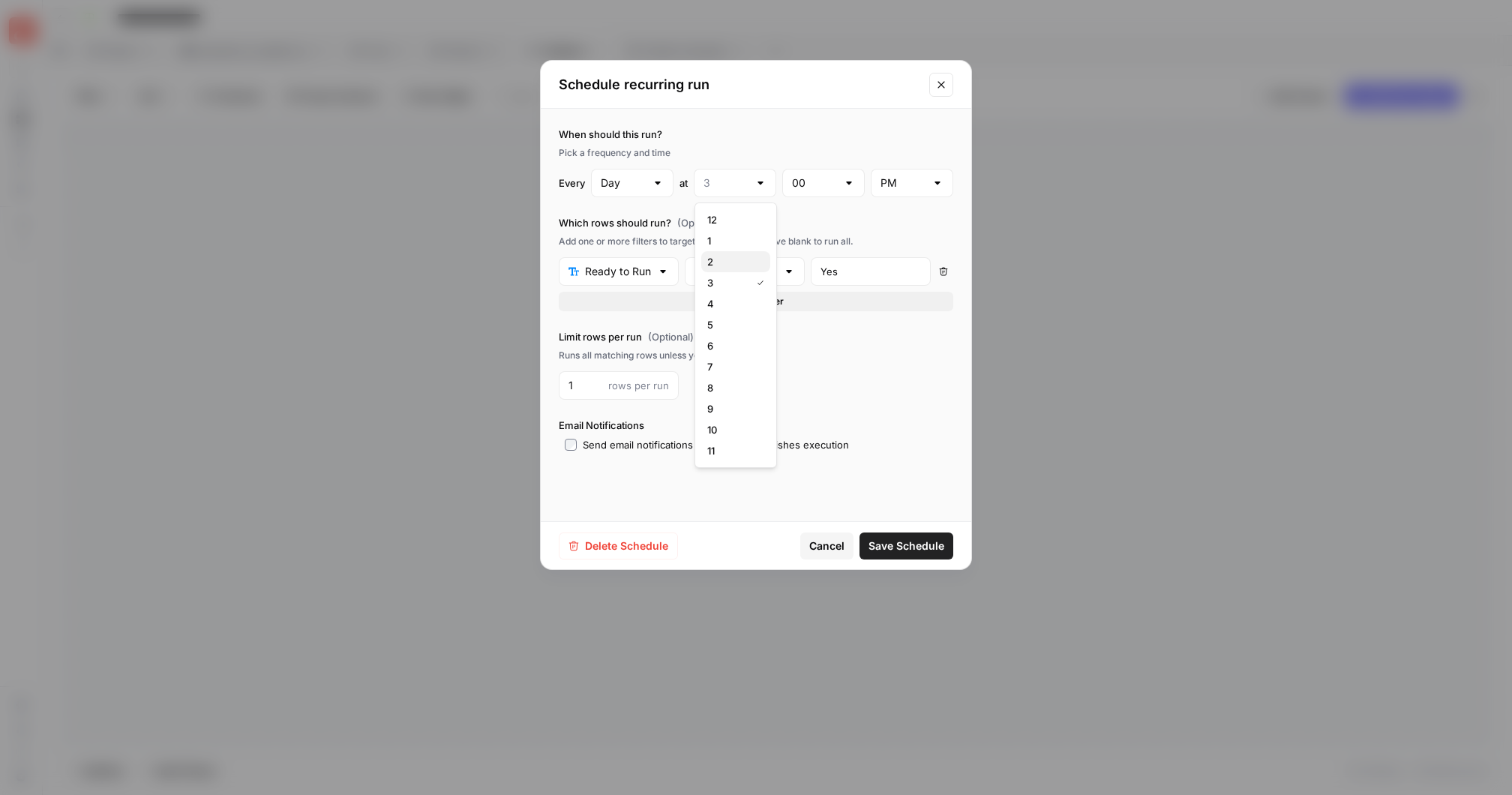
click at [727, 262] on span "2" at bounding box center [732, 261] width 51 height 15
type input "2"
click at [760, 183] on div at bounding box center [760, 183] width 12 height 15
click at [735, 275] on span "3" at bounding box center [732, 283] width 51 height 15
type input "3"
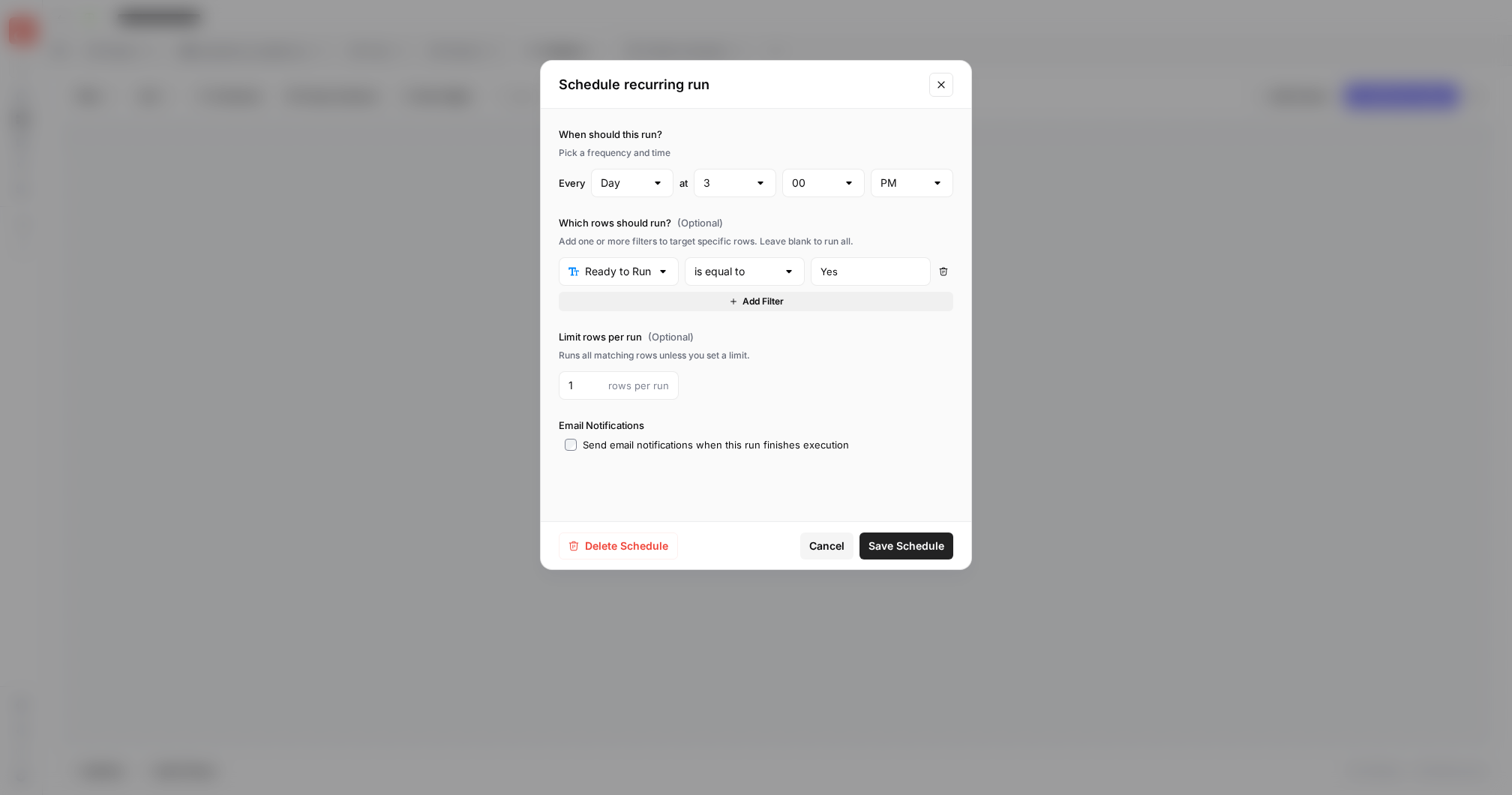
click at [910, 545] on span "Save Schedule" at bounding box center [906, 545] width 76 height 15
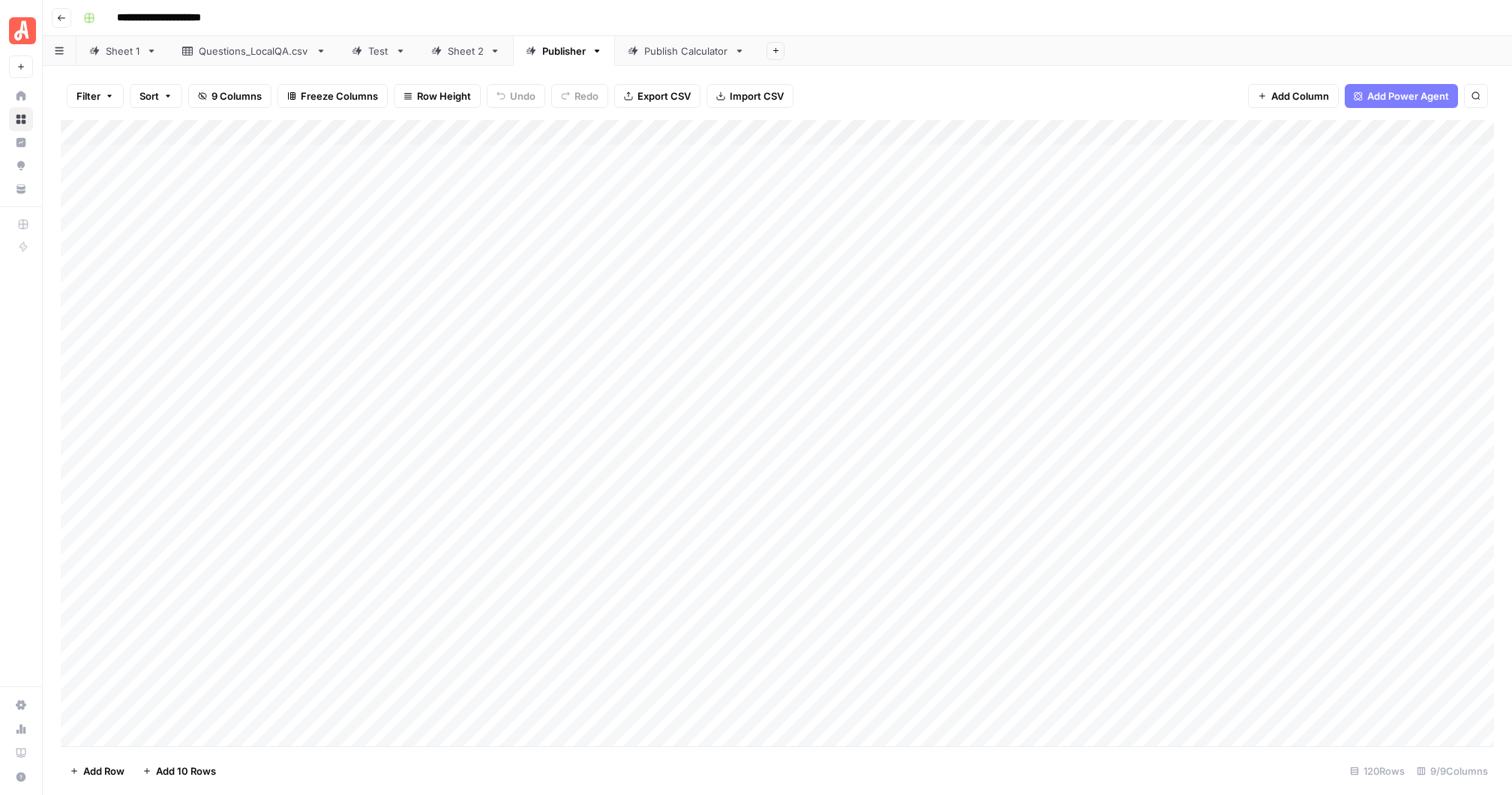
click at [1211, 131] on div "Add Column" at bounding box center [776, 434] width 1433 height 627
click at [971, 221] on span "Edit Schedule" at bounding box center [957, 224] width 131 height 15
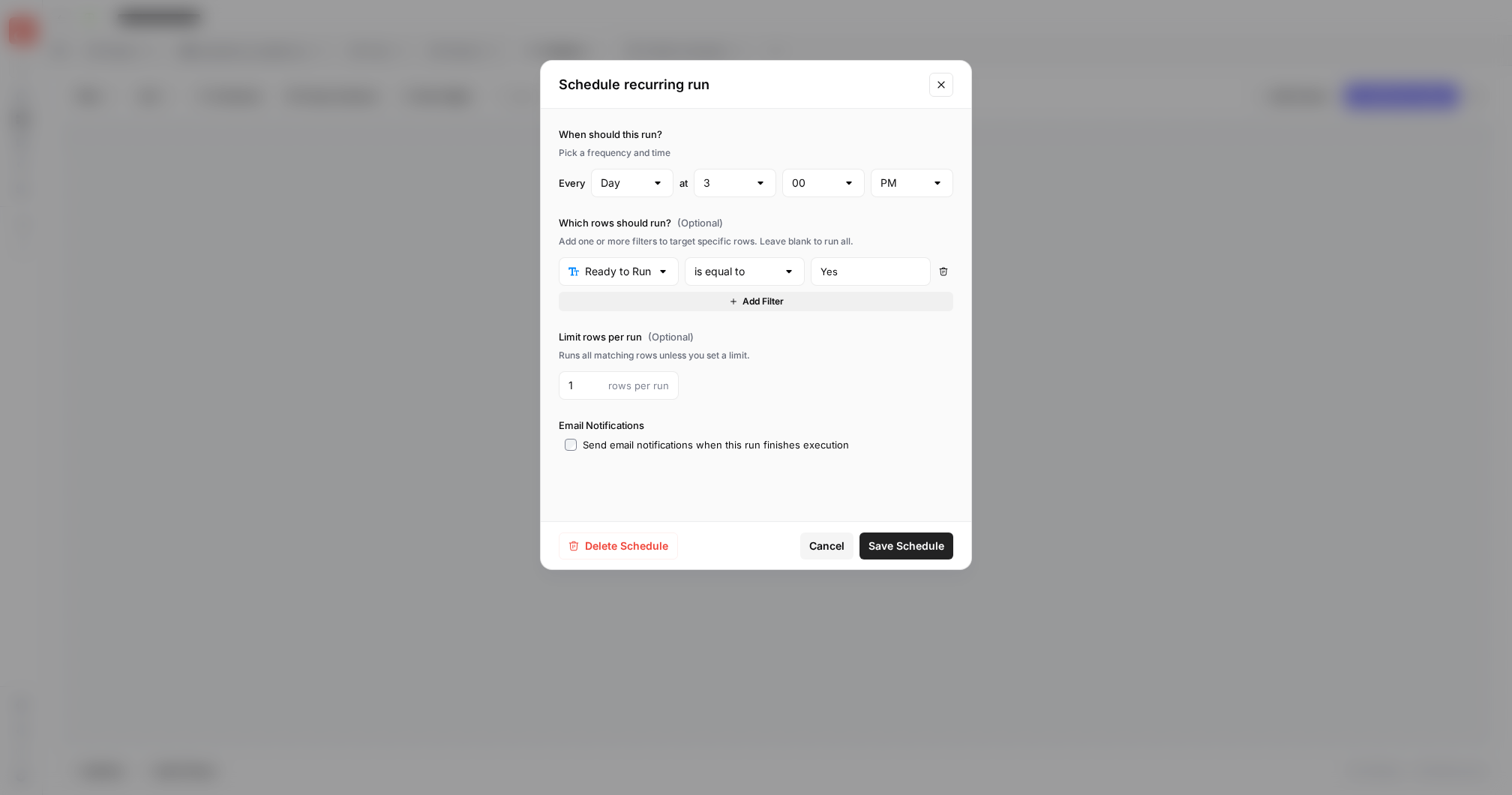
click at [944, 81] on icon "Close modal" at bounding box center [940, 84] width 7 height 7
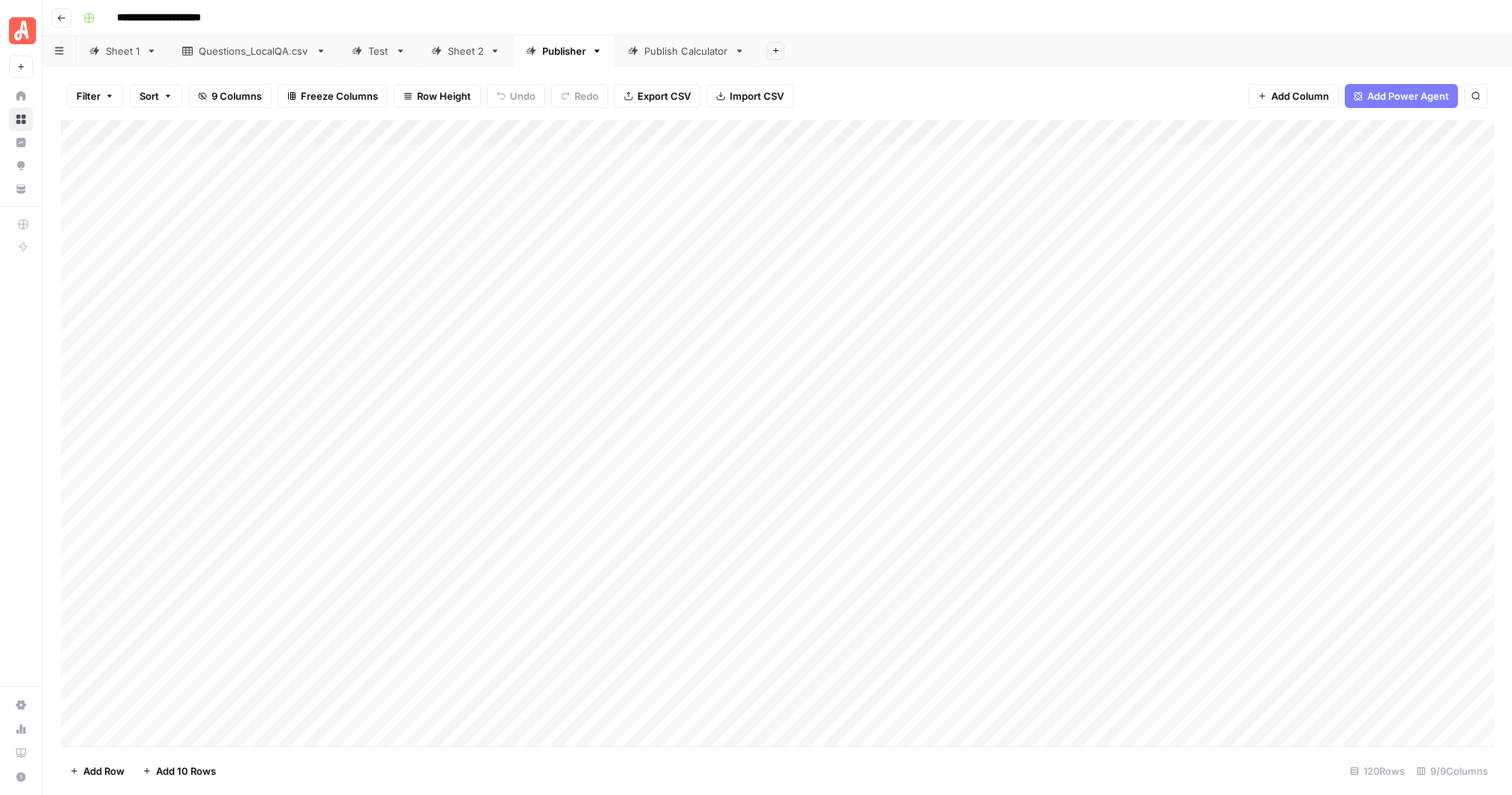
click at [1288, 157] on div "Add Column" at bounding box center [776, 434] width 1433 height 627
click at [1211, 131] on div "Add Column" at bounding box center [776, 434] width 1433 height 627
click at [1181, 84] on div "Filter Sort 9 Columns Freeze Columns Row Height Undo Redo Export CSV Import CSV…" at bounding box center [776, 96] width 1433 height 48
click at [468, 54] on div "Sheet 2" at bounding box center [466, 50] width 36 height 15
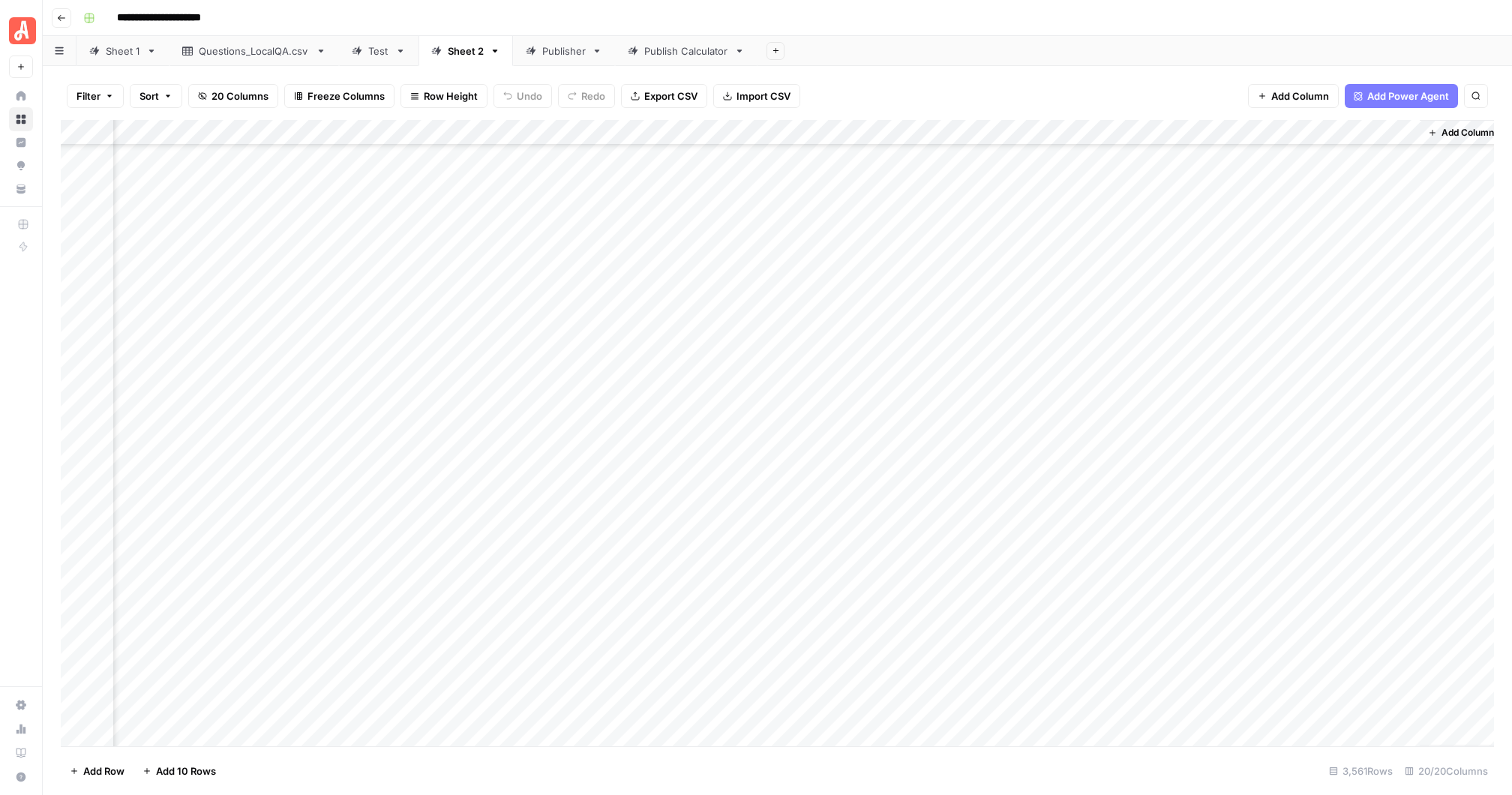
scroll to position [3348, 1321]
click at [551, 54] on div "Publisher" at bounding box center [563, 50] width 43 height 15
click at [1209, 131] on div "Add Column" at bounding box center [776, 434] width 1433 height 627
click at [1333, 262] on div "Add Column" at bounding box center [776, 434] width 1433 height 627
click at [1208, 129] on div "Add Column" at bounding box center [776, 434] width 1433 height 627
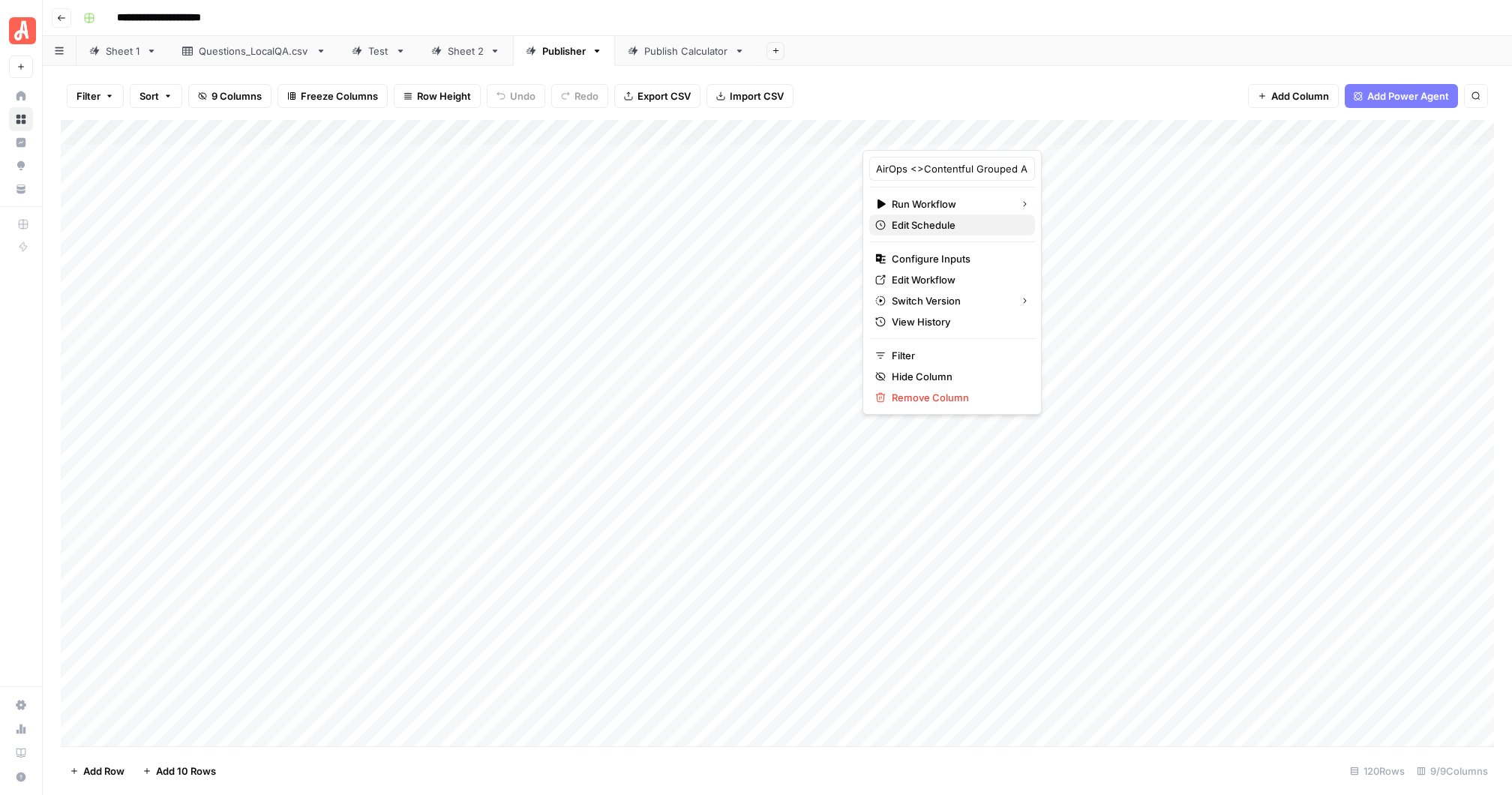
click at [940, 221] on span "Edit Schedule" at bounding box center [957, 224] width 131 height 15
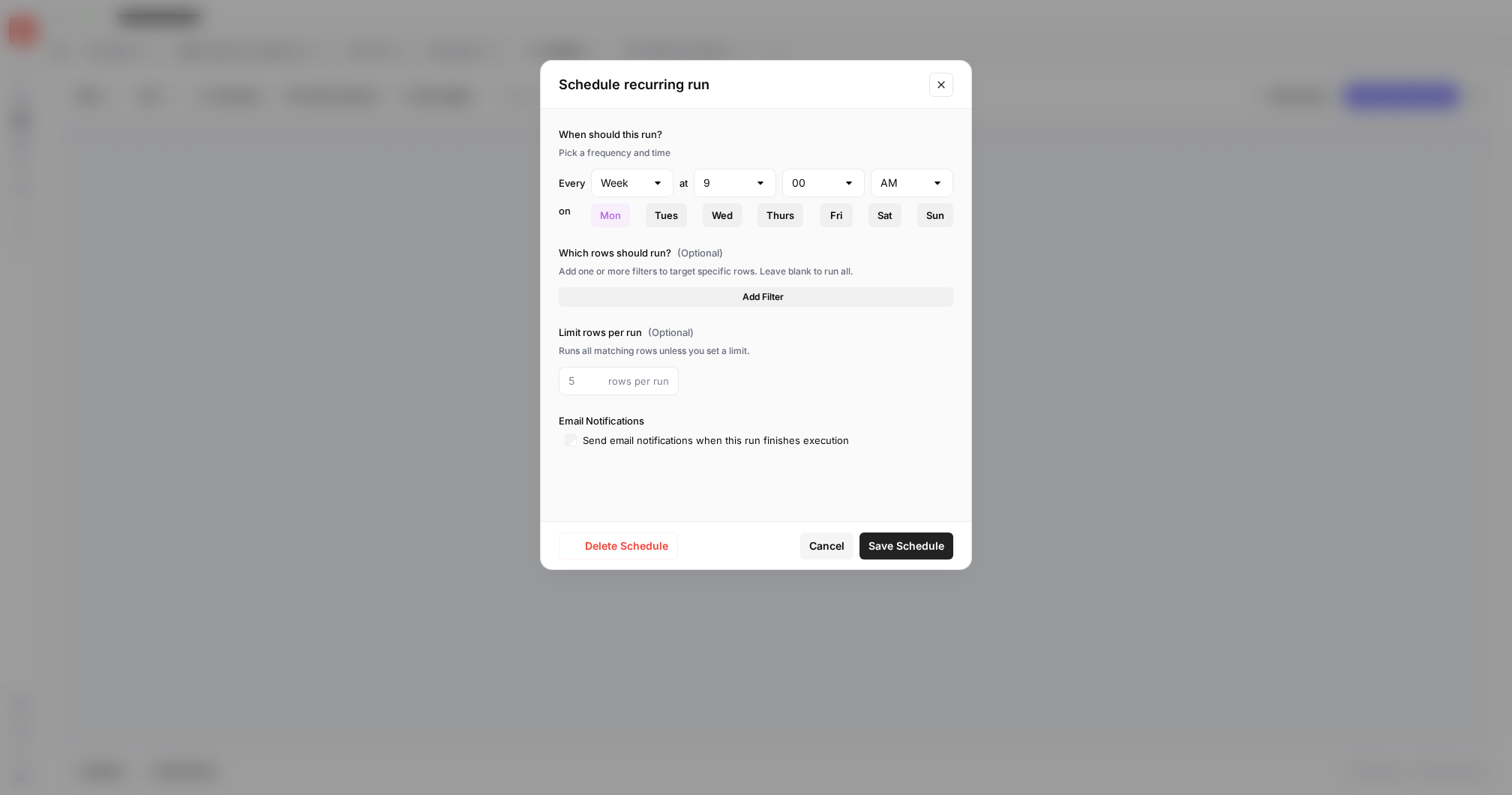
type input "Day"
type input "3"
type input "PM"
type input "1"
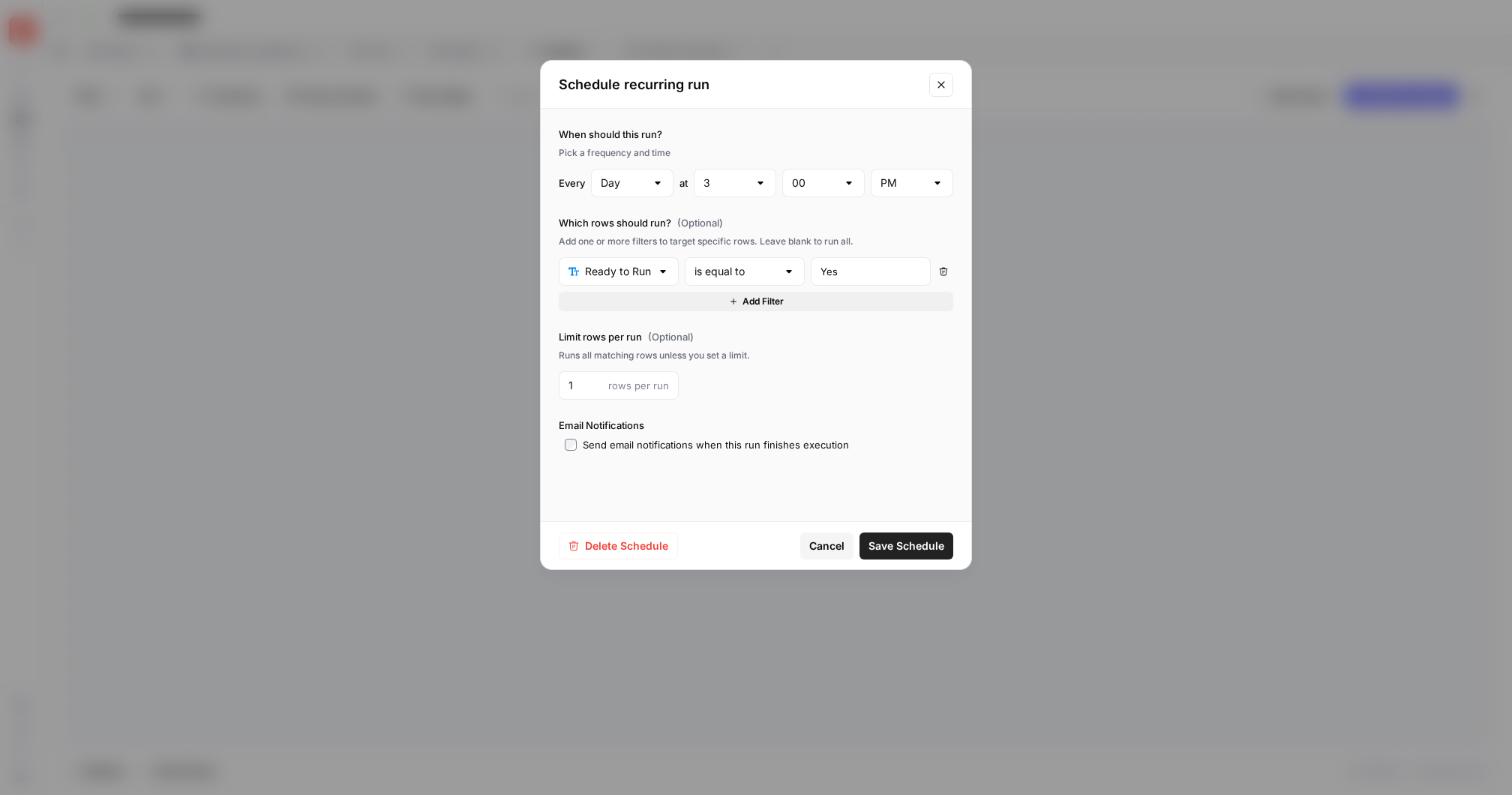
click at [657, 185] on div at bounding box center [657, 183] width 12 height 15
click at [625, 261] on span "Month" at bounding box center [629, 261] width 51 height 15
type input "Month"
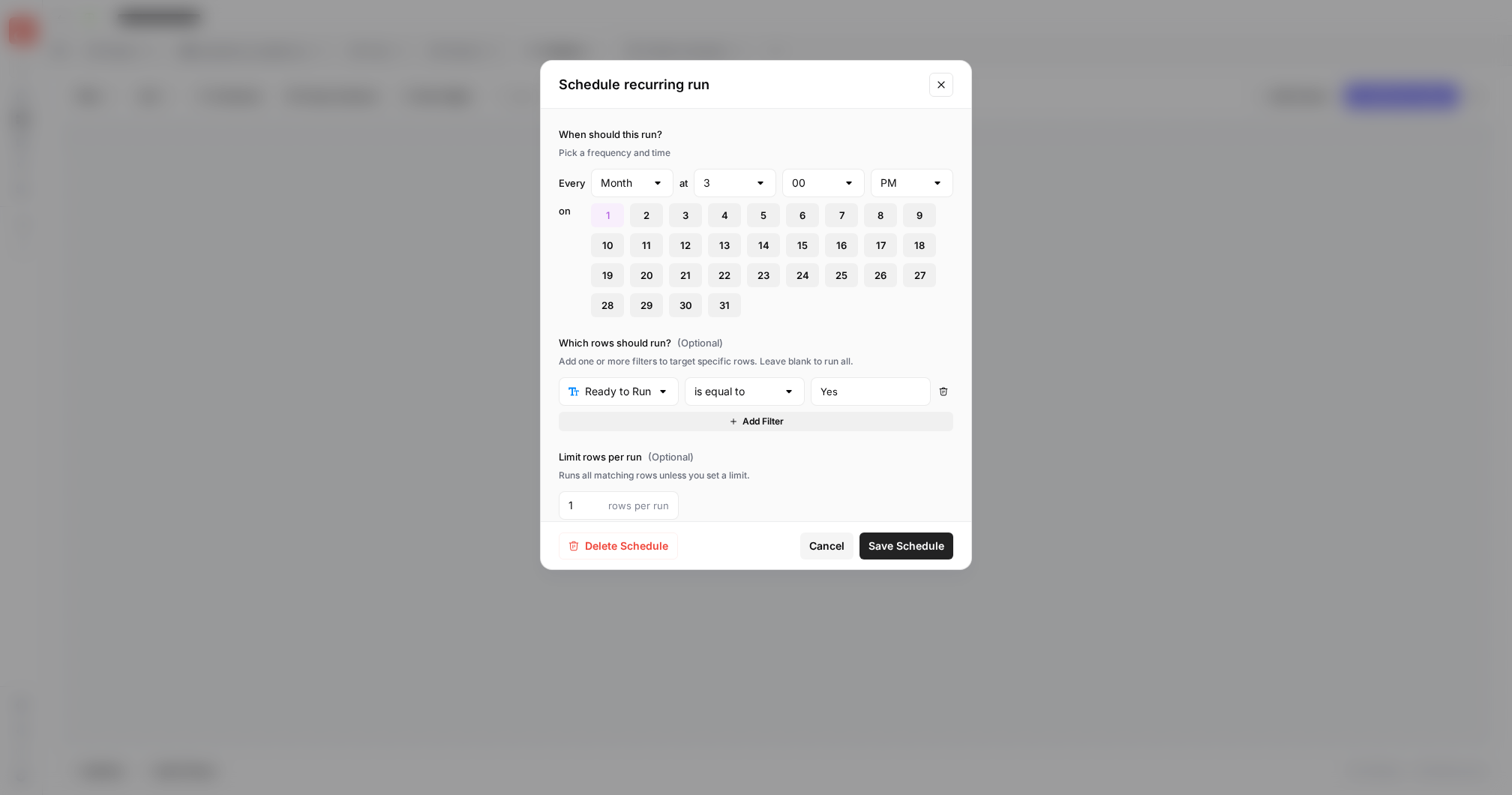
click at [657, 179] on div at bounding box center [657, 183] width 12 height 15
click at [632, 213] on span "Day" at bounding box center [629, 220] width 51 height 15
type input "Day"
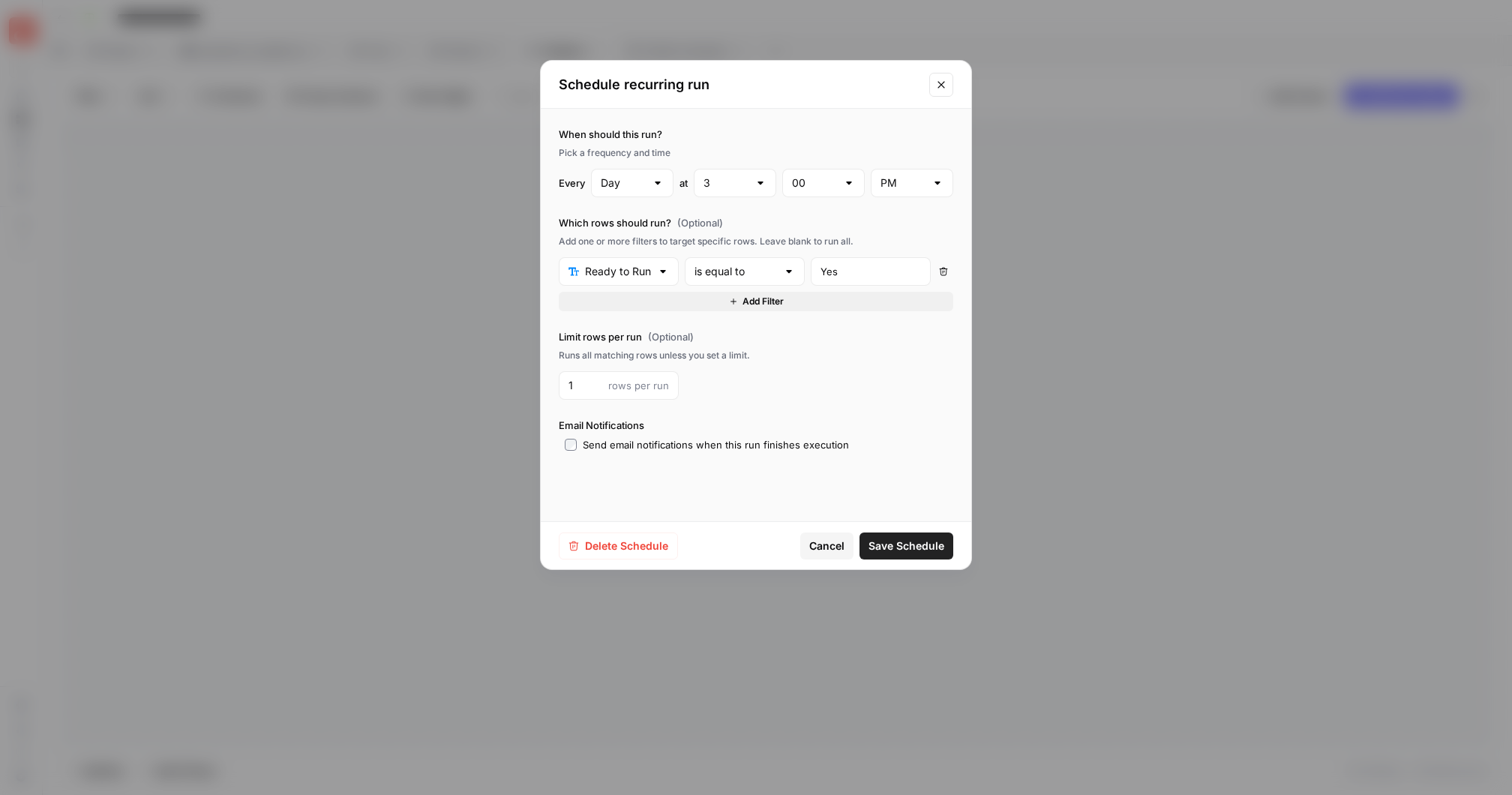
click at [573, 182] on div "Every" at bounding box center [571, 183] width 26 height 15
click at [762, 183] on div at bounding box center [760, 183] width 12 height 15
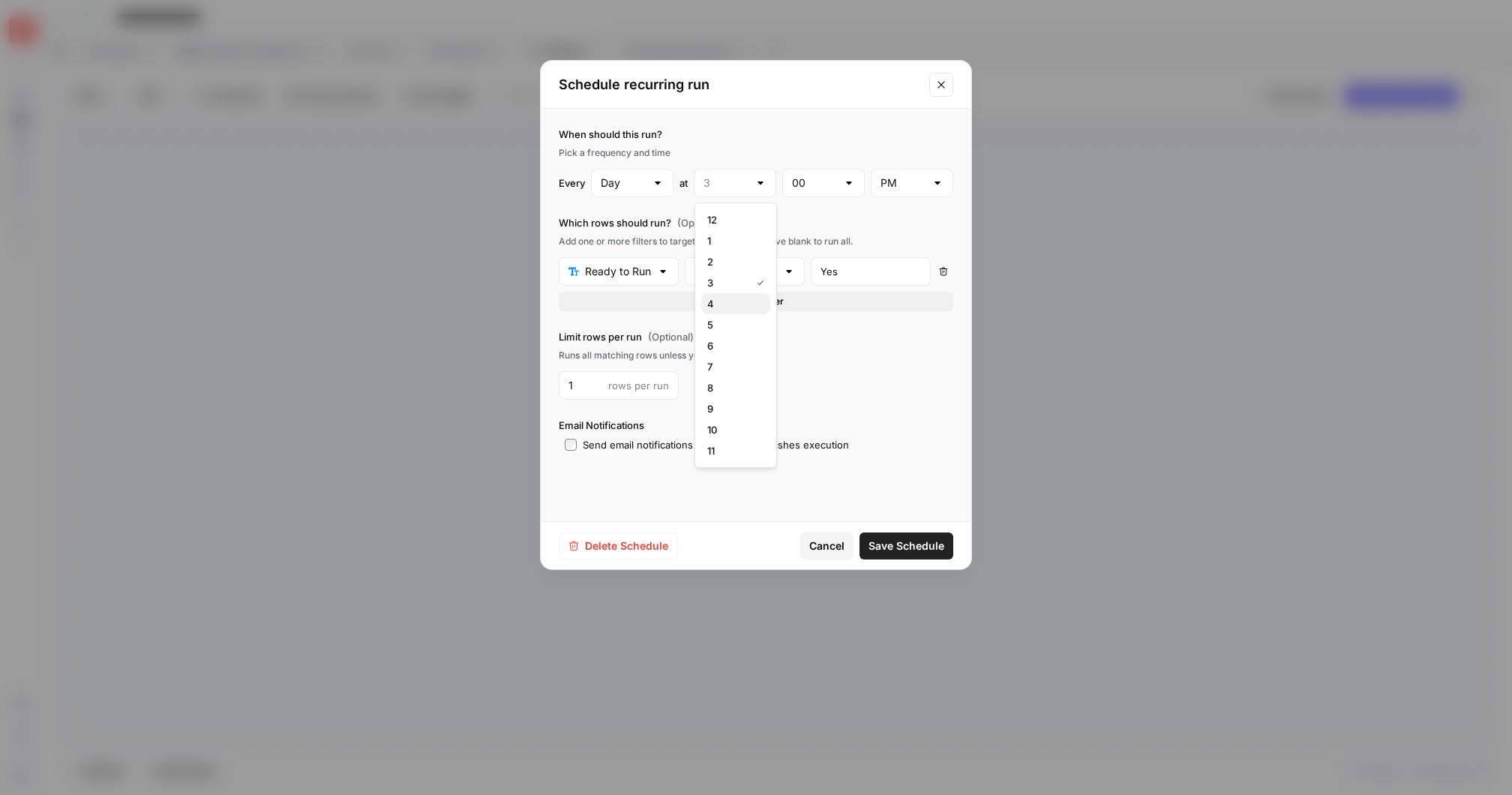
click at [731, 299] on span "4" at bounding box center [732, 303] width 51 height 15
type input "4"
click at [762, 181] on div at bounding box center [760, 183] width 12 height 15
type input "4"
click at [775, 133] on label "When should this run?" at bounding box center [755, 134] width 394 height 15
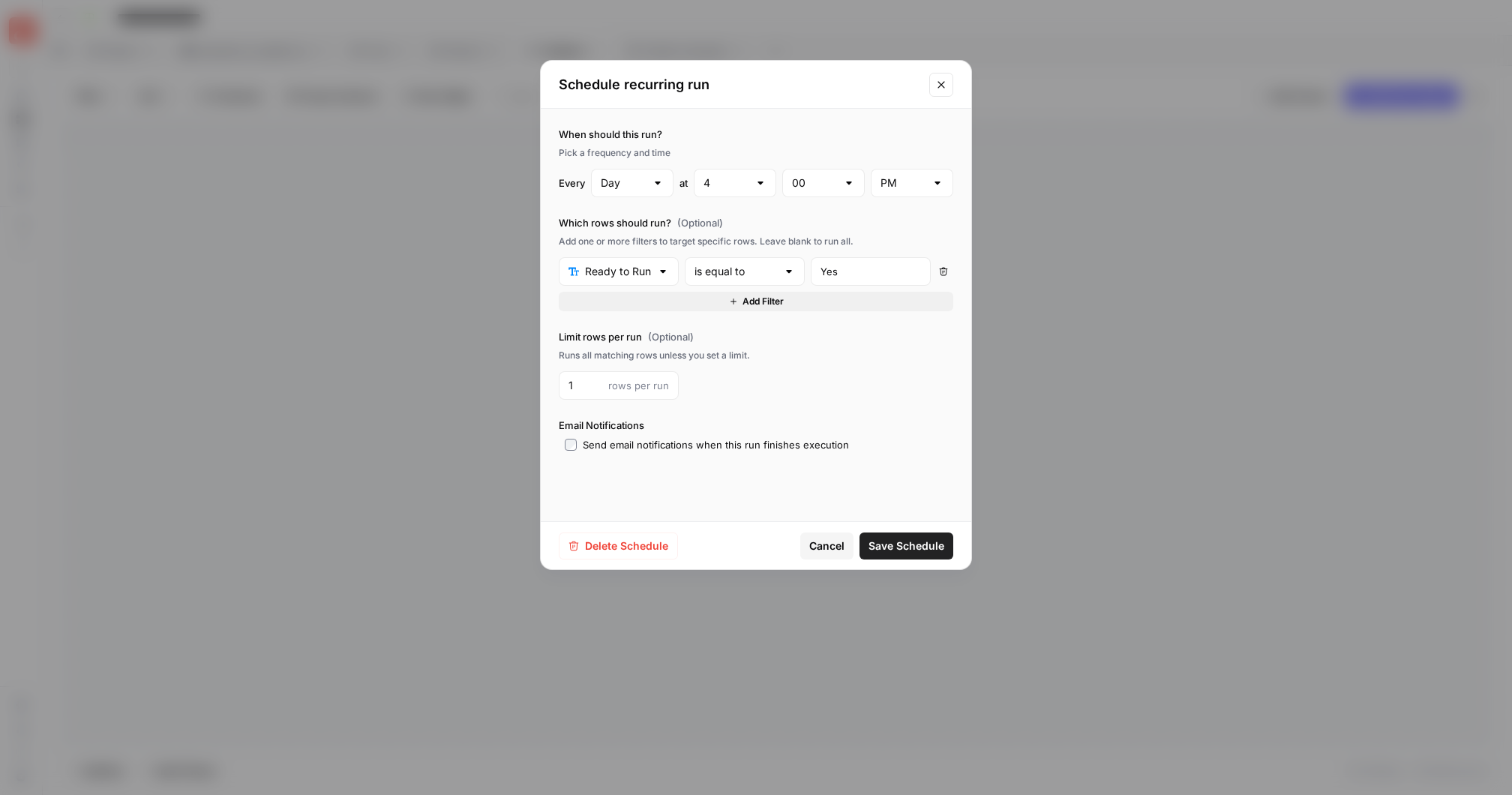
click at [659, 183] on div at bounding box center [657, 183] width 12 height 15
type input "Day"
click at [716, 138] on label "When should this run?" at bounding box center [755, 134] width 394 height 15
click at [941, 83] on icon "Close modal" at bounding box center [941, 84] width 12 height 12
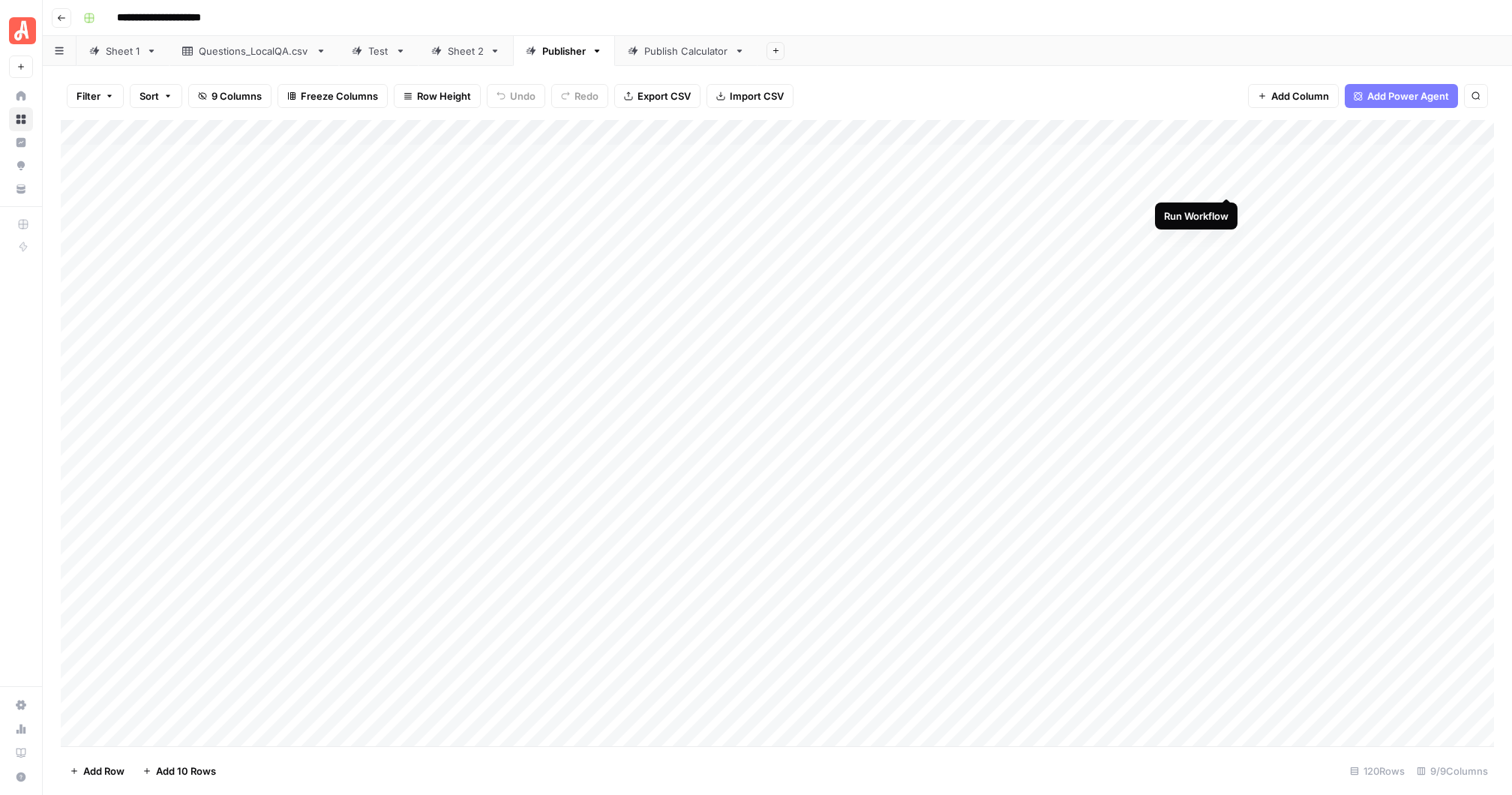
click at [1228, 181] on div "Add Column" at bounding box center [776, 434] width 1433 height 627
click at [1194, 176] on div "Add Column" at bounding box center [776, 434] width 1433 height 627
click at [167, 131] on div "Add Column" at bounding box center [776, 434] width 1433 height 627
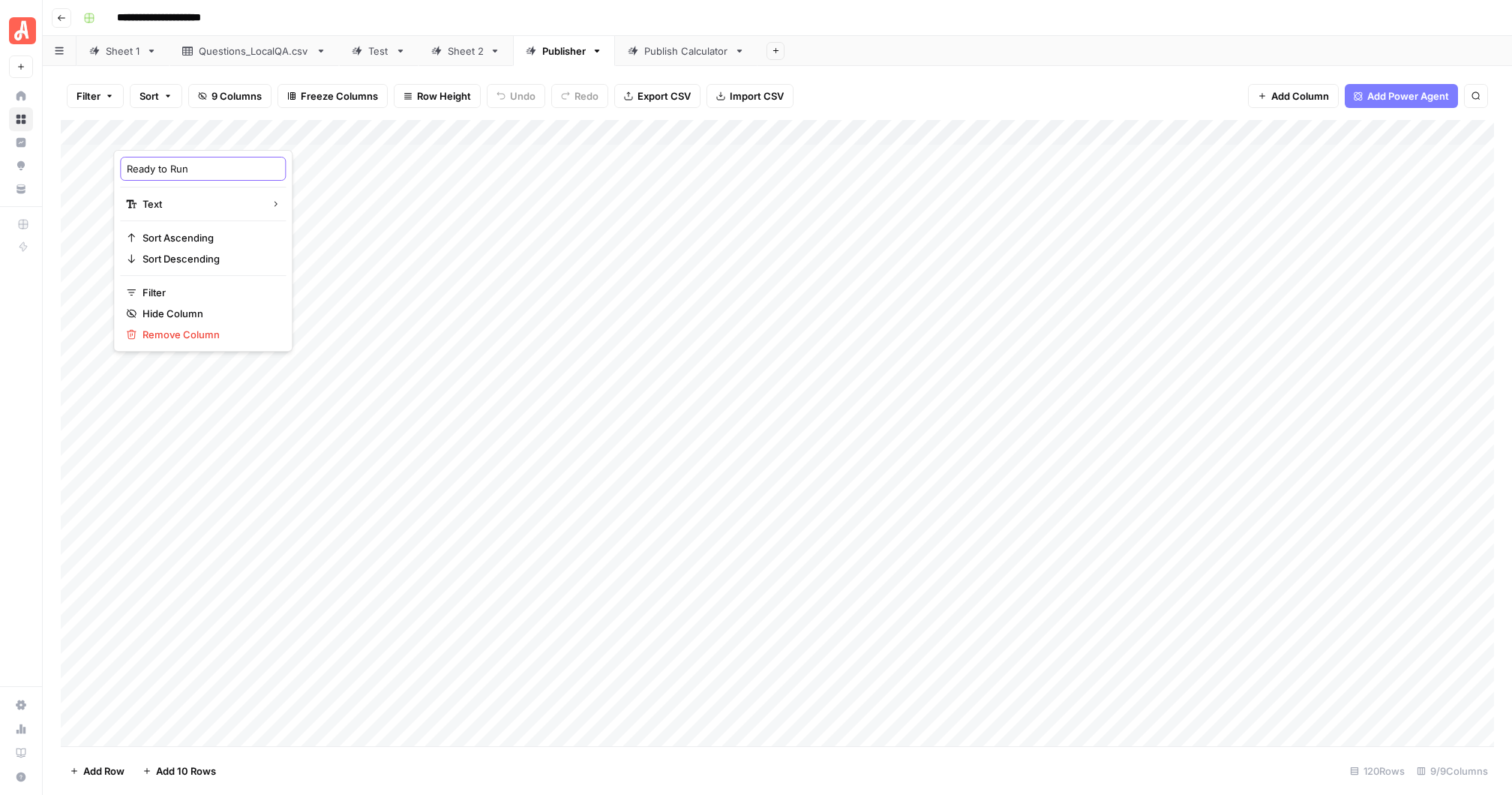
click at [201, 169] on input "Ready to Run" at bounding box center [202, 168] width 152 height 15
type input "Ready to Run 1"
click at [164, 208] on div "Add Column" at bounding box center [776, 434] width 1433 height 627
type textarea "**"
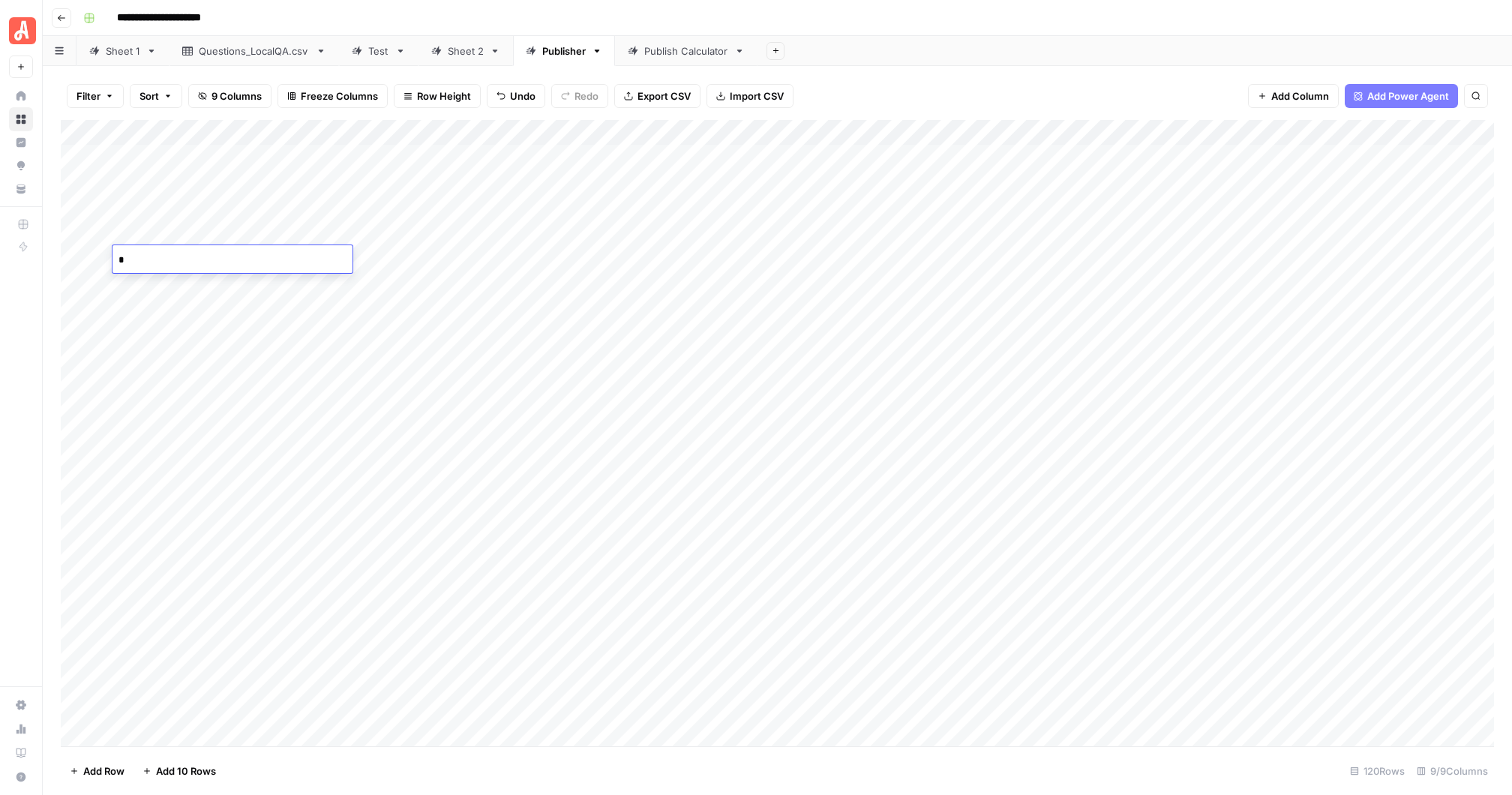
type textarea "**"
drag, startPoint x: 152, startPoint y: 131, endPoint x: 828, endPoint y: 156, distance: 676.5
click at [828, 156] on div "Add Column" at bounding box center [776, 434] width 1433 height 627
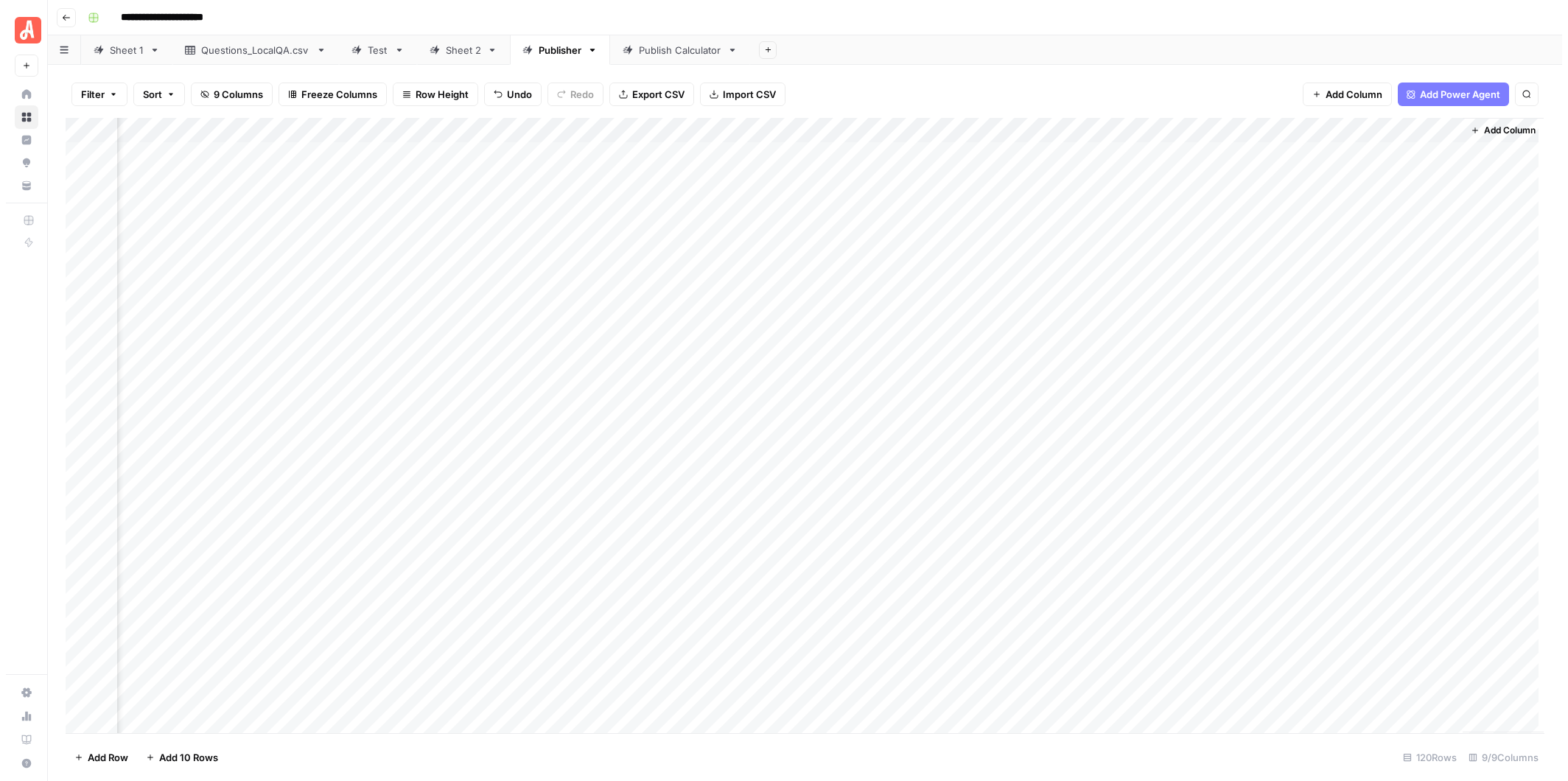
scroll to position [0, 149]
click at [373, 135] on div "Add Column" at bounding box center [805, 426] width 1491 height 616
click at [240, 323] on span "Remove Column" at bounding box center [262, 329] width 129 height 15
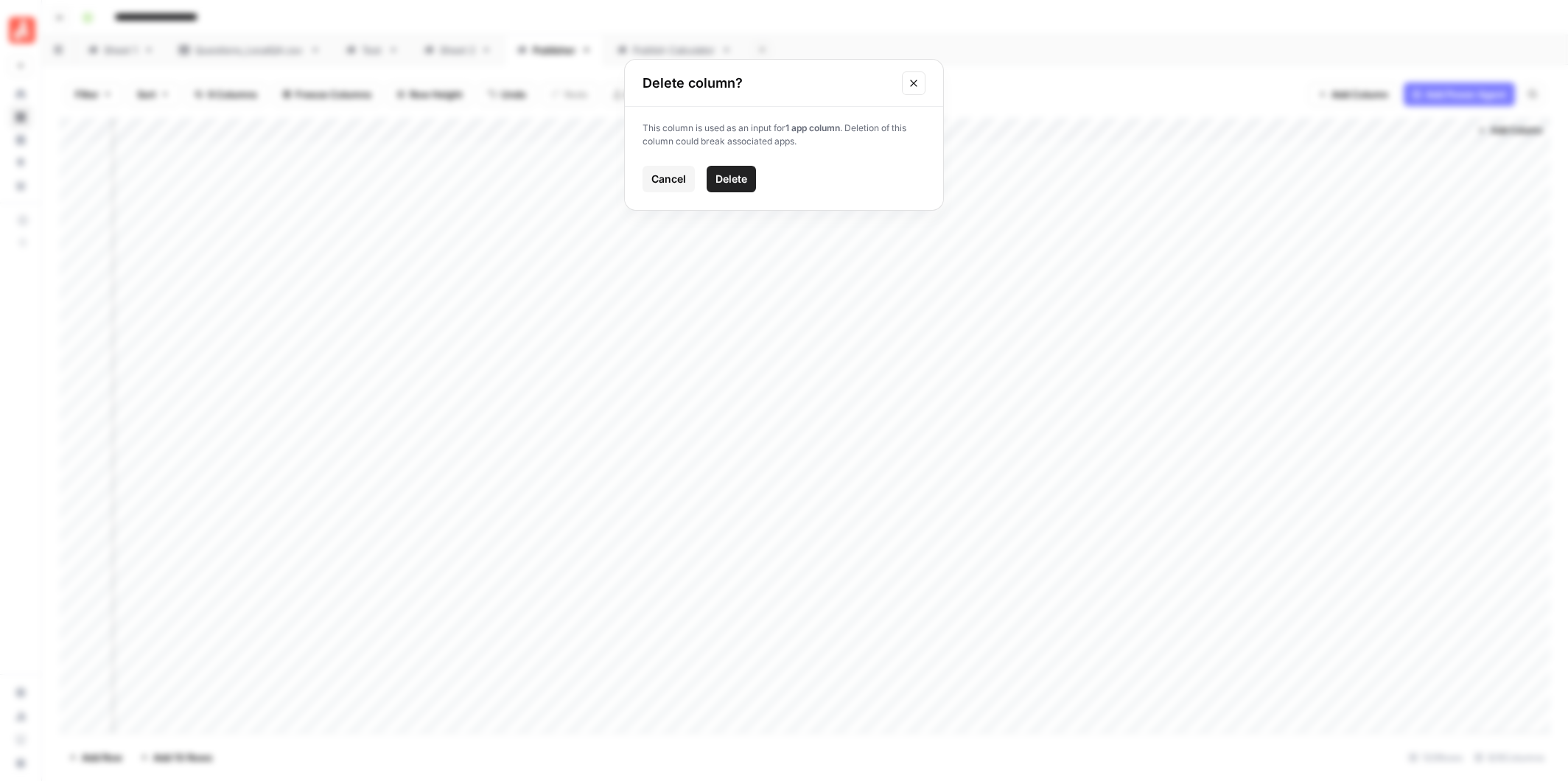
click at [739, 179] on span "Delete" at bounding box center [731, 179] width 32 height 15
click at [520, 127] on div "Add Column" at bounding box center [805, 426] width 1491 height 616
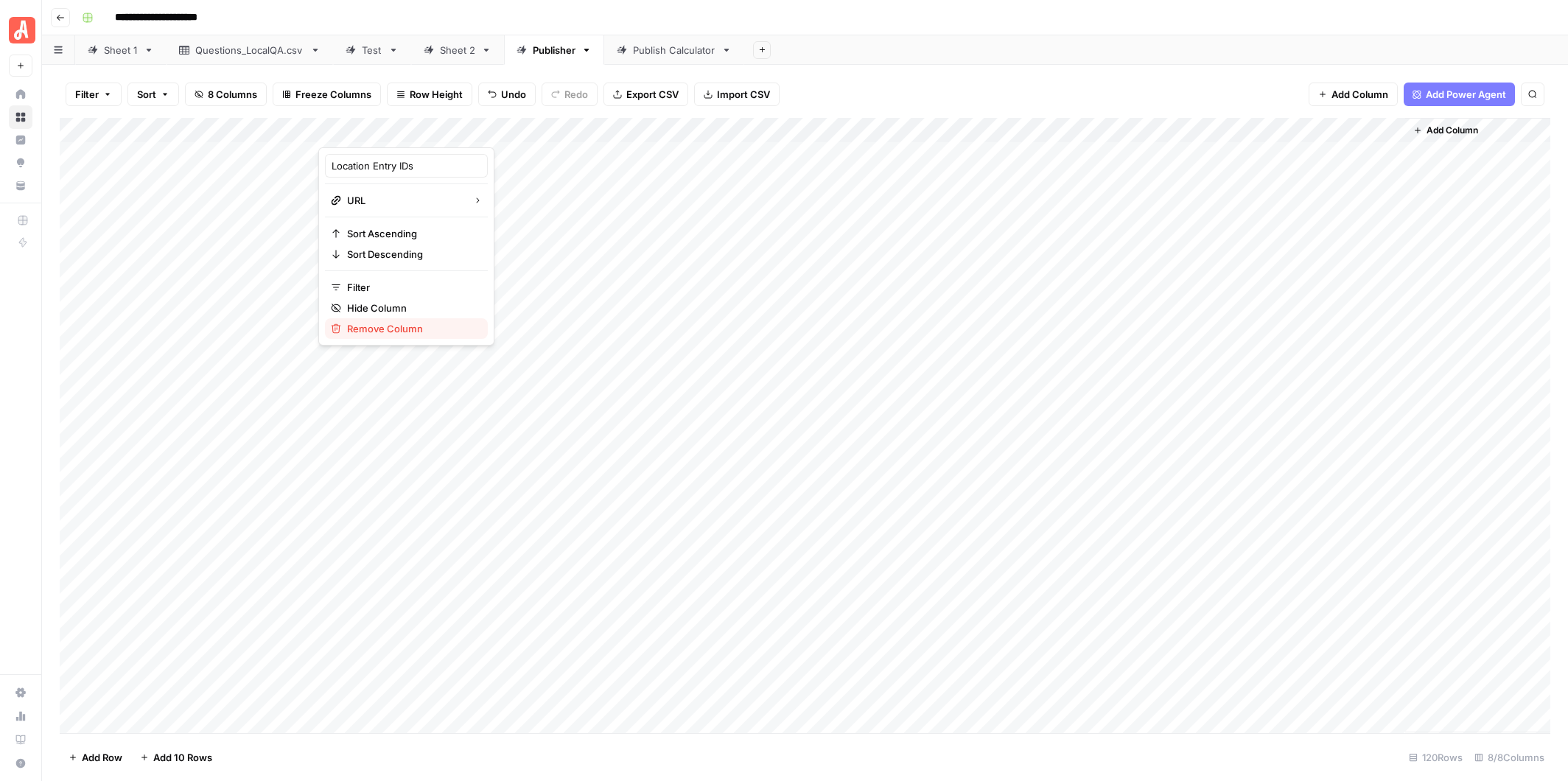
click at [389, 328] on span "Remove Column" at bounding box center [411, 329] width 129 height 15
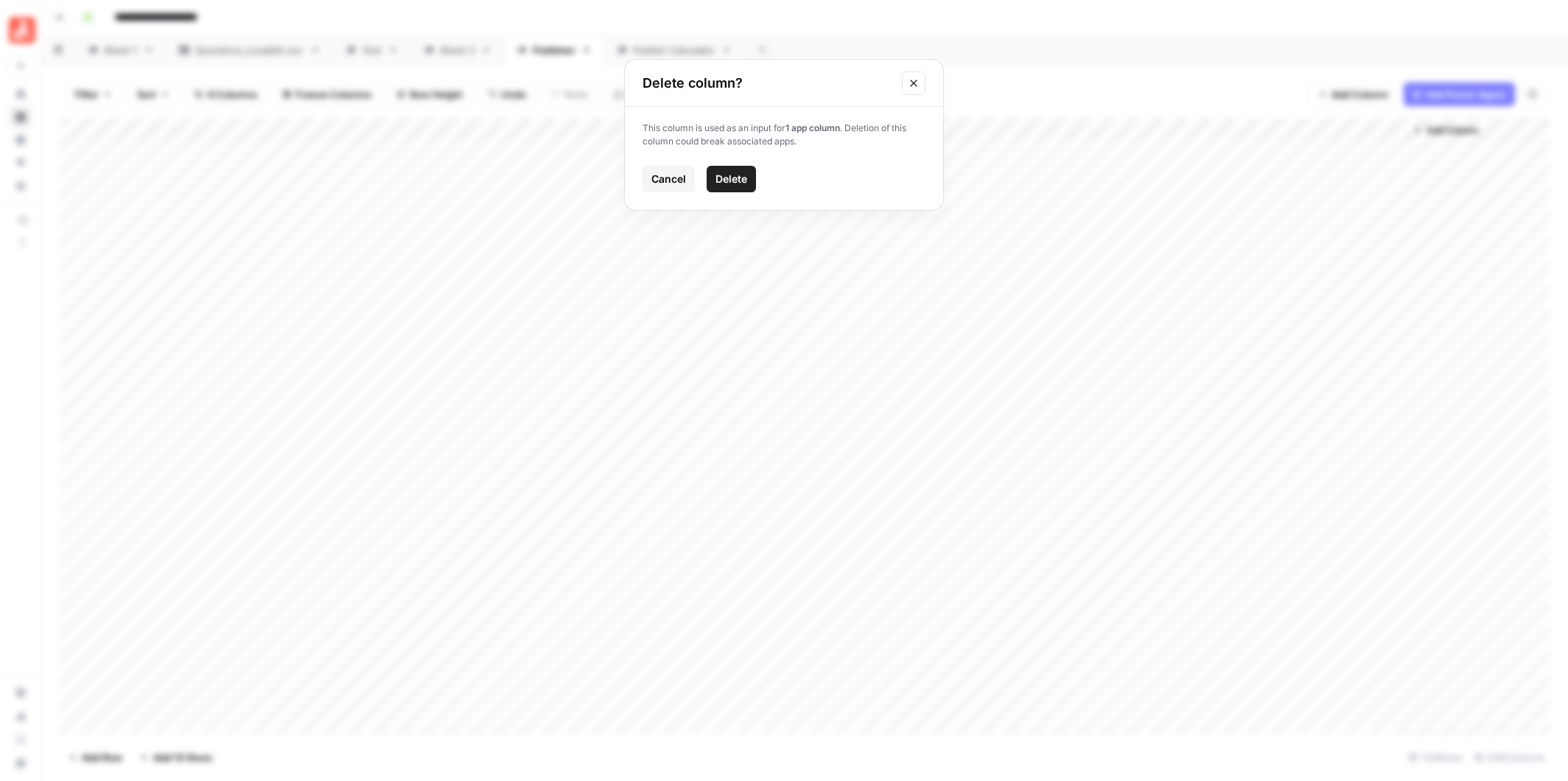
click at [727, 178] on span "Delete" at bounding box center [731, 179] width 32 height 15
click at [762, 129] on div "Add Column" at bounding box center [805, 426] width 1491 height 616
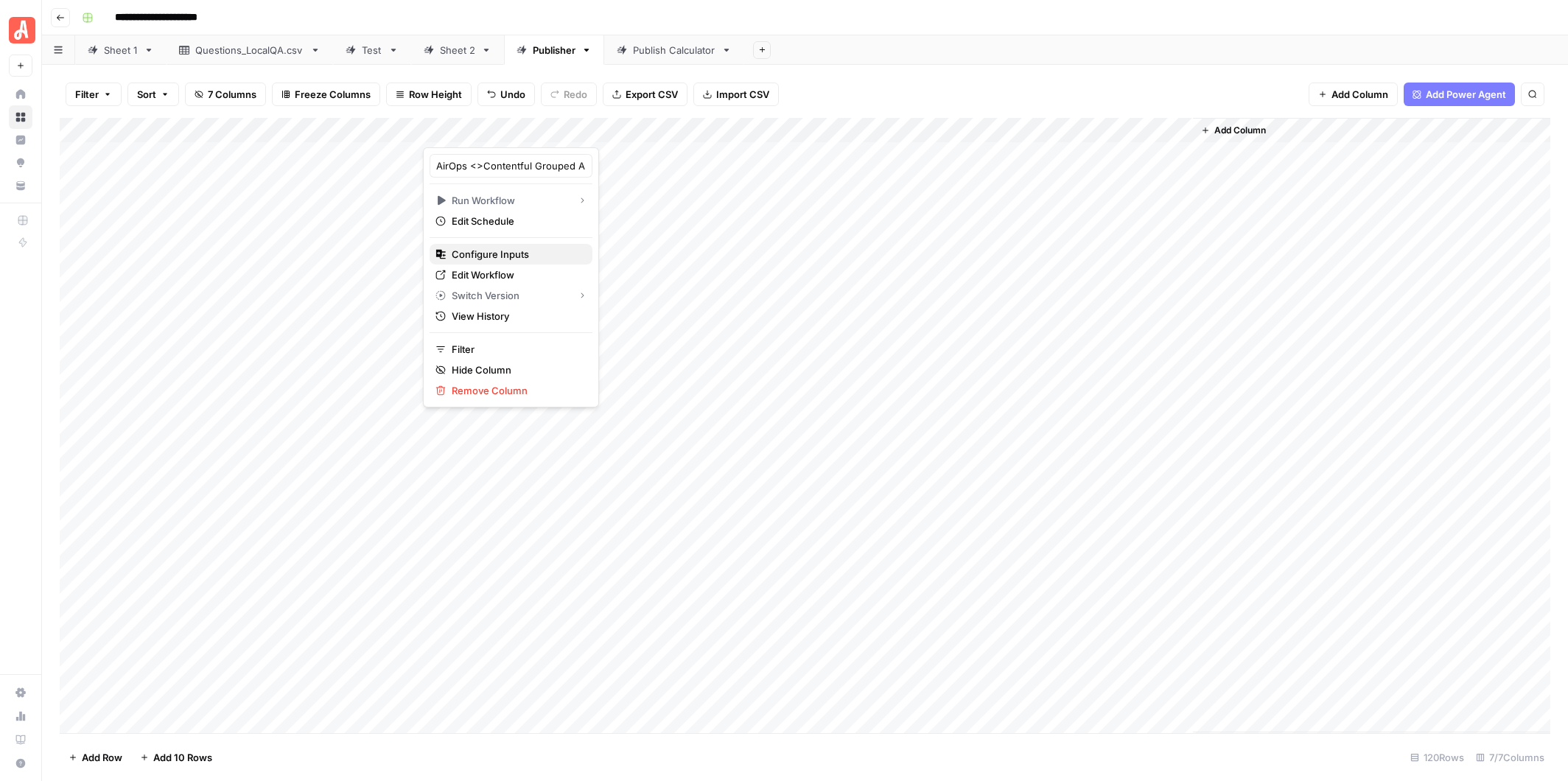
click at [506, 248] on span "Configure Inputs" at bounding box center [516, 254] width 129 height 15
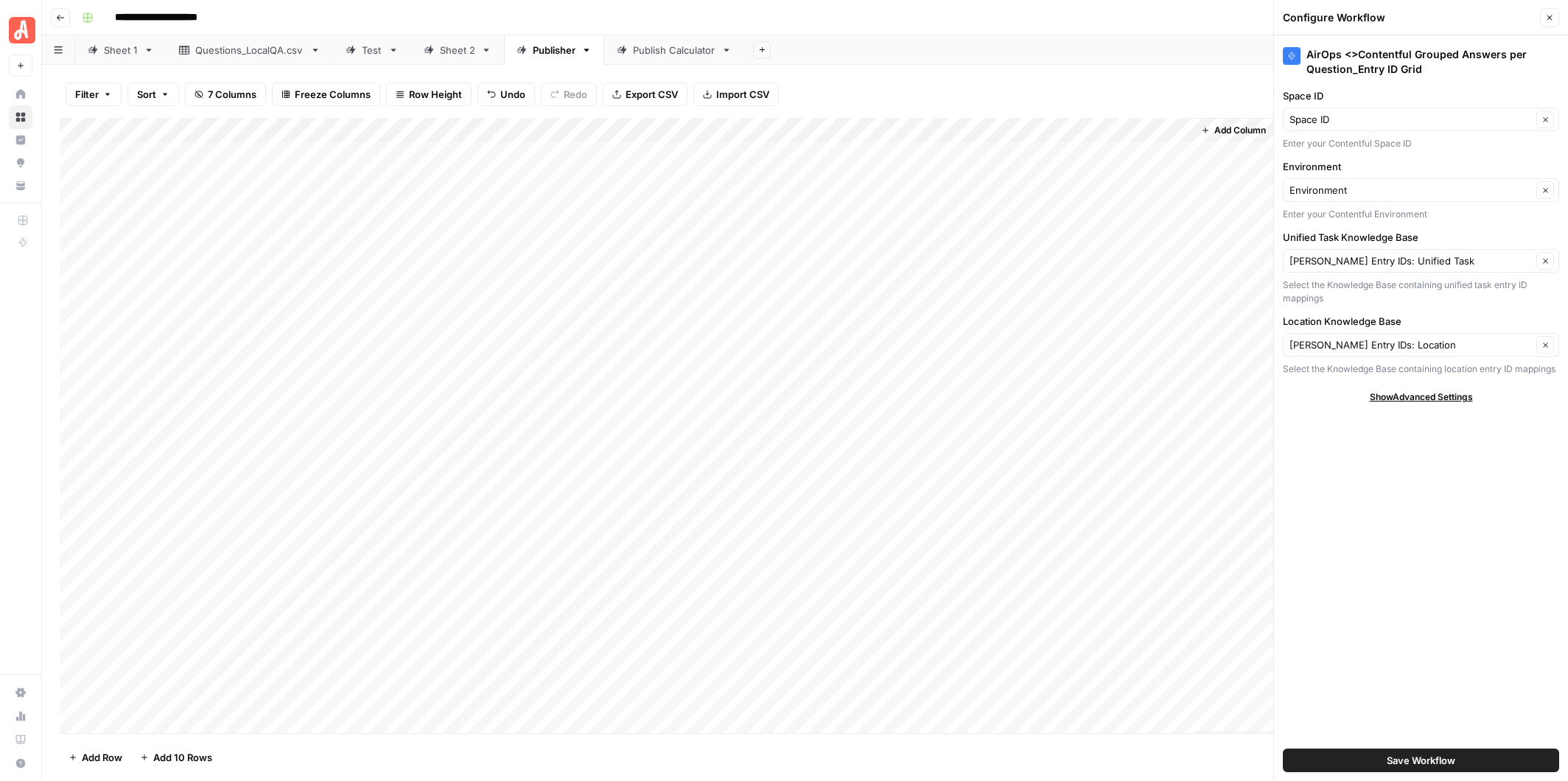
click at [1472, 307] on div "AirOps <>Contentful Grouped Answers per Question_Entry ID Grid Space ID Space I…" at bounding box center [1421, 408] width 294 height 746
click at [1469, 225] on div "AirOps <>Contentful Grouped Answers per Question_Entry ID Grid Space ID Space I…" at bounding box center [1421, 408] width 294 height 746
click at [441, 128] on div "Add Column" at bounding box center [805, 426] width 1491 height 616
click at [764, 127] on div "Add Column" at bounding box center [805, 426] width 1491 height 616
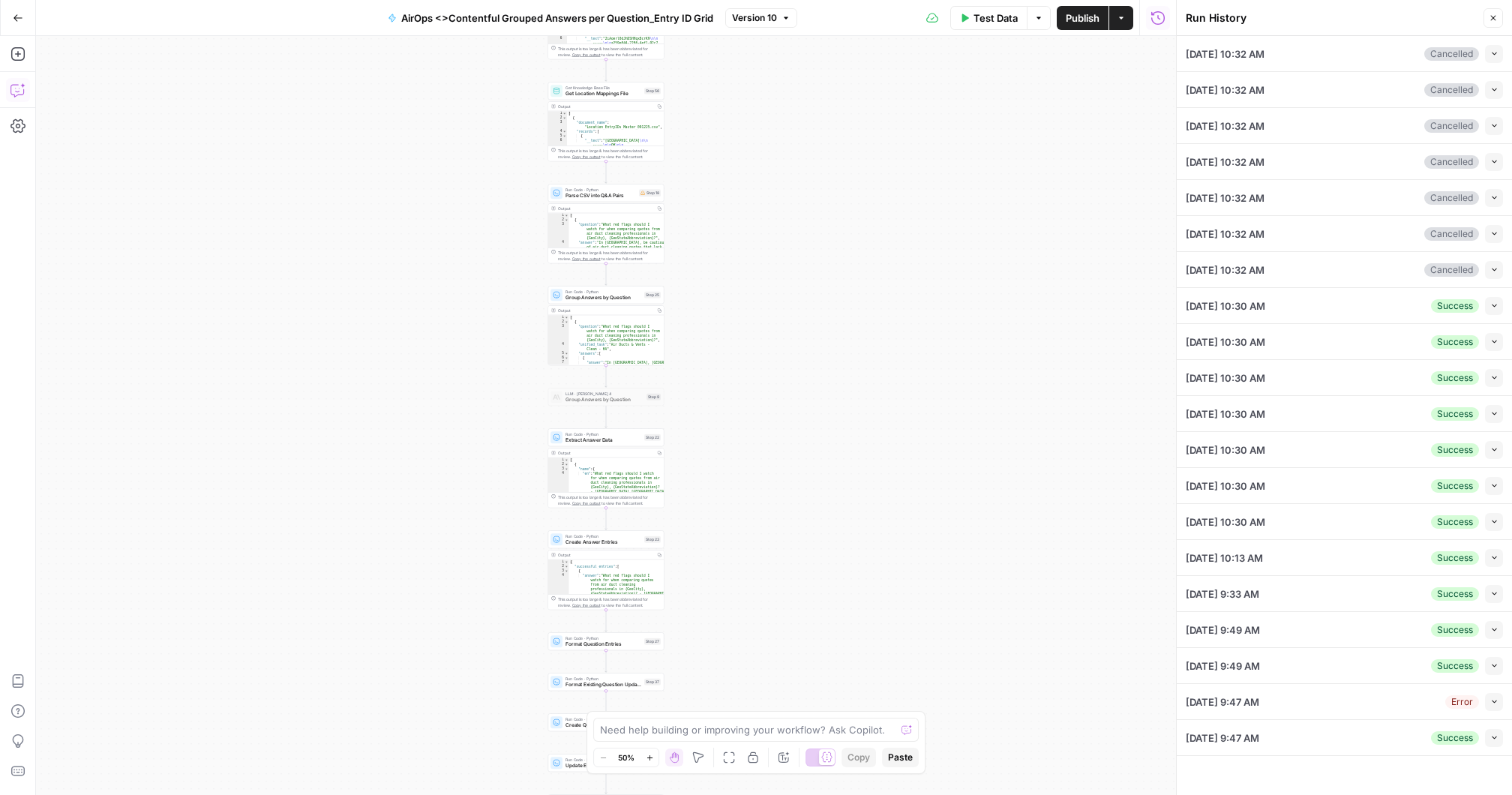
click at [14, 84] on icon "button" at bounding box center [17, 90] width 15 height 15
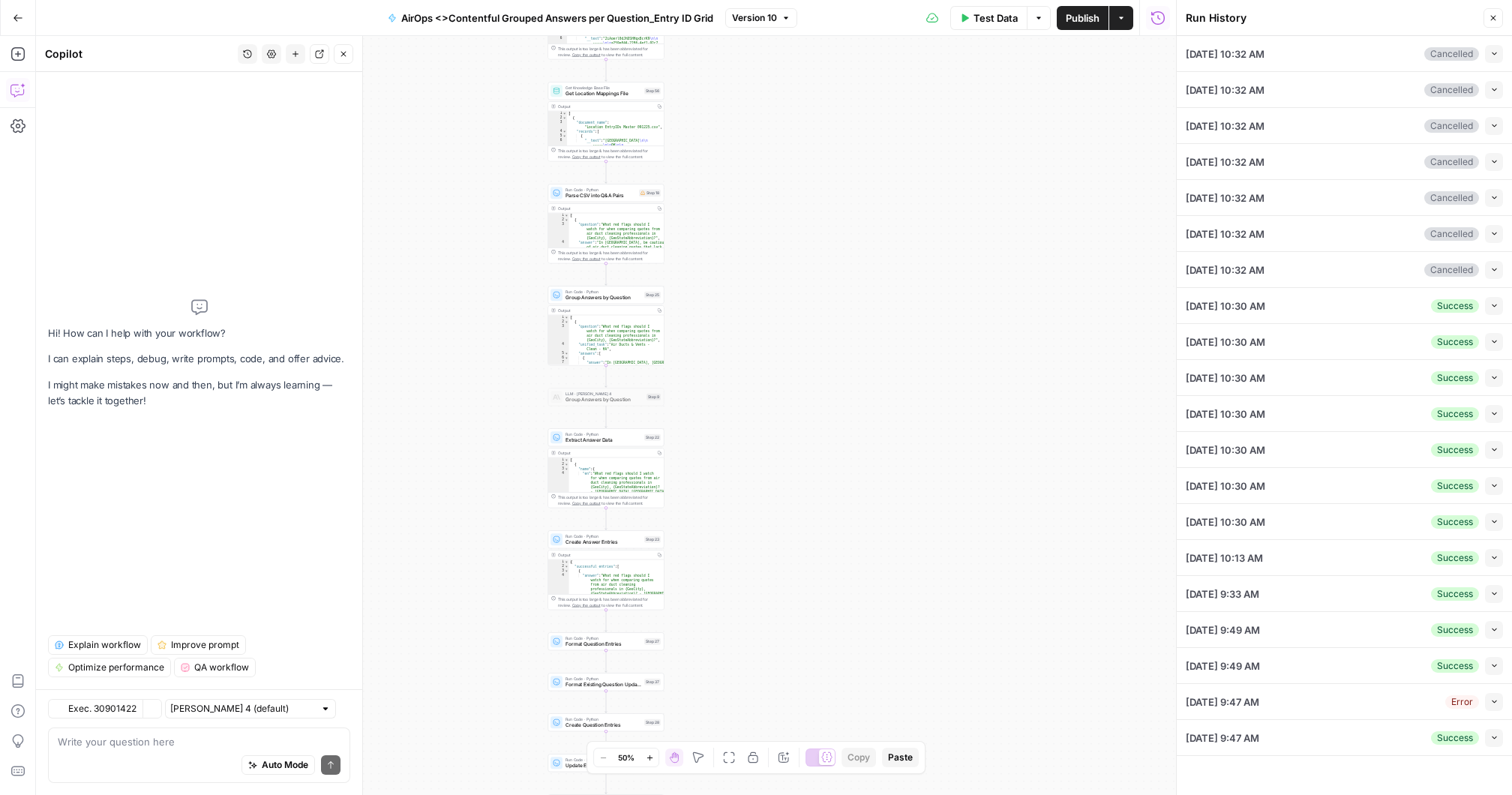
click at [105, 751] on div "Auto Mode Send" at bounding box center [198, 766] width 282 height 33
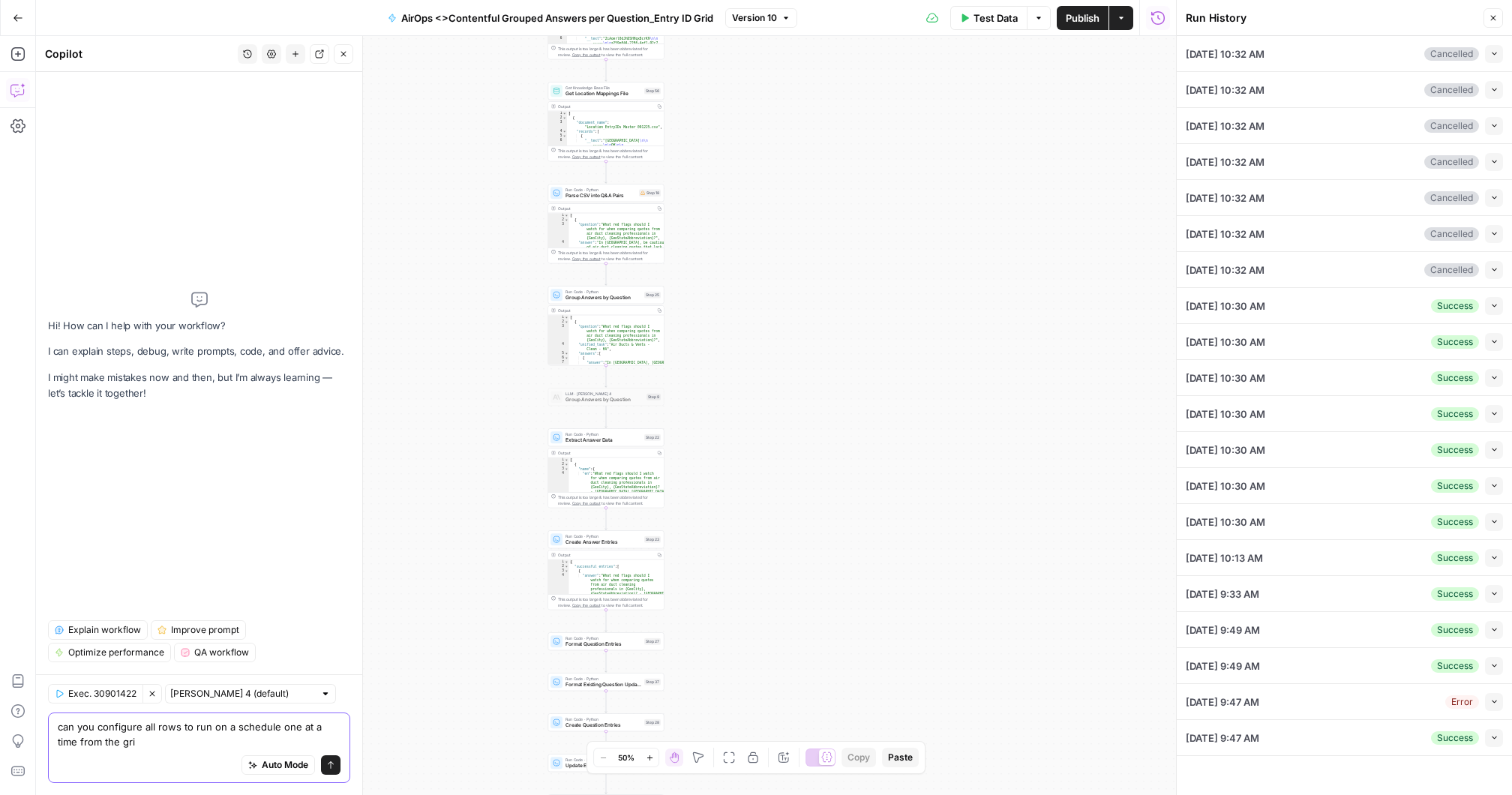
type textarea "can you configure all rows to run on a schedule one at a time from the grid"
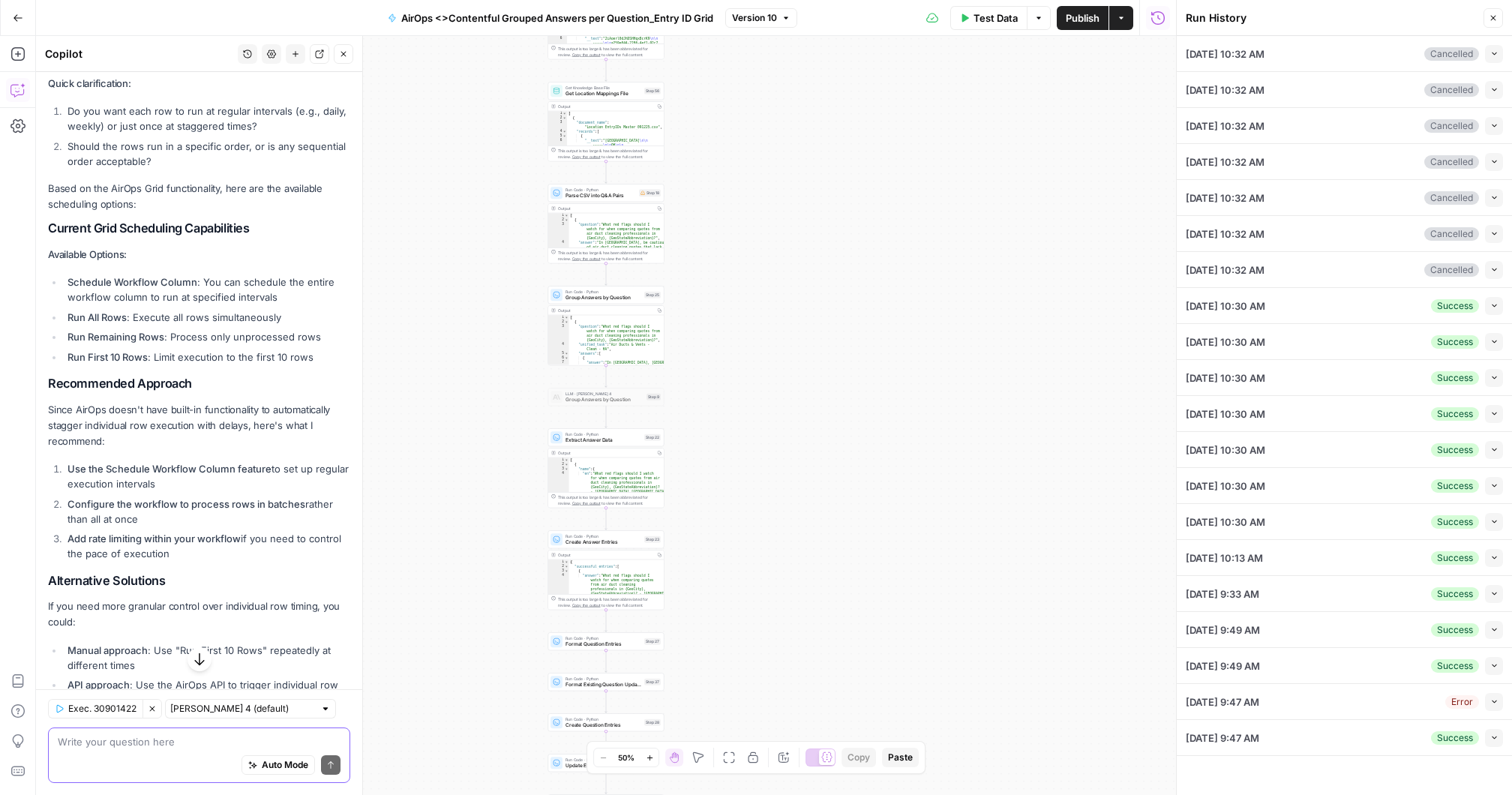
scroll to position [200, 0]
